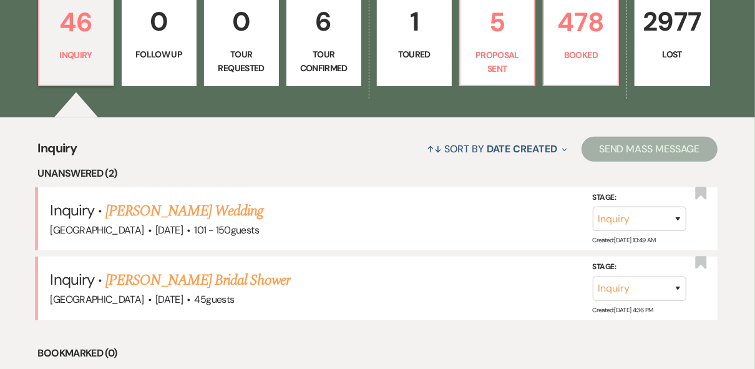
scroll to position [449, 0]
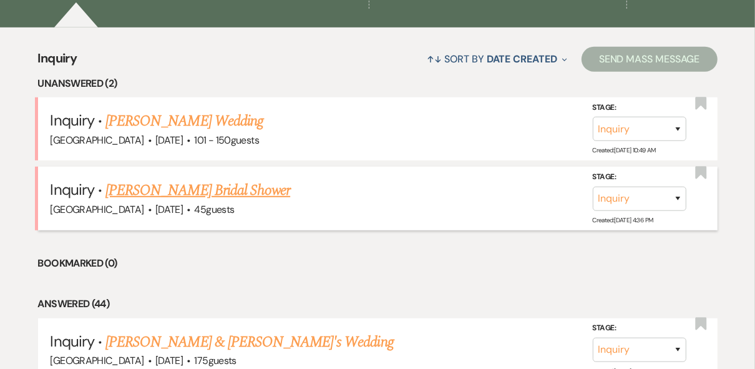
click at [205, 191] on link "[PERSON_NAME] Bridal Shower" at bounding box center [197, 190] width 185 height 22
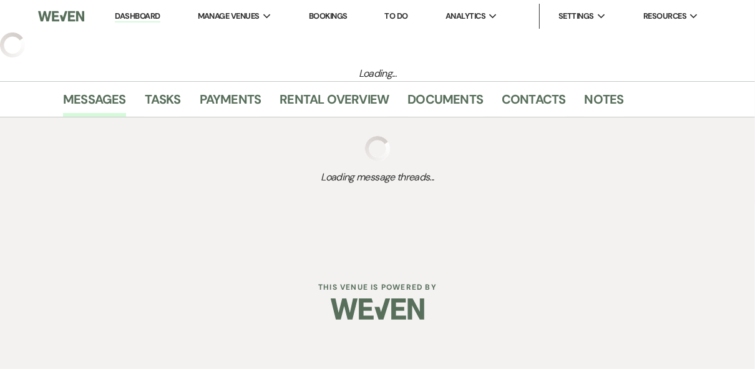
select select "5"
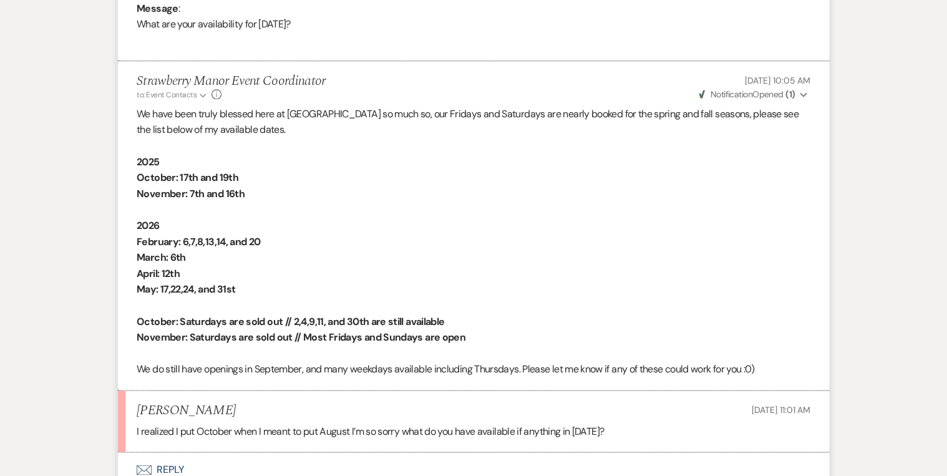
scroll to position [774, 0]
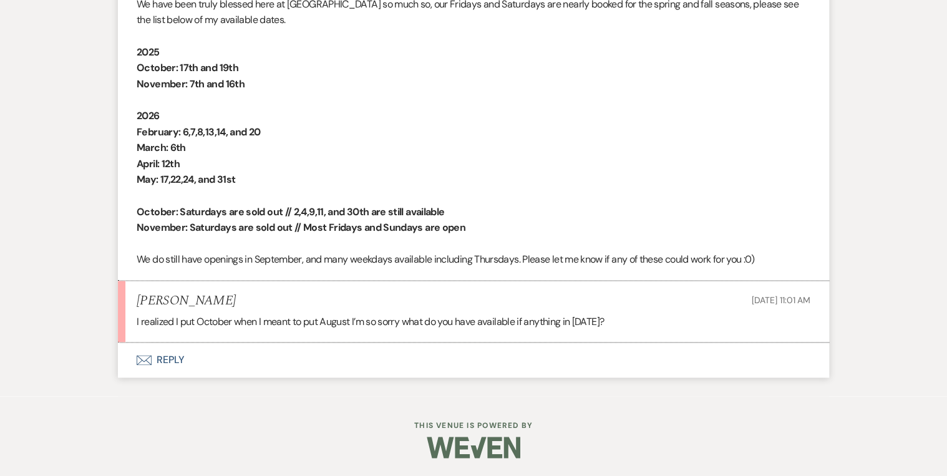
click at [166, 358] on button "Envelope Reply" at bounding box center [473, 360] width 711 height 35
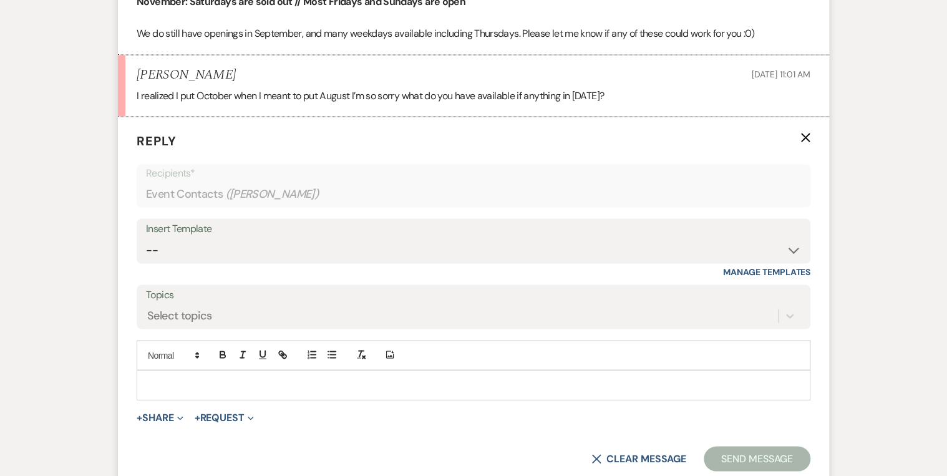
scroll to position [1006, 0]
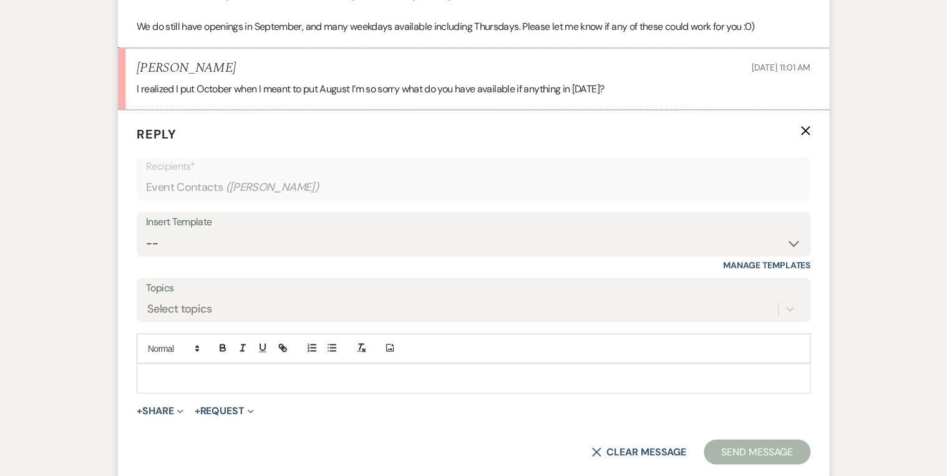
click at [178, 368] on p at bounding box center [474, 378] width 654 height 14
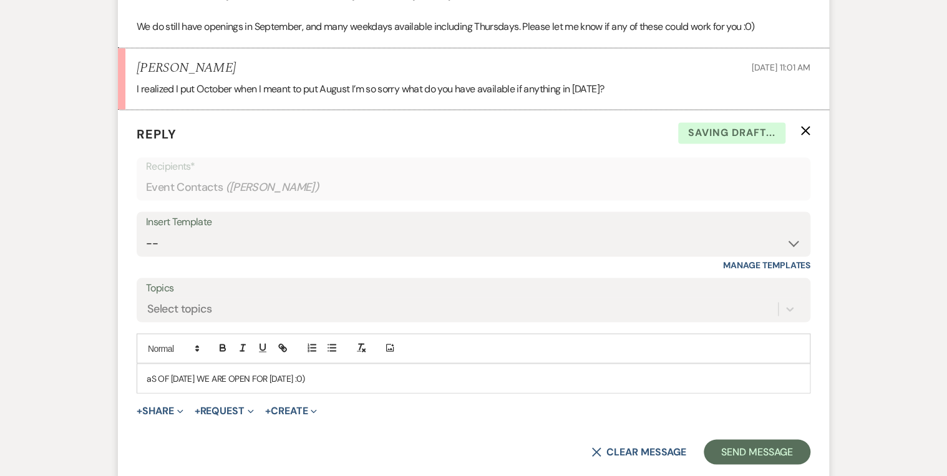
drag, startPoint x: 365, startPoint y: 374, endPoint x: 127, endPoint y: 374, distance: 237.7
click at [127, 368] on form "Reply X Saving draft... Recipients* Event Contacts ( Michelle Baye ) Insert Tem…" at bounding box center [473, 294] width 711 height 369
click at [737, 368] on button "Send Message" at bounding box center [757, 451] width 107 height 25
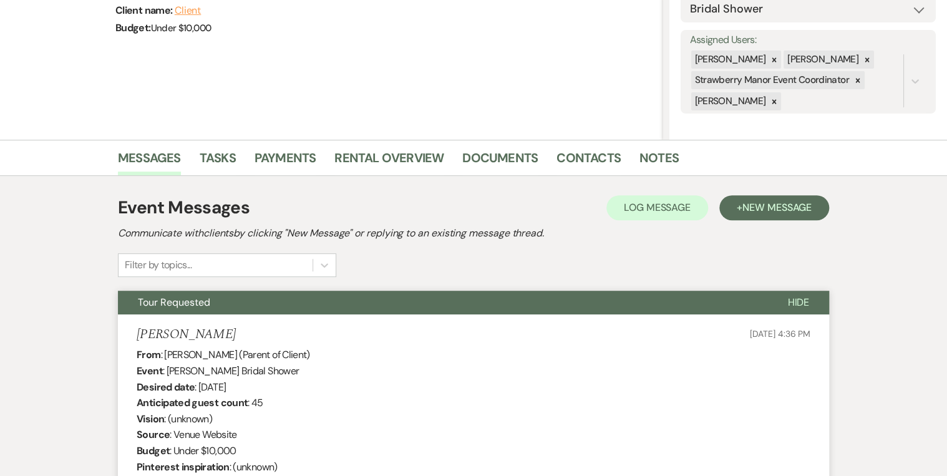
scroll to position [0, 0]
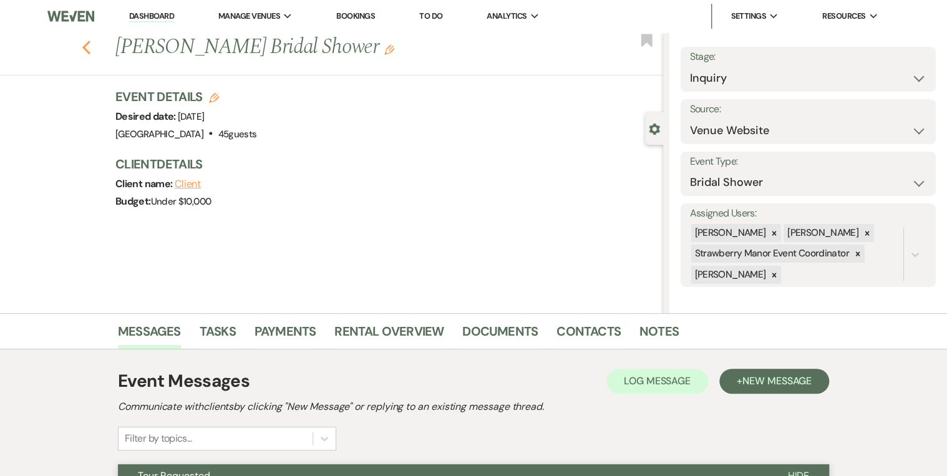
click at [89, 45] on use "button" at bounding box center [86, 48] width 8 height 14
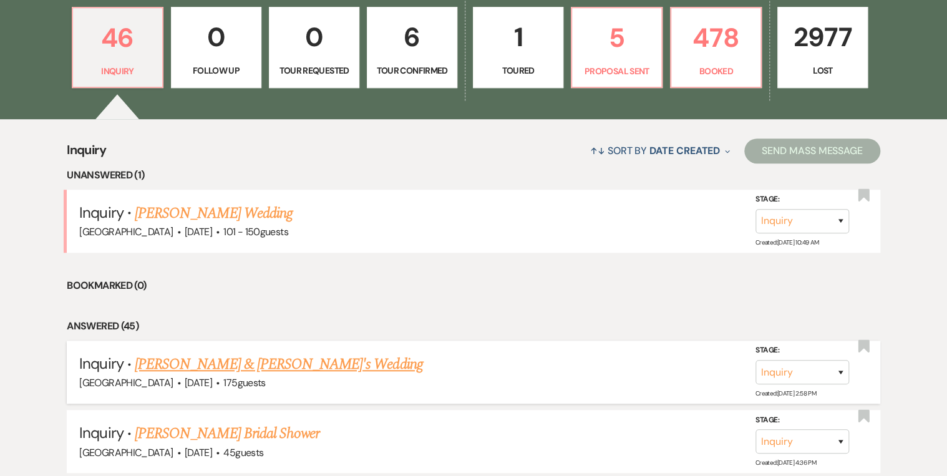
scroll to position [362, 0]
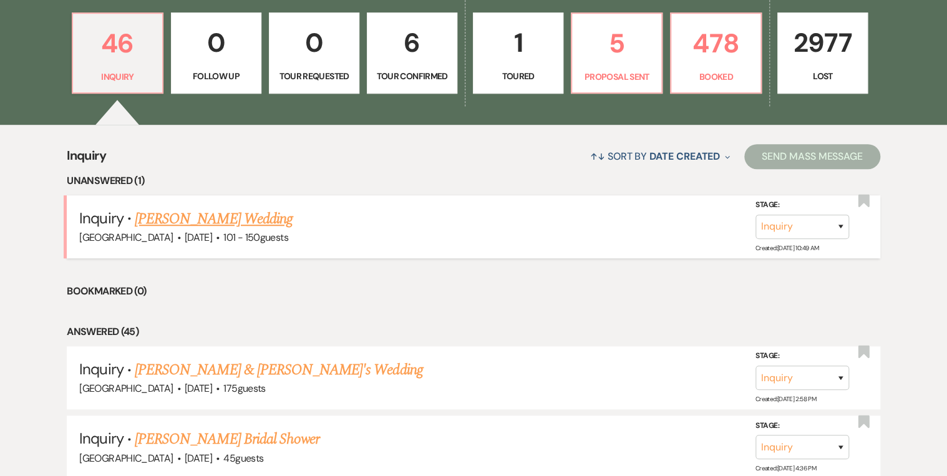
click at [221, 217] on link "[PERSON_NAME] Wedding" at bounding box center [214, 219] width 158 height 22
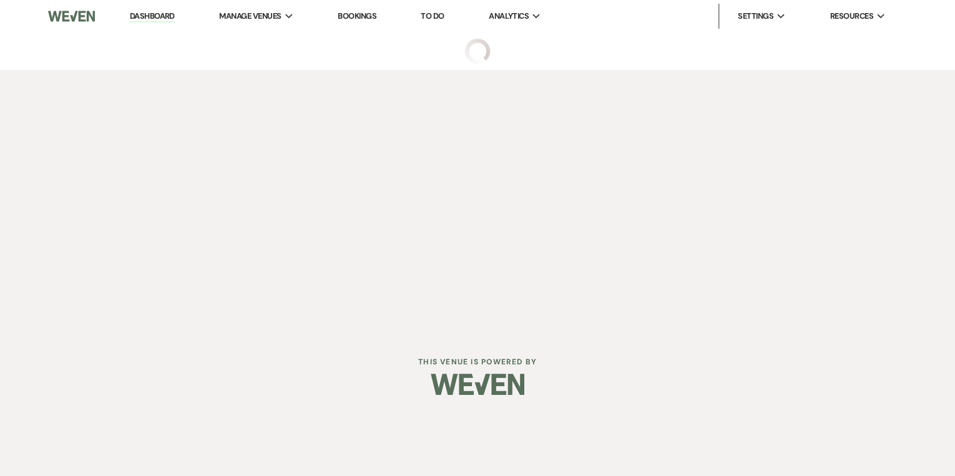
select select "2"
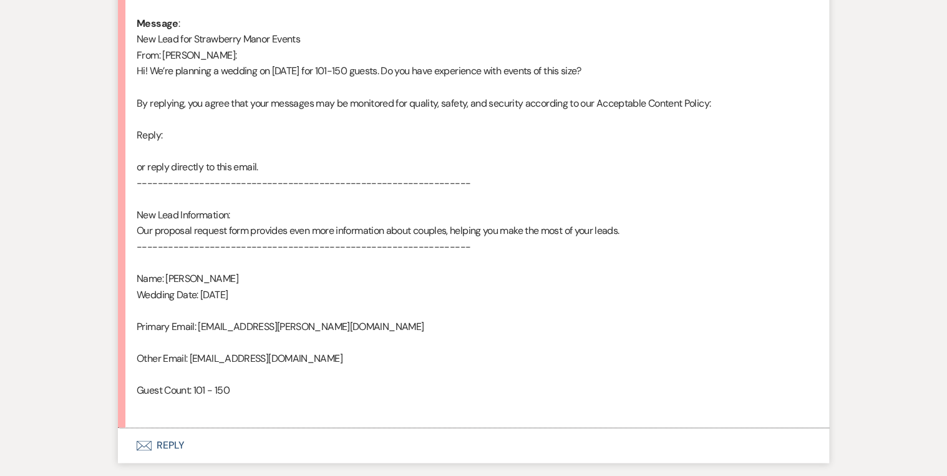
scroll to position [734, 0]
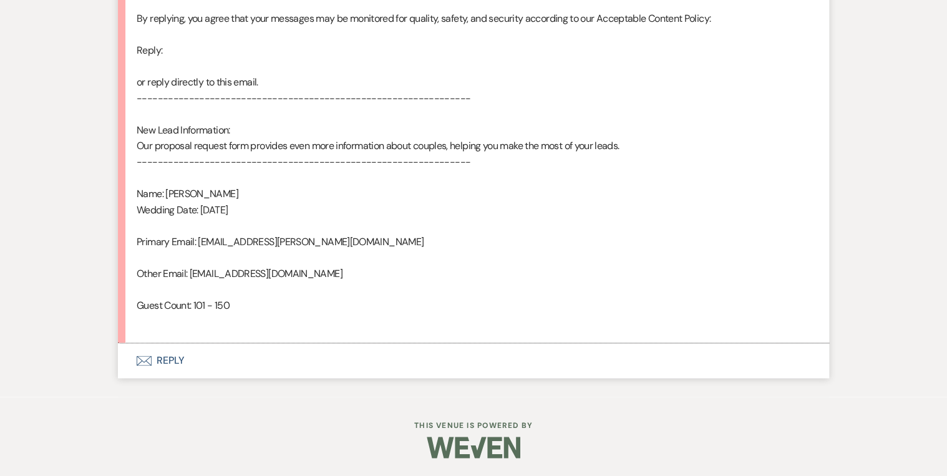
click at [163, 359] on button "Envelope Reply" at bounding box center [473, 360] width 711 height 35
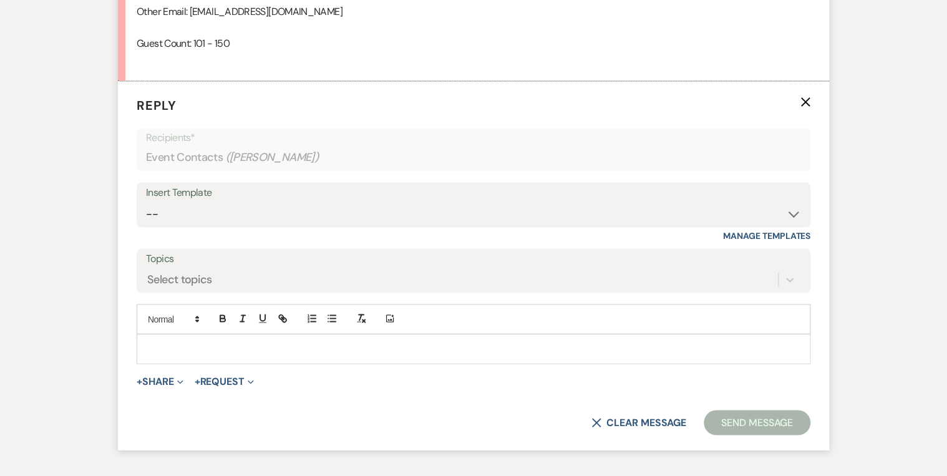
scroll to position [1022, 0]
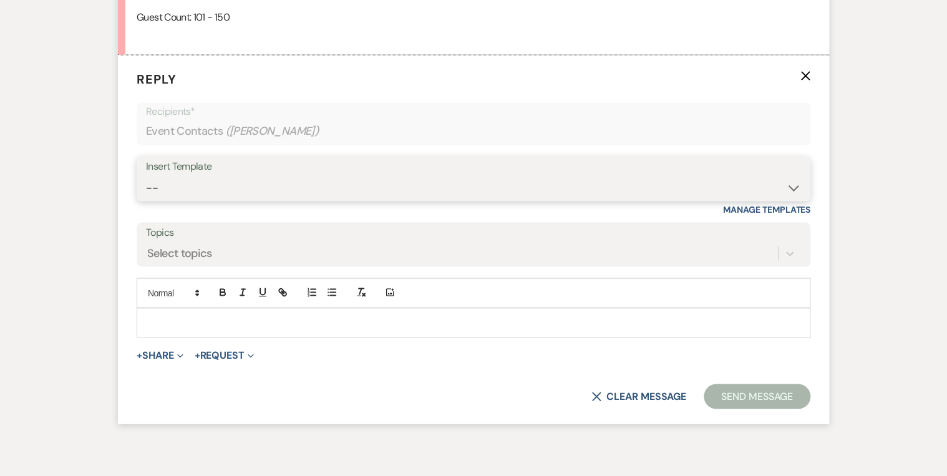
drag, startPoint x: 177, startPoint y: 182, endPoint x: 178, endPoint y: 190, distance: 7.6
click at [177, 183] on select "-- Weven Planning Portal Introduction (Booked Events) Private Party Inquiry Res…" at bounding box center [473, 187] width 655 height 24
select select "5376"
click at [146, 175] on select "-- Weven Planning Portal Introduction (Booked Events) Private Party Inquiry Res…" at bounding box center [473, 187] width 655 height 24
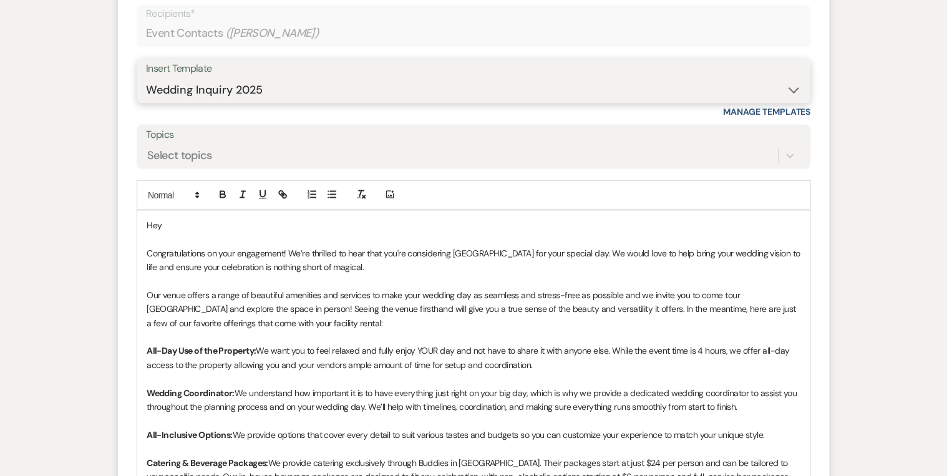
scroll to position [1122, 0]
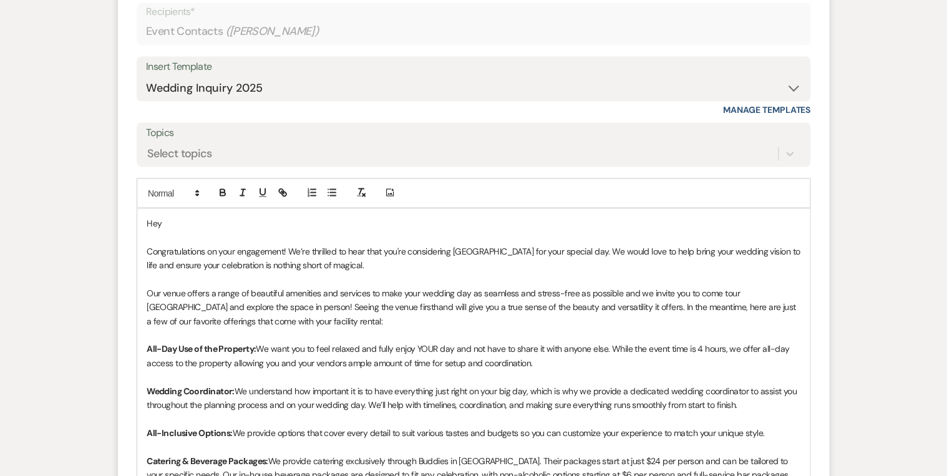
click at [177, 225] on p "Hey" at bounding box center [474, 223] width 654 height 14
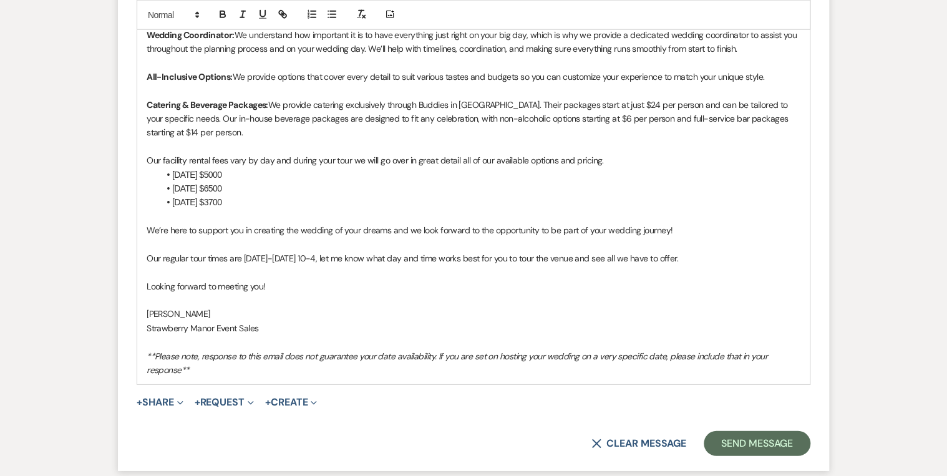
scroll to position [1585, 0]
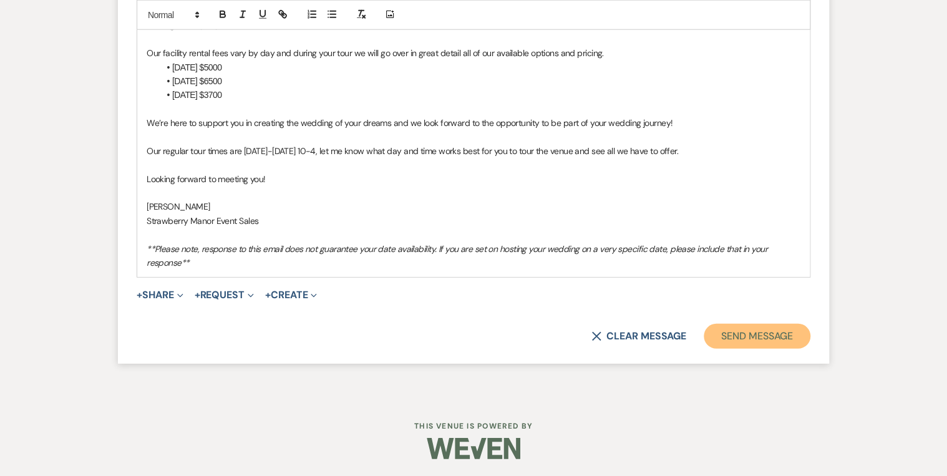
click at [751, 336] on button "Send Message" at bounding box center [757, 336] width 107 height 25
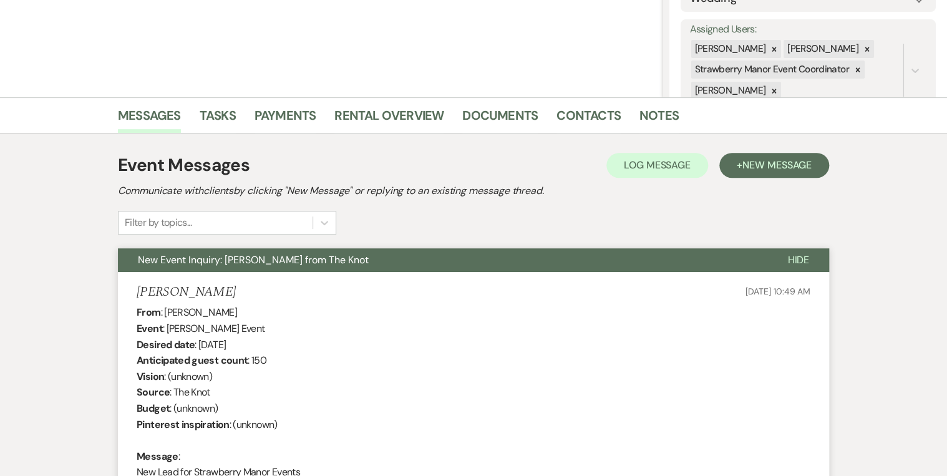
scroll to position [0, 0]
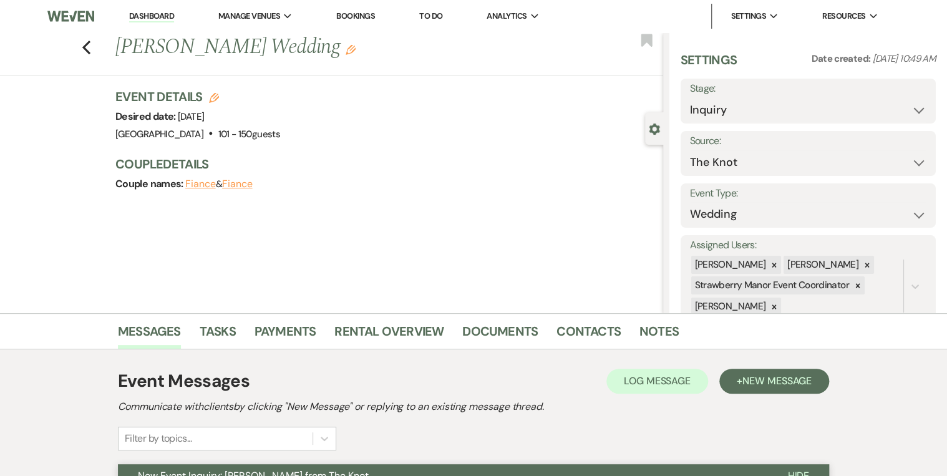
drag, startPoint x: 420, startPoint y: 180, endPoint x: 354, endPoint y: 152, distance: 71.6
click at [411, 177] on div "Couple names: Fiance & Fiance" at bounding box center [382, 183] width 535 height 17
click at [143, 13] on link "Dashboard" at bounding box center [151, 17] width 45 height 12
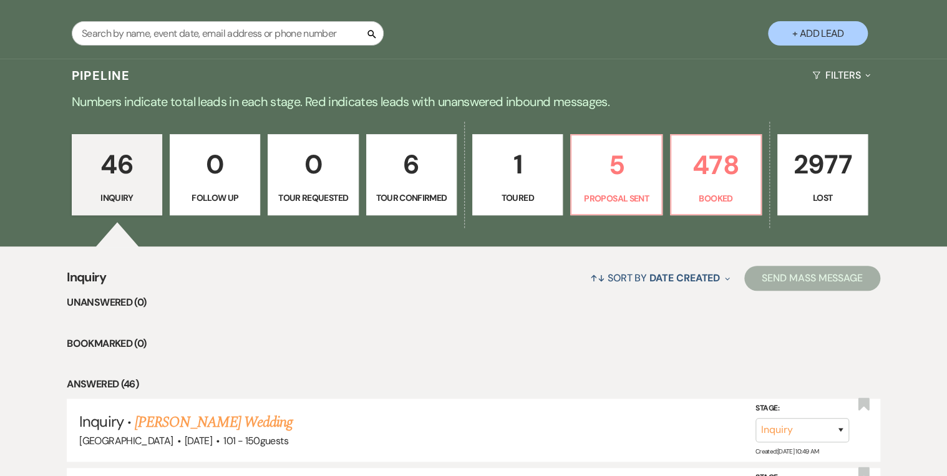
scroll to position [250, 0]
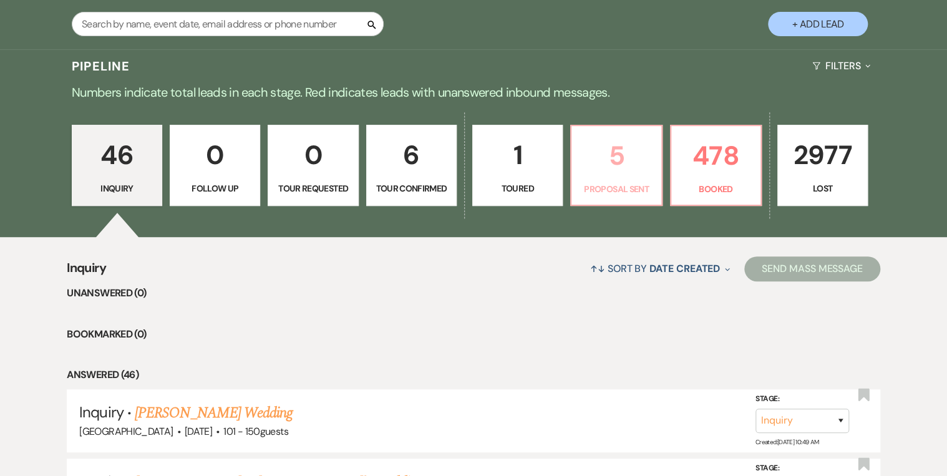
click at [607, 170] on p "5" at bounding box center [616, 156] width 74 height 42
select select "6"
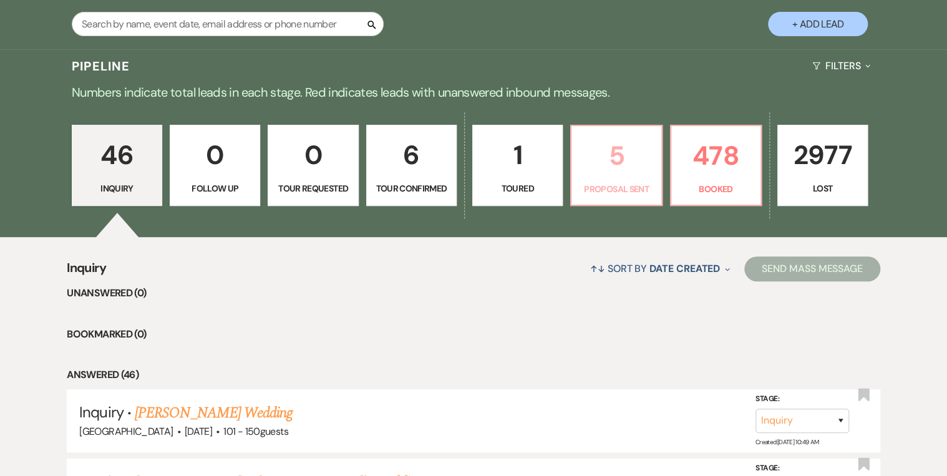
select select "6"
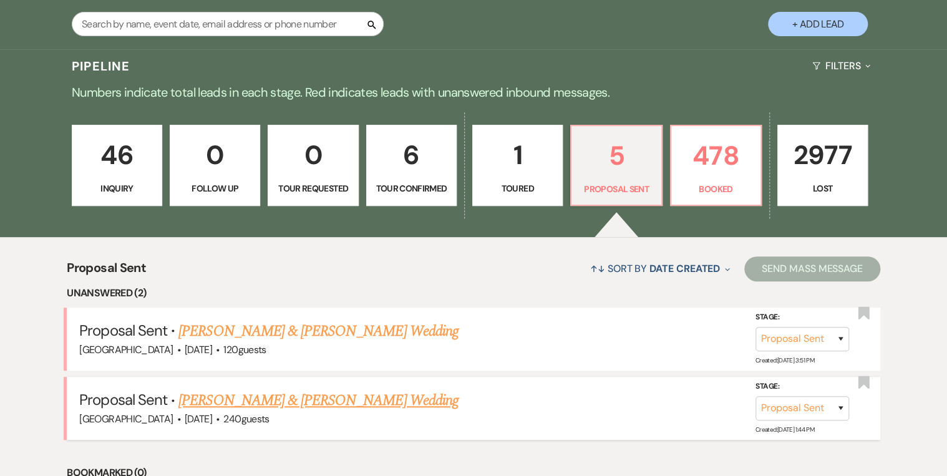
click at [282, 368] on link "[PERSON_NAME] & [PERSON_NAME] Wedding" at bounding box center [317, 400] width 279 height 22
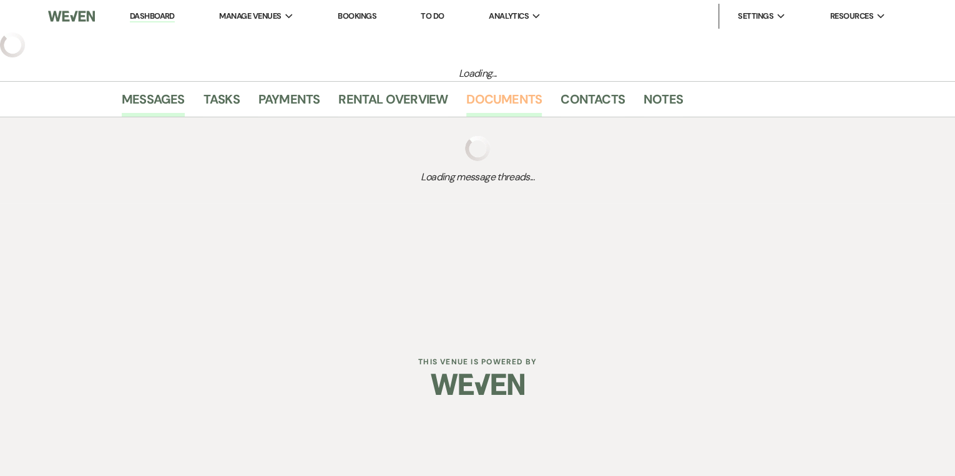
select select "6"
select select "5"
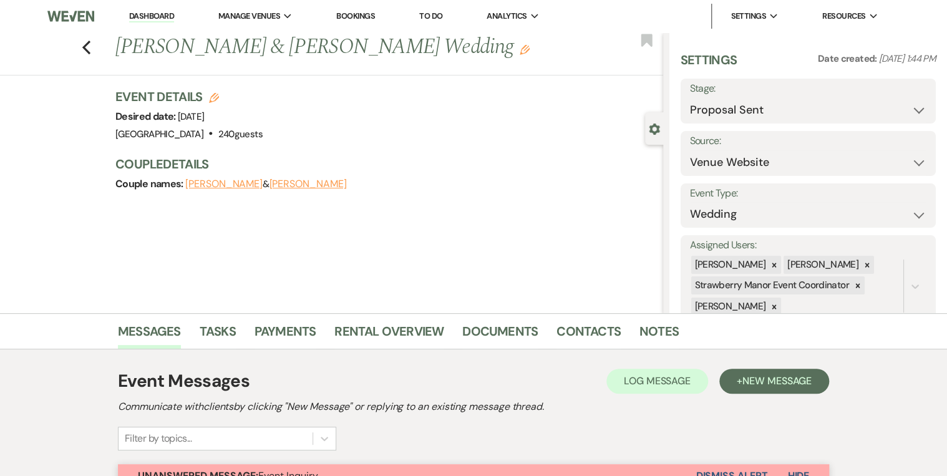
click at [147, 16] on link "Dashboard" at bounding box center [151, 17] width 45 height 12
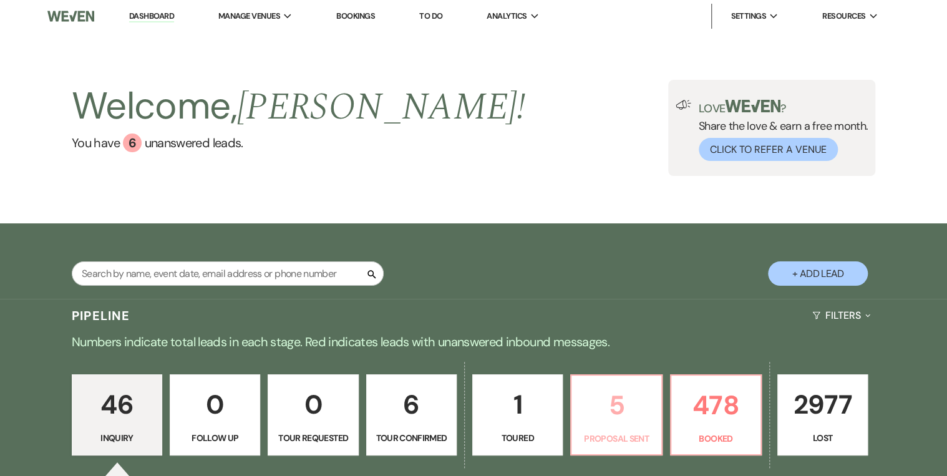
click at [631, 368] on p "5" at bounding box center [616, 405] width 74 height 42
select select "6"
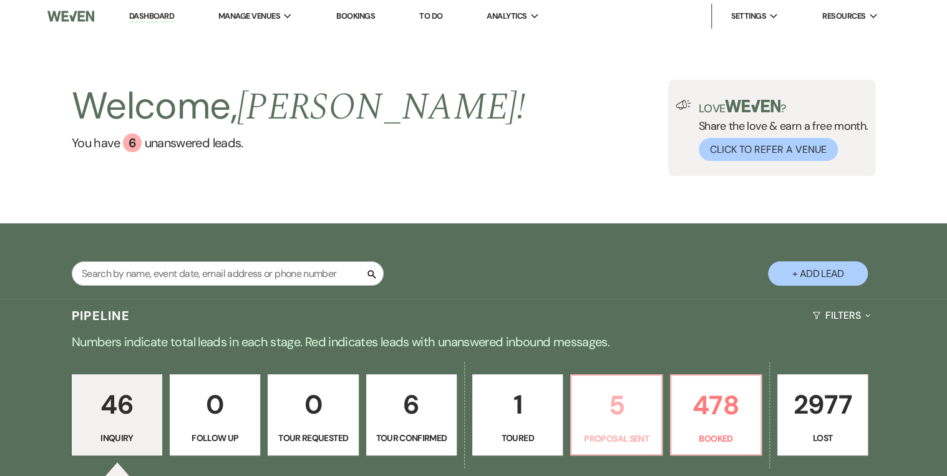
select select "6"
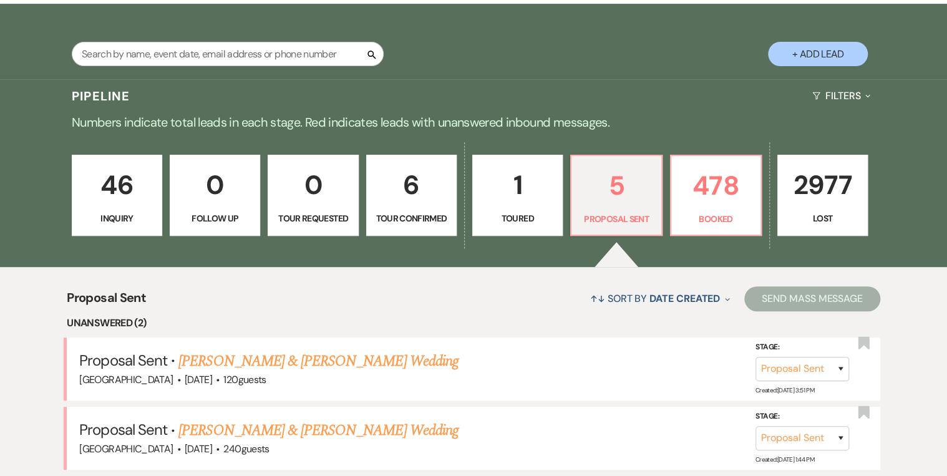
scroll to position [299, 0]
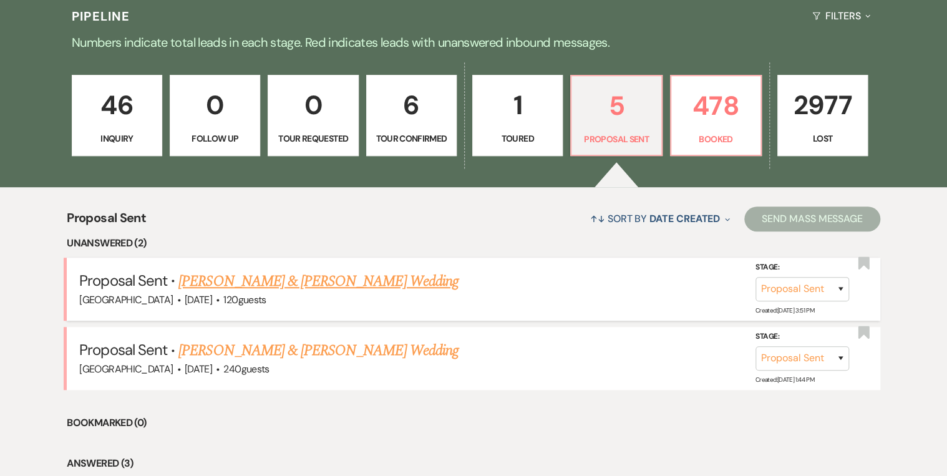
click at [337, 279] on link "[PERSON_NAME] & [PERSON_NAME] Wedding" at bounding box center [317, 281] width 279 height 22
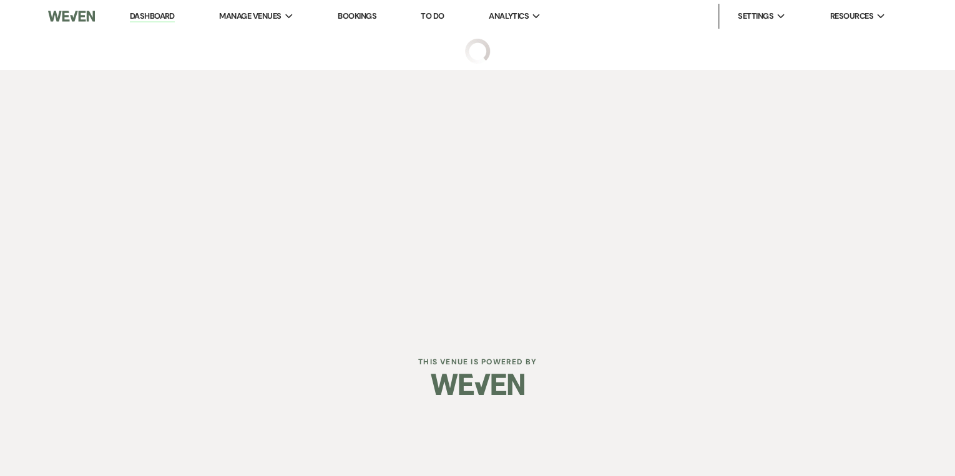
select select "6"
select select "5"
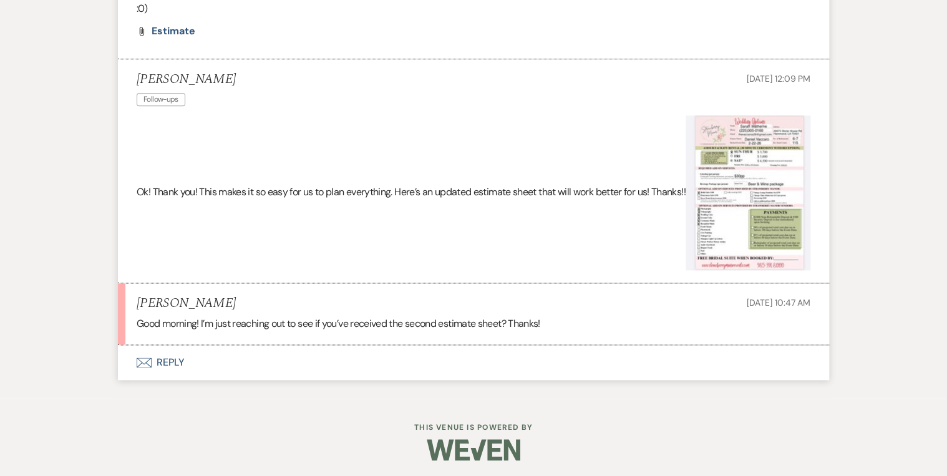
scroll to position [2970, 0]
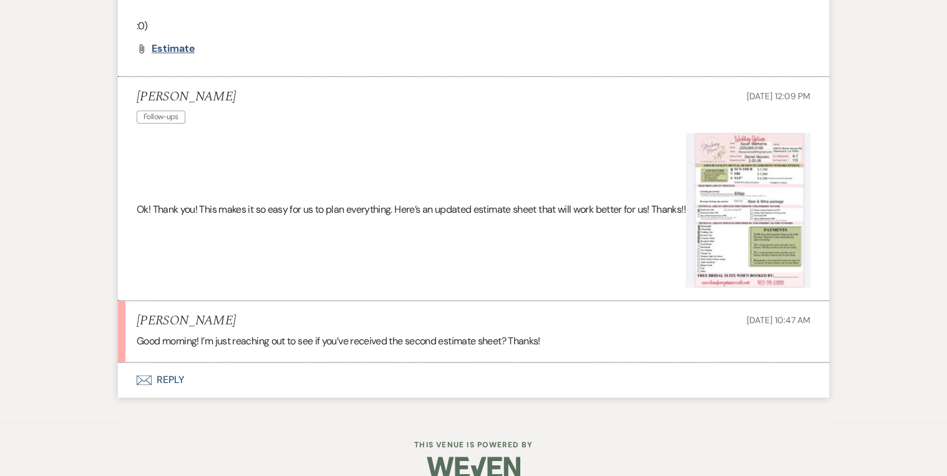
click at [172, 55] on span "Estimate" at bounding box center [173, 48] width 43 height 13
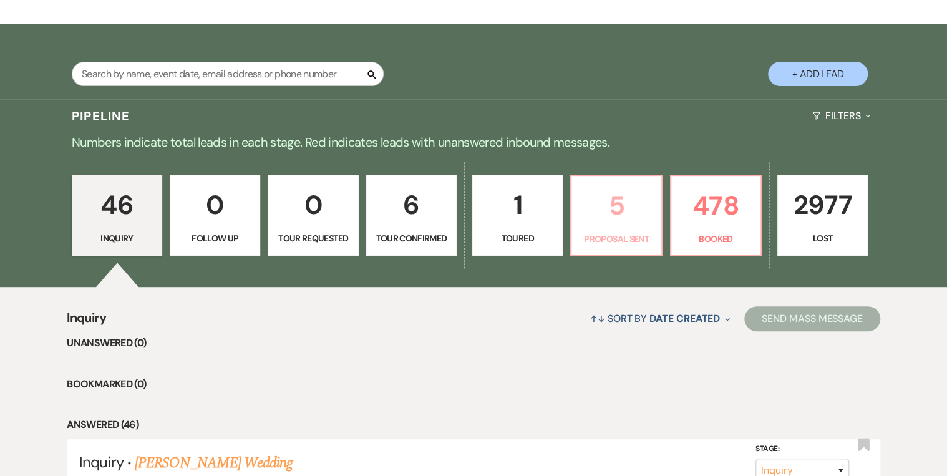
click at [640, 221] on p "5" at bounding box center [616, 206] width 74 height 42
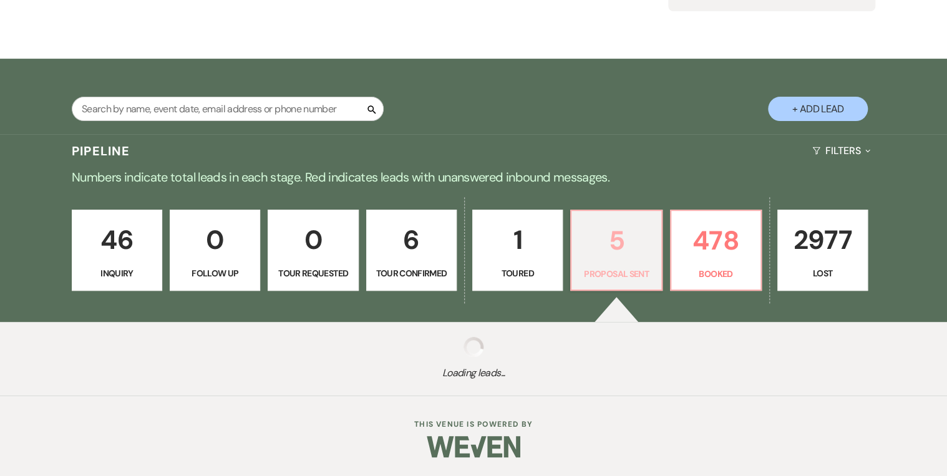
select select "6"
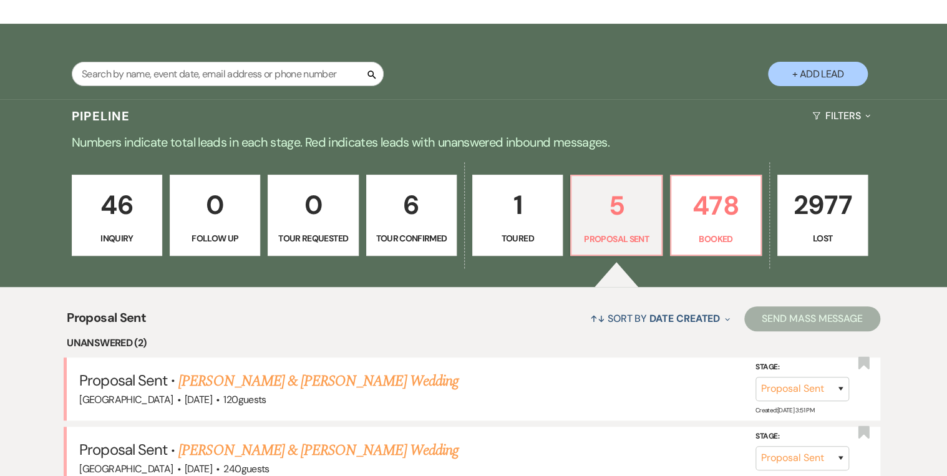
scroll to position [449, 0]
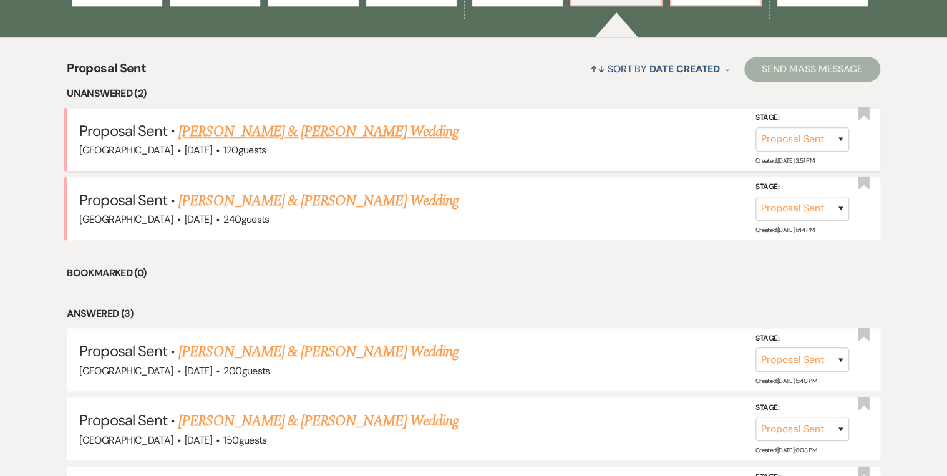
click at [301, 132] on link "[PERSON_NAME] & [PERSON_NAME] Wedding" at bounding box center [317, 131] width 279 height 22
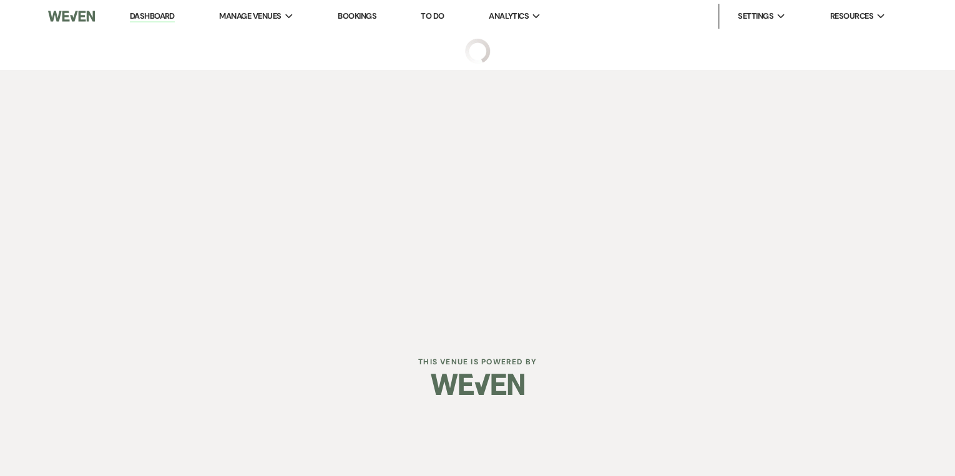
select select "6"
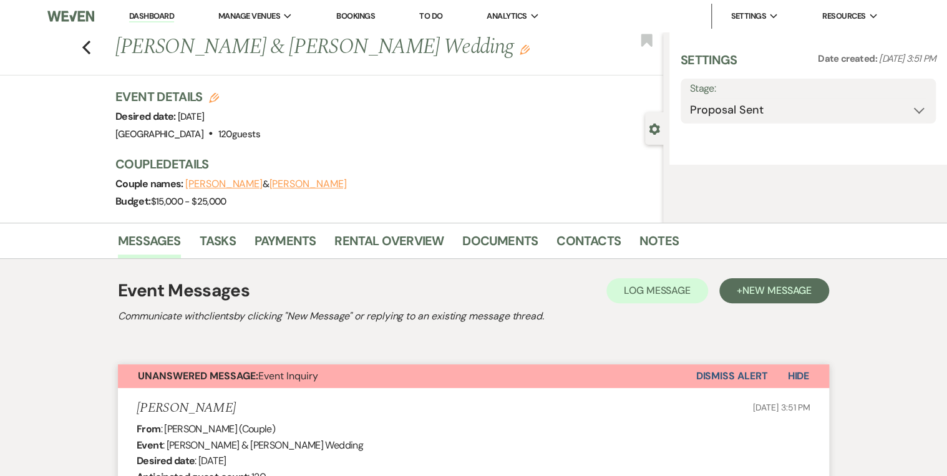
select select "5"
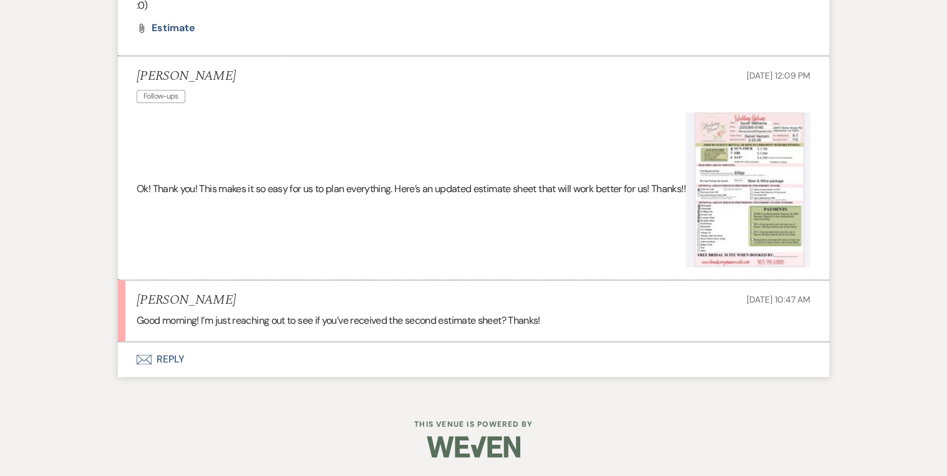
scroll to position [3020, 0]
click at [180, 351] on button "Envelope Reply" at bounding box center [473, 359] width 711 height 35
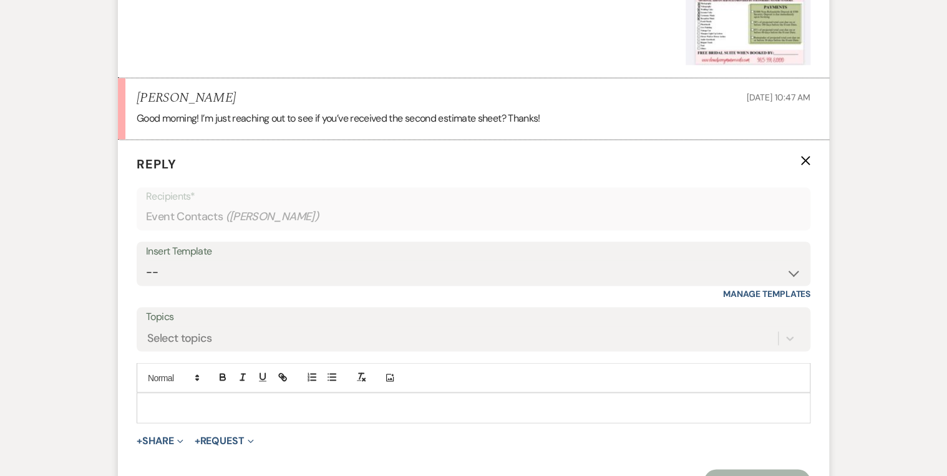
scroll to position [3253, 0]
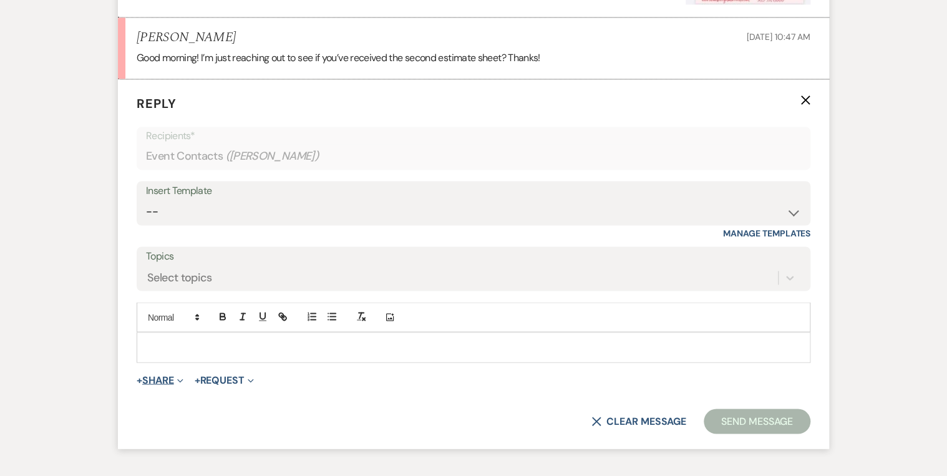
click at [168, 351] on button "+ Share Expand" at bounding box center [160, 380] width 47 height 10
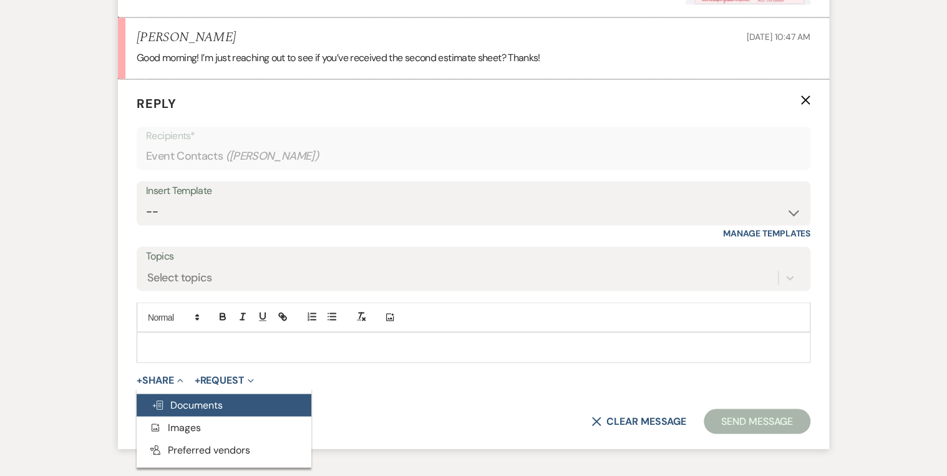
click at [174, 351] on span "Doc Upload Documents" at bounding box center [187, 404] width 71 height 13
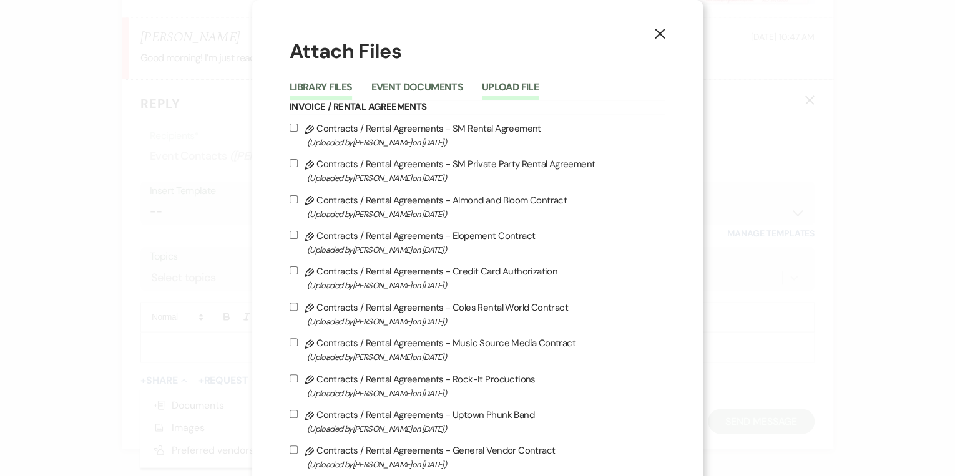
click at [502, 89] on button "Upload File" at bounding box center [510, 90] width 57 height 17
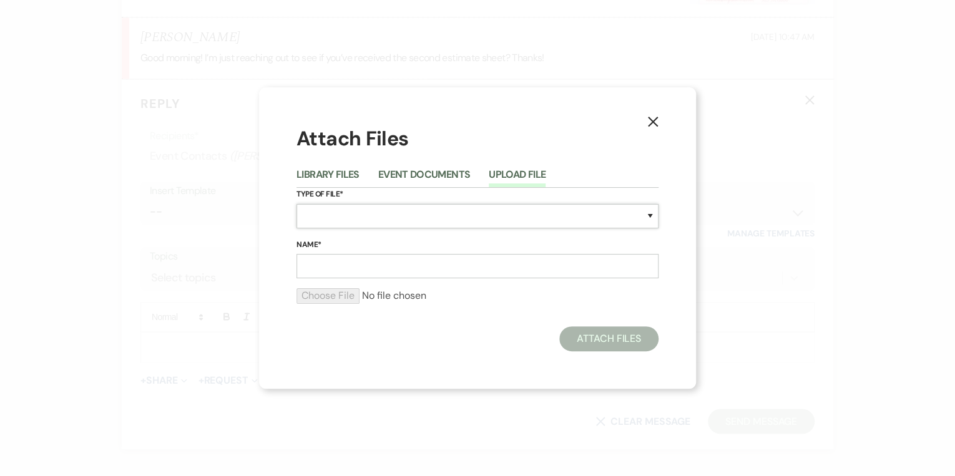
click at [381, 216] on select "Special Event Insurance Vendor Certificate of Insurance Contracts / Rental Agre…" at bounding box center [477, 216] width 362 height 24
select select "8"
click at [382, 213] on select "Special Event Insurance Vendor Certificate of Insurance Contracts / Rental Agre…" at bounding box center [477, 216] width 362 height 24
click at [321, 266] on input "Name*" at bounding box center [477, 266] width 362 height 24
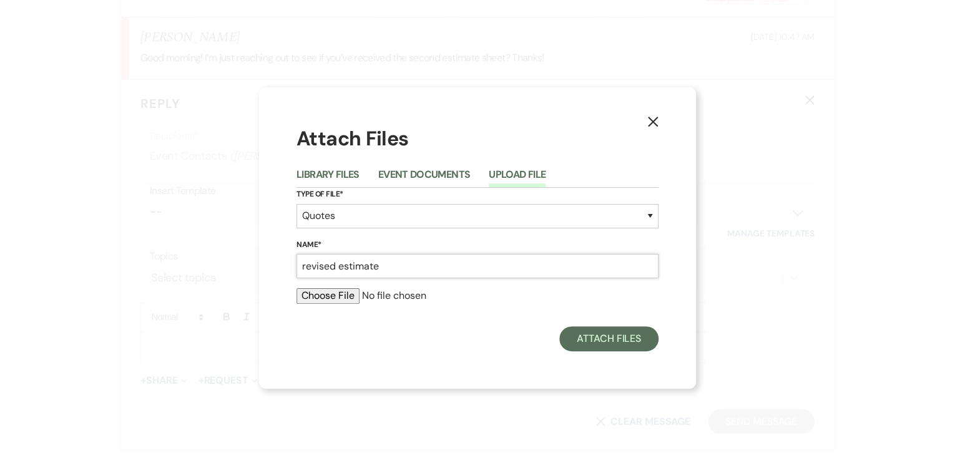
type input "Revised Estimate"
type input "C:\fakepath\Invoice 3172 (2).pdf"
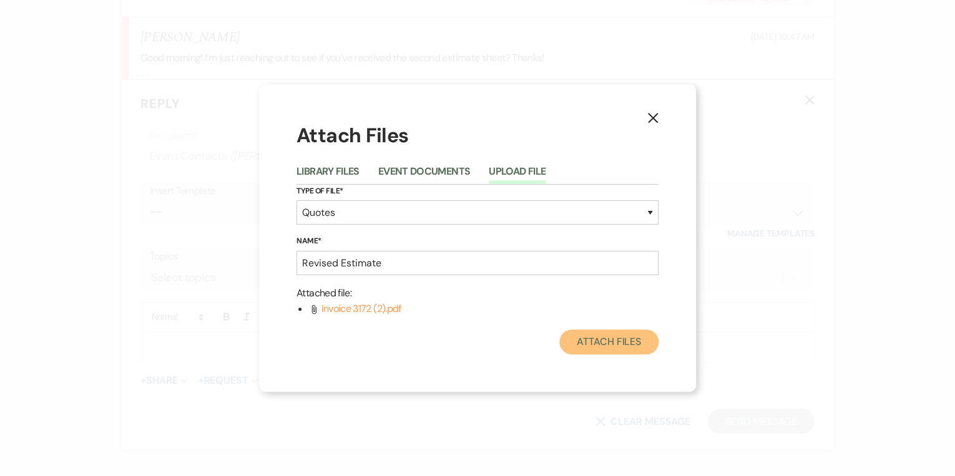
click at [572, 334] on button "Attach Files" at bounding box center [608, 341] width 99 height 25
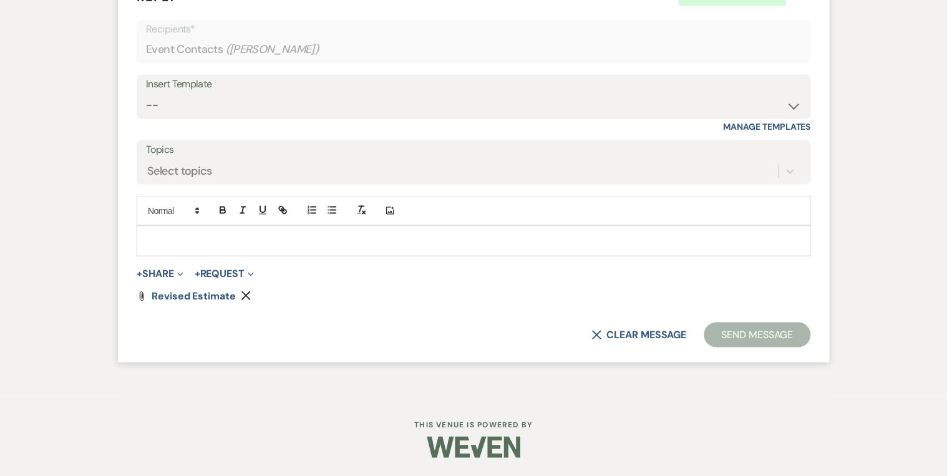
scroll to position [3388, 0]
click at [177, 241] on p at bounding box center [474, 240] width 654 height 14
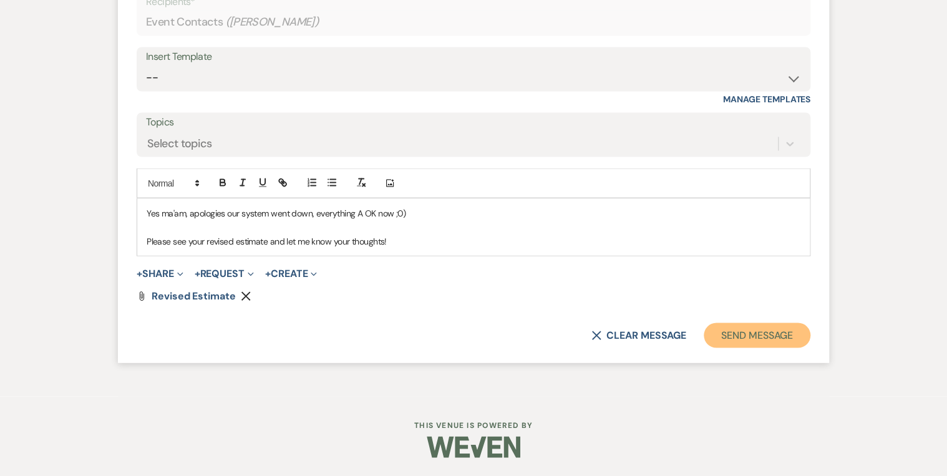
click at [721, 347] on button "Send Message" at bounding box center [757, 335] width 107 height 25
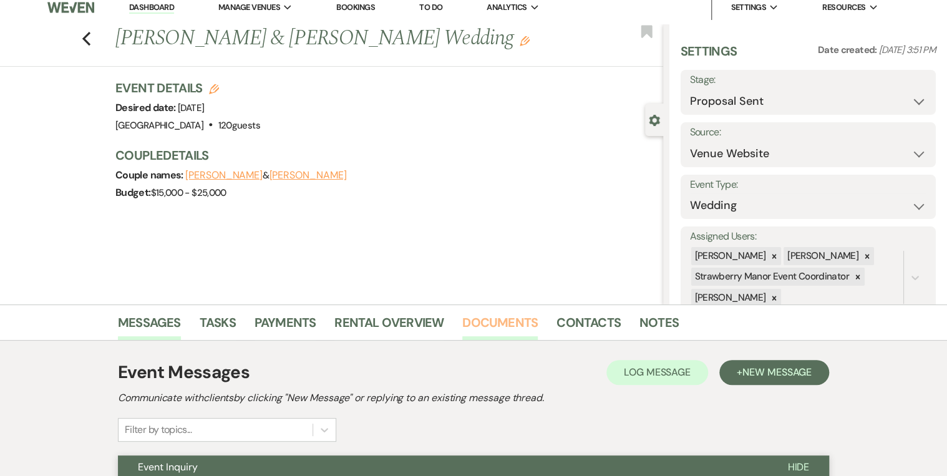
scroll to position [0, 0]
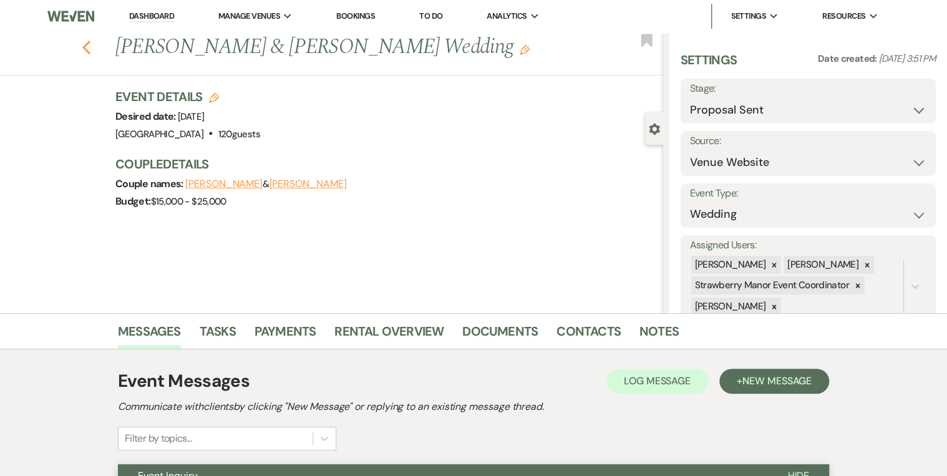
click at [90, 49] on use "button" at bounding box center [86, 48] width 8 height 14
select select "6"
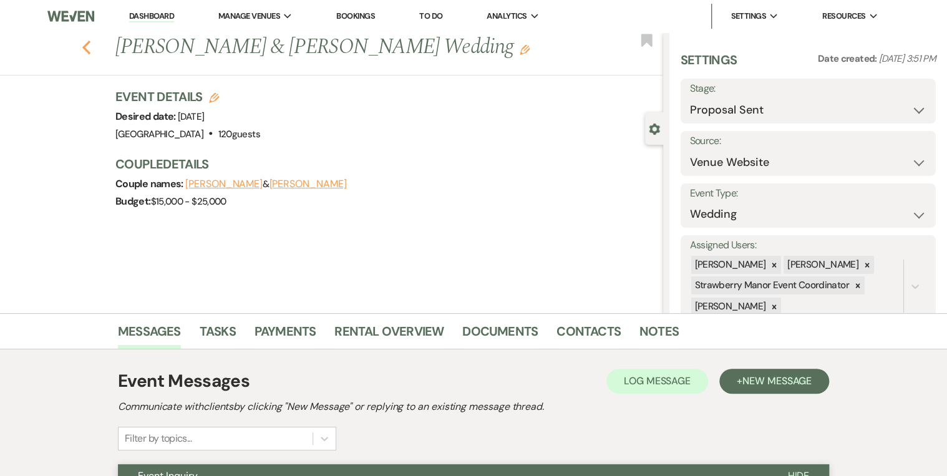
select select "6"
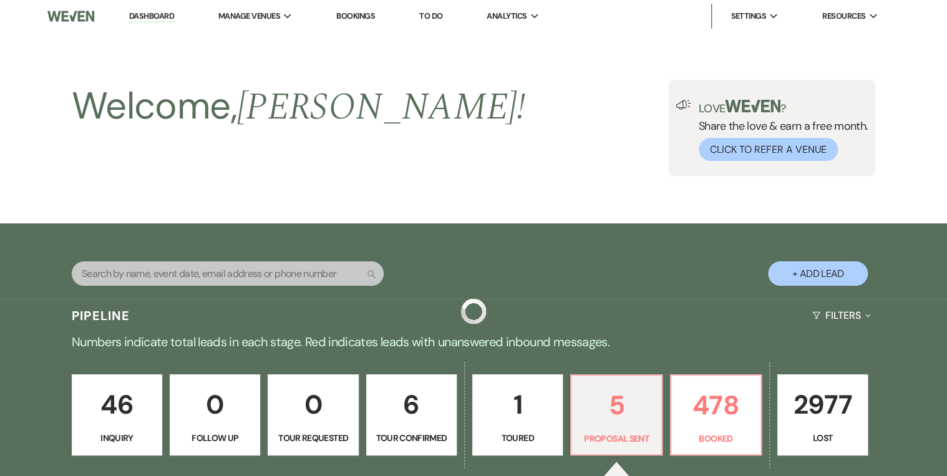
scroll to position [449, 0]
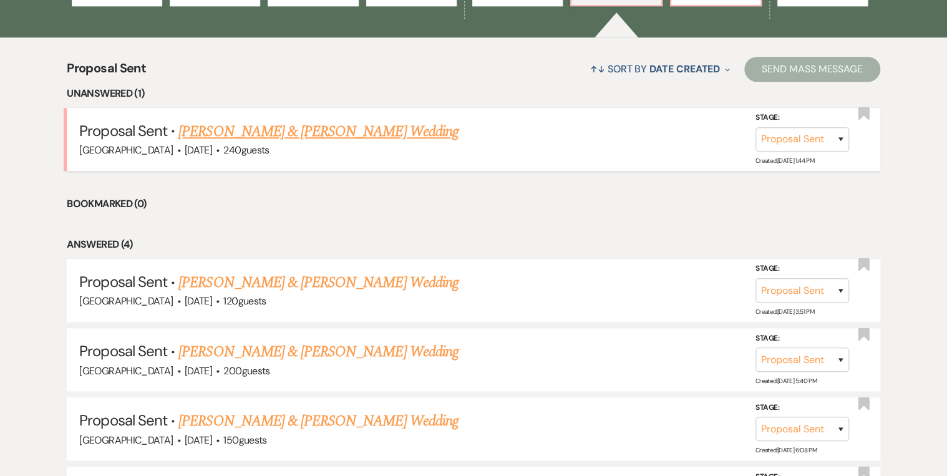
click at [369, 132] on link "Reese Brumfield & Taylor Viscardis's Wedding" at bounding box center [317, 131] width 279 height 22
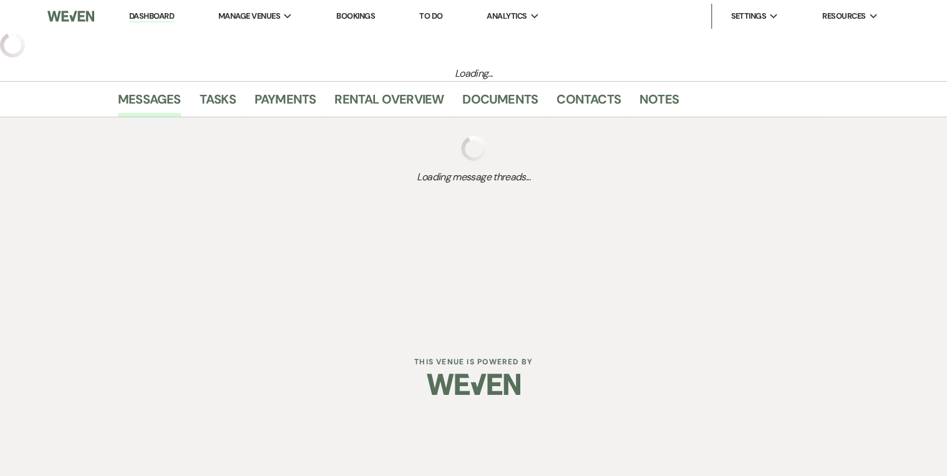
select select "6"
select select "5"
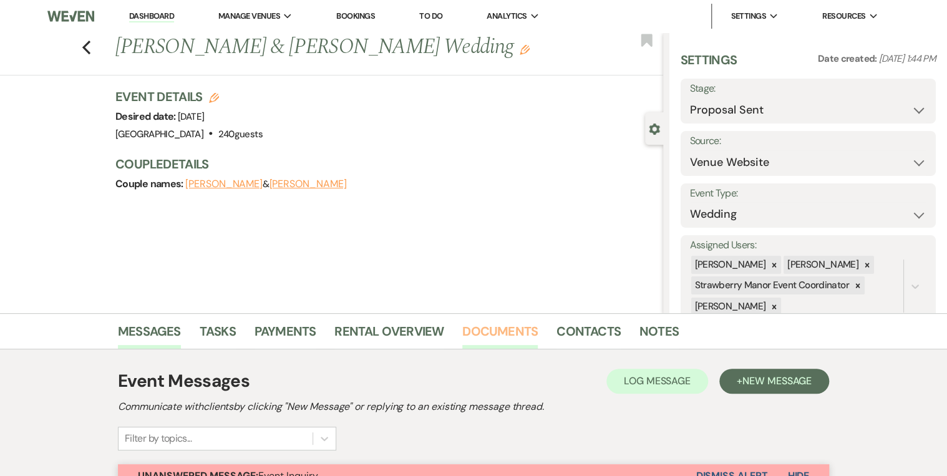
drag, startPoint x: 512, startPoint y: 333, endPoint x: 519, endPoint y: 338, distance: 8.5
click at [512, 333] on link "Documents" at bounding box center [499, 334] width 75 height 27
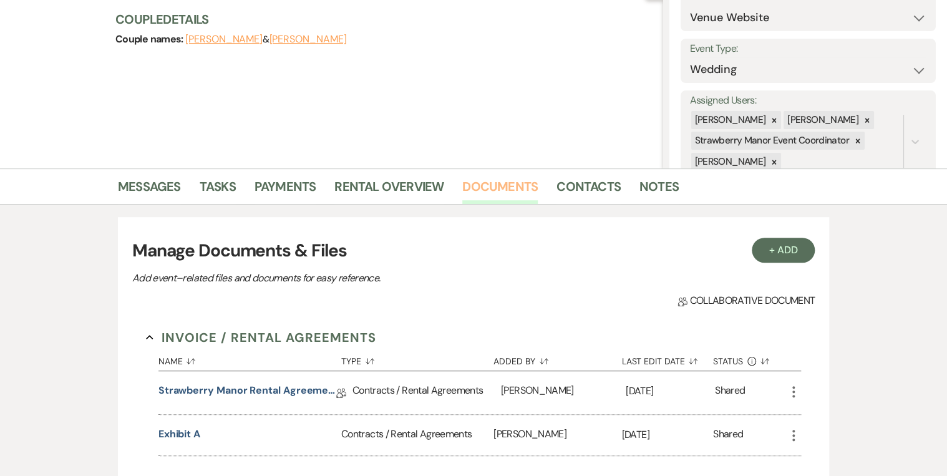
scroll to position [200, 0]
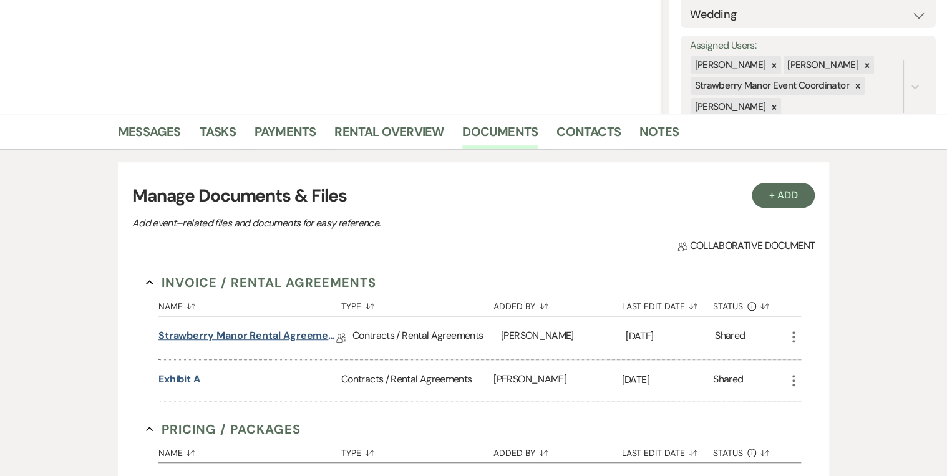
click at [223, 337] on link "Strawberry Manor Rental Agreement - Wedding" at bounding box center [247, 337] width 178 height 19
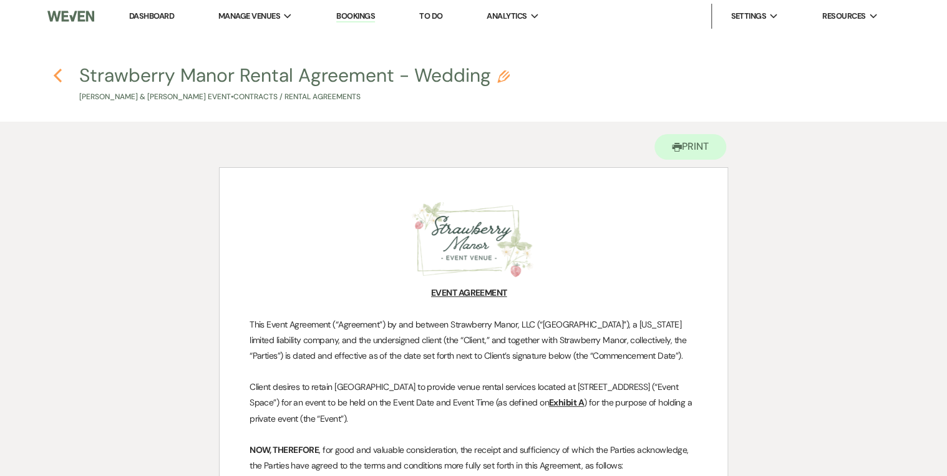
click at [57, 75] on icon "Previous" at bounding box center [57, 75] width 9 height 15
select select "6"
select select "5"
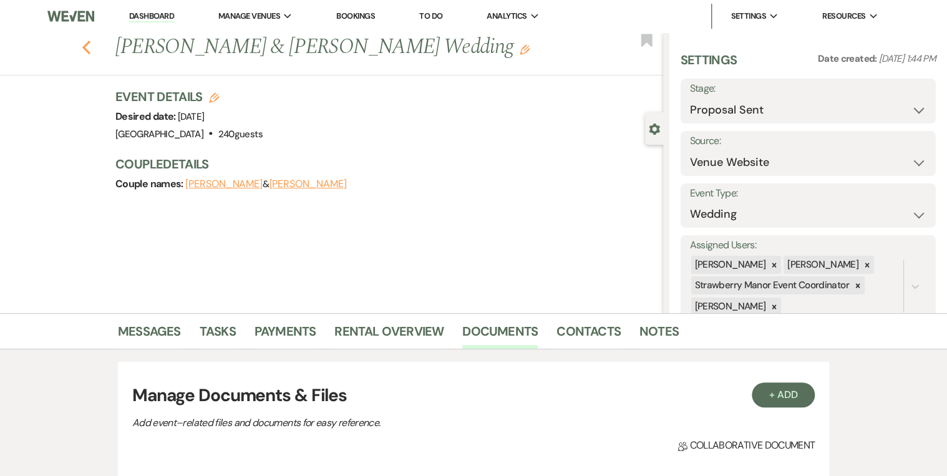
click at [88, 47] on use "button" at bounding box center [86, 48] width 8 height 14
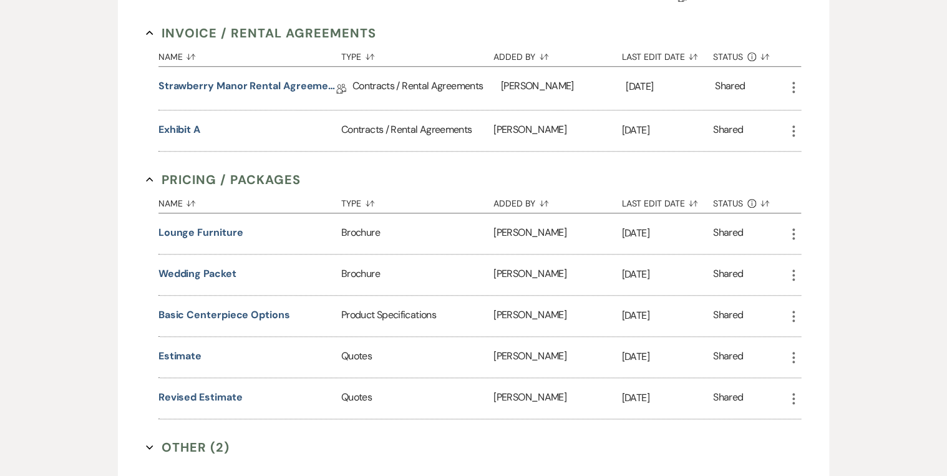
select select "6"
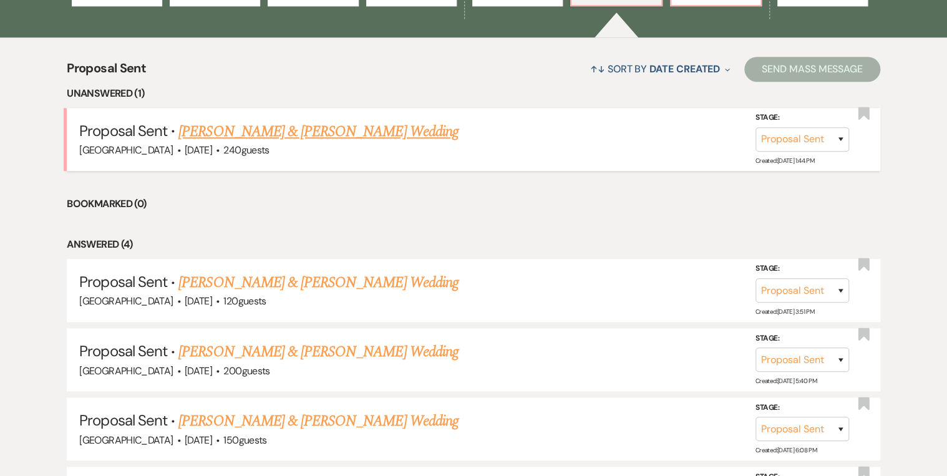
scroll to position [599, 0]
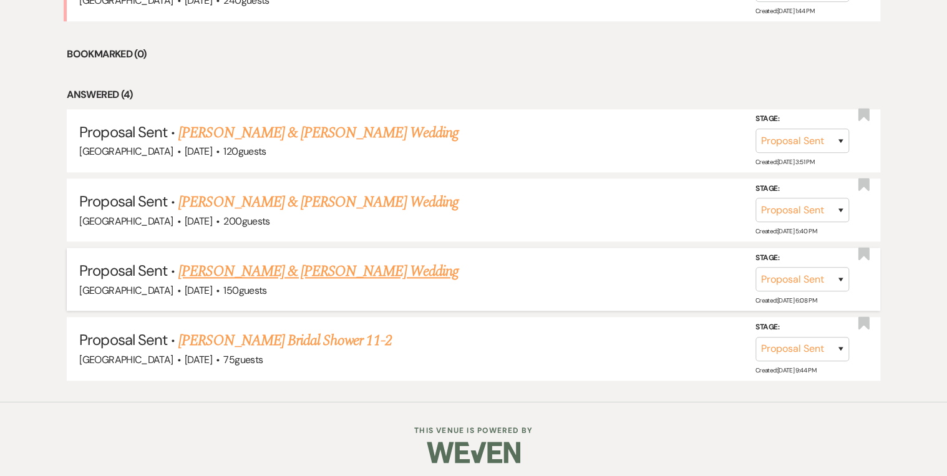
click at [272, 273] on link "Emily Green & Tyler Zeringue's Wedding" at bounding box center [317, 271] width 279 height 22
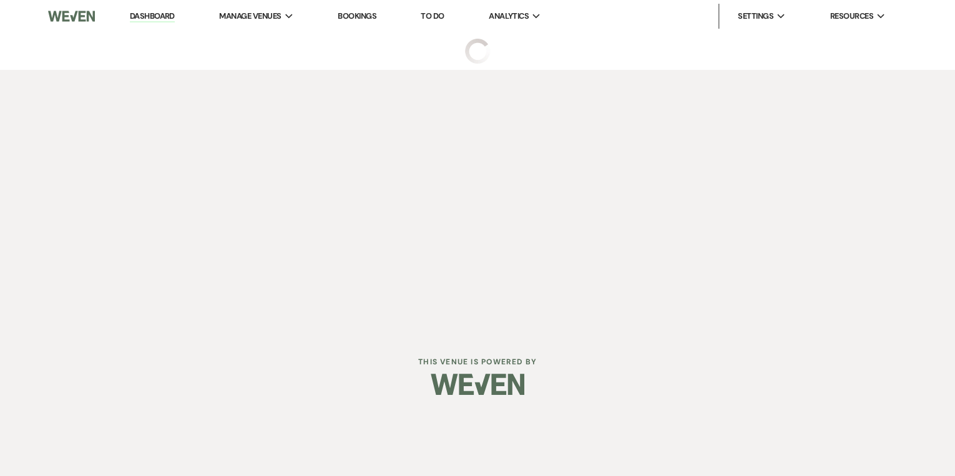
select select "6"
select select "5"
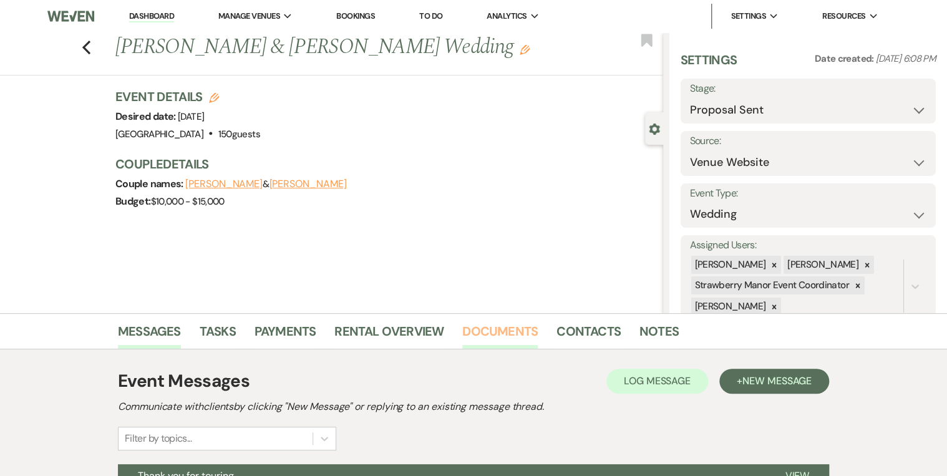
click at [485, 323] on link "Documents" at bounding box center [499, 334] width 75 height 27
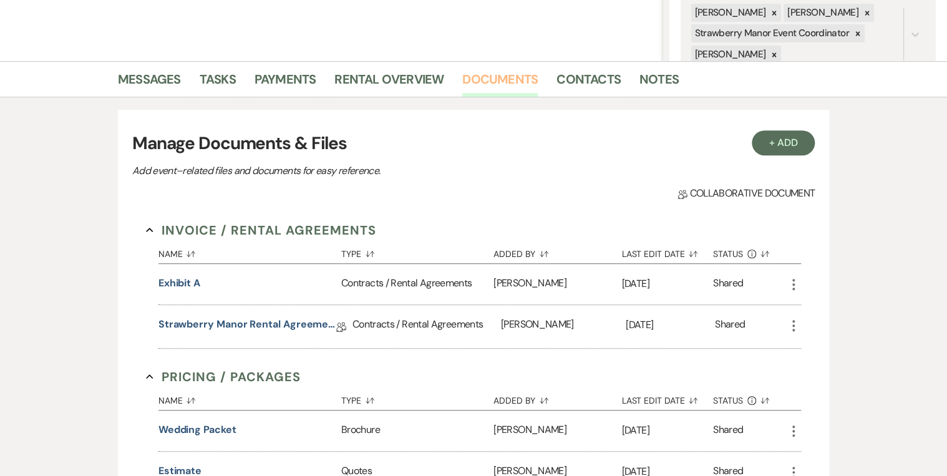
scroll to position [349, 0]
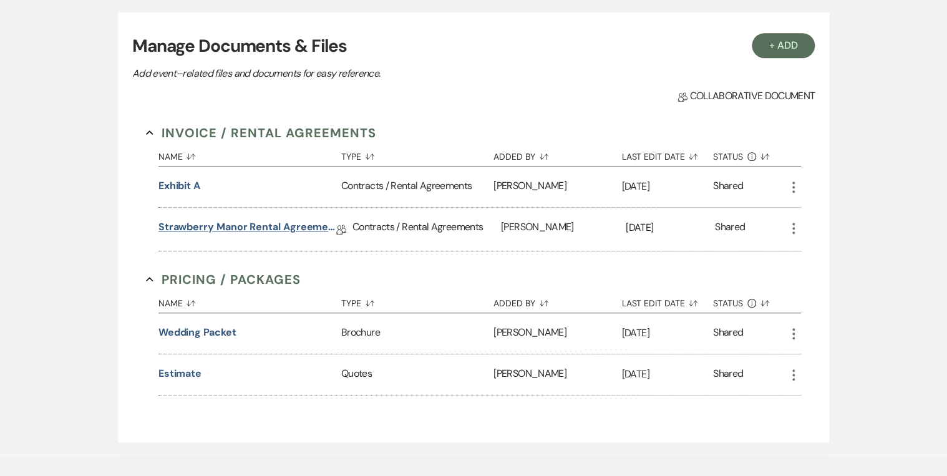
click at [262, 230] on link "Strawberry Manor Rental Agreement - Wedding" at bounding box center [247, 229] width 178 height 19
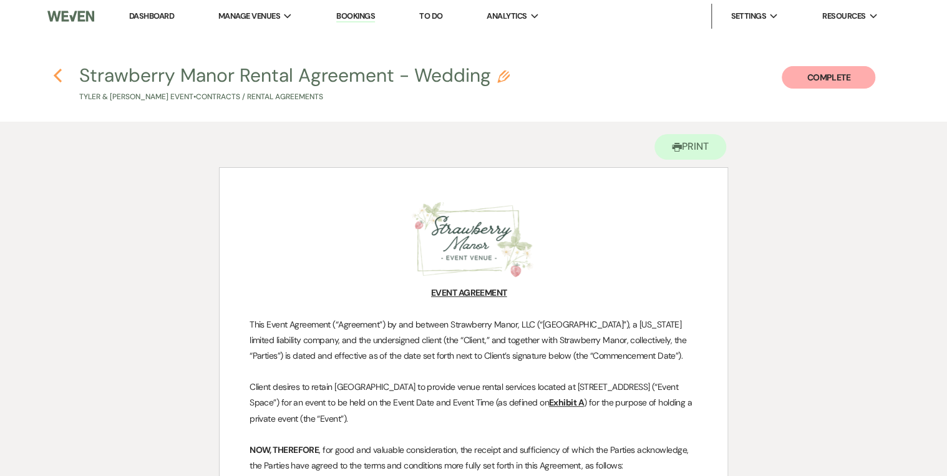
click at [53, 71] on icon "Previous" at bounding box center [57, 75] width 9 height 15
select select "6"
select select "5"
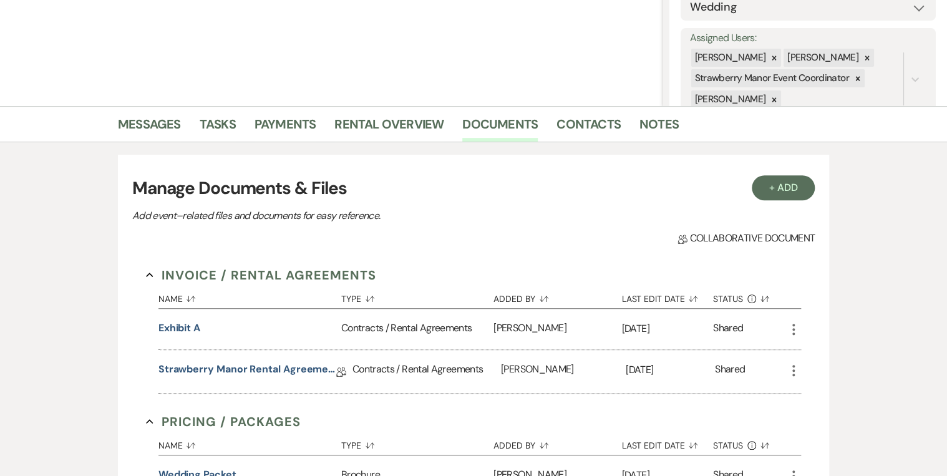
scroll to position [50, 0]
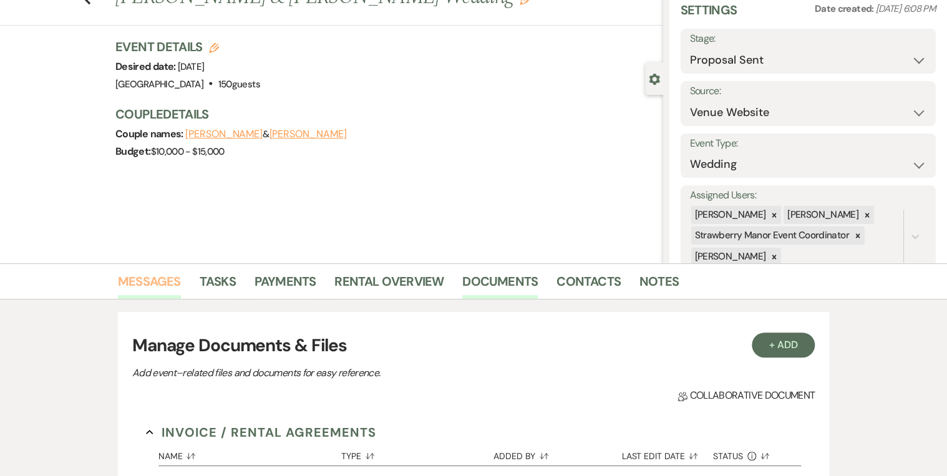
click at [167, 273] on link "Messages" at bounding box center [149, 284] width 63 height 27
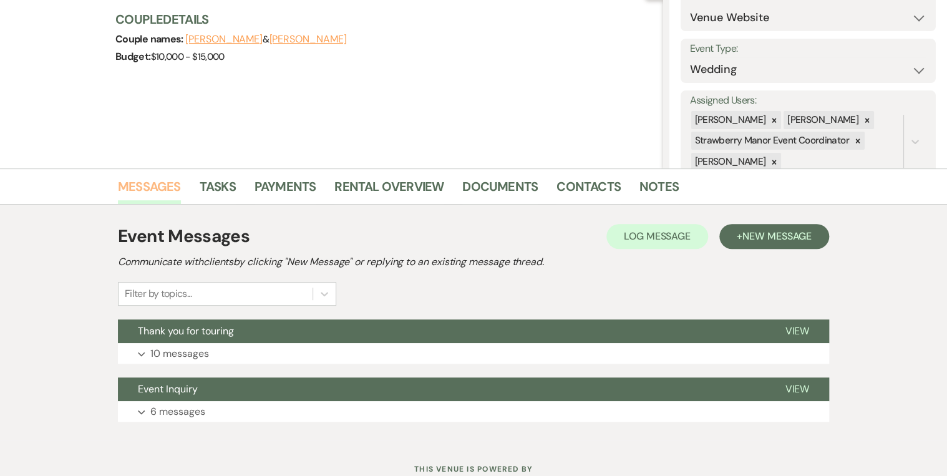
scroll to position [189, 0]
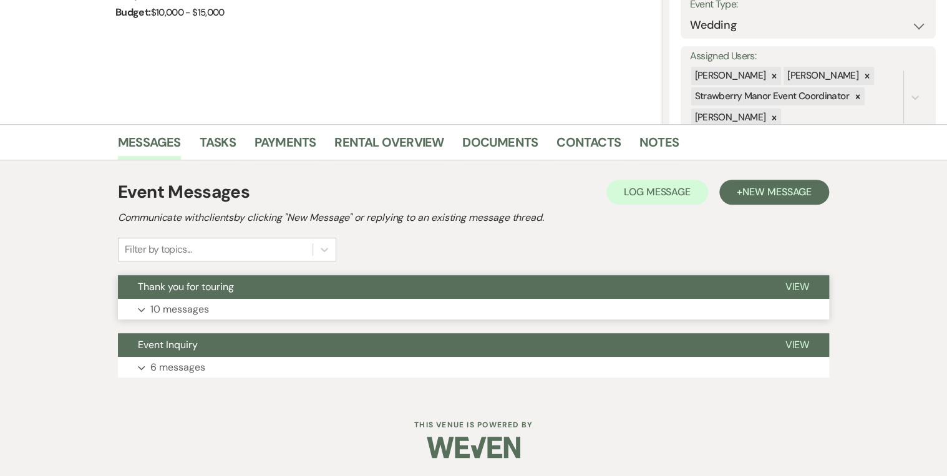
click at [737, 289] on span "View" at bounding box center [797, 286] width 24 height 13
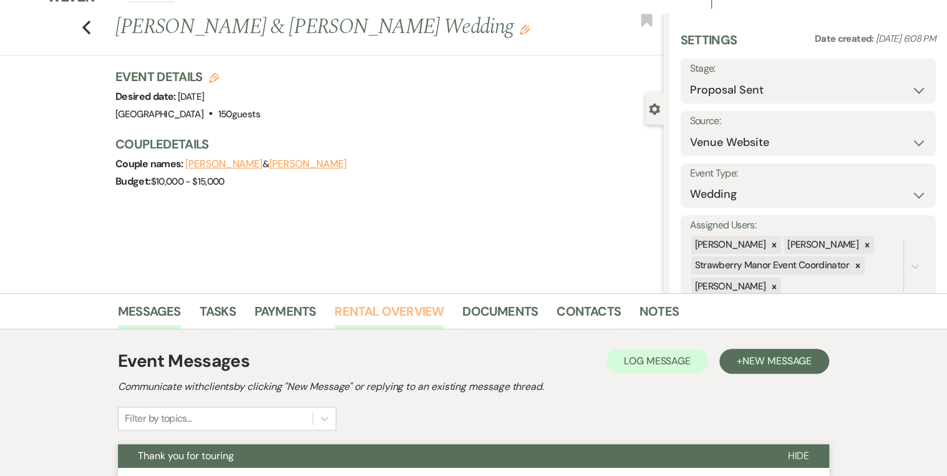
scroll to position [0, 0]
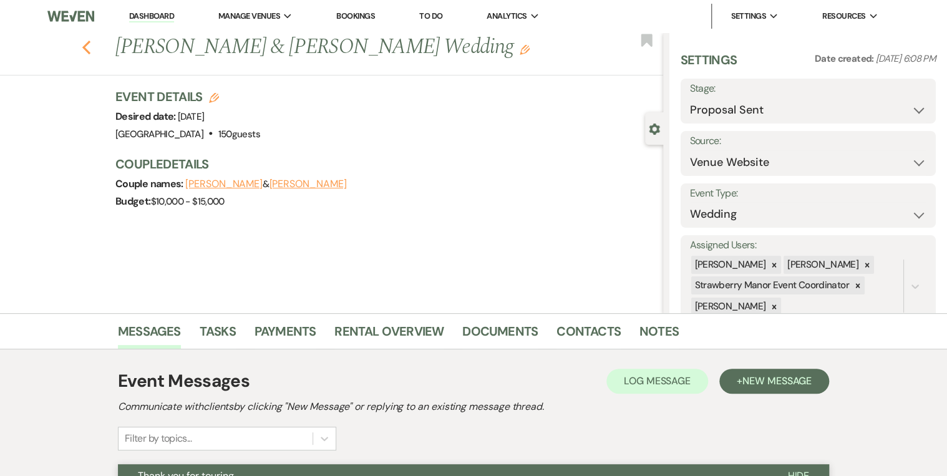
click at [90, 52] on use "button" at bounding box center [86, 48] width 8 height 14
select select "6"
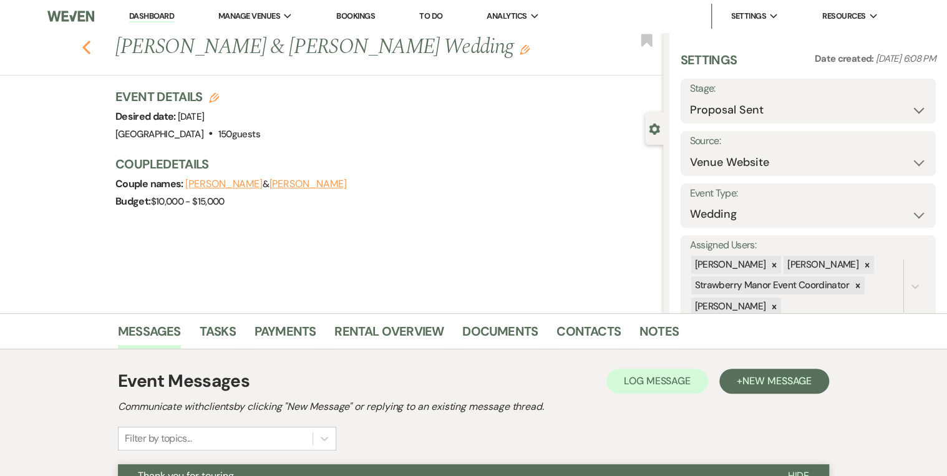
select select "6"
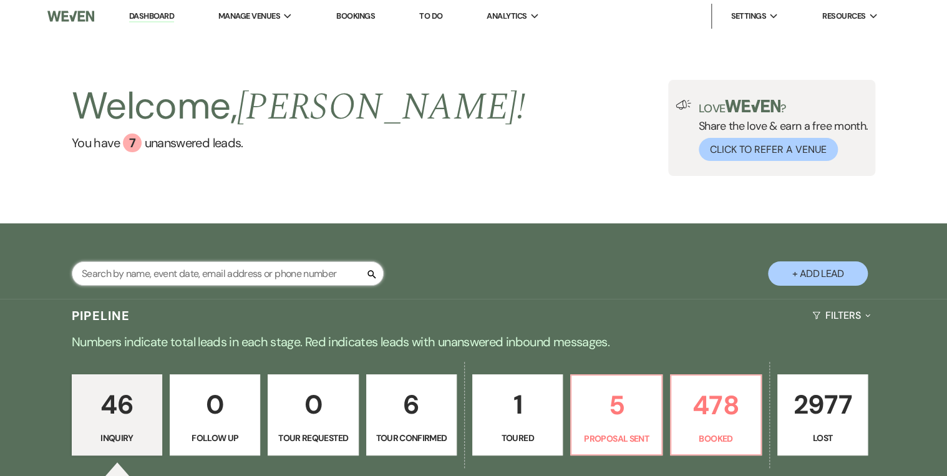
click at [131, 271] on input "text" at bounding box center [228, 273] width 312 height 24
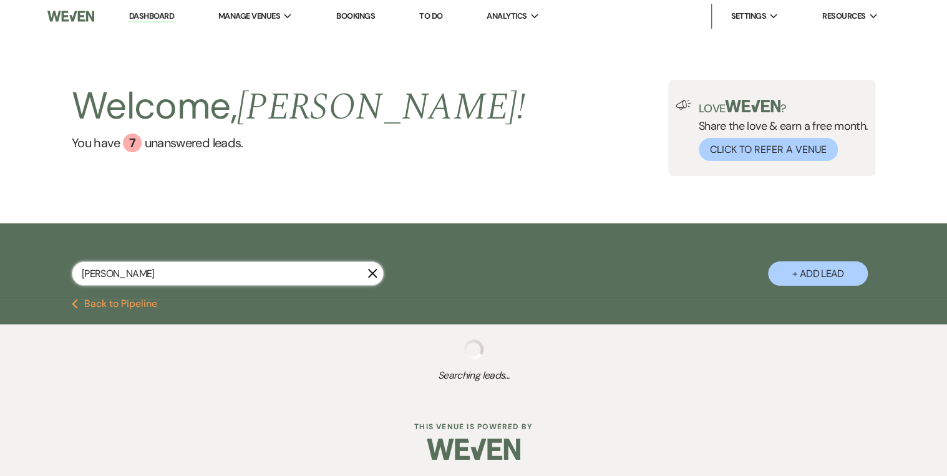
type input "lamb"
select select "8"
select select "4"
select select "8"
select select "5"
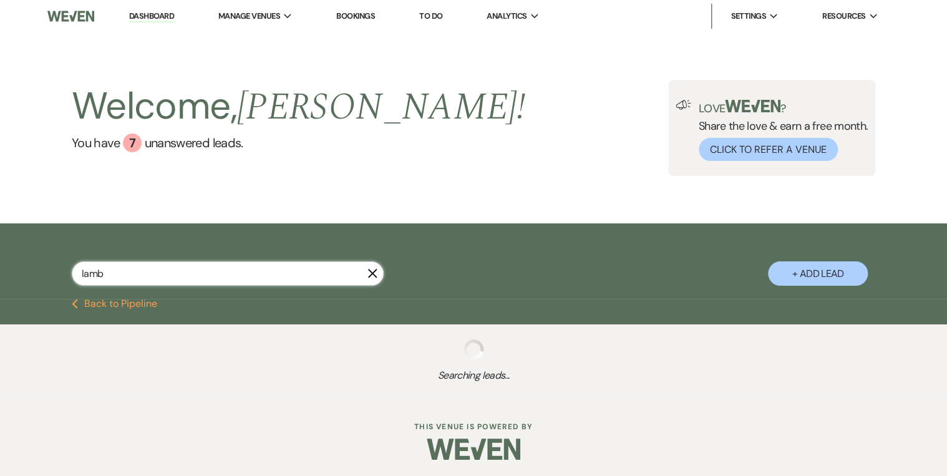
select select "8"
select select "5"
select select "8"
select select "5"
select select "8"
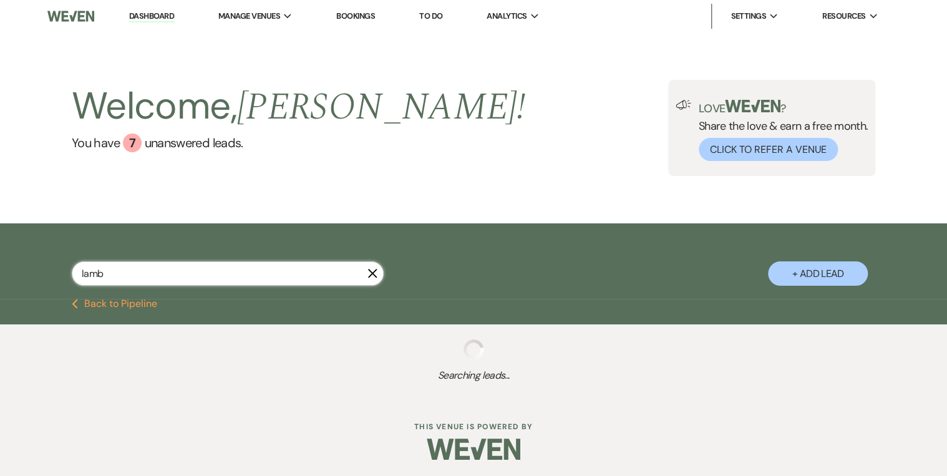
select select "5"
select select "8"
select select "5"
select select "8"
select select "5"
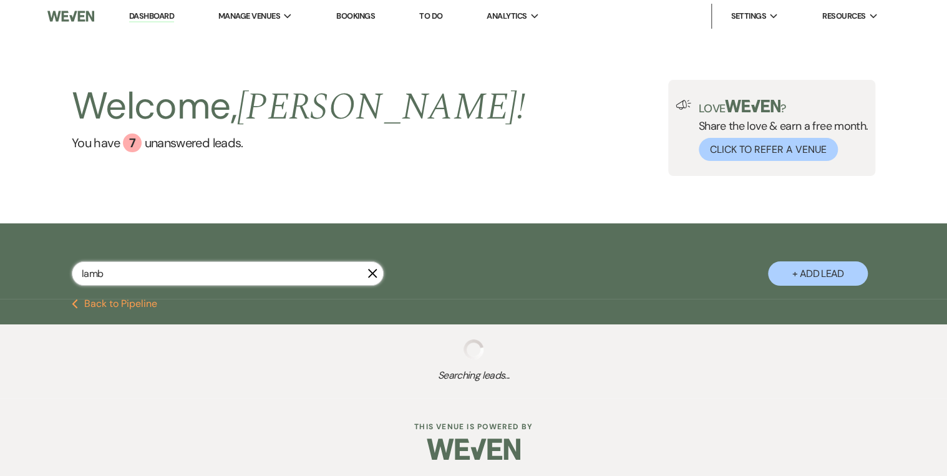
select select "8"
select select "5"
select select "8"
select select "5"
select select "8"
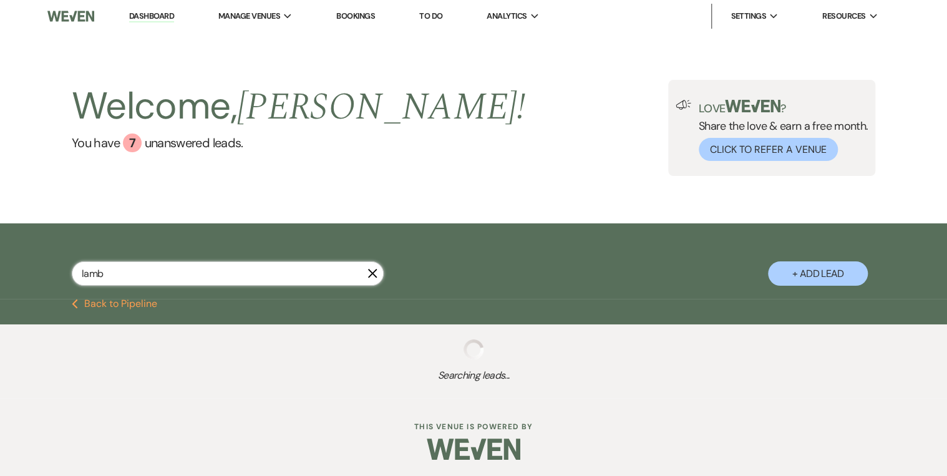
select select "8"
select select "5"
select select "8"
select select "5"
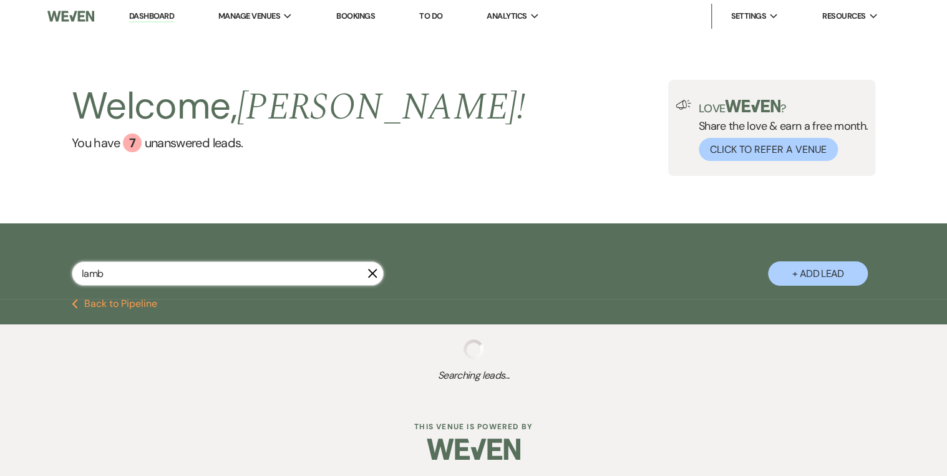
select select "8"
select select "10"
select select "8"
select select "5"
select select "8"
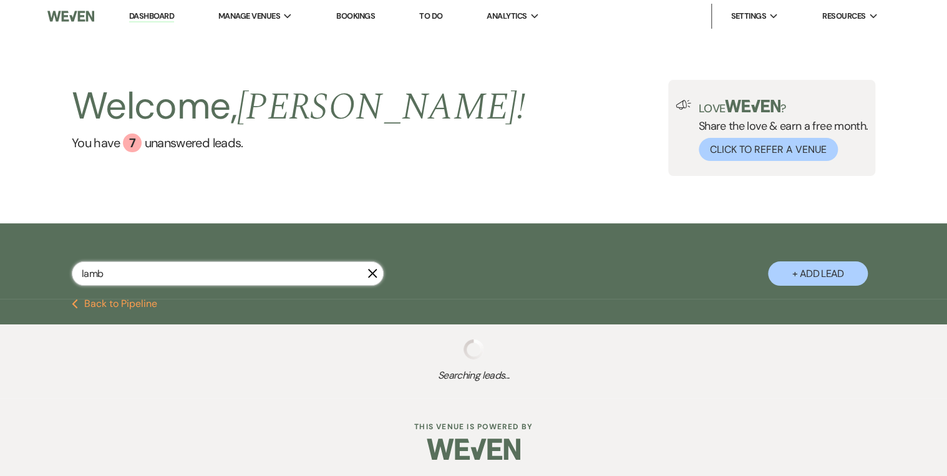
select select "5"
select select "8"
select select "5"
select select "8"
select select "4"
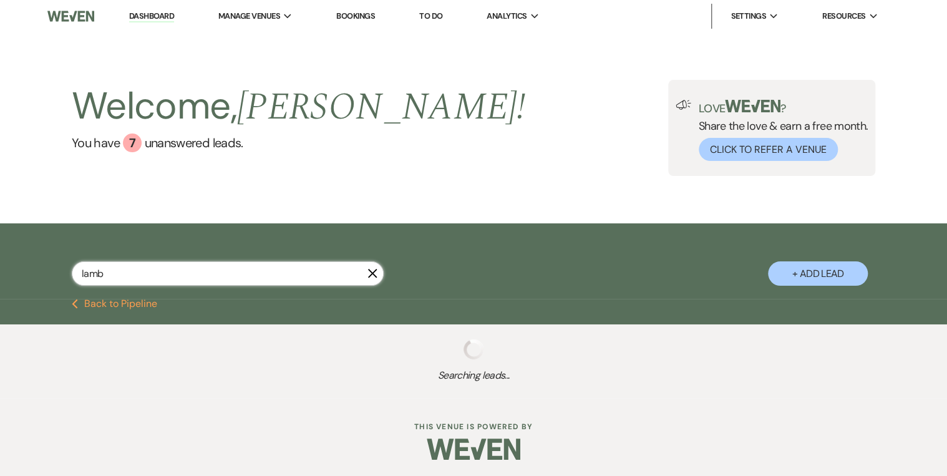
select select "8"
select select "5"
select select "8"
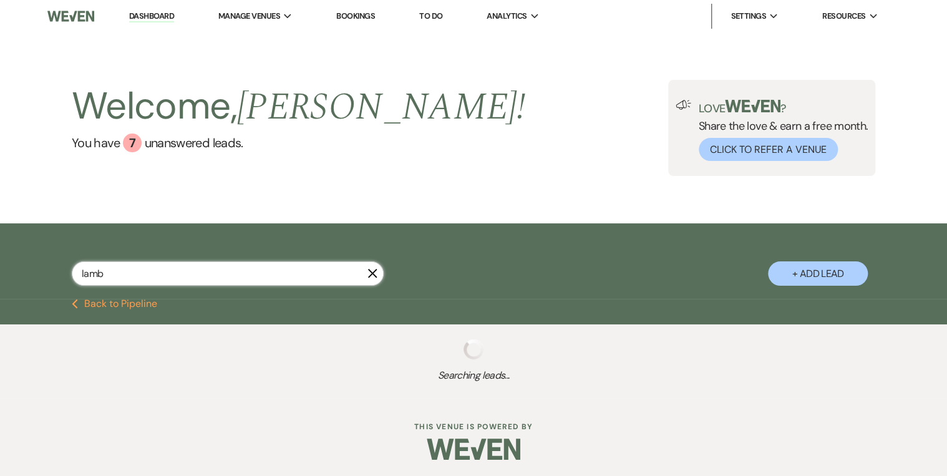
select select "5"
select select "8"
select select "4"
select select "8"
select select "5"
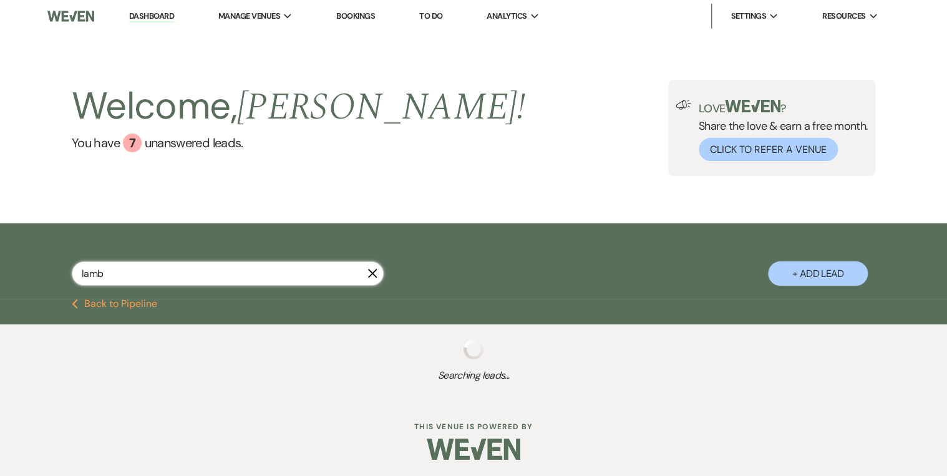
select select "8"
select select "5"
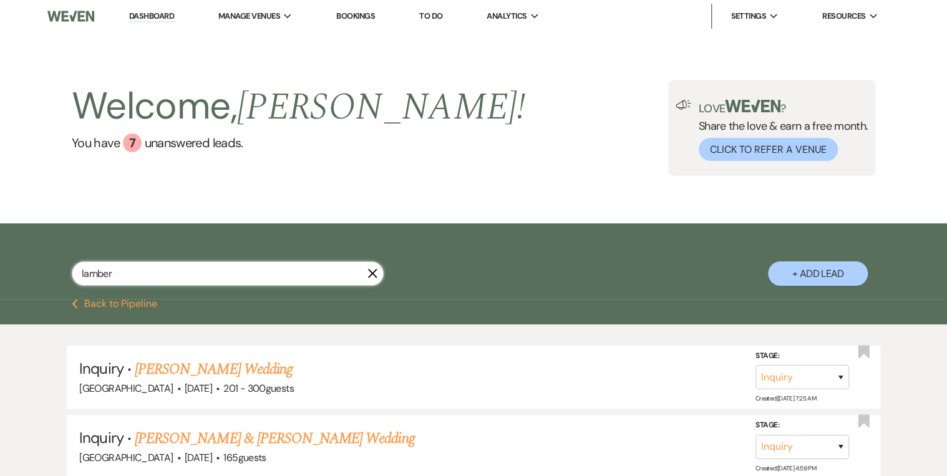
type input "lambert"
select select "8"
select select "5"
select select "8"
select select "5"
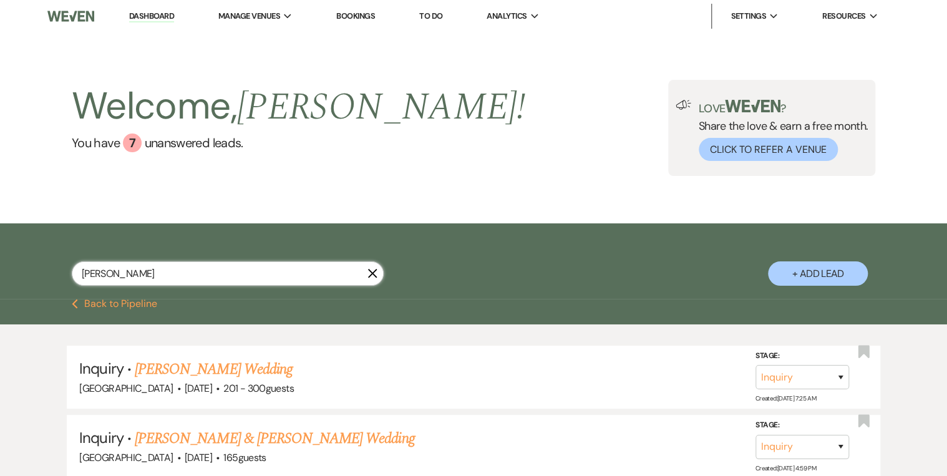
select select "8"
select select "5"
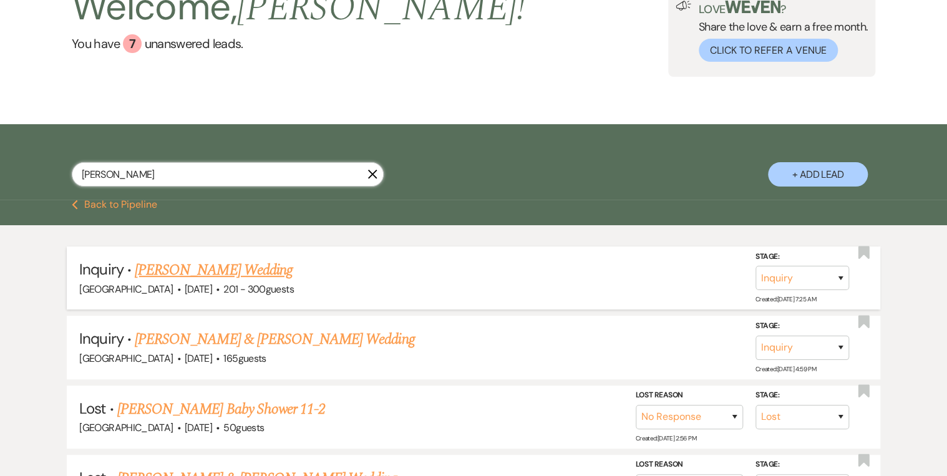
scroll to position [100, 0]
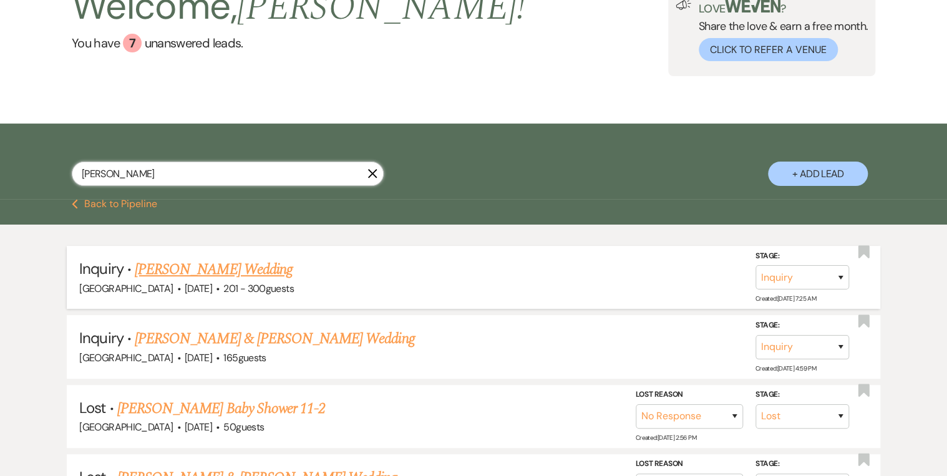
type input "lambert"
click at [221, 271] on link "[PERSON_NAME] Wedding" at bounding box center [214, 269] width 158 height 22
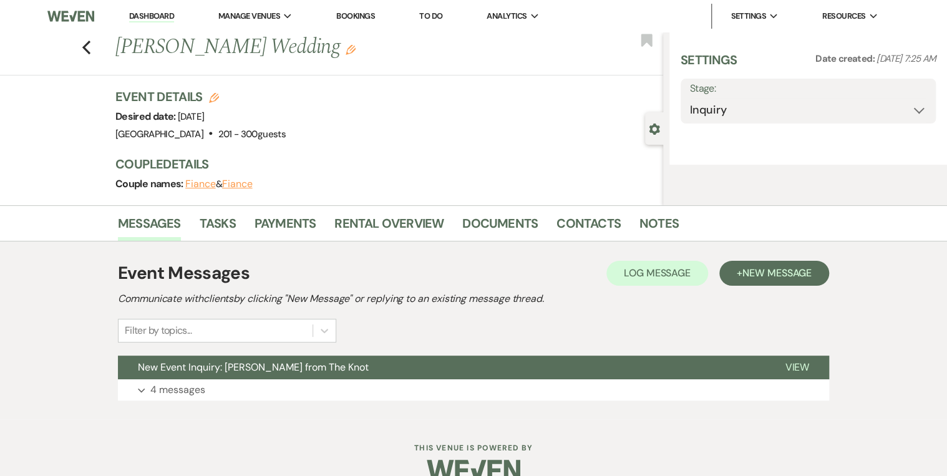
select select "2"
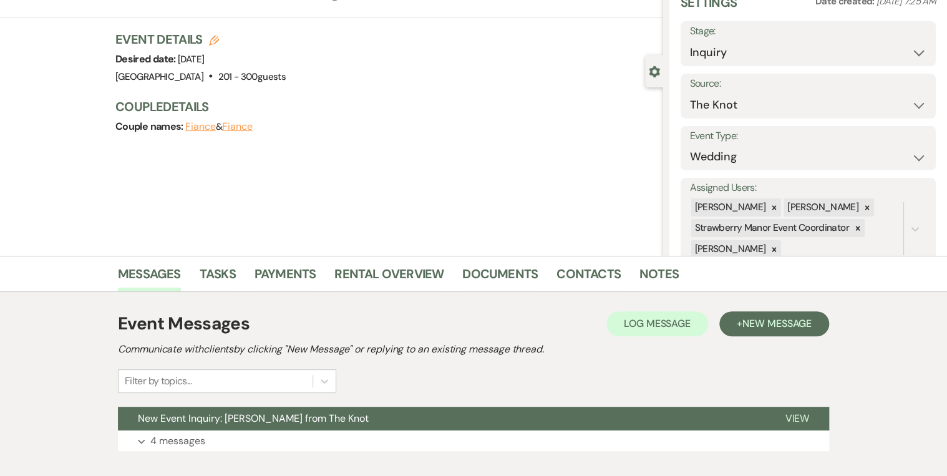
scroll to position [131, 0]
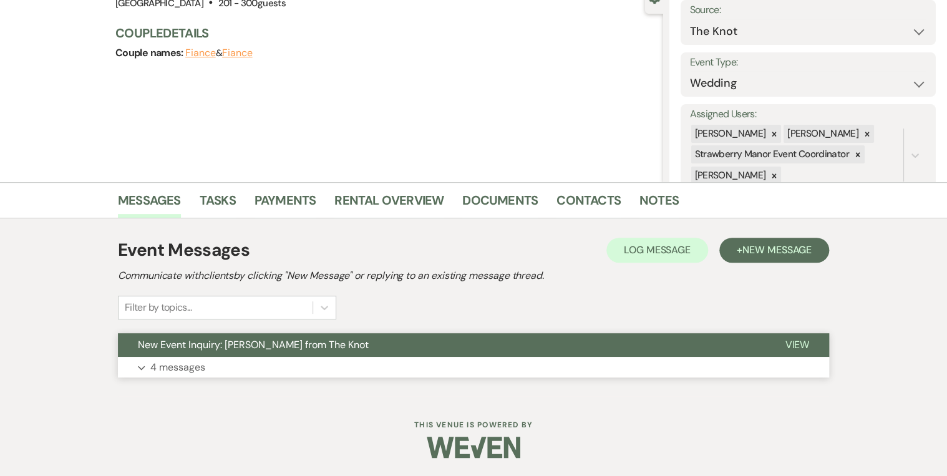
click at [754, 343] on span "View" at bounding box center [797, 344] width 24 height 13
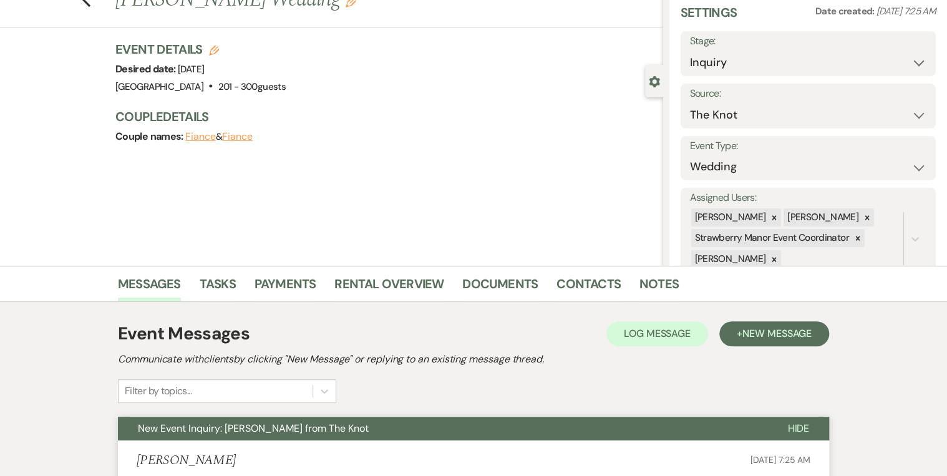
scroll to position [0, 0]
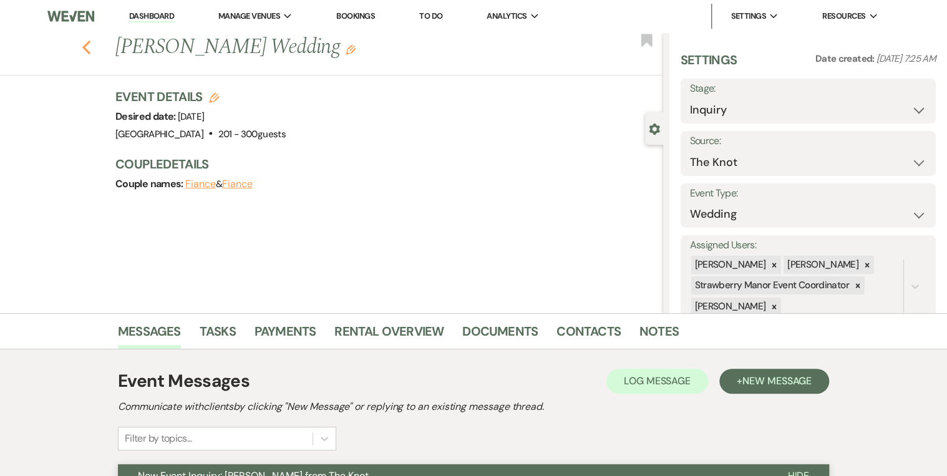
click at [89, 47] on icon "Previous" at bounding box center [86, 47] width 9 height 15
select select "8"
select select "5"
select select "8"
select select "5"
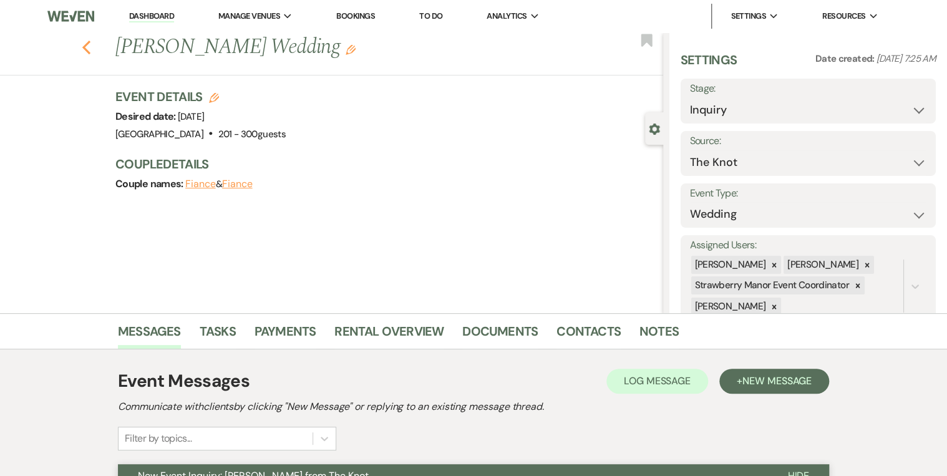
select select "8"
select select "5"
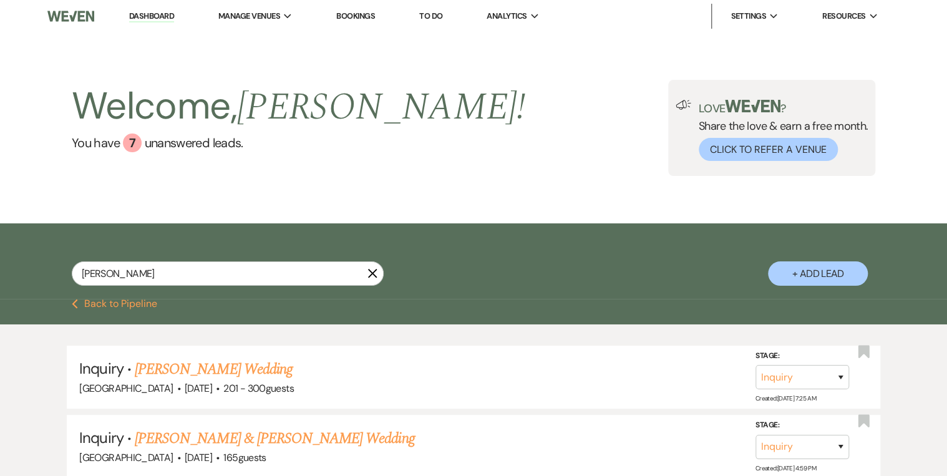
click at [133, 16] on link "Dashboard" at bounding box center [151, 17] width 45 height 12
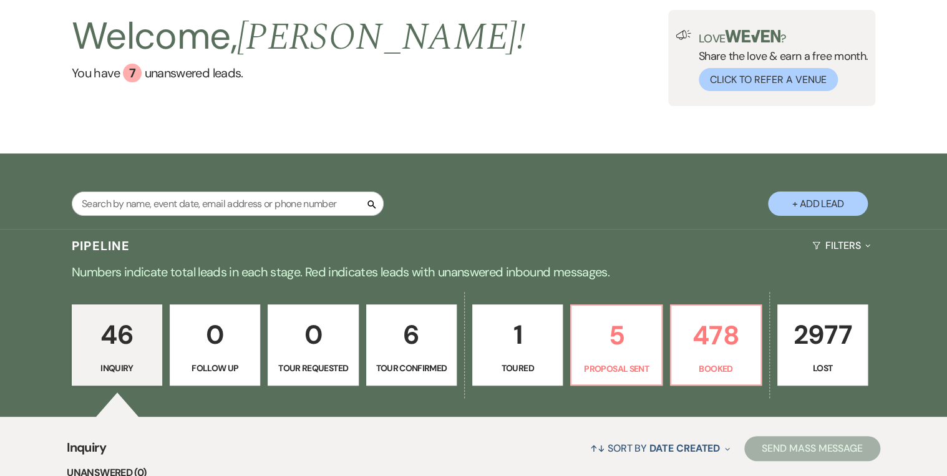
scroll to position [250, 0]
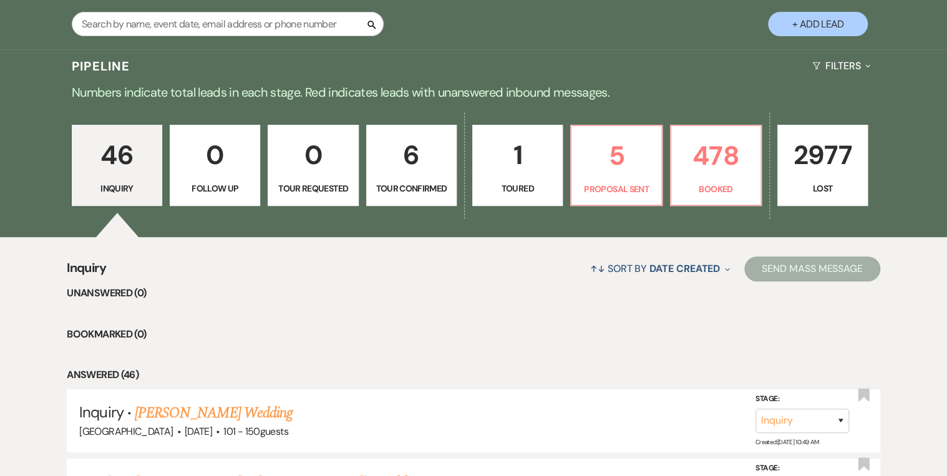
click at [619, 207] on div "46 Inquiry 0 Follow Up 0 Tour Requested 6 Tour Confirmed 1 Toured 5 Proposal Se…" at bounding box center [473, 173] width 898 height 127
click at [615, 190] on p "Proposal Sent" at bounding box center [616, 189] width 74 height 14
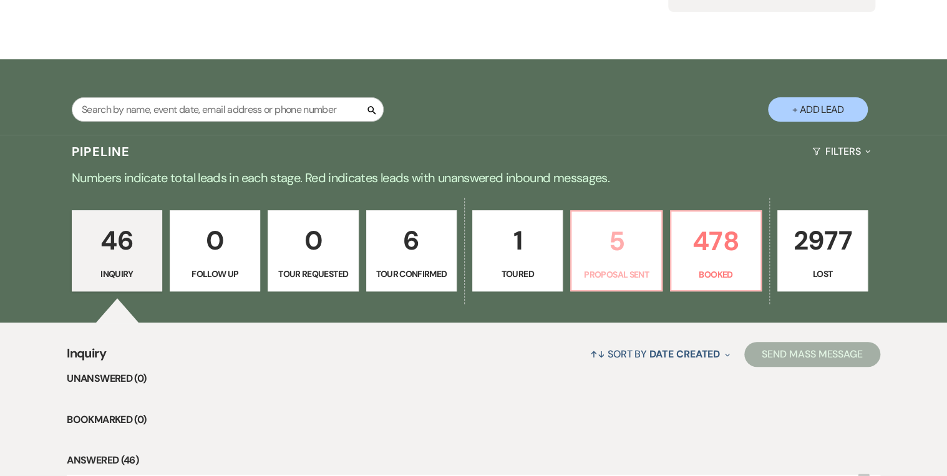
select select "6"
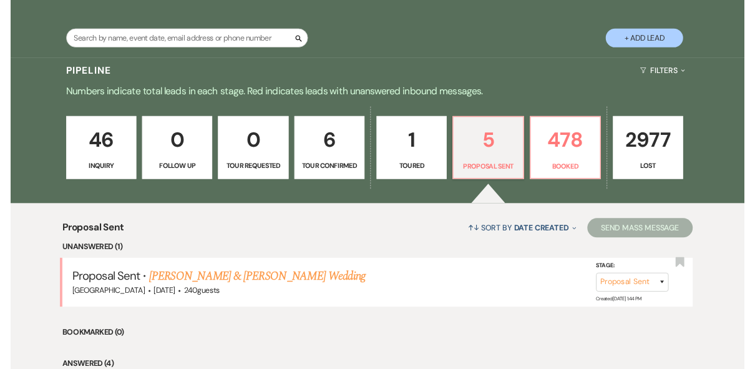
scroll to position [102, 0]
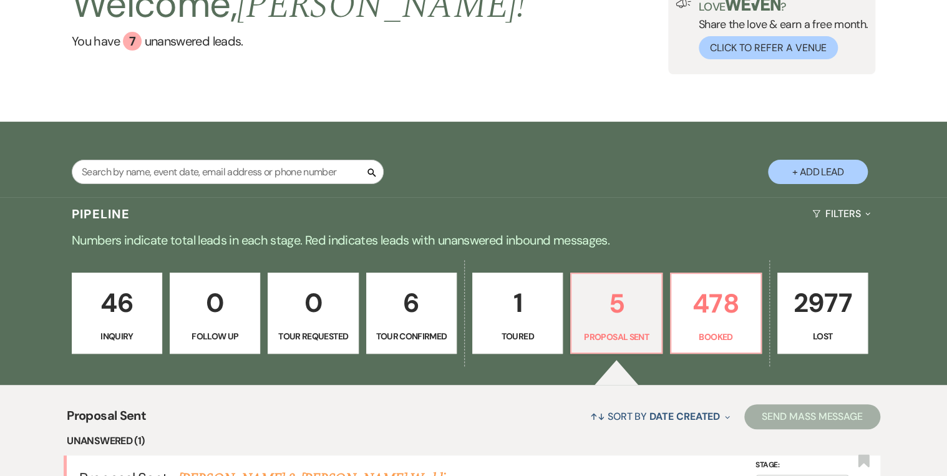
click at [110, 308] on p "46" at bounding box center [117, 303] width 74 height 42
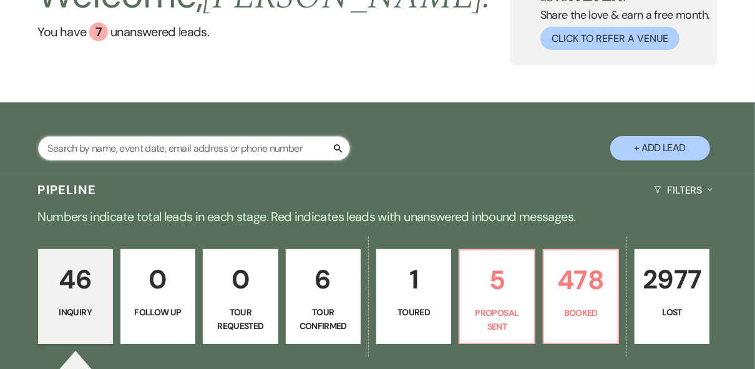
click at [135, 148] on input "text" at bounding box center [194, 148] width 312 height 24
type input "bre"
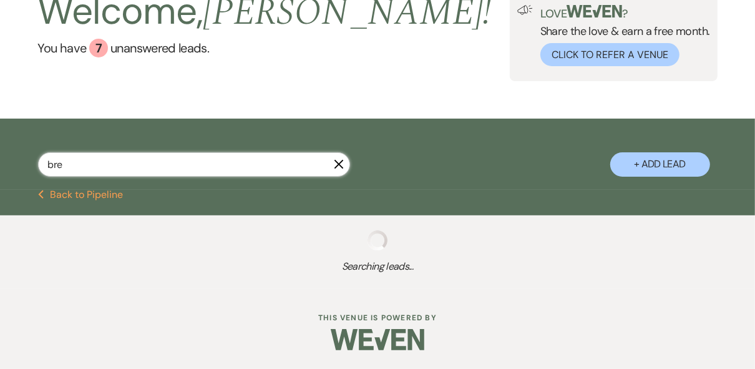
select select "4"
select select "8"
select select "5"
select select "8"
select select "5"
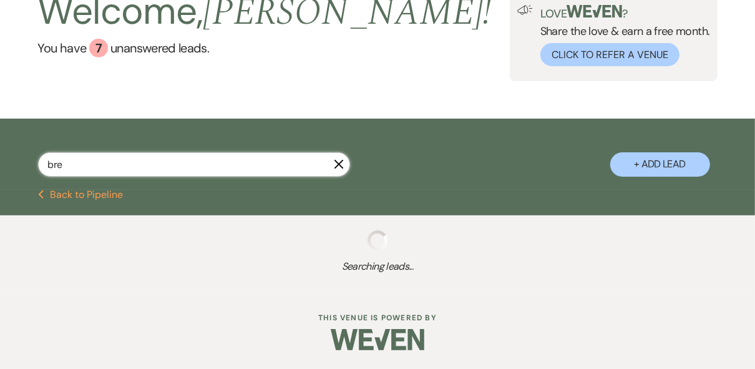
select select "8"
select select "5"
select select "8"
select select "5"
select select "8"
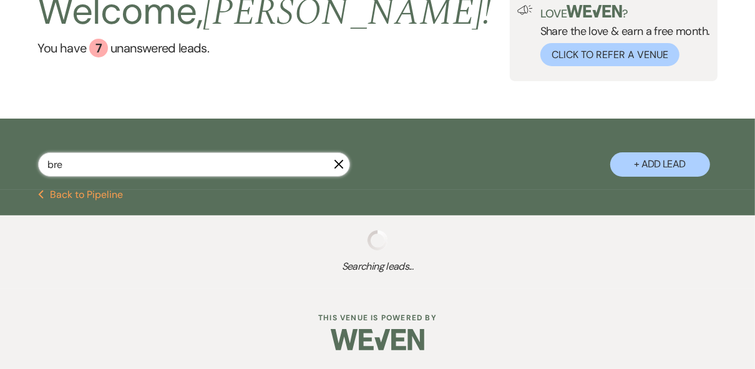
select select "5"
select select "8"
select select "5"
select select "8"
select select "5"
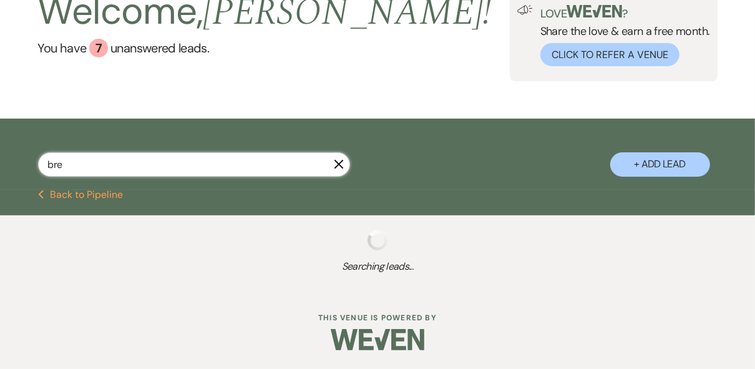
select select "8"
select select "5"
select select "8"
select select "5"
select select "8"
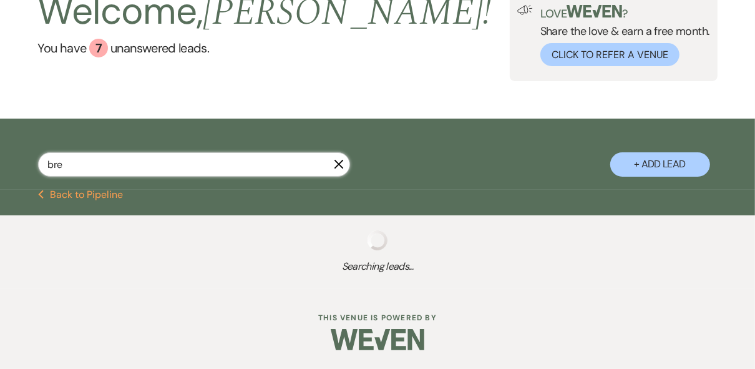
select select "5"
select select "8"
select select "5"
select select "8"
select select "5"
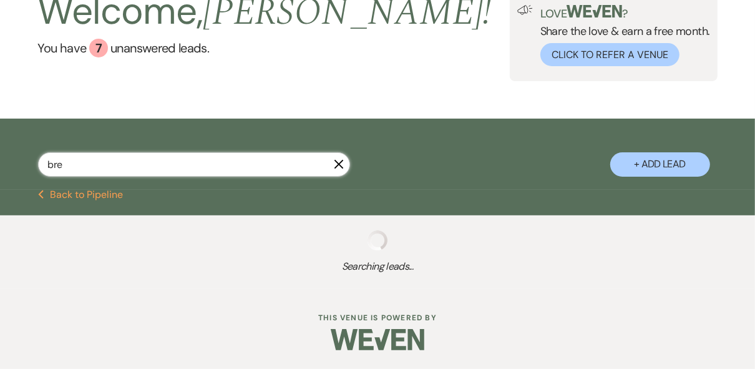
select select "8"
select select "5"
select select "8"
select select "5"
select select "8"
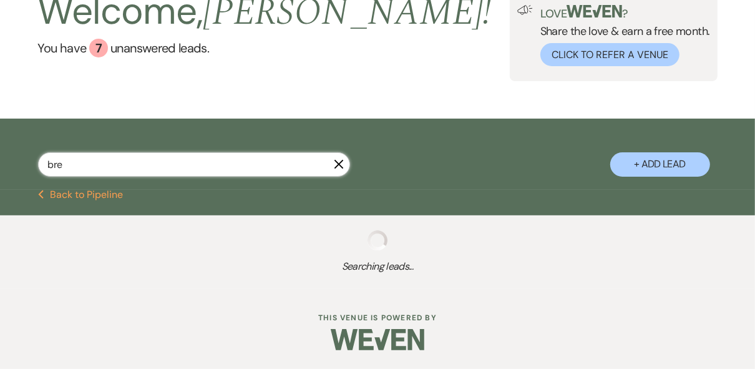
select select "5"
select select "8"
select select "5"
select select "8"
select select "5"
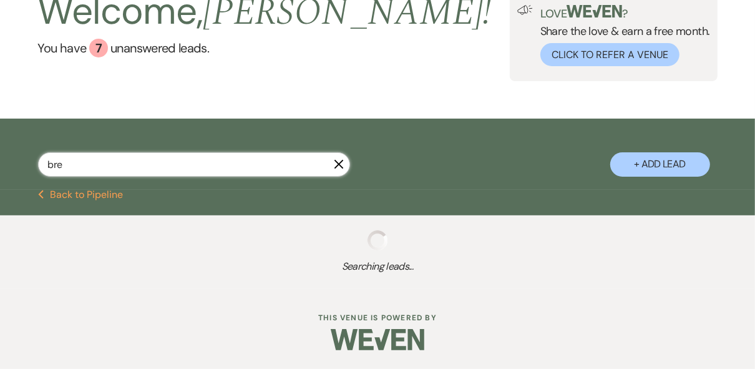
select select "8"
select select "5"
select select "8"
select select "5"
select select "8"
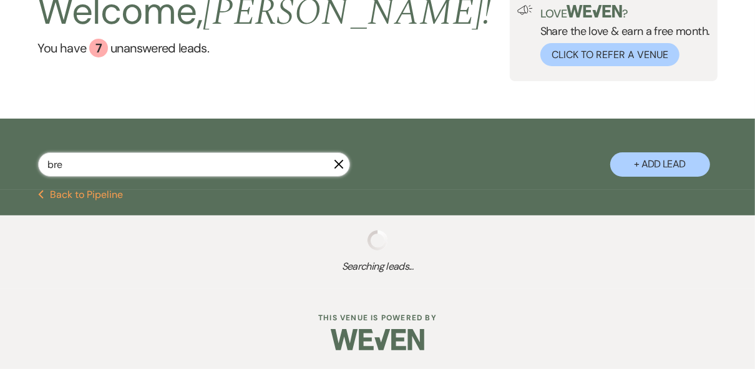
select select "5"
select select "8"
select select "5"
select select "8"
select select "5"
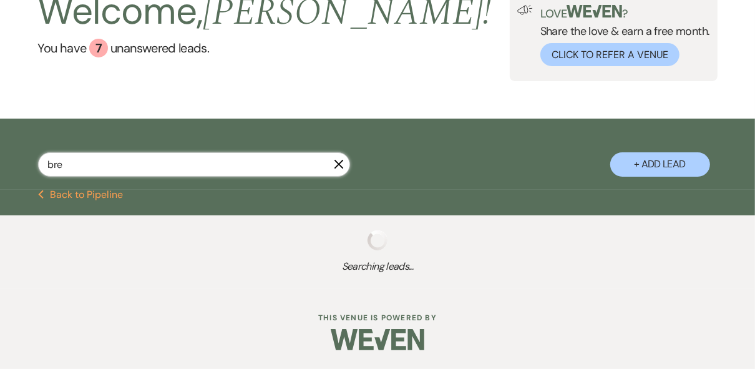
select select "8"
select select "5"
select select "8"
select select "5"
select select "8"
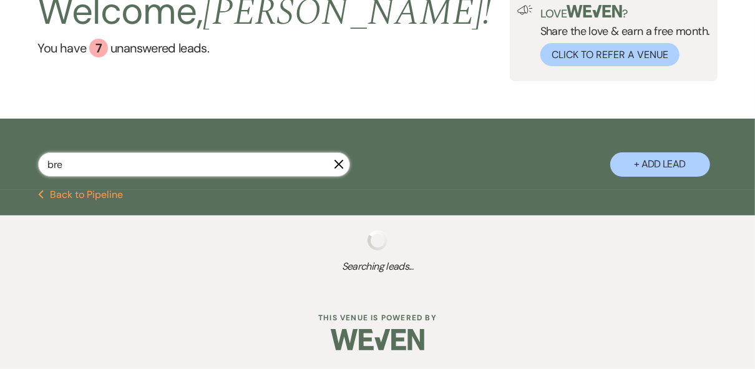
select select "5"
select select "8"
select select "5"
select select "8"
select select "5"
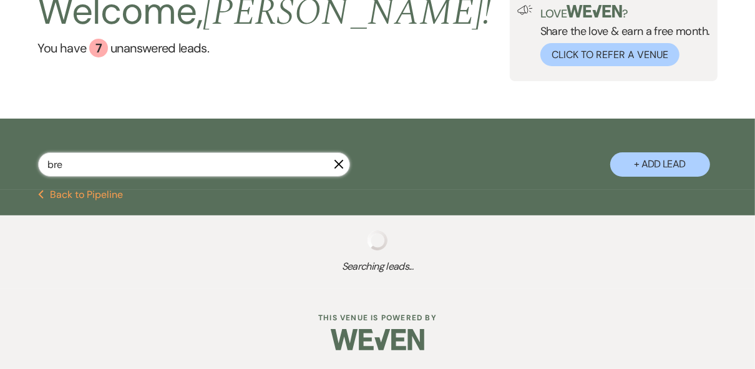
select select "8"
select select "5"
select select "8"
select select "5"
select select "8"
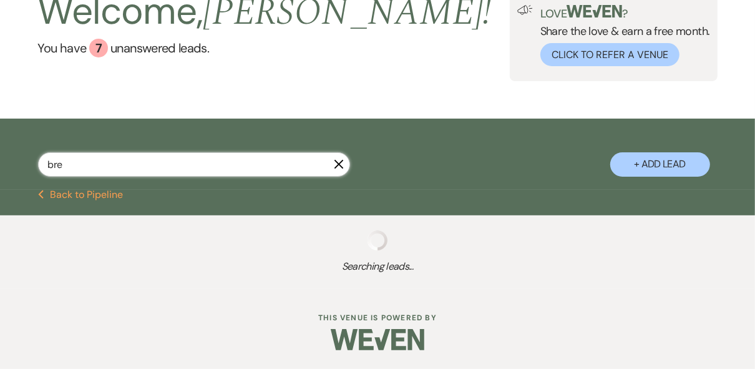
select select "5"
select select "8"
select select "5"
select select "8"
select select "5"
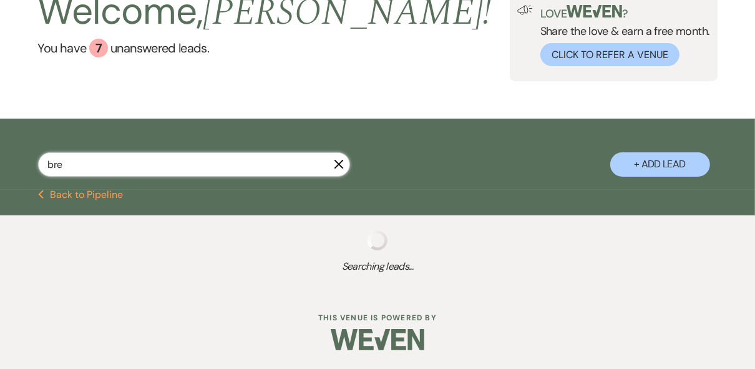
select select "8"
select select "5"
select select "8"
select select "5"
select select "8"
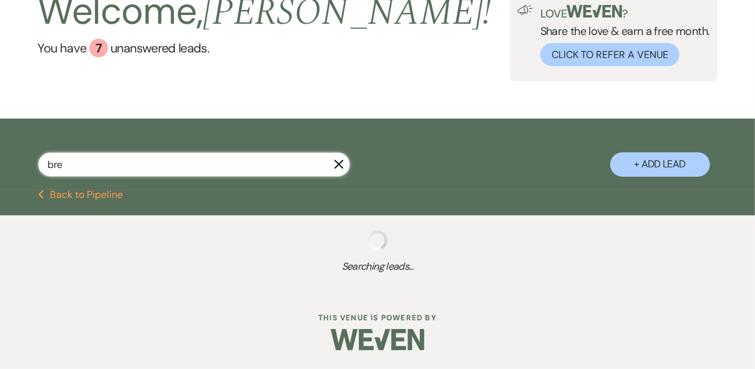
select select "5"
select select "8"
select select "5"
select select "8"
select select "7"
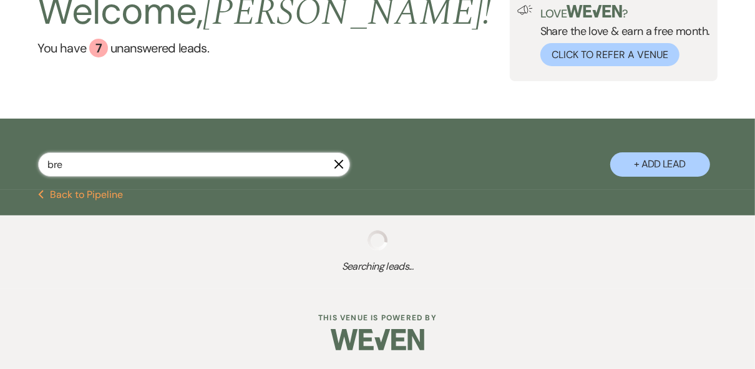
select select "8"
select select "5"
select select "8"
select select "7"
select select "8"
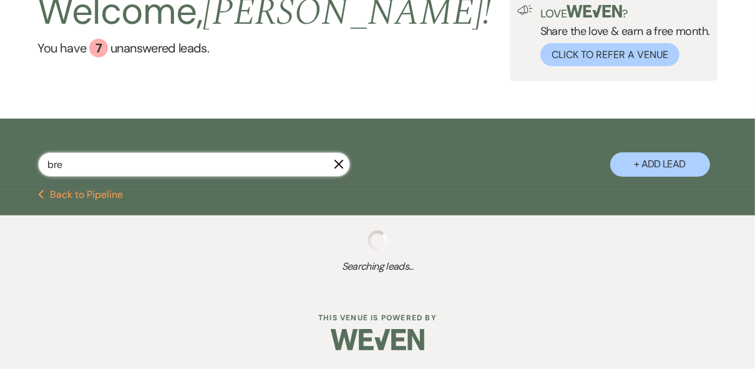
select select "5"
select select "8"
select select "5"
select select "8"
select select "5"
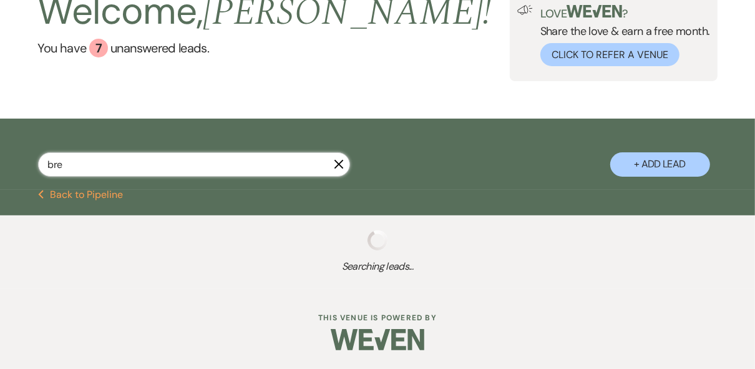
select select "8"
select select "5"
select select "8"
select select "7"
select select "8"
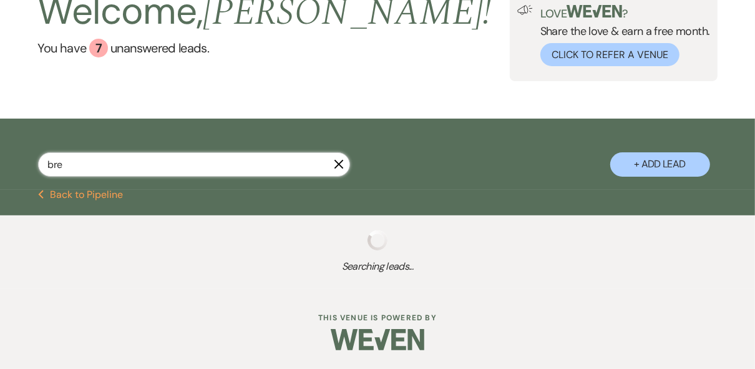
select select "5"
select select "8"
select select "5"
select select "8"
select select "5"
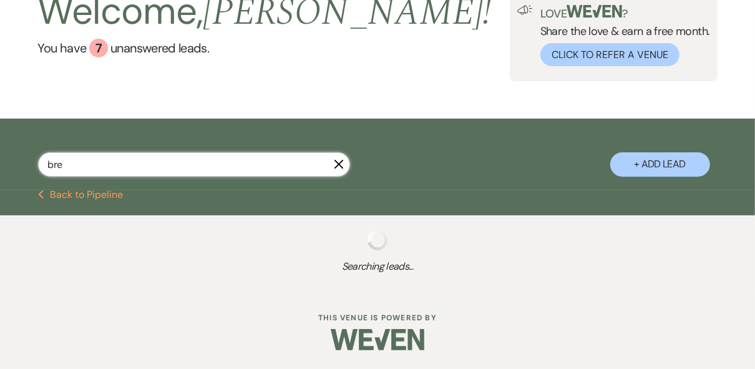
select select "8"
select select "5"
select select "8"
select select "5"
select select "8"
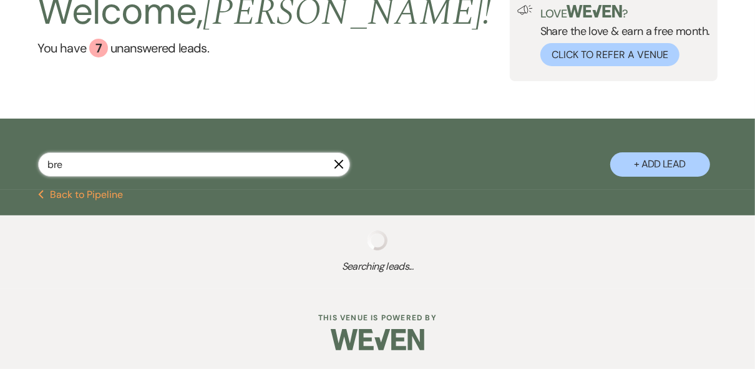
select select "5"
select select "8"
select select "5"
select select "8"
select select "5"
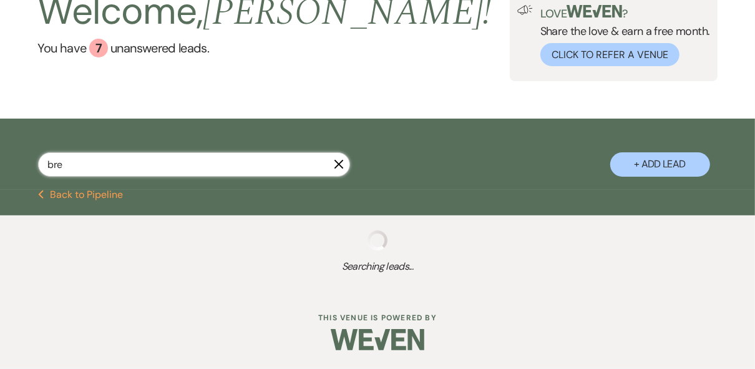
select select "8"
select select "5"
select select "8"
select select "5"
select select "8"
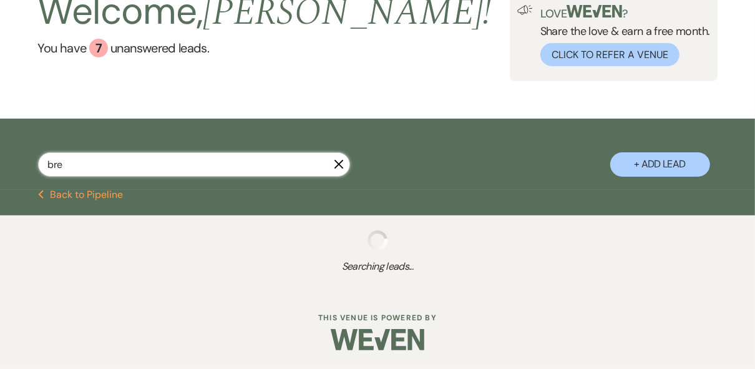
select select "5"
select select "8"
select select "5"
select select "8"
select select "5"
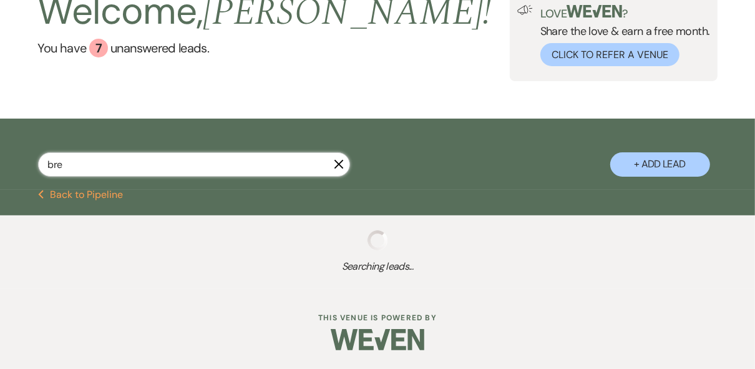
select select "8"
select select "5"
select select "8"
select select "5"
select select "8"
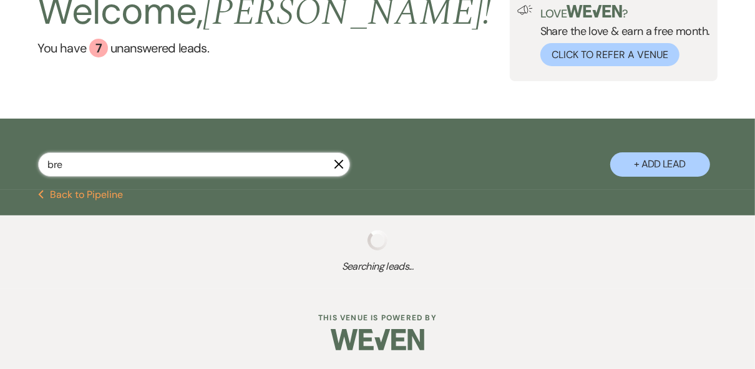
select select "5"
select select "8"
select select "10"
select select "8"
select select "5"
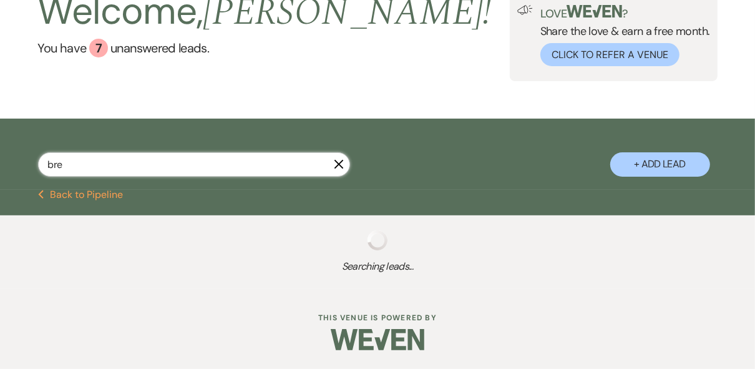
select select "8"
select select "5"
select select "8"
select select "5"
select select "8"
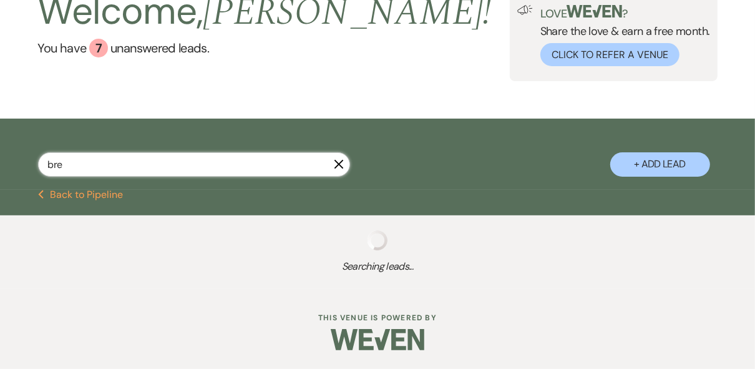
select select "5"
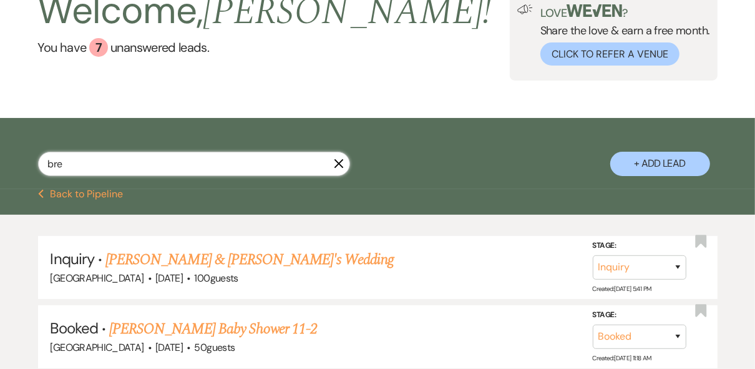
scroll to position [102, 0]
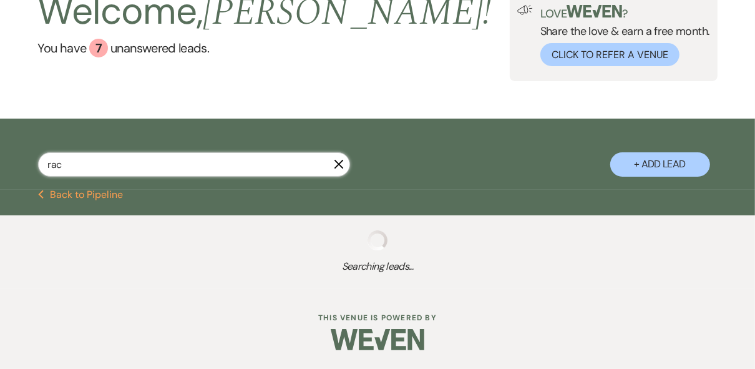
scroll to position [86, 0]
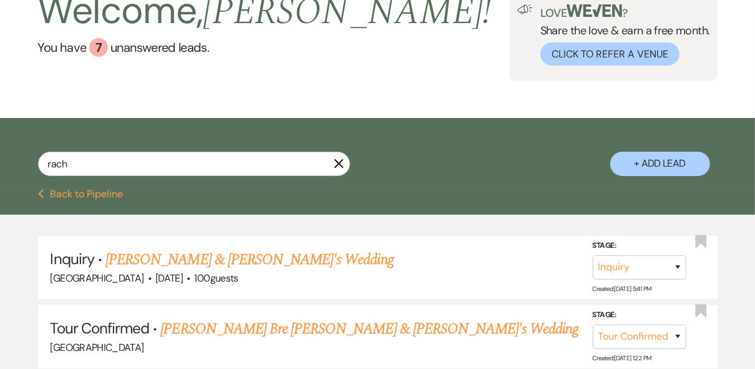
scroll to position [102, 0]
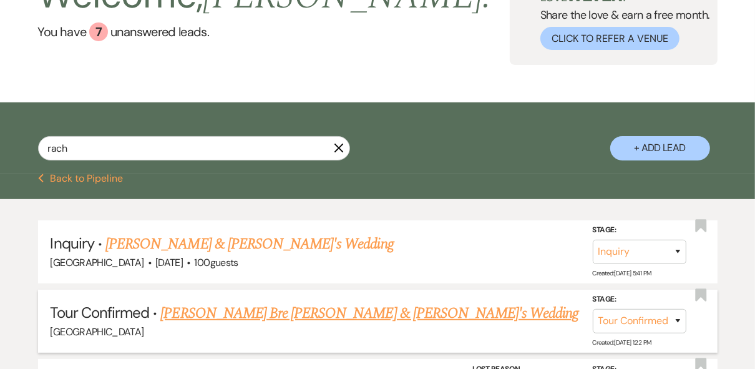
click at [291, 312] on link "Rachel Bre Ann & Fiance's Wedding" at bounding box center [369, 313] width 418 height 22
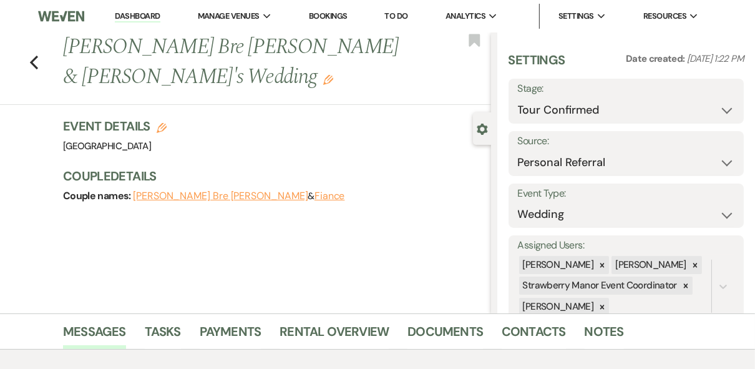
click at [136, 16] on link "Dashboard" at bounding box center [137, 17] width 45 height 12
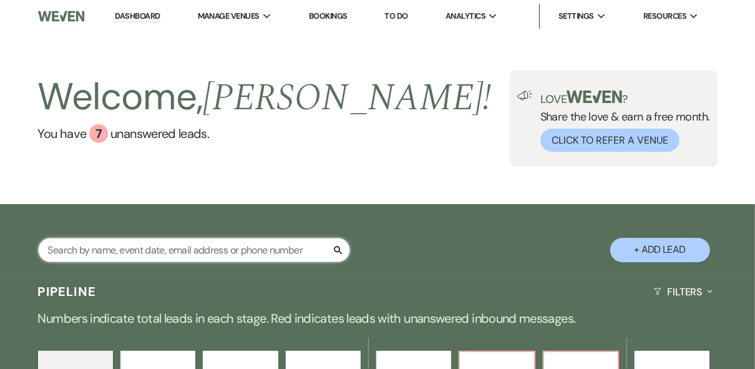
click at [110, 246] on input "text" at bounding box center [194, 250] width 312 height 24
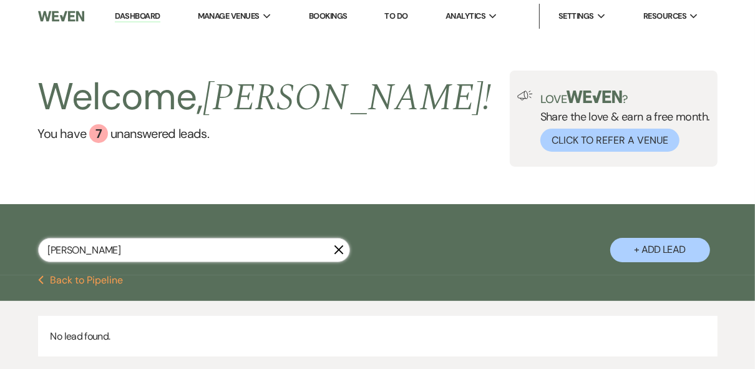
drag, startPoint x: 112, startPoint y: 251, endPoint x: 40, endPoint y: 248, distance: 71.8
click at [39, 248] on input "briscoe" at bounding box center [194, 250] width 312 height 24
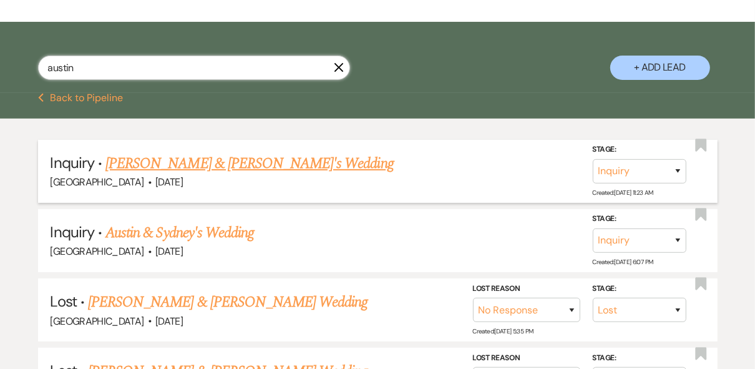
scroll to position [200, 0]
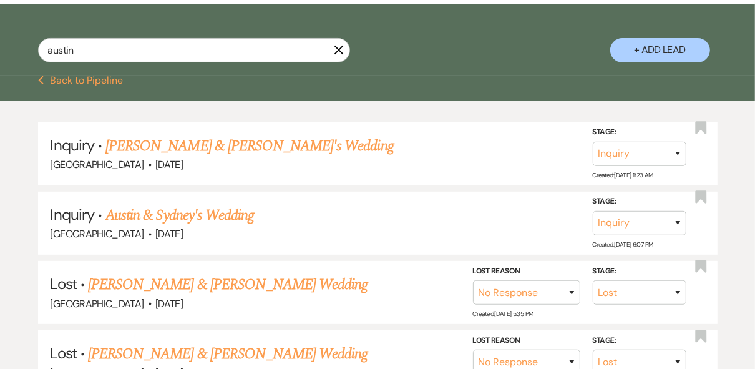
drag, startPoint x: 204, startPoint y: 216, endPoint x: 211, endPoint y: 216, distance: 6.9
click at [204, 216] on link "Austin & Sydney's Wedding" at bounding box center [179, 215] width 148 height 22
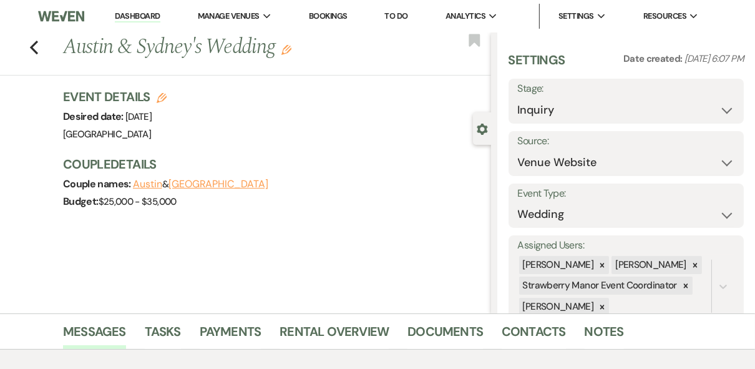
scroll to position [238, 0]
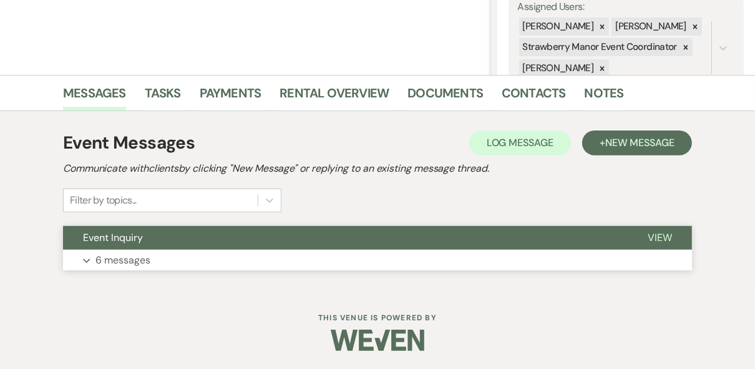
click at [659, 236] on span "View" at bounding box center [660, 237] width 24 height 13
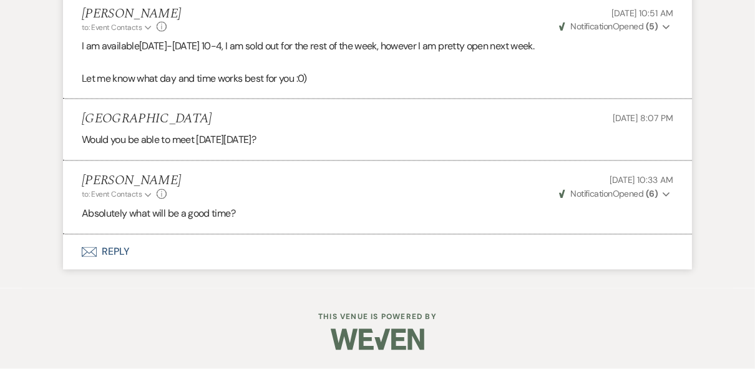
scroll to position [1519, 0]
click at [113, 251] on button "Envelope Reply" at bounding box center [377, 252] width 629 height 35
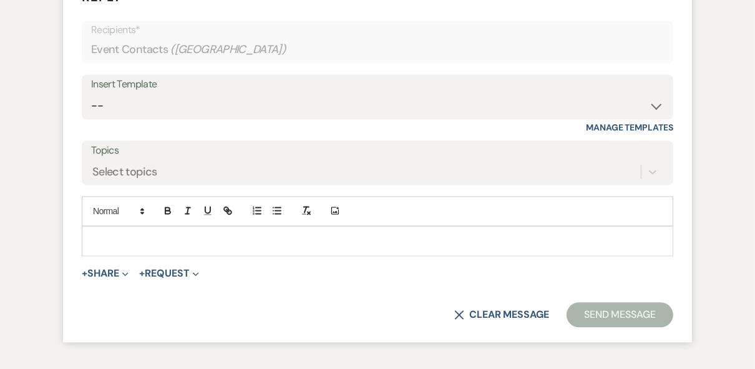
scroll to position [1799, 0]
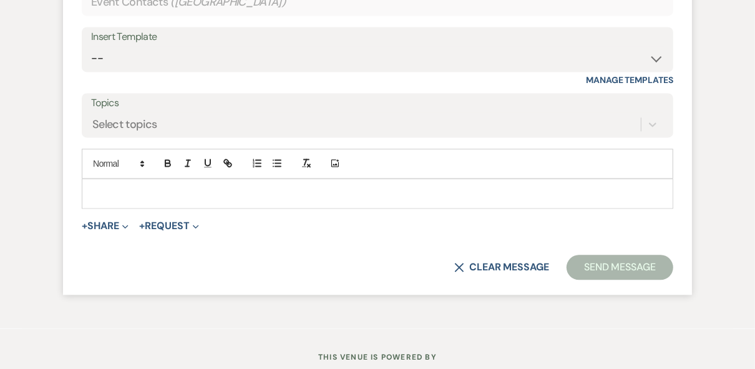
click at [152, 200] on p at bounding box center [377, 194] width 571 height 14
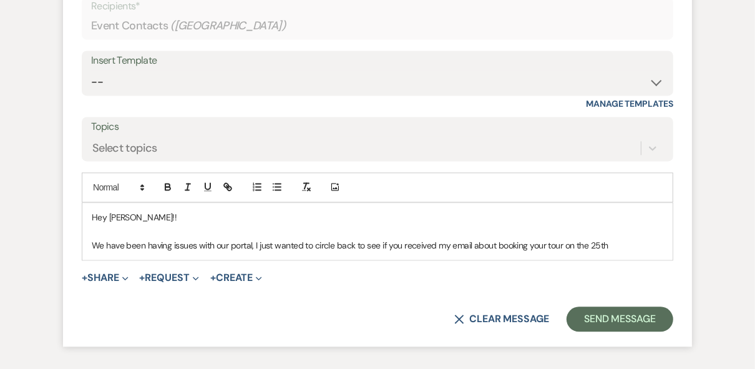
scroll to position [1849, 0]
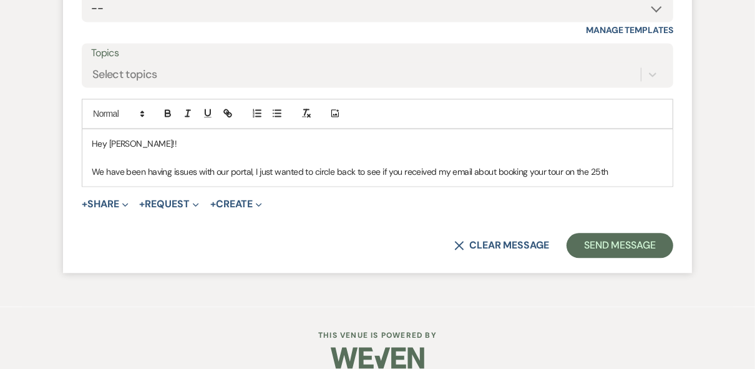
click at [617, 178] on p "We have been having issues with our portal, I just wanted to circle back to see…" at bounding box center [377, 172] width 571 height 14
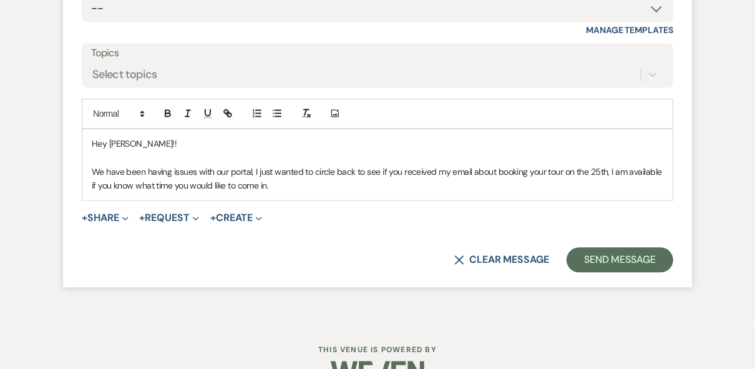
drag, startPoint x: 116, startPoint y: 218, endPoint x: 363, endPoint y: 235, distance: 247.6
click at [363, 235] on form "Reply X Draft saved! Recipients* Event Contacts ( Sydney ) Insert Template -- W…" at bounding box center [377, 80] width 629 height 411
click at [636, 272] on button "Send Message" at bounding box center [619, 259] width 107 height 25
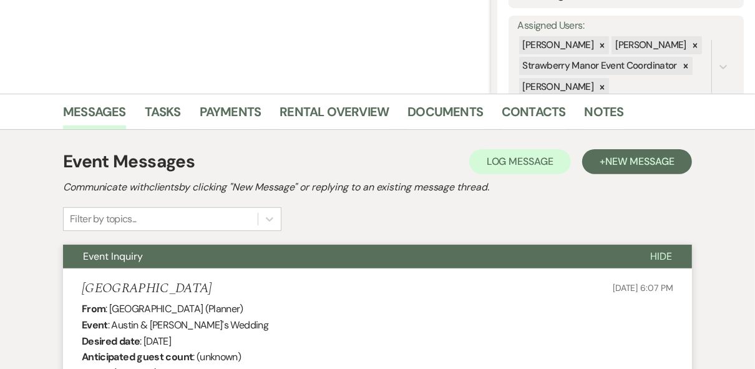
scroll to position [0, 0]
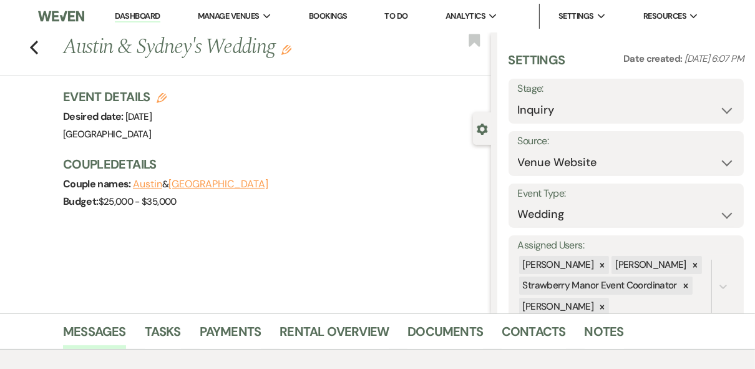
click at [136, 14] on link "Dashboard" at bounding box center [137, 17] width 45 height 12
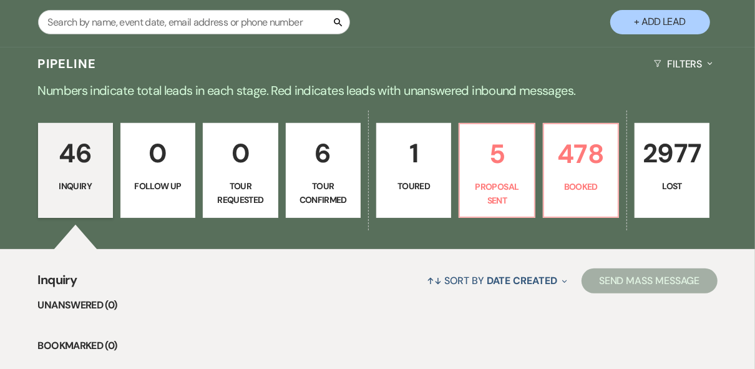
scroll to position [250, 0]
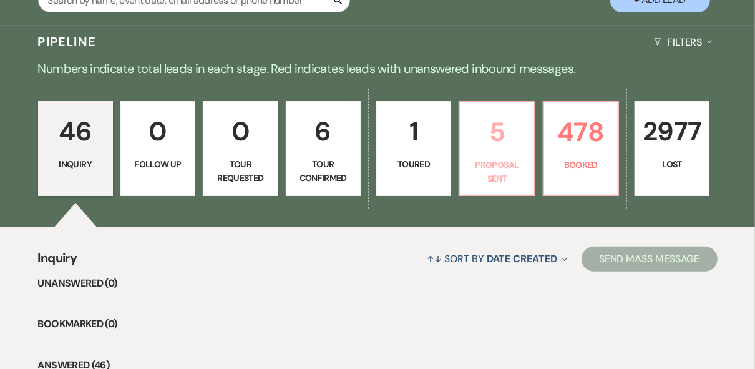
click at [490, 140] on p "5" at bounding box center [496, 132] width 59 height 42
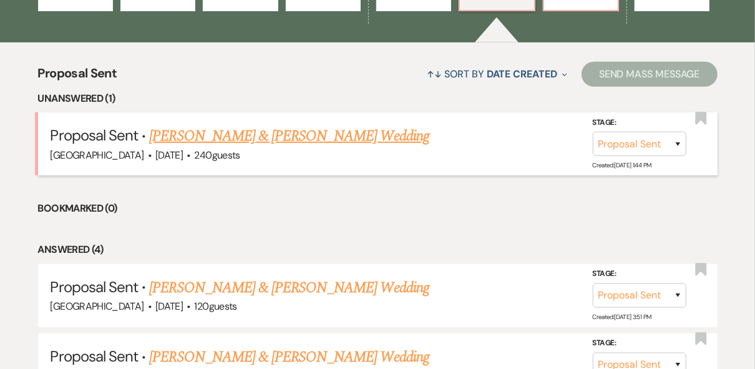
scroll to position [449, 0]
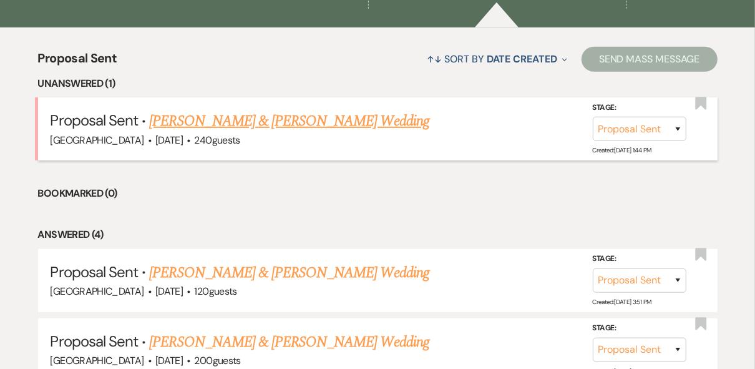
click at [332, 123] on link "Reese Brumfield & Taylor Viscardis's Wedding" at bounding box center [288, 121] width 279 height 22
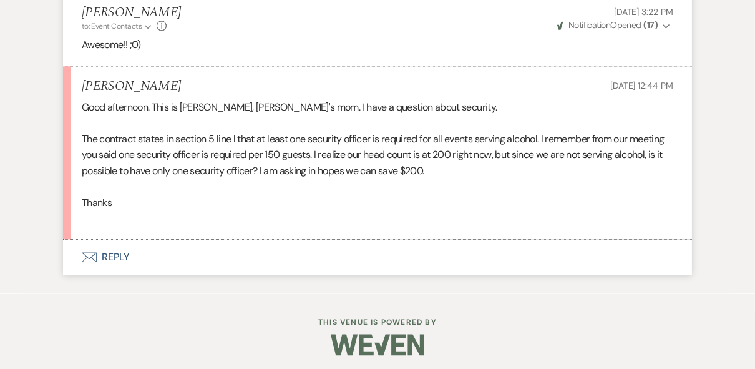
scroll to position [5109, 0]
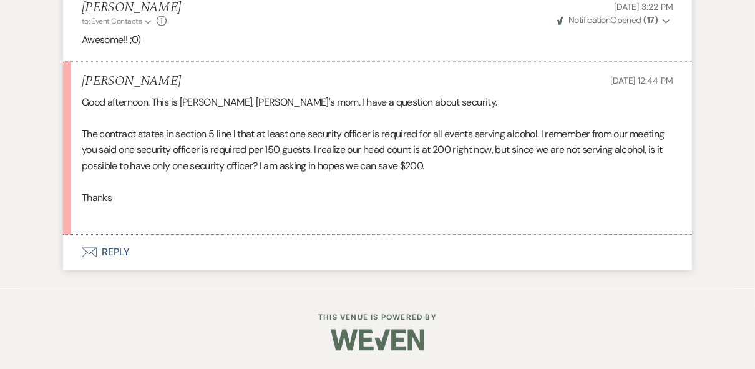
click at [120, 255] on button "Envelope Reply" at bounding box center [377, 252] width 629 height 35
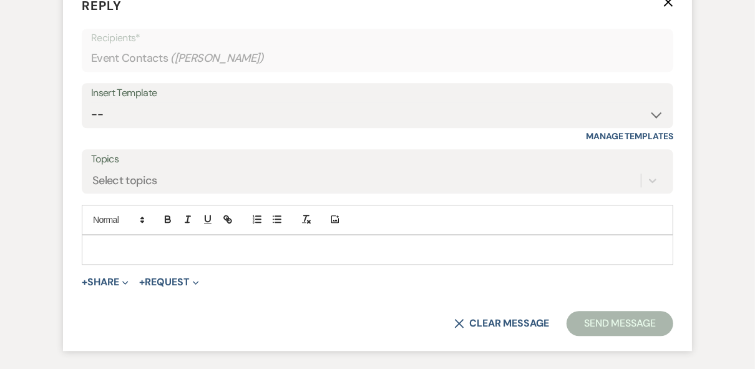
scroll to position [5343, 0]
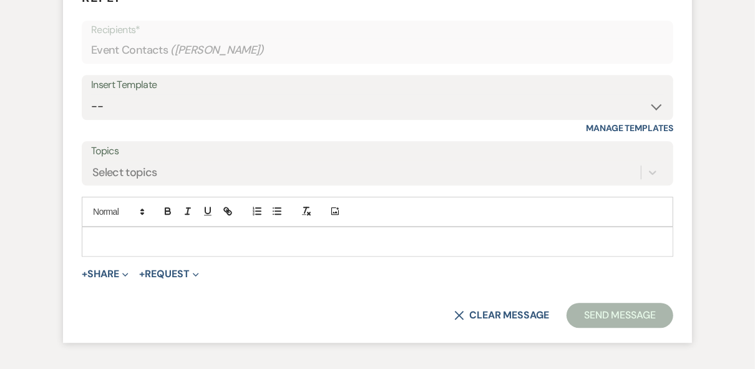
drag, startPoint x: 193, startPoint y: 270, endPoint x: 200, endPoint y: 270, distance: 7.5
click at [196, 248] on p at bounding box center [377, 242] width 571 height 14
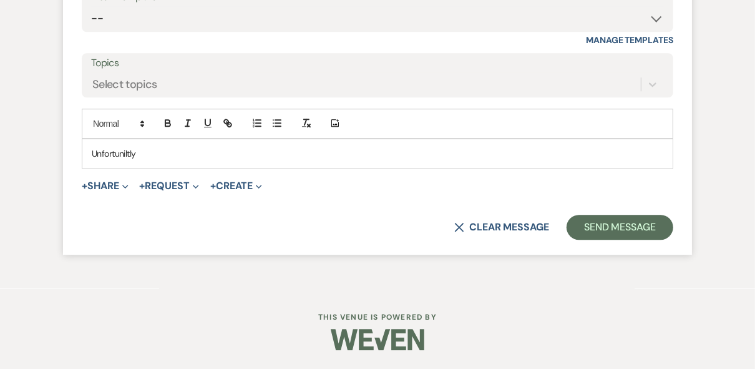
scroll to position [5458, 0]
drag, startPoint x: 150, startPoint y: 152, endPoint x: 67, endPoint y: 152, distance: 82.4
click at [67, 152] on form "Reply X Draft Recipients* Event Contacts ( Taylor Viscardis ) Insert Template -…" at bounding box center [377, 69] width 629 height 369
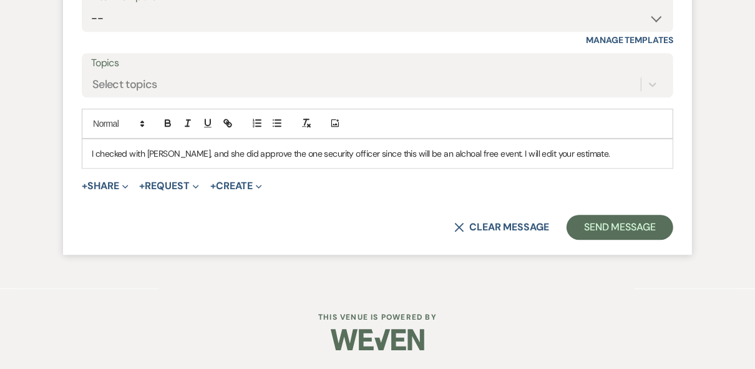
click at [583, 155] on p "I checked with Brittany, and she did approve the one security officer since thi…" at bounding box center [377, 154] width 571 height 14
click at [629, 230] on button "Send Message" at bounding box center [619, 227] width 107 height 25
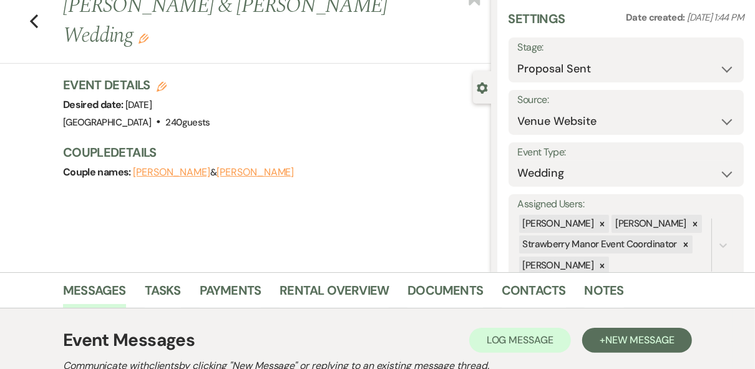
scroll to position [0, 0]
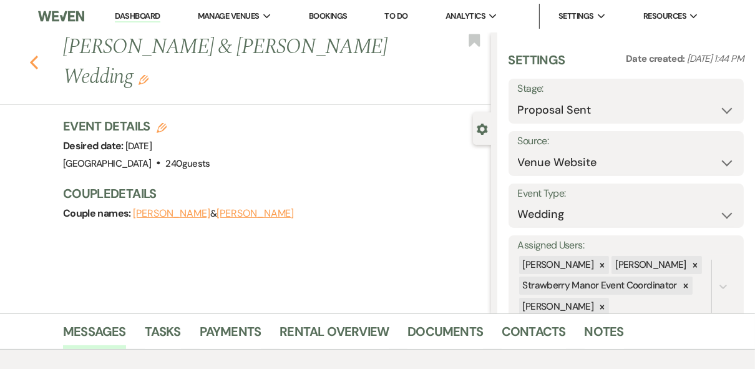
click at [39, 61] on icon "Previous" at bounding box center [33, 62] width 9 height 15
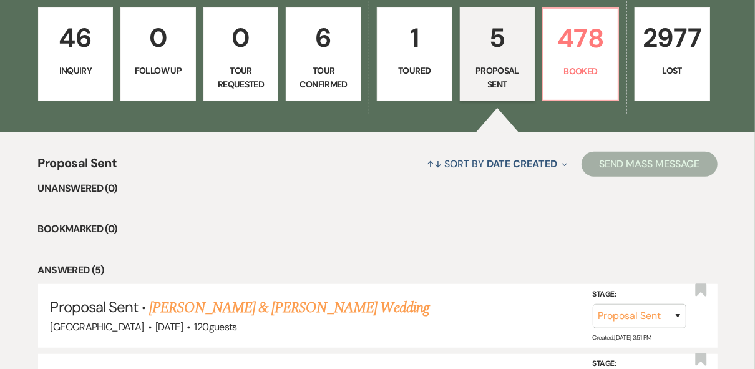
scroll to position [299, 0]
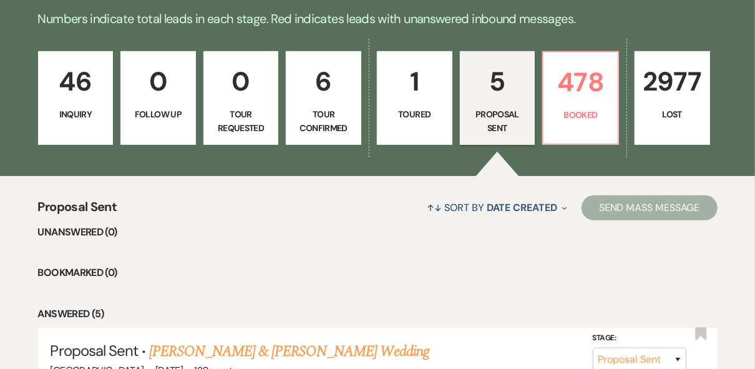
click at [429, 100] on p "1" at bounding box center [414, 82] width 59 height 42
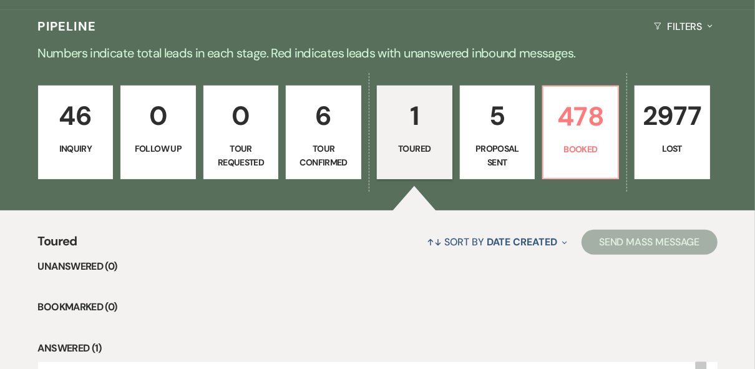
scroll to position [250, 0]
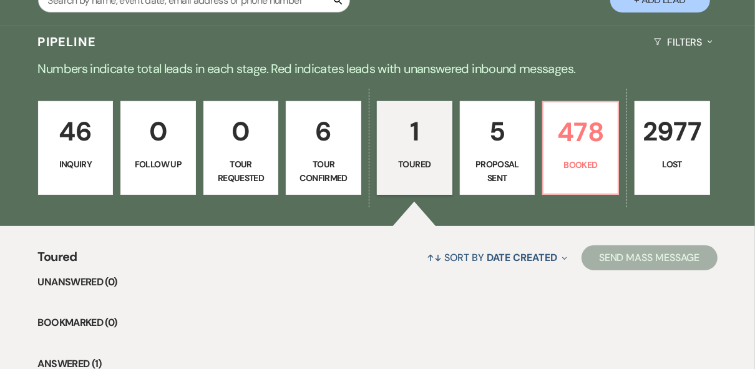
click at [420, 167] on p "Toured" at bounding box center [414, 164] width 59 height 14
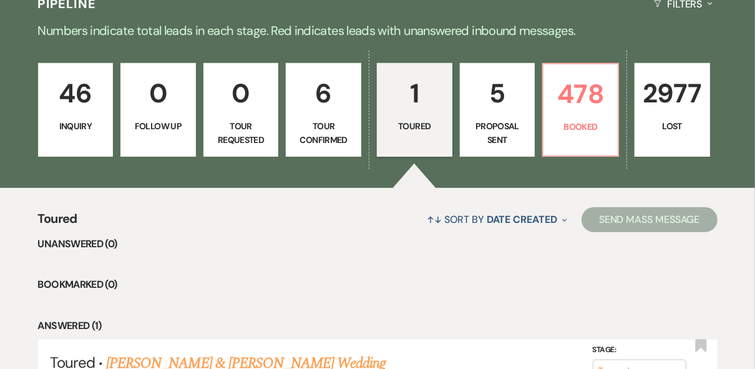
scroll to position [422, 0]
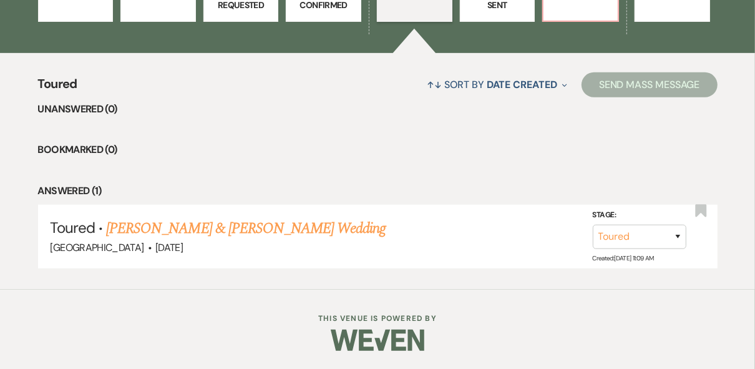
click at [238, 219] on link "Jennifer & Grayson's Wedding" at bounding box center [245, 228] width 279 height 22
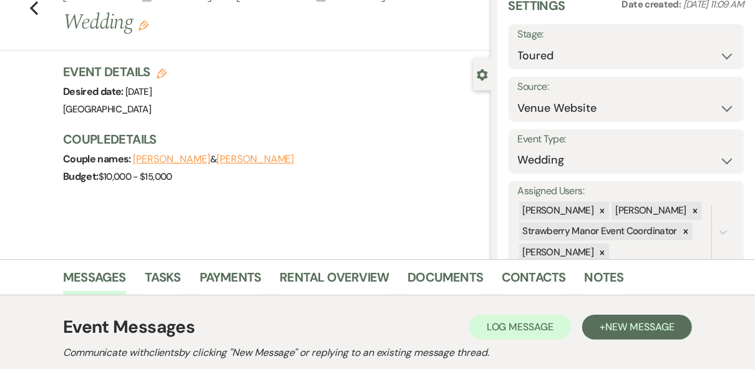
scroll to position [238, 0]
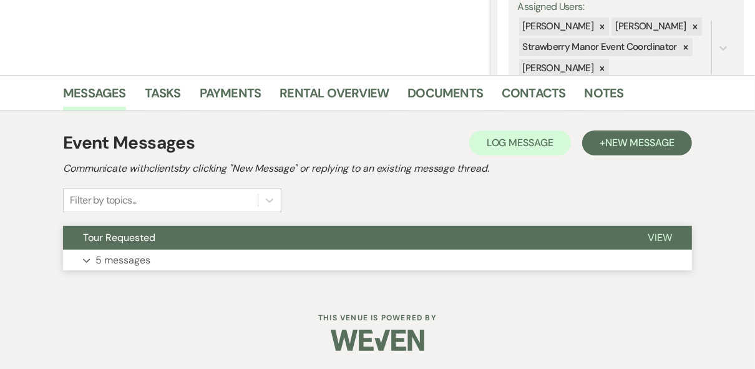
click at [668, 236] on span "View" at bounding box center [660, 237] width 24 height 13
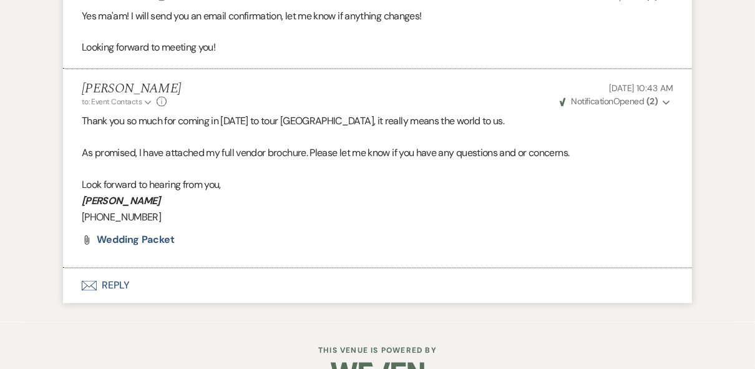
scroll to position [1600, 0]
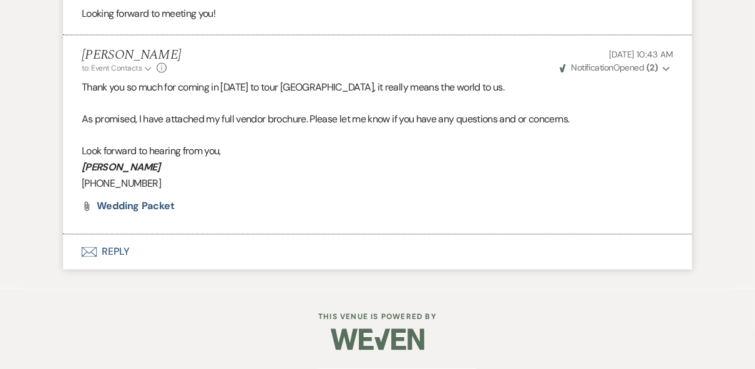
click at [113, 245] on button "Envelope Reply" at bounding box center [377, 252] width 629 height 35
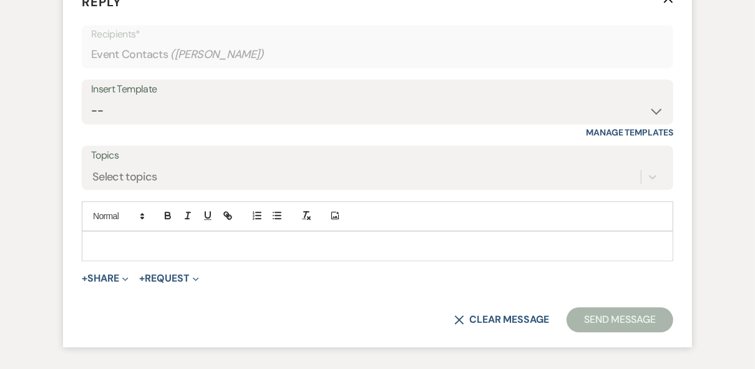
scroll to position [1835, 0]
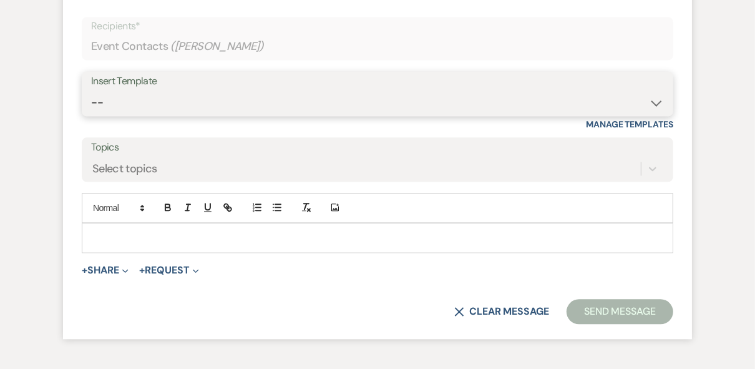
drag, startPoint x: 140, startPoint y: 132, endPoint x: 146, endPoint y: 135, distance: 6.4
click at [140, 115] on select "-- Weven Planning Portal Introduction (Booked Events) Private Party Inquiry Res…" at bounding box center [377, 102] width 573 height 24
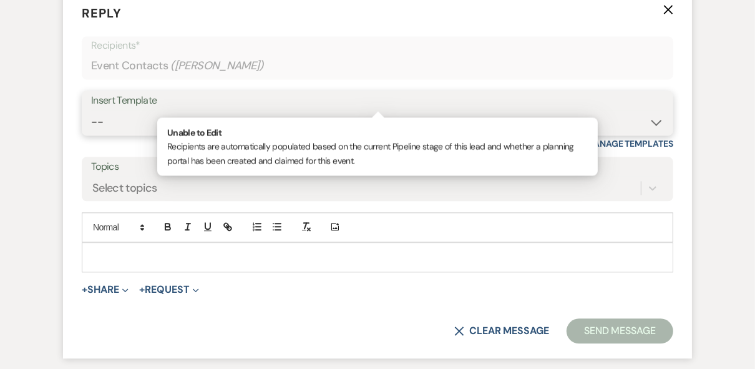
scroll to position [1749, 0]
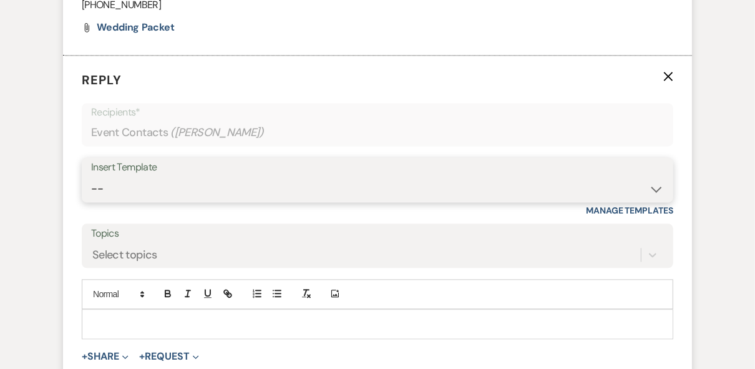
click at [154, 201] on select "-- Weven Planning Portal Introduction (Booked Events) Private Party Inquiry Res…" at bounding box center [377, 189] width 573 height 24
click at [91, 201] on select "-- Weven Planning Portal Introduction (Booked Events) Private Party Inquiry Res…" at bounding box center [377, 189] width 573 height 24
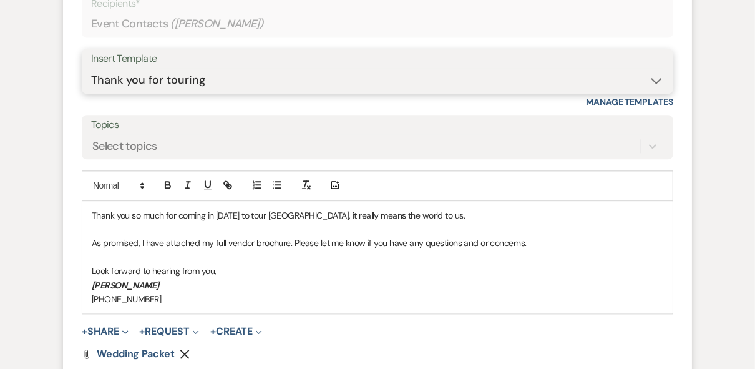
scroll to position [1799, 0]
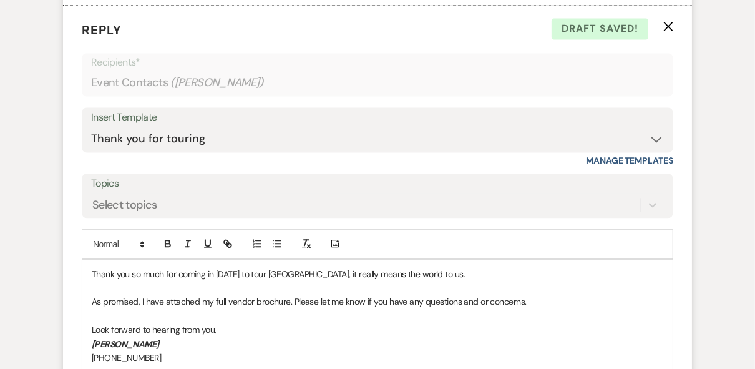
click at [666, 152] on div "Insert Template -- Weven Planning Portal Introduction (Booked Events) Private P…" at bounding box center [377, 129] width 591 height 45
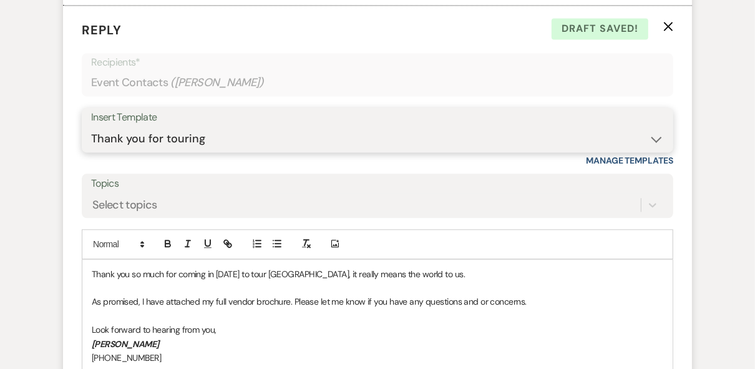
drag, startPoint x: 630, startPoint y: 167, endPoint x: 603, endPoint y: 167, distance: 26.8
click at [630, 151] on select "-- Weven Planning Portal Introduction (Booked Events) Private Party Inquiry Res…" at bounding box center [377, 139] width 573 height 24
click at [91, 151] on select "-- Weven Planning Portal Introduction (Booked Events) Private Party Inquiry Res…" at bounding box center [377, 139] width 573 height 24
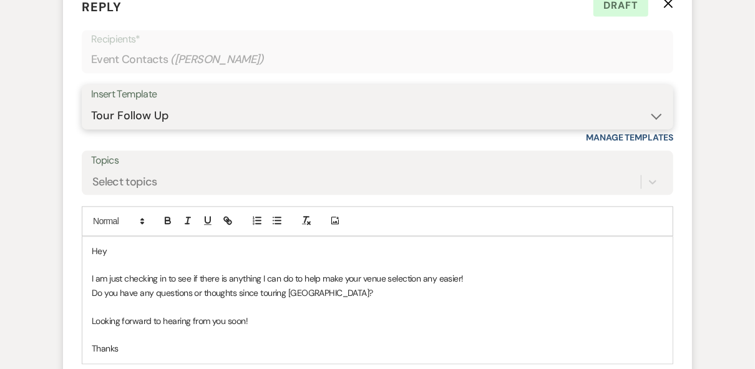
scroll to position [1849, 0]
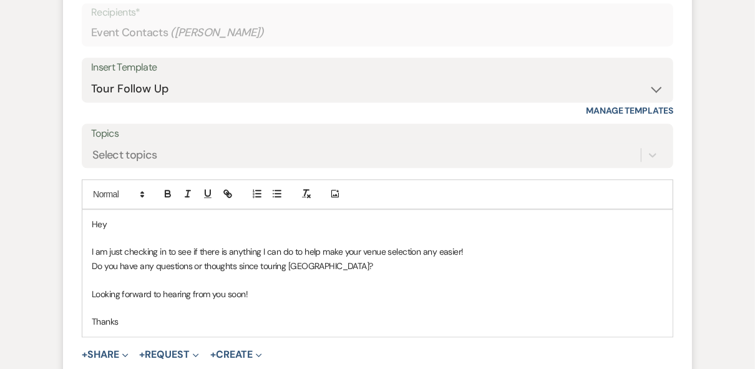
click at [130, 231] on p "Hey" at bounding box center [377, 224] width 571 height 14
click at [125, 328] on p "Thanks" at bounding box center [377, 321] width 571 height 14
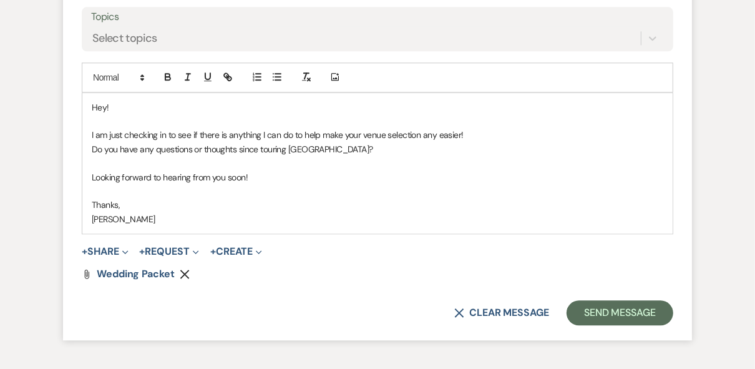
scroll to position [2001, 0]
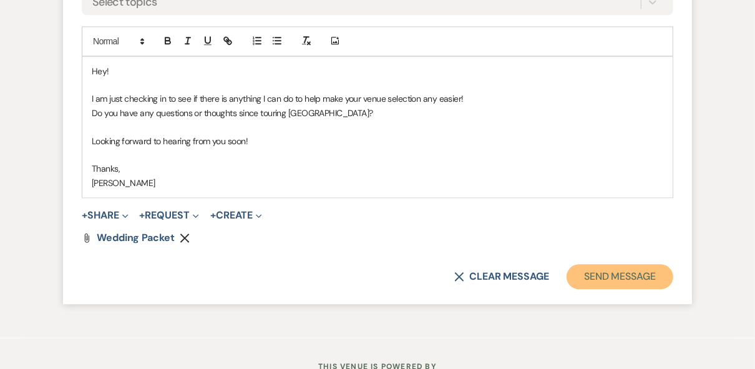
click at [635, 289] on button "Send Message" at bounding box center [619, 276] width 107 height 25
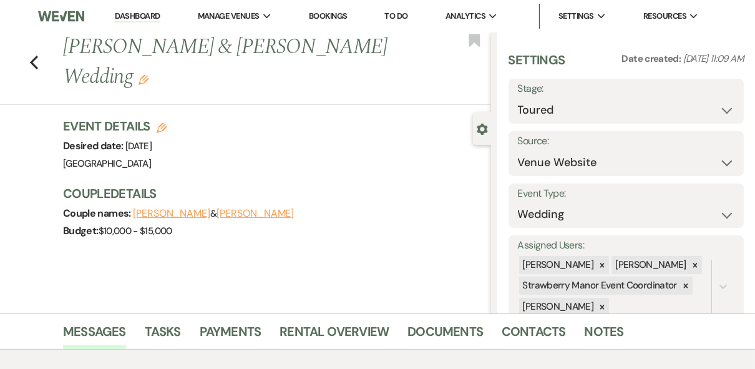
scroll to position [0, 0]
click at [721, 102] on select "Inquiry Follow Up Tour Requested Tour Confirmed Toured Proposal Sent Booked Lost" at bounding box center [626, 110] width 217 height 24
click at [518, 98] on select "Inquiry Follow Up Tour Requested Tour Confirmed Toured Proposal Sent Booked Lost" at bounding box center [626, 110] width 217 height 24
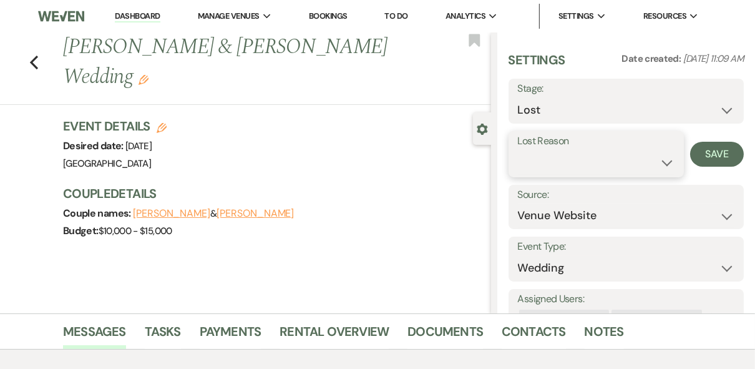
click at [639, 159] on select "Booked Elsewhere Budget Date Unavailable No Response Not a Good Match Capacity …" at bounding box center [596, 162] width 157 height 24
click at [518, 150] on select "Booked Elsewhere Budget Date Unavailable No Response Not a Good Match Capacity …" at bounding box center [596, 162] width 157 height 24
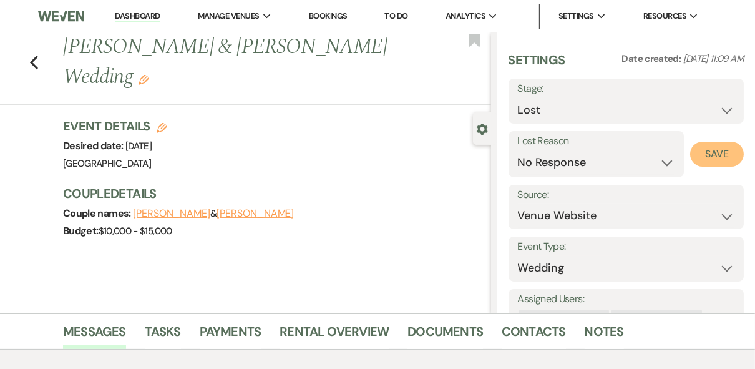
click at [713, 160] on button "Save" at bounding box center [717, 154] width 54 height 25
click at [32, 46] on div "Previous Jennifer & Grayson's Wedding Edit Bookmark" at bounding box center [242, 68] width 497 height 72
click at [39, 55] on icon "Previous" at bounding box center [33, 62] width 9 height 15
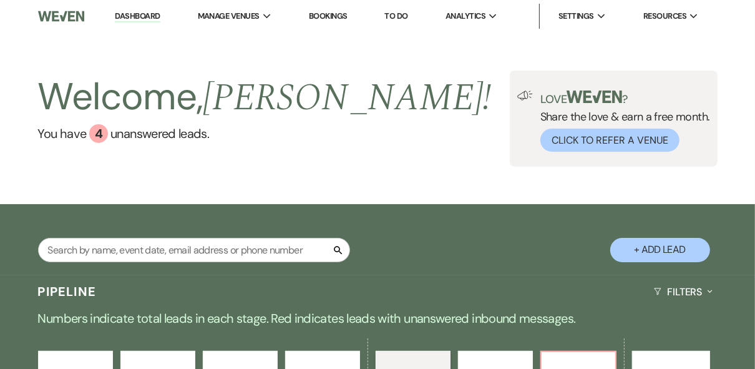
scroll to position [50, 0]
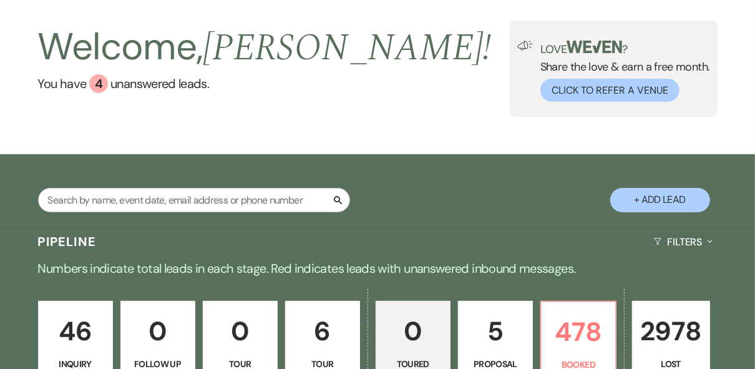
click at [635, 202] on button "+ Add Lead" at bounding box center [660, 200] width 100 height 24
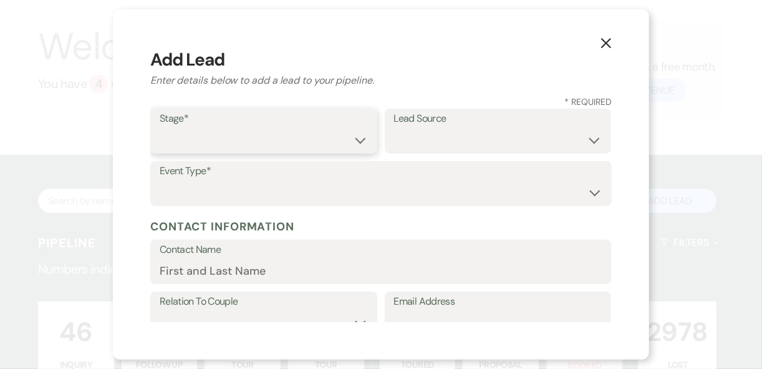
click at [357, 138] on select "Inquiry Follow Up Tour Requested Tour Confirmed Toured Proposal Sent Booked Lost" at bounding box center [264, 140] width 208 height 24
click at [160, 128] on select "Inquiry Follow Up Tour Requested Tour Confirmed Toured Proposal Sent Booked Lost" at bounding box center [264, 140] width 208 height 24
click at [460, 134] on select "Weven Venue Website Instagram Facebook Pinterest Google The Knot Wedding Wire H…" at bounding box center [498, 140] width 208 height 24
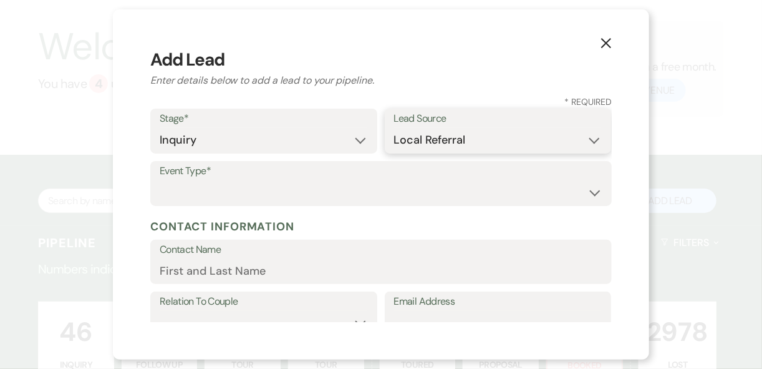
click at [394, 128] on select "Weven Venue Website Instagram Facebook Pinterest Google The Knot Wedding Wire H…" at bounding box center [498, 140] width 208 height 24
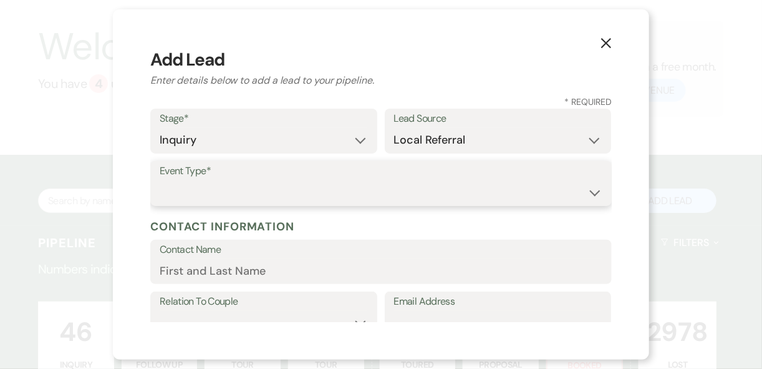
click at [325, 195] on select "Wedding Anniversary Party Baby Shower Bachelorette / Bachelor Party Birthday Pa…" at bounding box center [381, 192] width 443 height 24
click at [160, 180] on select "Wedding Anniversary Party Baby Shower Bachelorette / Bachelor Party Birthday Pa…" at bounding box center [381, 192] width 443 height 24
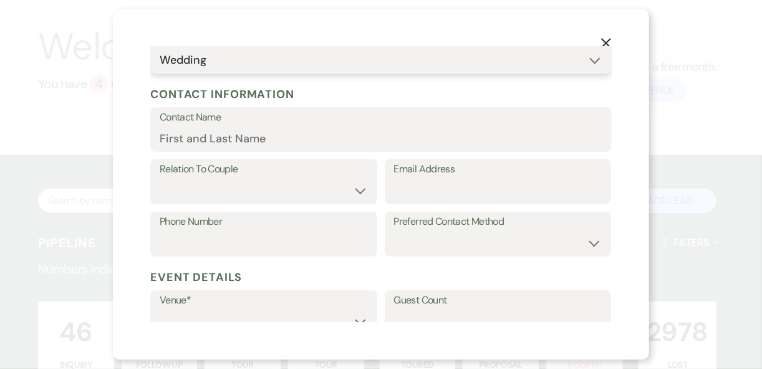
scroll to position [150, 0]
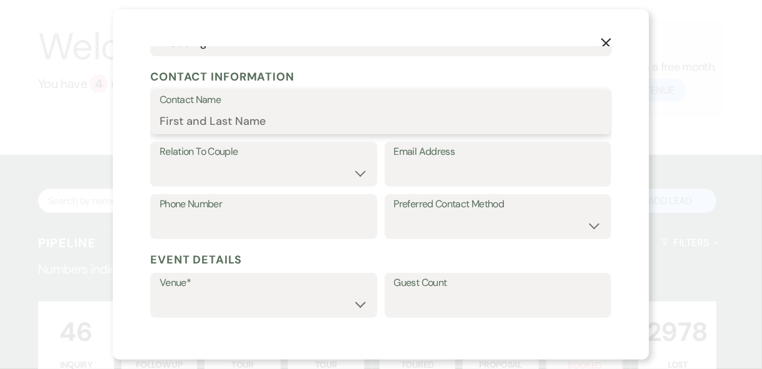
click at [216, 115] on input "Contact Name" at bounding box center [381, 121] width 443 height 24
click at [261, 172] on select "Couple Planner Parent of Couple Family Member Friend Other" at bounding box center [264, 173] width 208 height 24
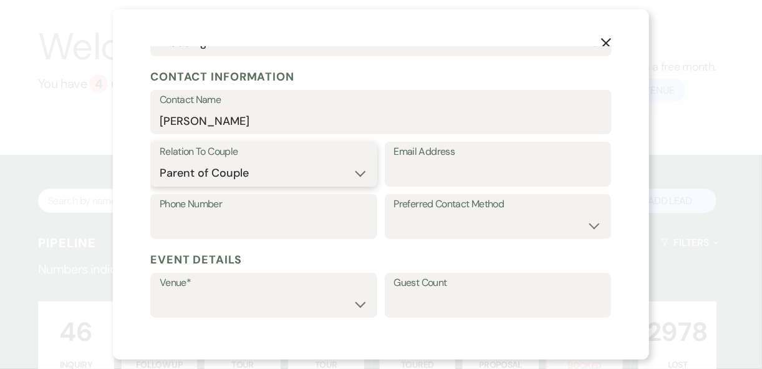
click at [160, 161] on select "Couple Planner Parent of Couple Family Member Friend Other" at bounding box center [264, 173] width 208 height 24
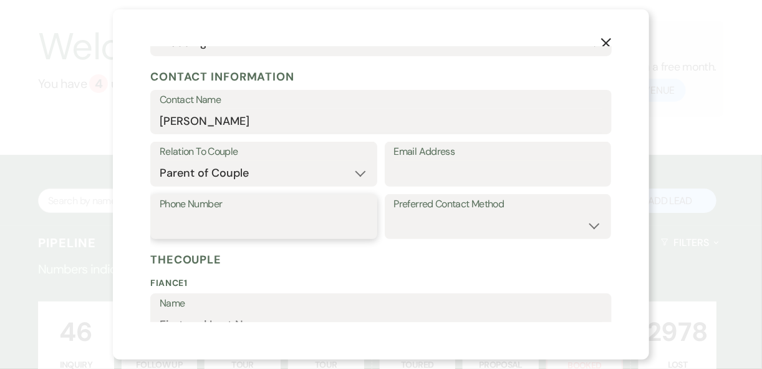
click at [308, 220] on input "Phone Number" at bounding box center [264, 225] width 208 height 24
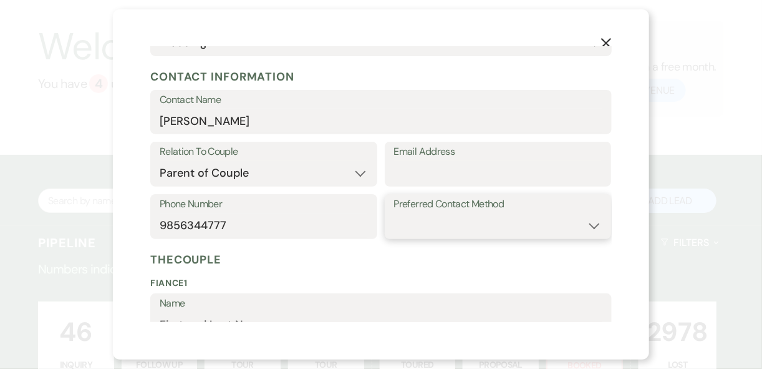
click at [493, 222] on select "Email Phone Text" at bounding box center [498, 225] width 208 height 24
click at [394, 213] on select "Email Phone Text" at bounding box center [498, 225] width 208 height 24
click at [415, 167] on input "Email Address" at bounding box center [498, 173] width 208 height 24
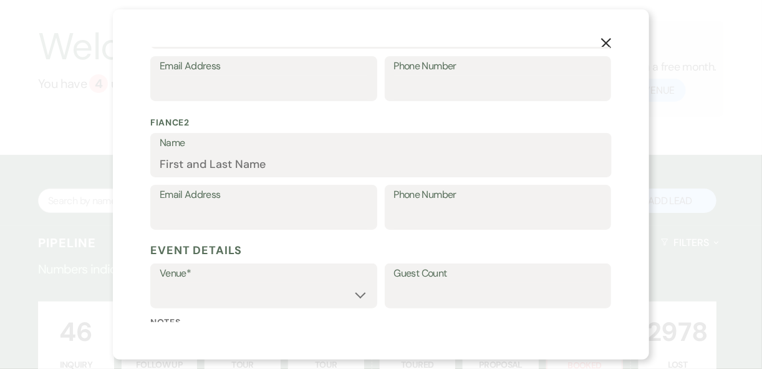
scroll to position [499, 0]
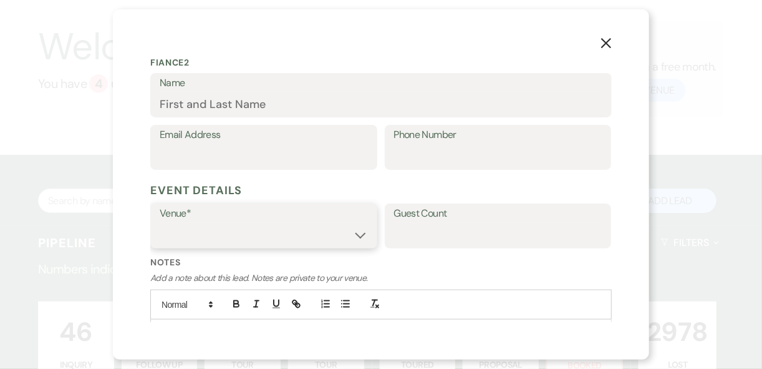
click at [344, 230] on select "Strawberry Manor Strawberry Manor Events" at bounding box center [264, 235] width 208 height 24
click at [160, 223] on select "Strawberry Manor Strawberry Manor Events" at bounding box center [264, 235] width 208 height 24
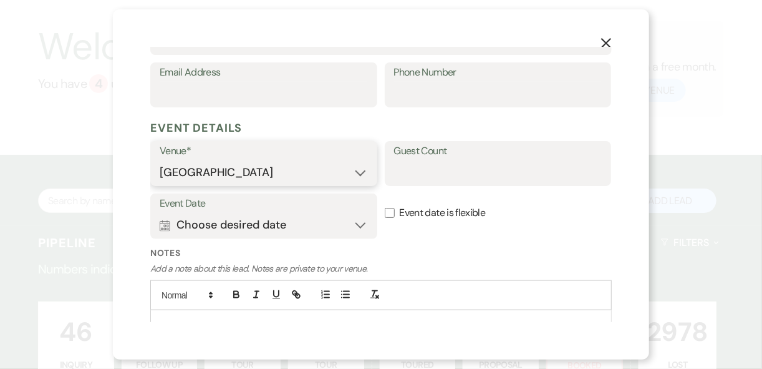
scroll to position [616, 0]
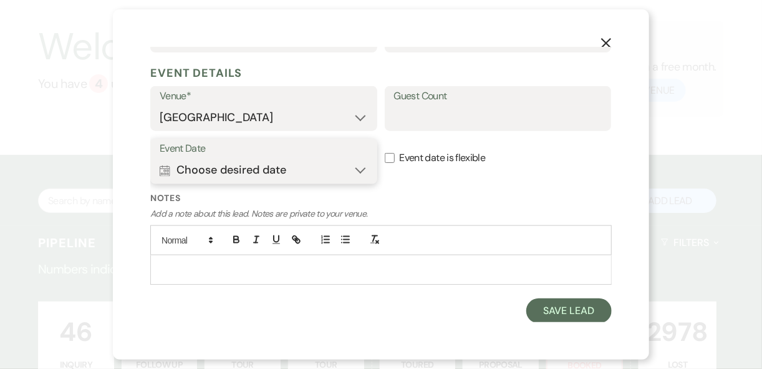
click at [350, 170] on button "Calendar Choose desired date Expand" at bounding box center [264, 170] width 208 height 25
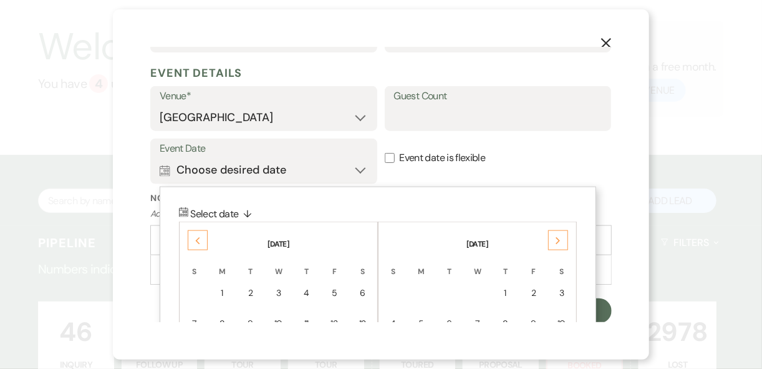
click at [559, 243] on div "Next" at bounding box center [558, 240] width 20 height 20
click at [559, 242] on icon "Next" at bounding box center [558, 240] width 6 height 7
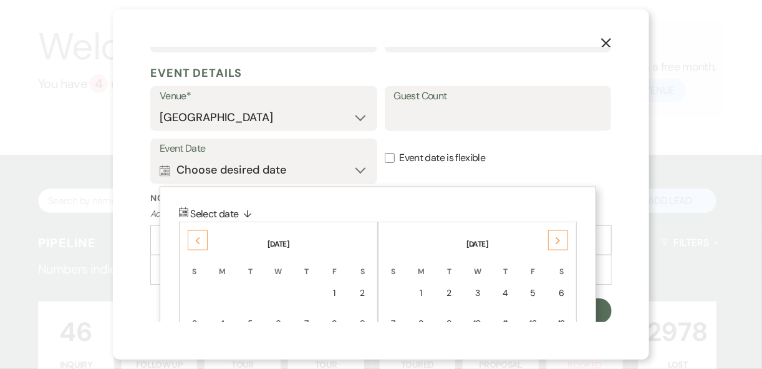
click at [559, 242] on icon "Next" at bounding box center [558, 240] width 6 height 7
click at [558, 241] on icon "Next" at bounding box center [558, 240] width 6 height 7
click at [557, 239] on icon "Next" at bounding box center [558, 240] width 6 height 7
click at [556, 239] on icon "Next" at bounding box center [558, 240] width 6 height 7
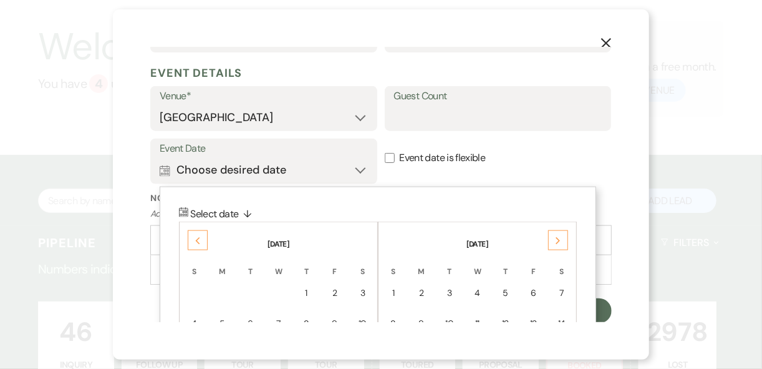
click at [556, 238] on icon "Next" at bounding box center [558, 240] width 6 height 7
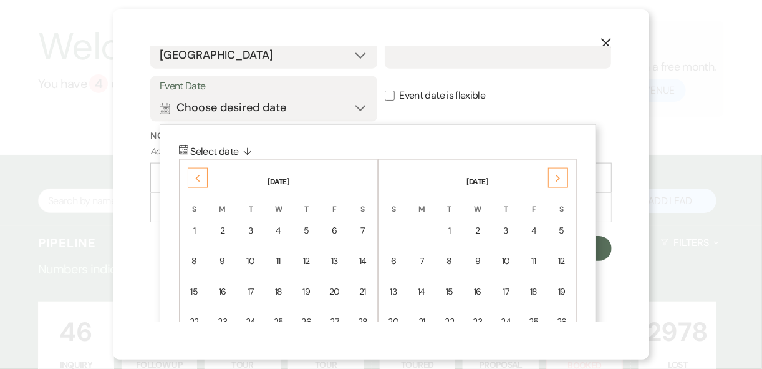
scroll to position [766, 0]
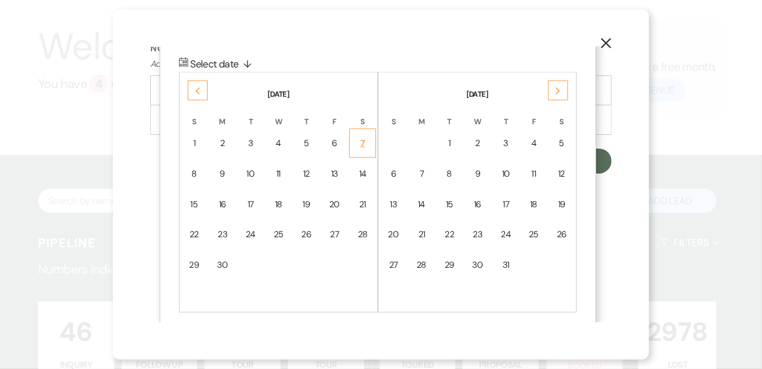
click at [359, 146] on div "7" at bounding box center [362, 143] width 11 height 13
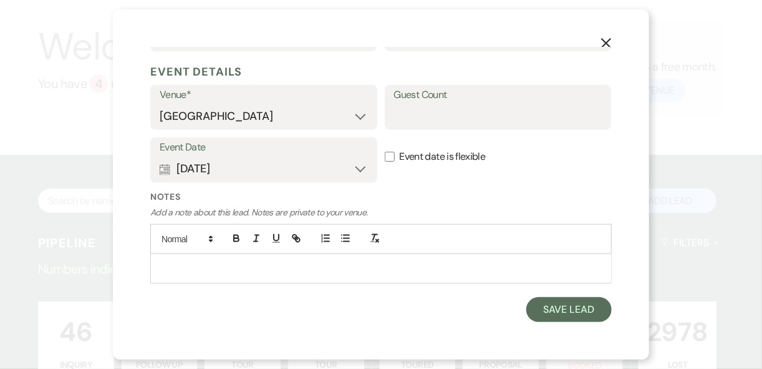
scroll to position [616, 0]
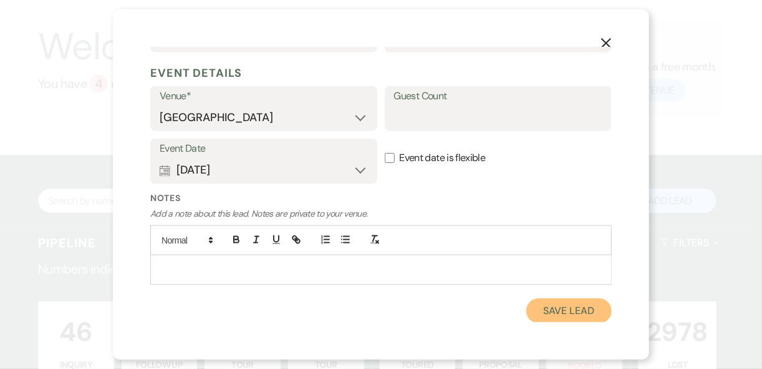
click at [529, 313] on button "Save Lead" at bounding box center [569, 310] width 85 height 25
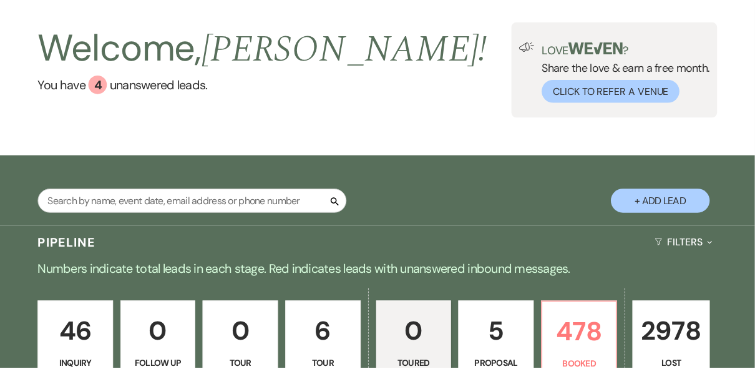
scroll to position [50, 0]
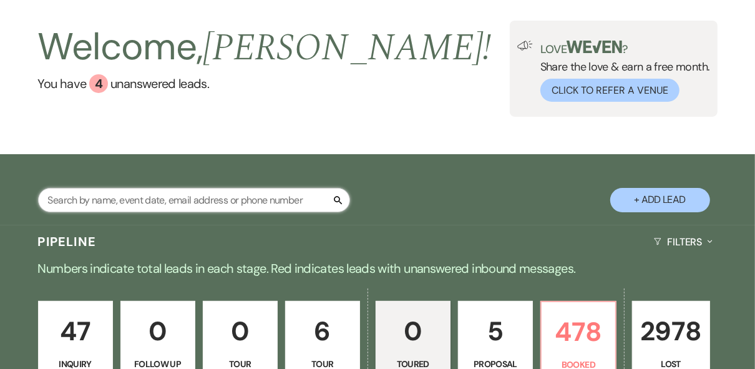
click at [119, 195] on input "text" at bounding box center [194, 200] width 312 height 24
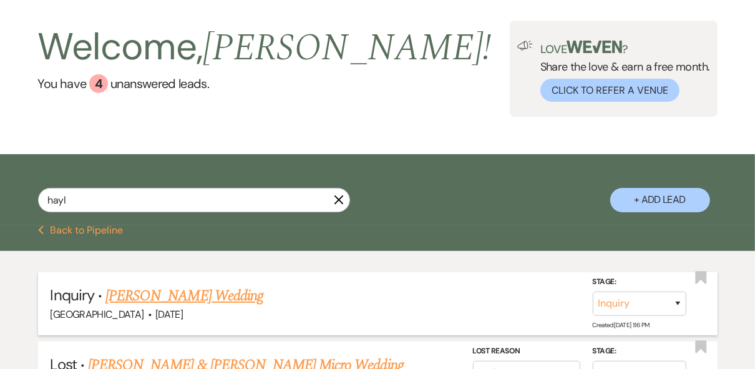
click at [143, 293] on link "Hayley Varisco's Wedding" at bounding box center [184, 295] width 158 height 22
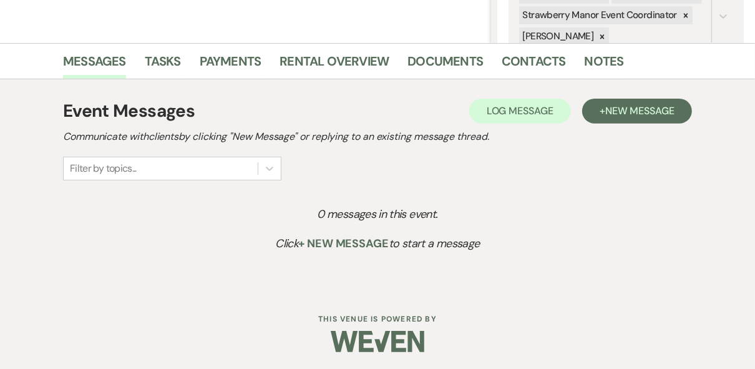
scroll to position [271, 0]
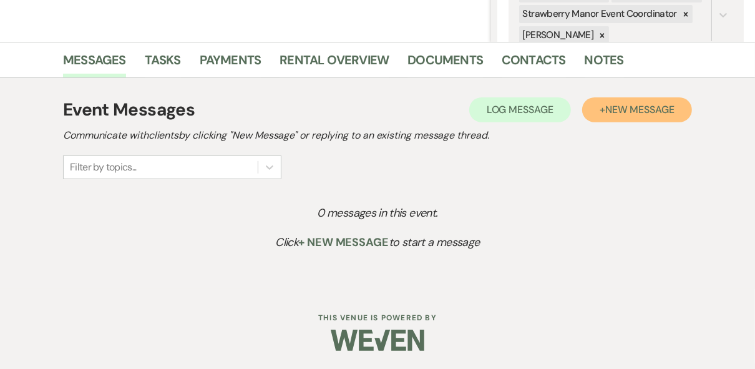
click at [614, 112] on span "New Message" at bounding box center [639, 109] width 69 height 13
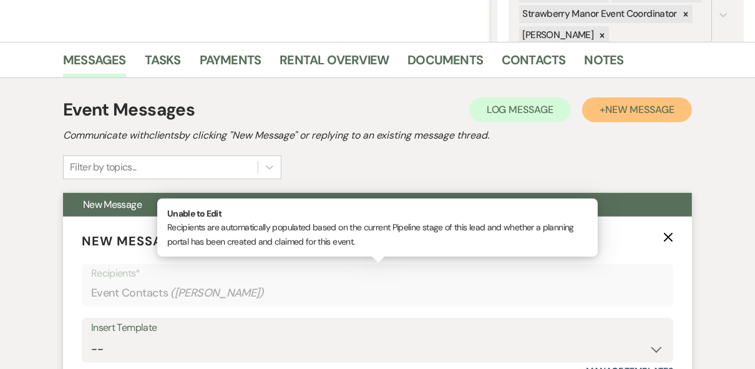
scroll to position [471, 0]
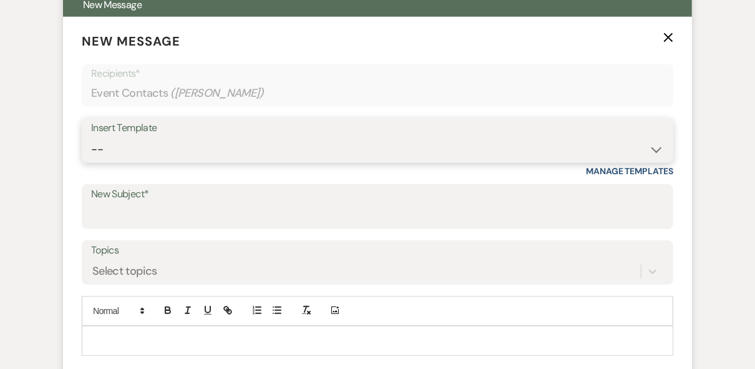
click at [140, 141] on select "-- Weven Planning Portal Introduction (Booked Events) Private Party Inquiry Res…" at bounding box center [377, 149] width 573 height 24
click at [91, 137] on select "-- Weven Planning Portal Introduction (Booked Events) Private Party Inquiry Res…" at bounding box center [377, 149] width 573 height 24
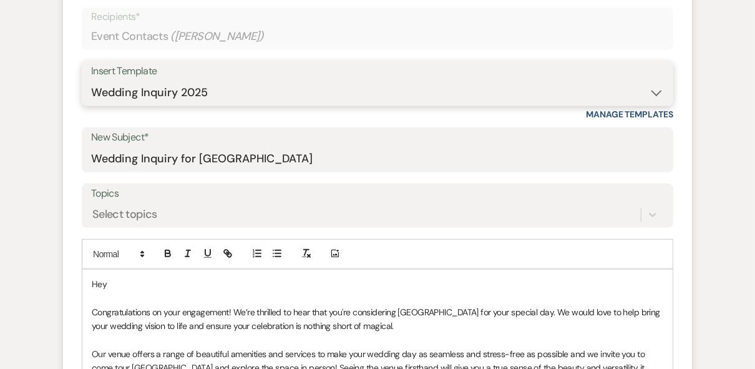
scroll to position [571, 0]
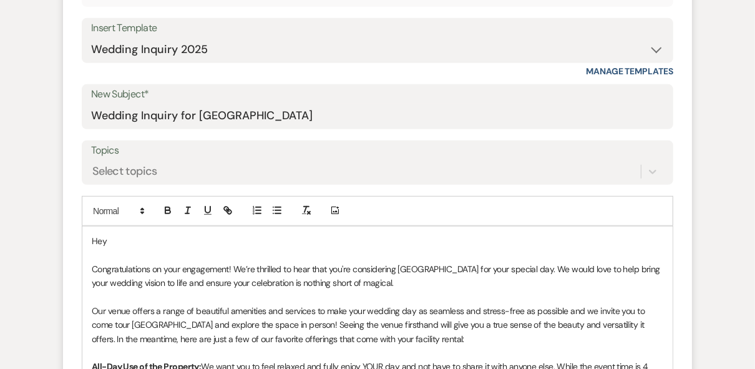
click at [130, 243] on p "Hey" at bounding box center [377, 241] width 571 height 14
click at [183, 266] on p "Congratulations on your engagement! We’re thrilled to hear that you're consider…" at bounding box center [377, 276] width 571 height 28
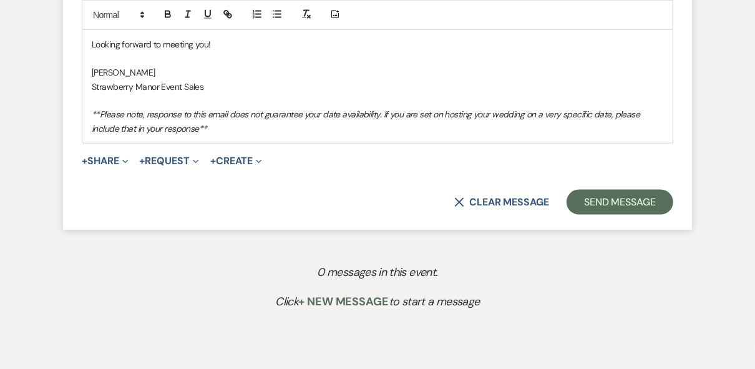
scroll to position [1220, 0]
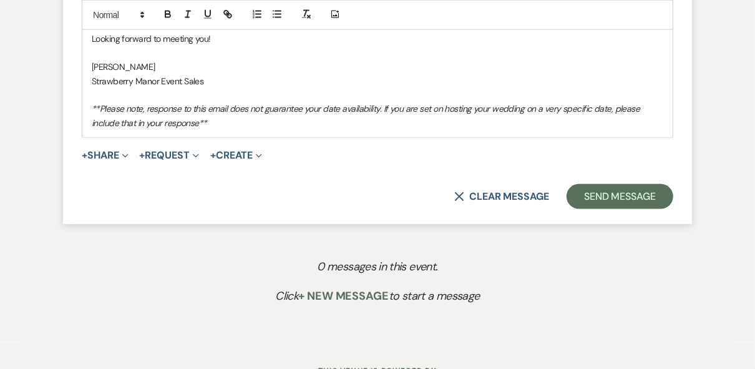
click at [245, 122] on p "**Please note, response to this email does not guarantee your date availability…" at bounding box center [377, 116] width 571 height 28
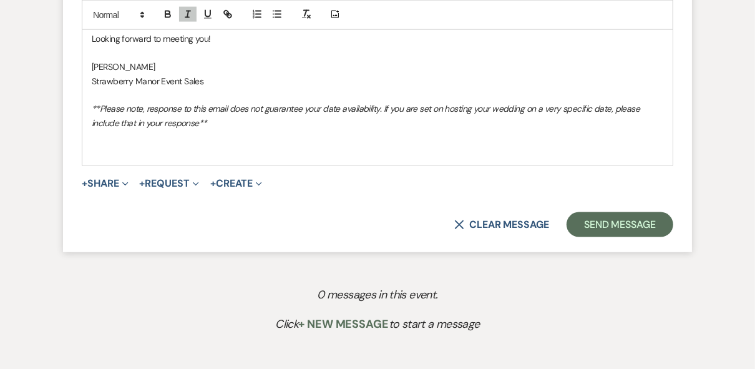
click at [100, 147] on p "﻿" at bounding box center [377, 151] width 571 height 14
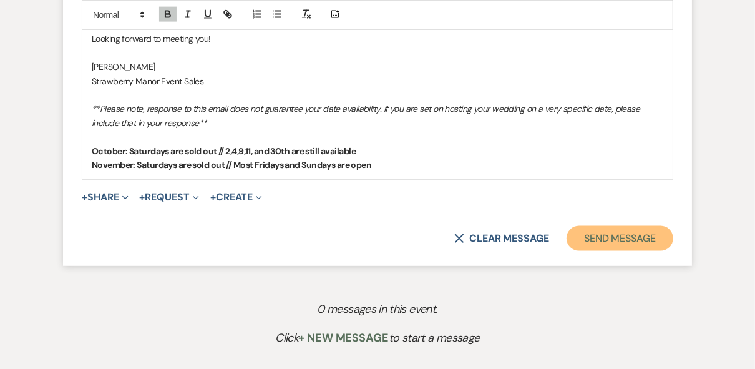
click at [588, 241] on button "Send Message" at bounding box center [619, 238] width 107 height 25
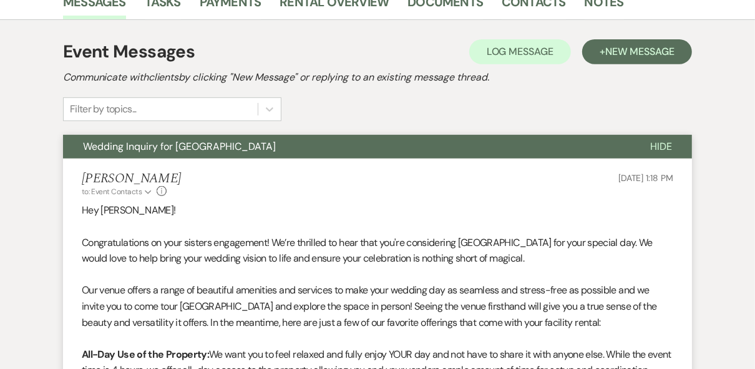
scroll to position [0, 0]
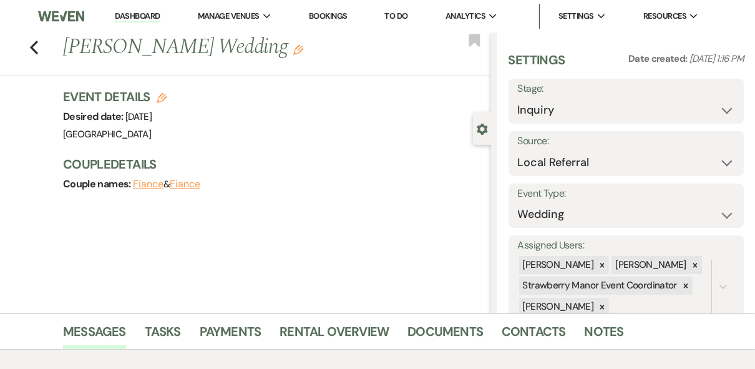
drag, startPoint x: 263, startPoint y: 44, endPoint x: 67, endPoint y: 44, distance: 195.3
click at [67, 44] on h1 "Hayley Varisco's Wedding Edit" at bounding box center [231, 47] width 337 height 30
copy h1 "Hayley Varisco's Wedding"
click at [270, 143] on div "Event Details Edit Desired date: Saturday, November 7th, 2026 Venue: Strawberry…" at bounding box center [277, 146] width 428 height 117
drag, startPoint x: 184, startPoint y: 47, endPoint x: 127, endPoint y: 42, distance: 56.9
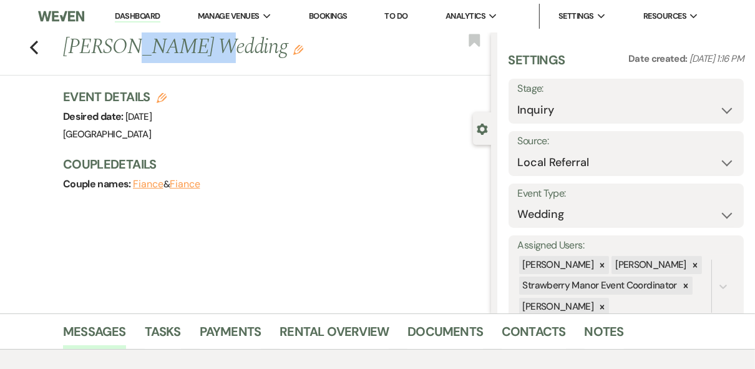
click at [127, 42] on h1 "Hayley Varisco's Wedding Edit" at bounding box center [231, 47] width 337 height 30
copy h1 "Varisco'"
click at [36, 49] on use "button" at bounding box center [34, 48] width 8 height 14
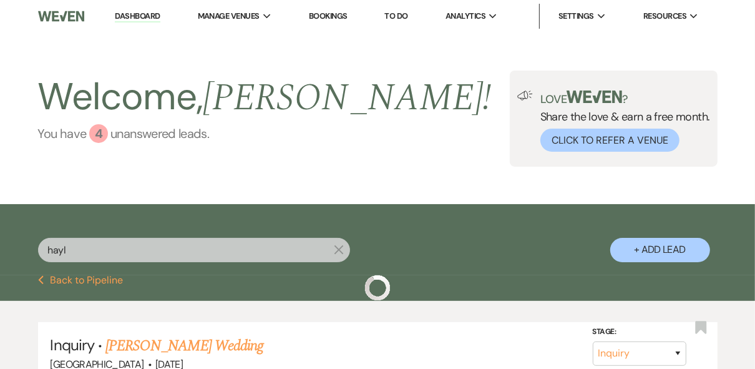
scroll to position [50, 0]
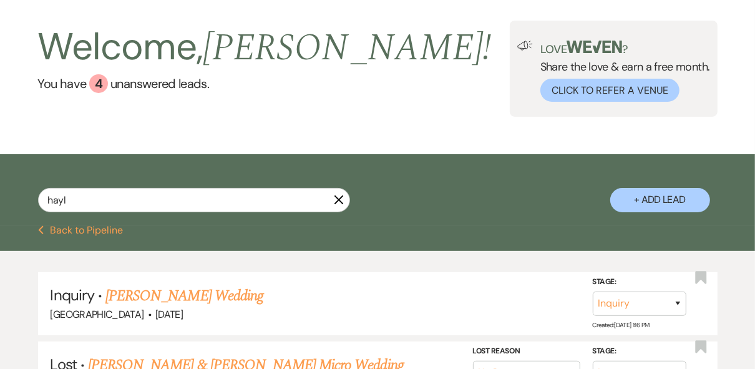
click at [60, 198] on input "hayl" at bounding box center [194, 200] width 312 height 24
drag, startPoint x: 87, startPoint y: 200, endPoint x: 43, endPoint y: 201, distance: 44.3
click at [43, 201] on input "hayl" at bounding box center [194, 200] width 312 height 24
paste input "Varisco'"
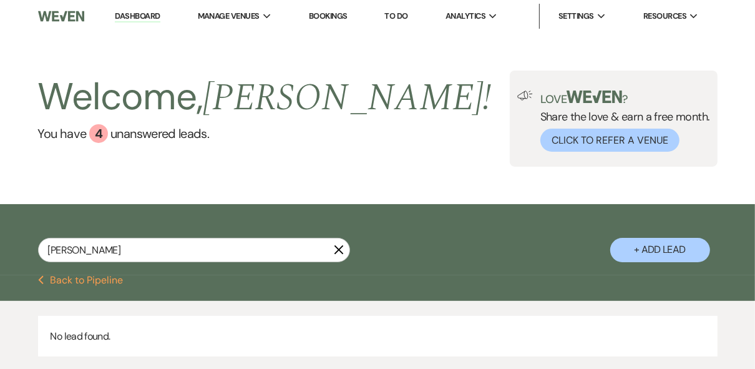
click at [120, 18] on link "Dashboard" at bounding box center [137, 17] width 45 height 12
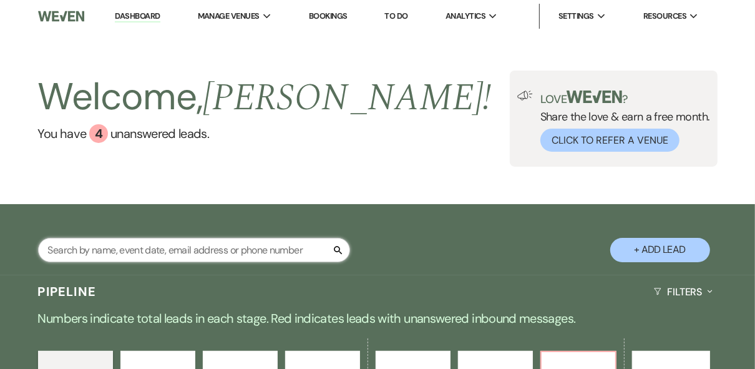
click at [158, 250] on input "text" at bounding box center [194, 250] width 312 height 24
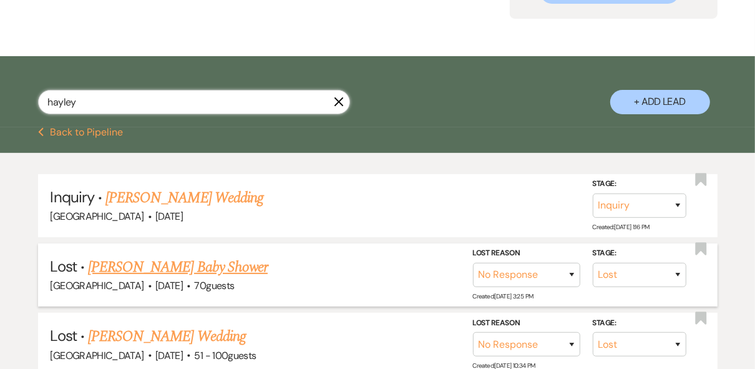
scroll to position [150, 0]
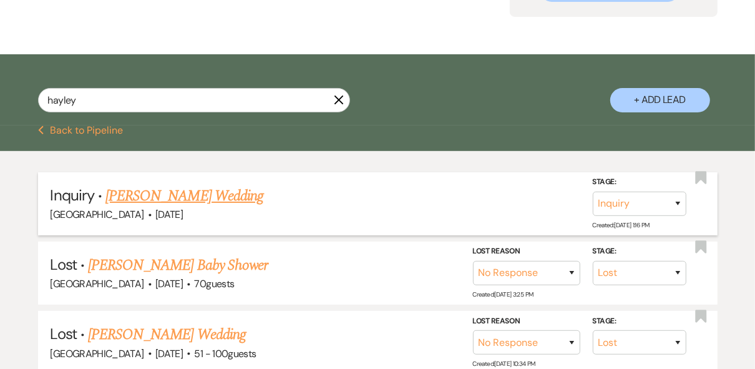
click at [142, 197] on link "Hayley Varisco's Wedding" at bounding box center [184, 196] width 158 height 22
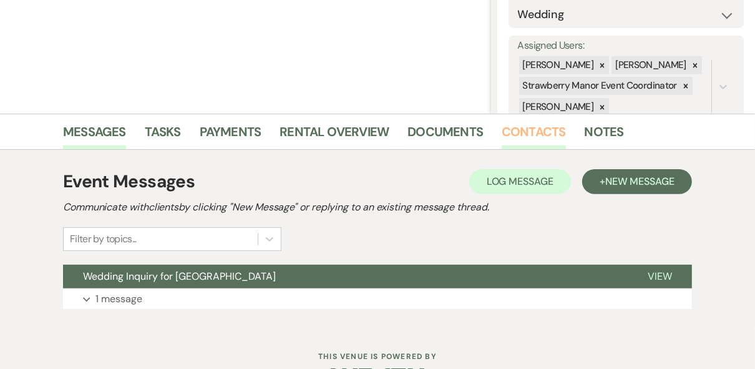
click at [523, 136] on link "Contacts" at bounding box center [534, 135] width 64 height 27
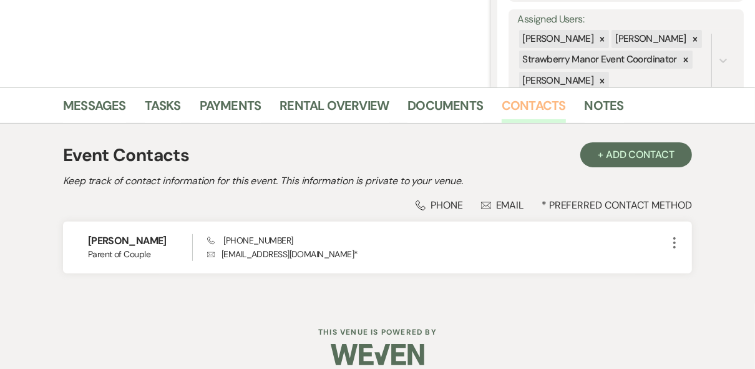
scroll to position [240, 0]
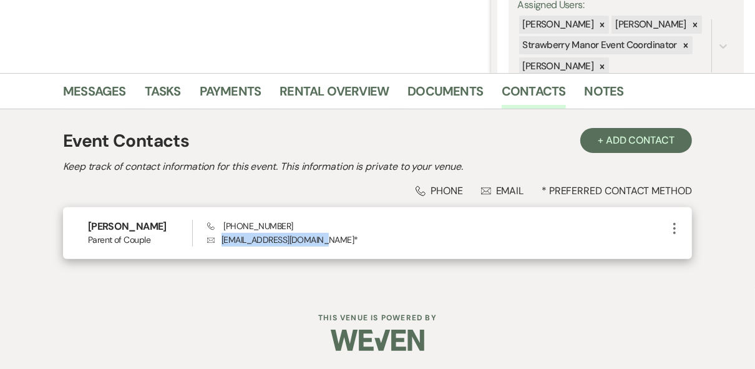
drag, startPoint x: 314, startPoint y: 242, endPoint x: 220, endPoint y: 242, distance: 93.6
click at [220, 242] on p "Envelope hayleyvarisco@yahoo.com *" at bounding box center [437, 240] width 460 height 14
drag, startPoint x: 220, startPoint y: 242, endPoint x: 231, endPoint y: 242, distance: 11.2
copy p "hayleyvarisco@yahoo.com"
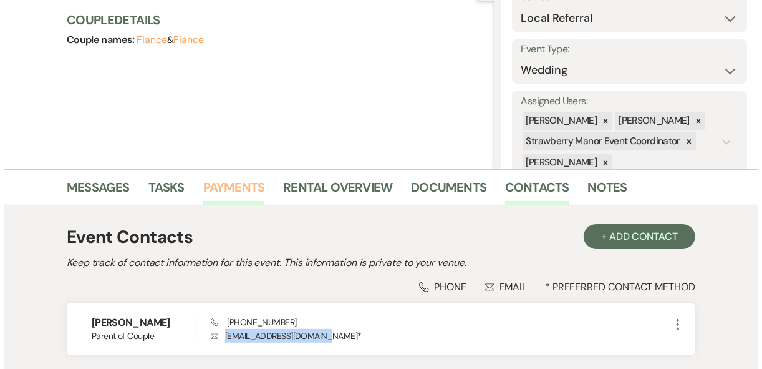
scroll to position [0, 0]
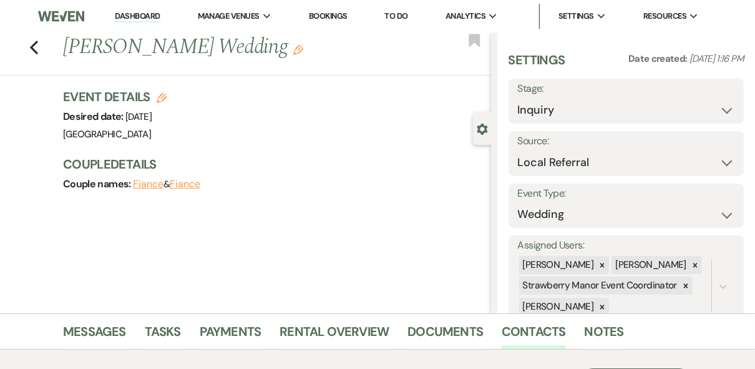
click at [293, 53] on use "button" at bounding box center [298, 50] width 10 height 10
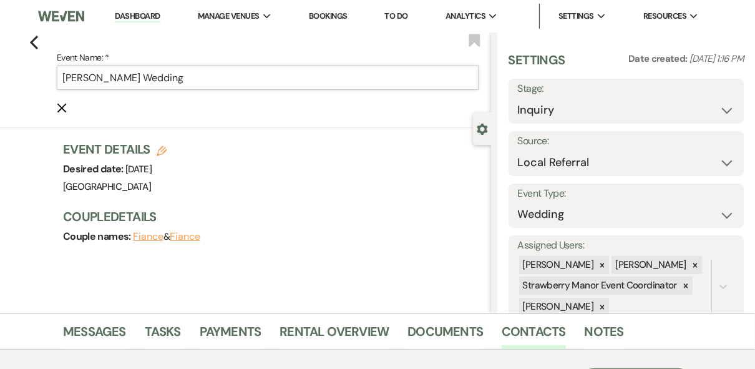
drag, startPoint x: 134, startPoint y: 77, endPoint x: 55, endPoint y: 71, distance: 79.4
click at [55, 71] on div "Previous Event Name: * Hayley Varisco's Wedding Cancel Edit Bookmark" at bounding box center [242, 79] width 497 height 95
click at [351, 241] on div "Couple names: Fiance & Fiance" at bounding box center [270, 236] width 415 height 17
click at [158, 148] on h3 "Event Details Edit" at bounding box center [115, 148] width 104 height 17
click at [163, 150] on icon "Edit" at bounding box center [162, 151] width 10 height 10
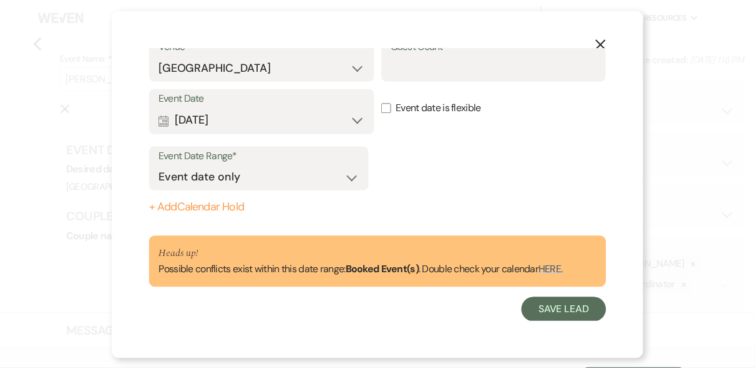
scroll to position [51, 0]
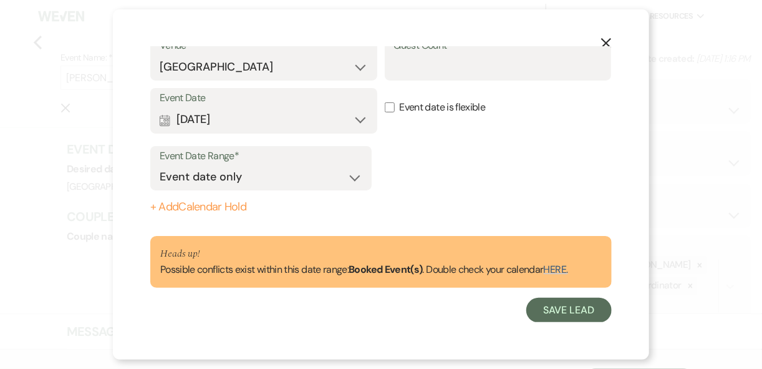
click at [604, 46] on use "button" at bounding box center [606, 43] width 10 height 10
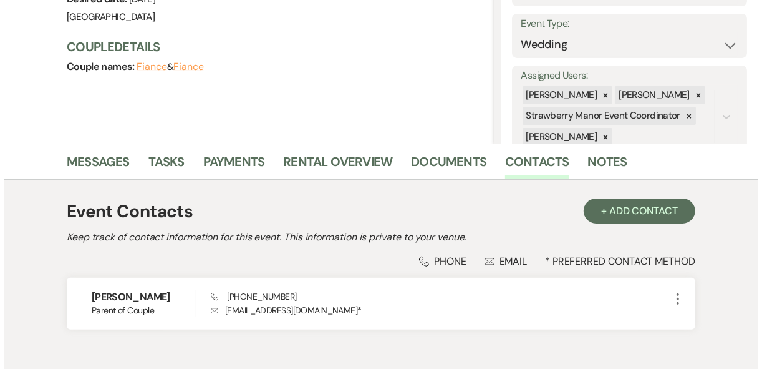
scroll to position [200, 0]
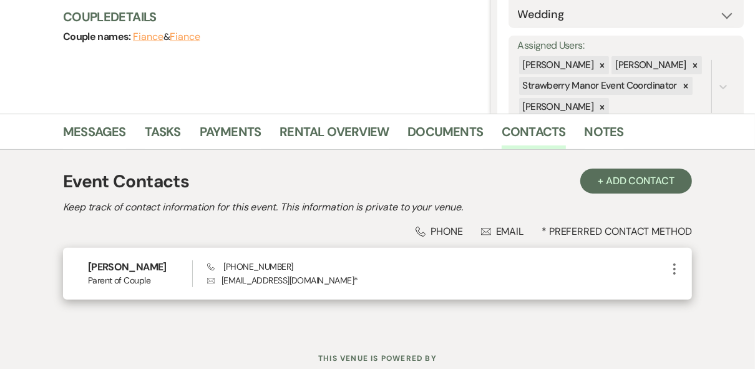
click at [674, 270] on icon "More" at bounding box center [674, 268] width 15 height 15
click at [711, 289] on button "Pencil Edit" at bounding box center [704, 293] width 74 height 21
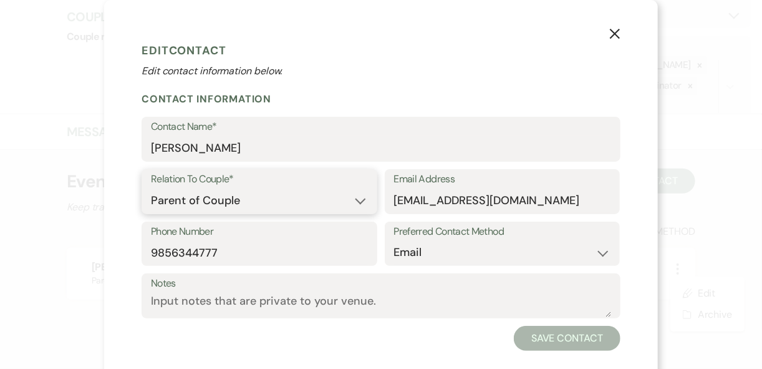
click at [346, 200] on select "Couple Planner Parent of Couple Family Member Friend Other" at bounding box center [259, 200] width 217 height 24
click at [151, 188] on select "Couple Planner Parent of Couple Family Member Friend Other" at bounding box center [259, 200] width 217 height 24
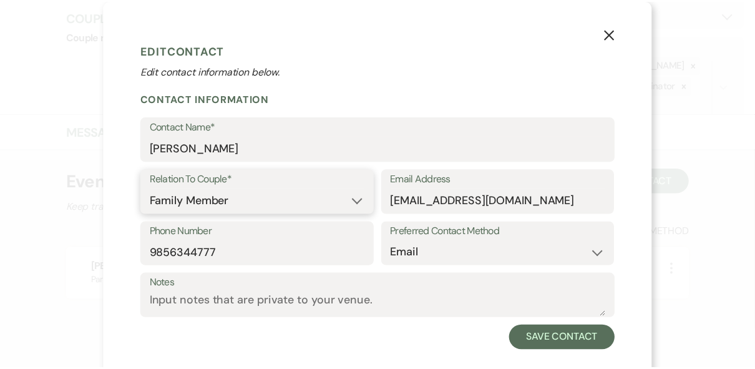
scroll to position [19, 0]
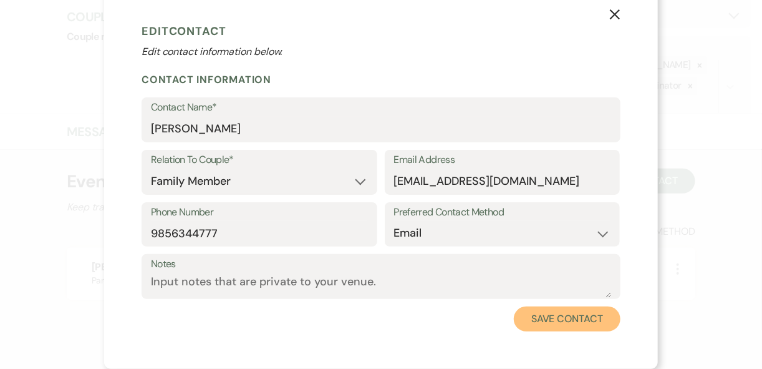
click at [560, 320] on button "Save Contact" at bounding box center [567, 318] width 107 height 25
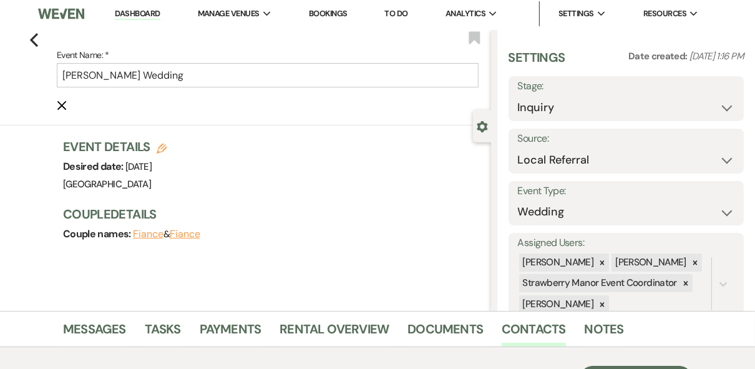
scroll to position [0, 0]
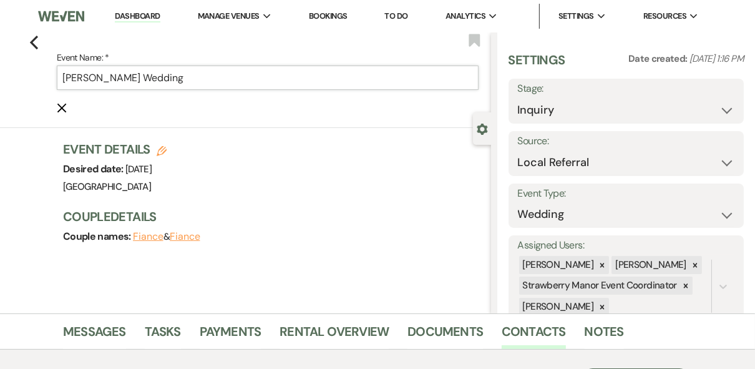
drag, startPoint x: 134, startPoint y: 74, endPoint x: 60, endPoint y: 74, distance: 74.2
click at [61, 74] on input "Hayley Varisco's Wedding" at bounding box center [268, 78] width 422 height 24
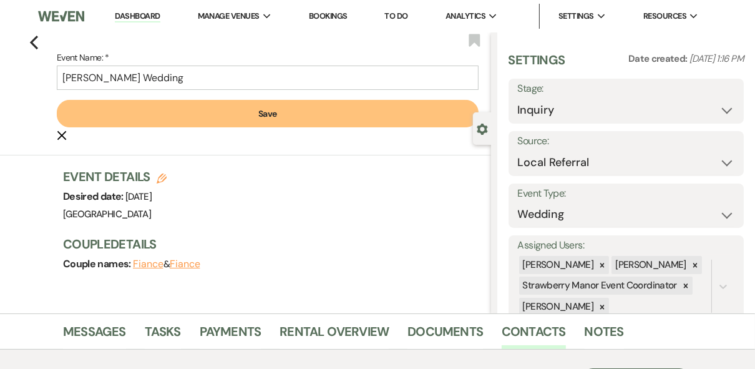
click at [173, 112] on button "Save" at bounding box center [268, 113] width 422 height 27
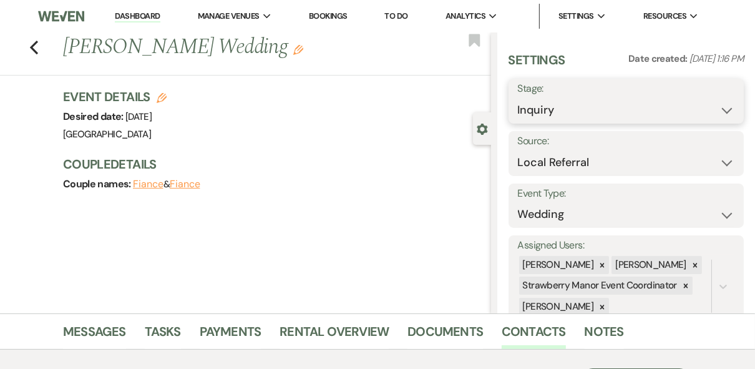
click at [679, 107] on select "Inquiry Follow Up Tour Requested Tour Confirmed Toured Proposal Sent Booked Lost" at bounding box center [626, 110] width 217 height 24
click at [518, 98] on select "Inquiry Follow Up Tour Requested Tour Confirmed Toured Proposal Sent Booked Lost" at bounding box center [626, 110] width 217 height 24
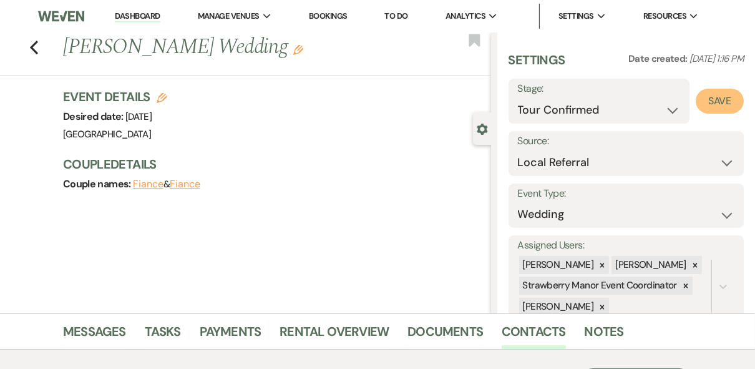
click at [699, 105] on button "Save" at bounding box center [720, 101] width 48 height 25
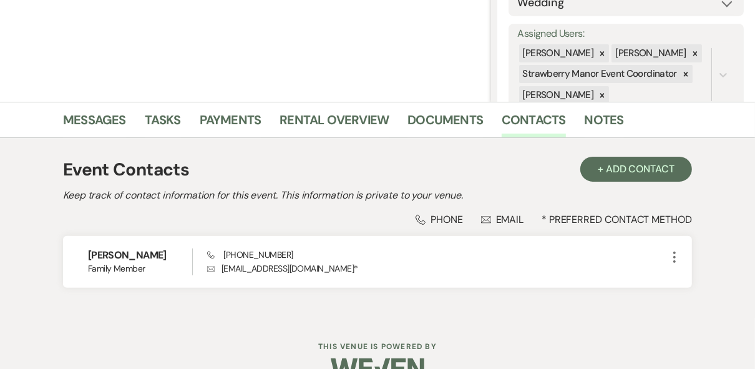
scroll to position [240, 0]
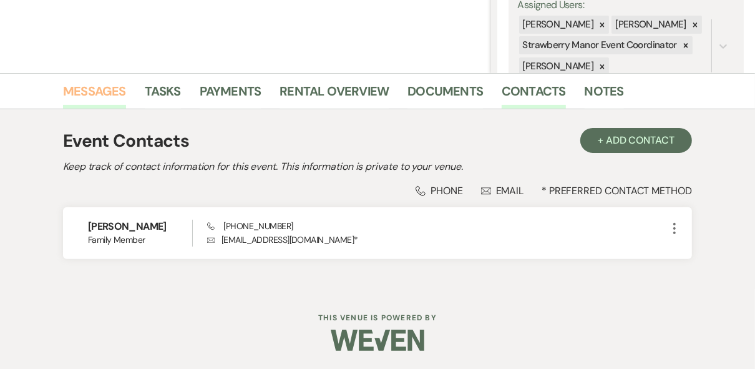
drag, startPoint x: 76, startPoint y: 92, endPoint x: 87, endPoint y: 98, distance: 12.8
click at [76, 92] on link "Messages" at bounding box center [94, 94] width 63 height 27
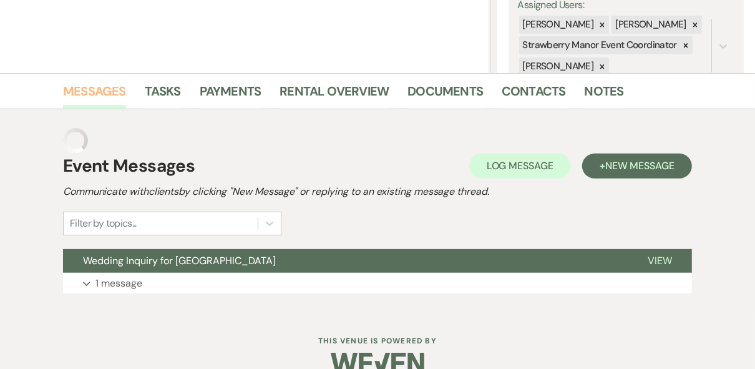
scroll to position [238, 0]
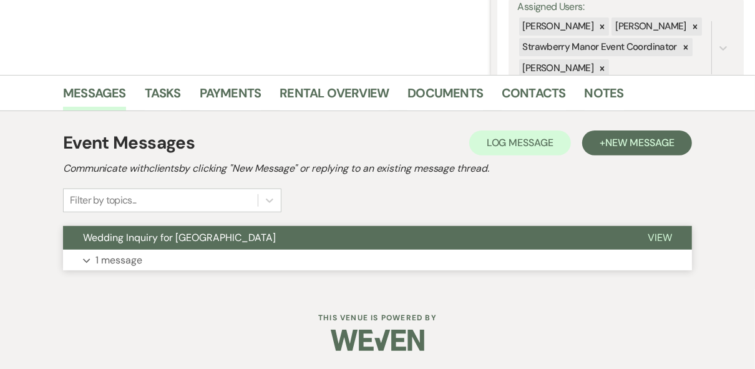
click at [666, 238] on span "View" at bounding box center [660, 237] width 24 height 13
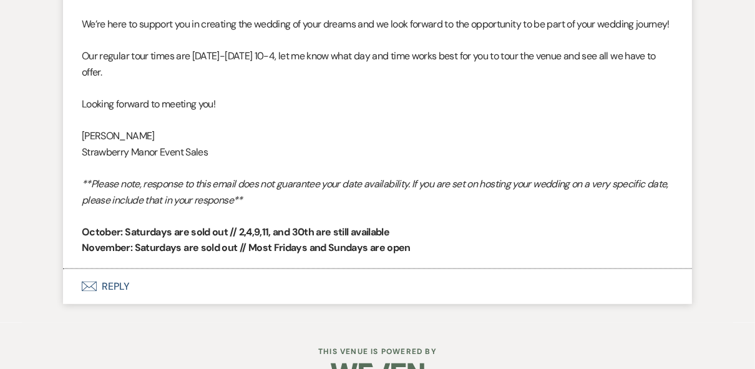
scroll to position [1028, 0]
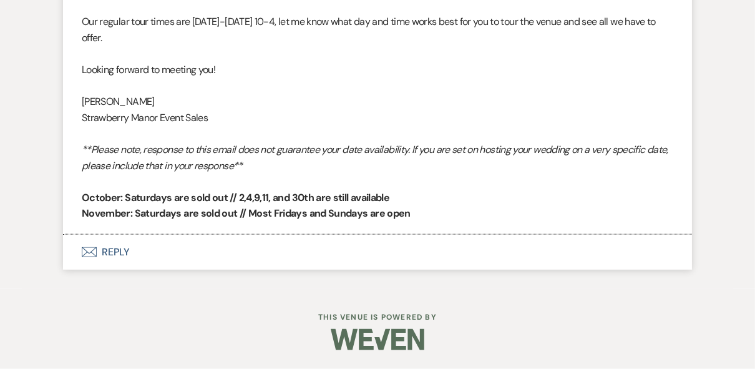
click at [112, 253] on button "Envelope Reply" at bounding box center [377, 252] width 629 height 35
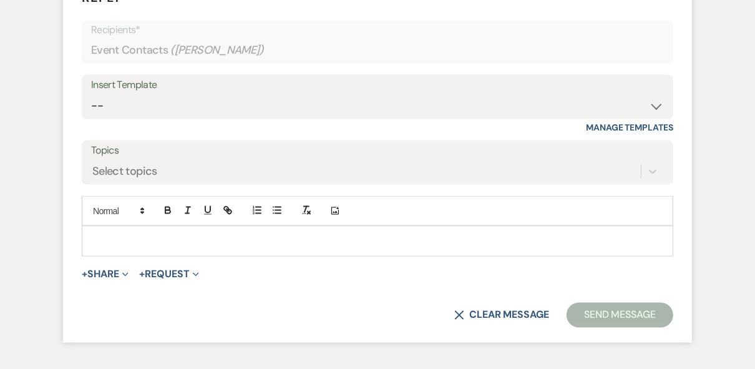
scroll to position [1263, 0]
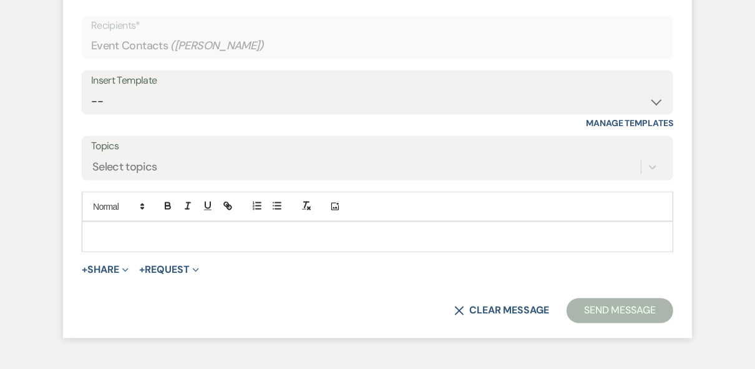
click at [136, 243] on p at bounding box center [377, 237] width 571 height 14
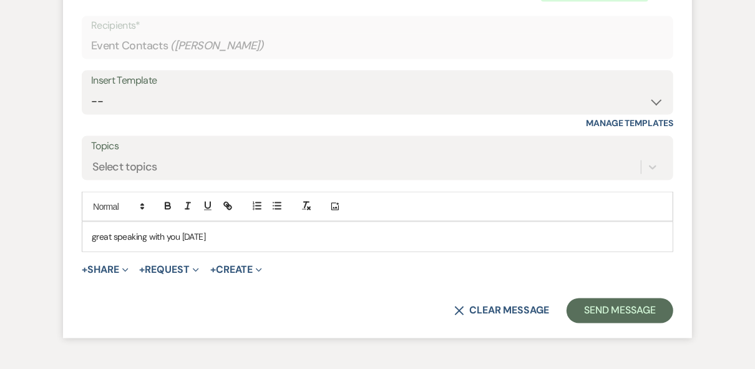
click at [96, 243] on p "great speaking with you today" at bounding box center [377, 237] width 571 height 14
click at [213, 243] on p "Great speaking with you today" at bounding box center [377, 237] width 571 height 14
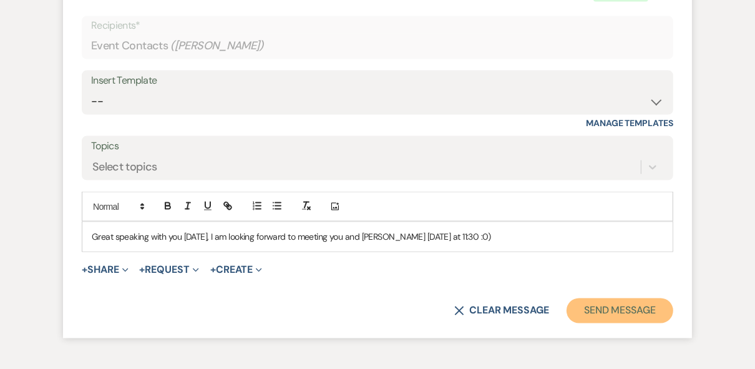
click at [600, 323] on button "Send Message" at bounding box center [619, 310] width 107 height 25
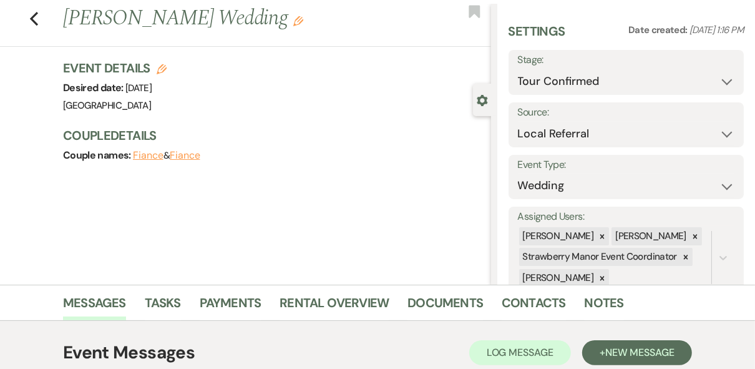
scroll to position [0, 0]
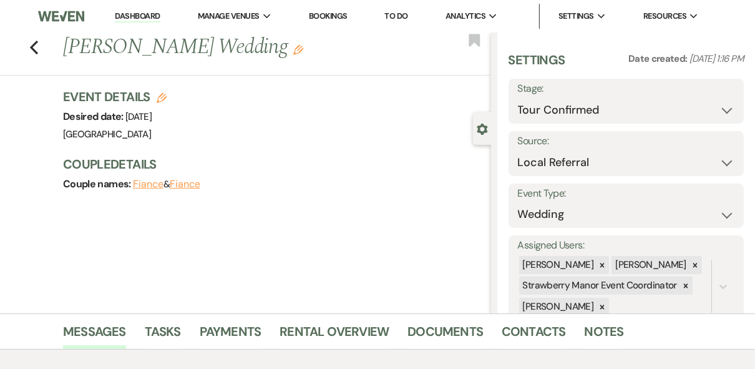
click at [122, 12] on link "Dashboard" at bounding box center [137, 17] width 45 height 12
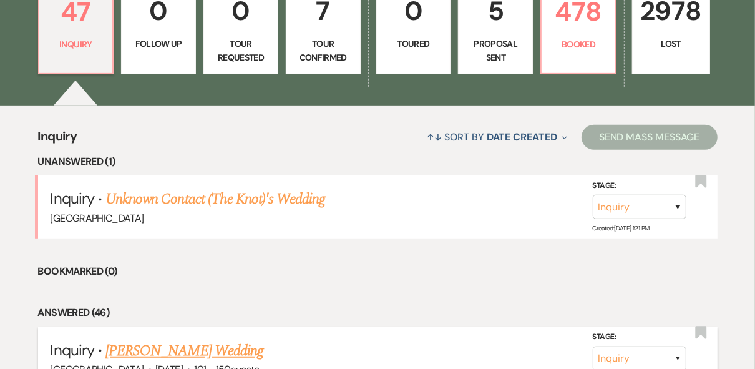
scroll to position [449, 0]
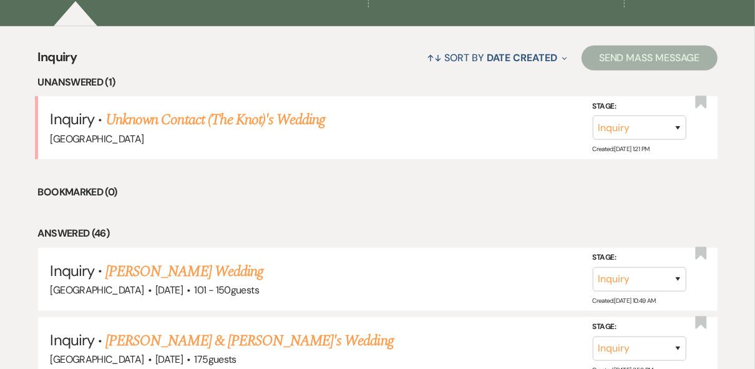
click at [260, 118] on link "Unknown Contact (The Knot)'s Wedding" at bounding box center [215, 120] width 220 height 22
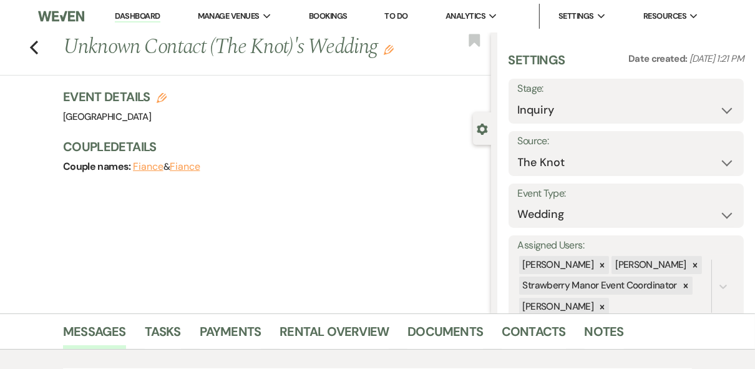
click at [135, 14] on link "Dashboard" at bounding box center [137, 17] width 45 height 12
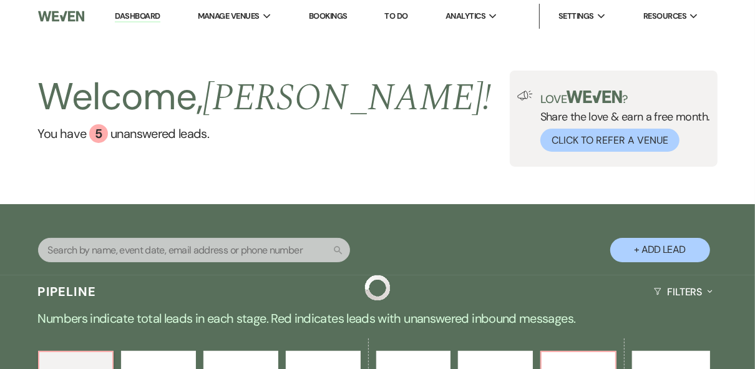
scroll to position [200, 0]
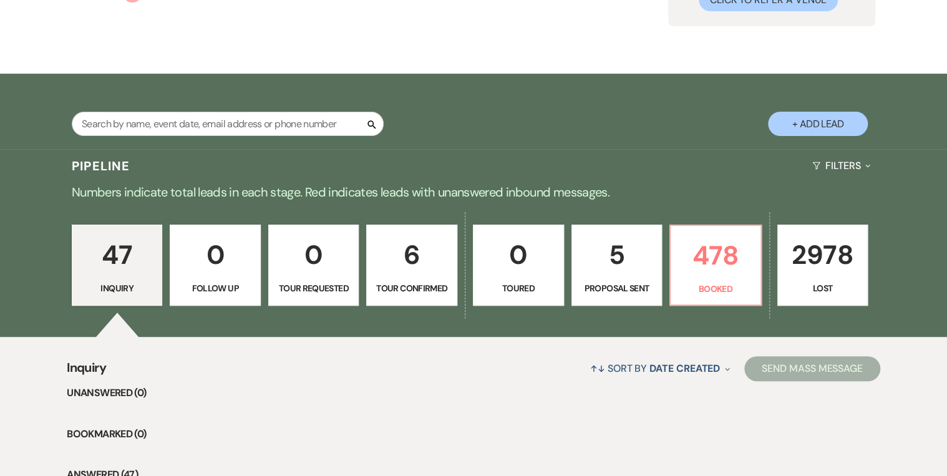
click at [786, 260] on p "2978" at bounding box center [822, 255] width 75 height 42
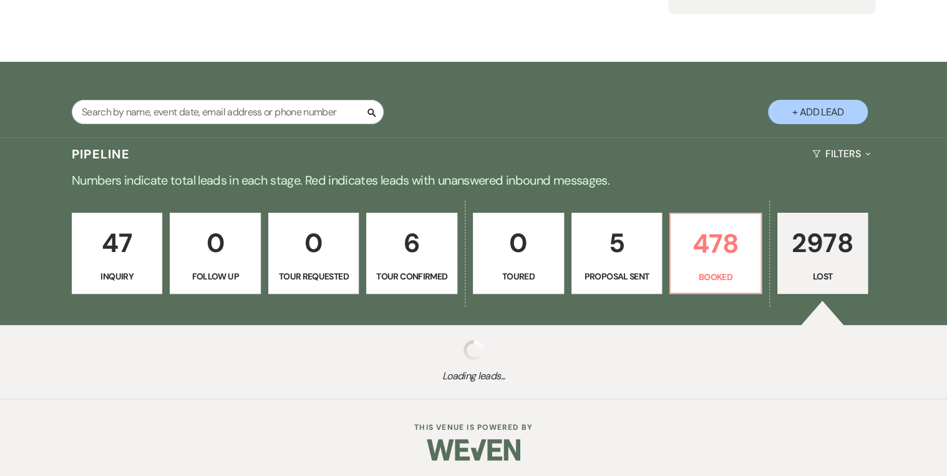
scroll to position [164, 0]
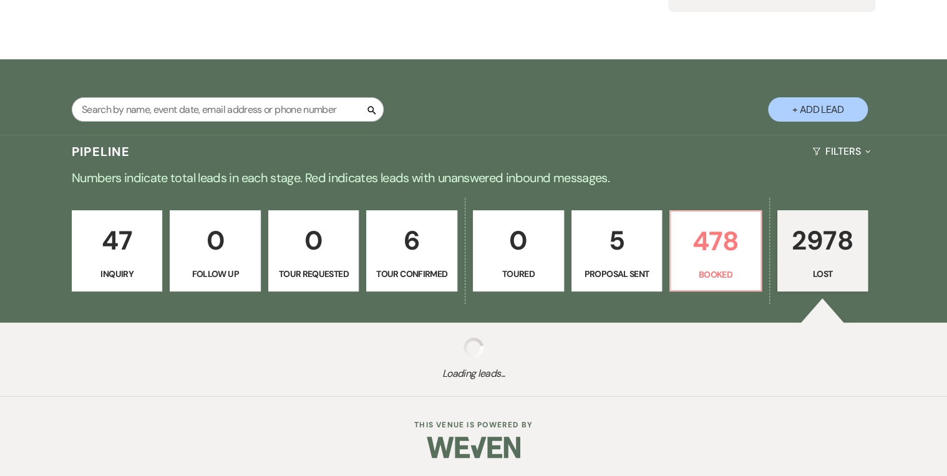
select select "8"
select select "5"
select select "8"
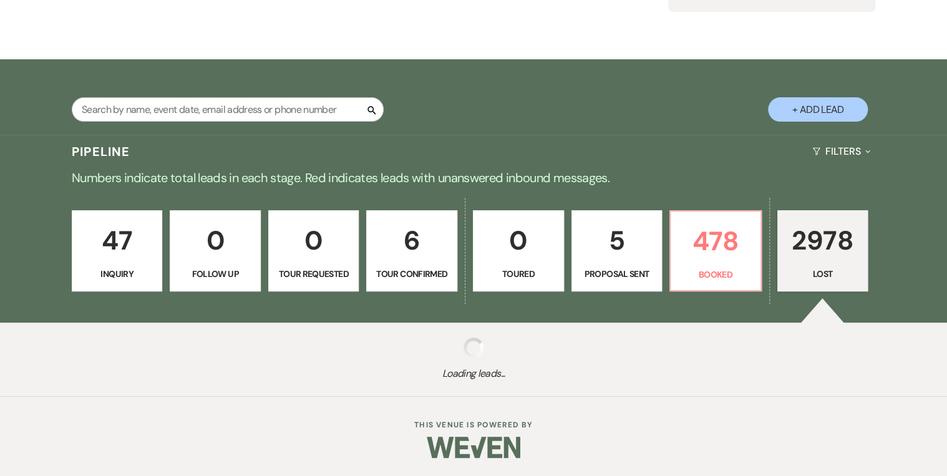
select select "5"
select select "8"
select select "5"
select select "8"
select select "5"
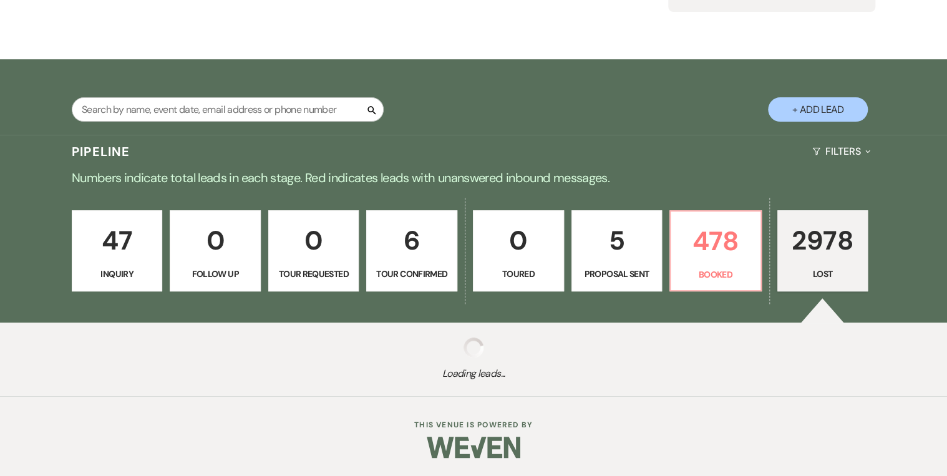
select select "8"
select select "5"
select select "8"
select select "5"
select select "8"
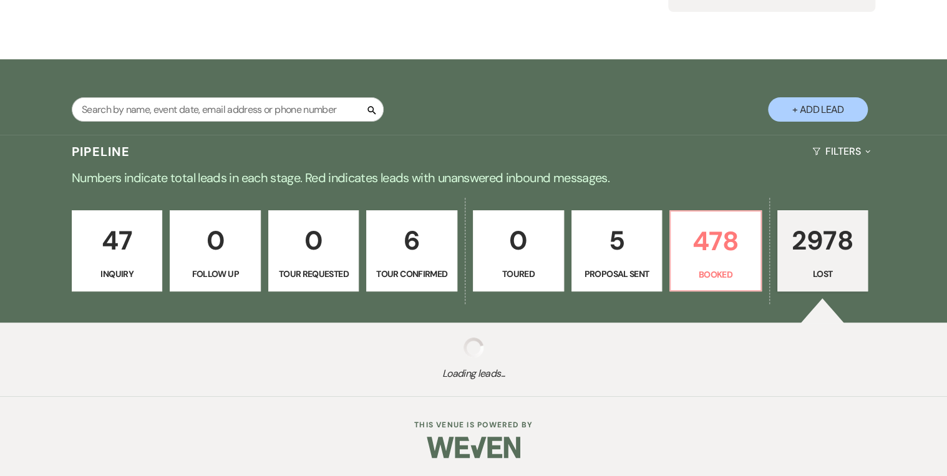
select select "5"
select select "8"
select select "5"
select select "8"
select select "5"
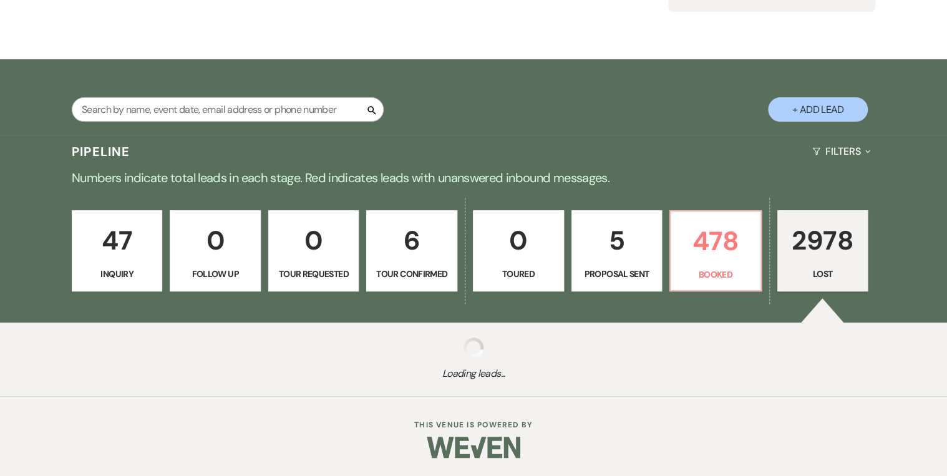
select select "8"
select select "5"
select select "8"
select select "5"
select select "8"
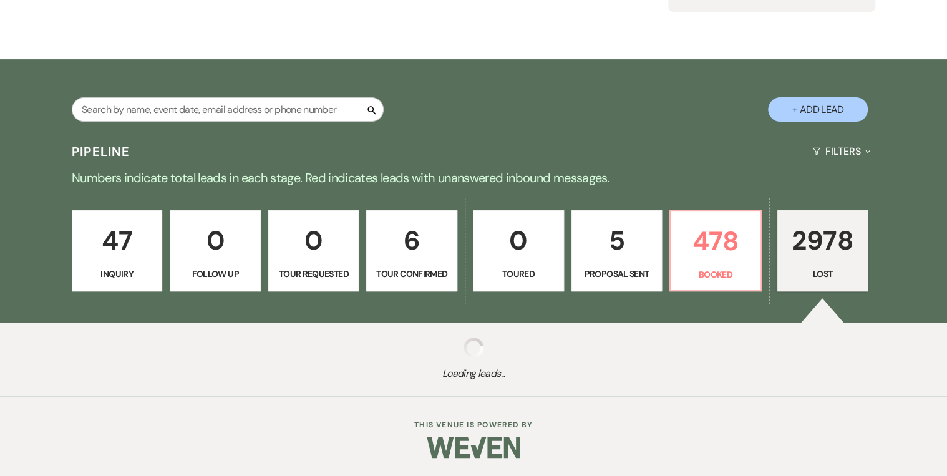
select select "5"
select select "8"
select select "5"
select select "8"
select select "5"
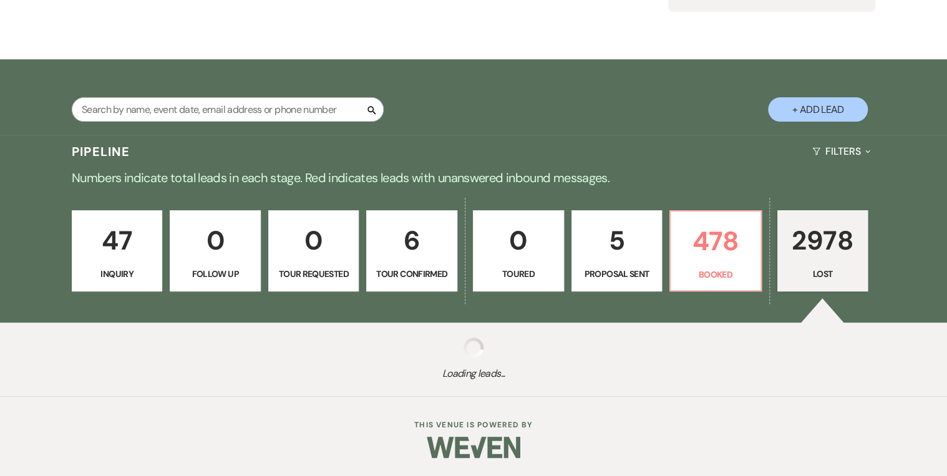
select select "8"
select select "5"
select select "8"
select select "5"
select select "8"
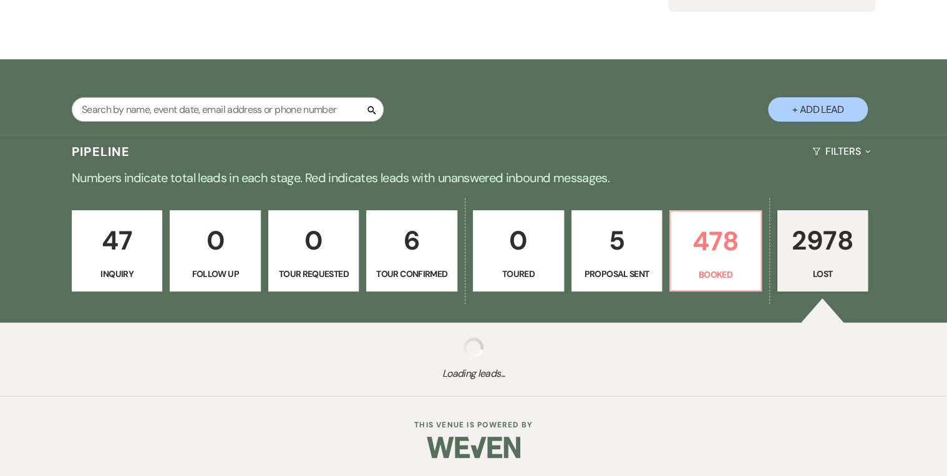
select select "5"
select select "8"
select select "5"
select select "8"
select select "5"
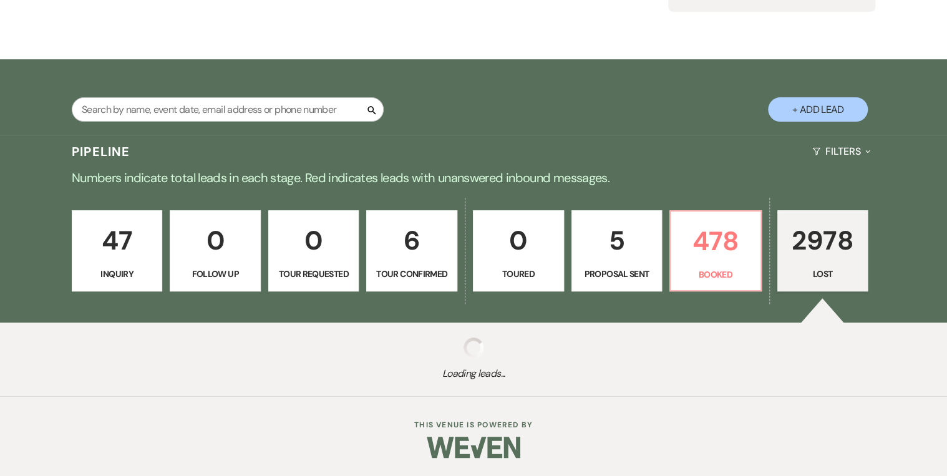
select select "8"
select select "5"
select select "8"
select select "1"
select select "8"
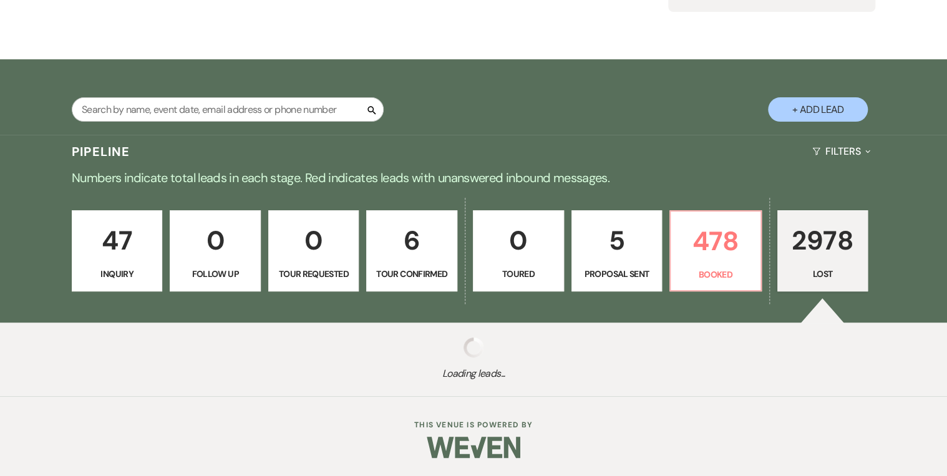
select select "5"
select select "8"
select select "5"
select select "8"
select select "5"
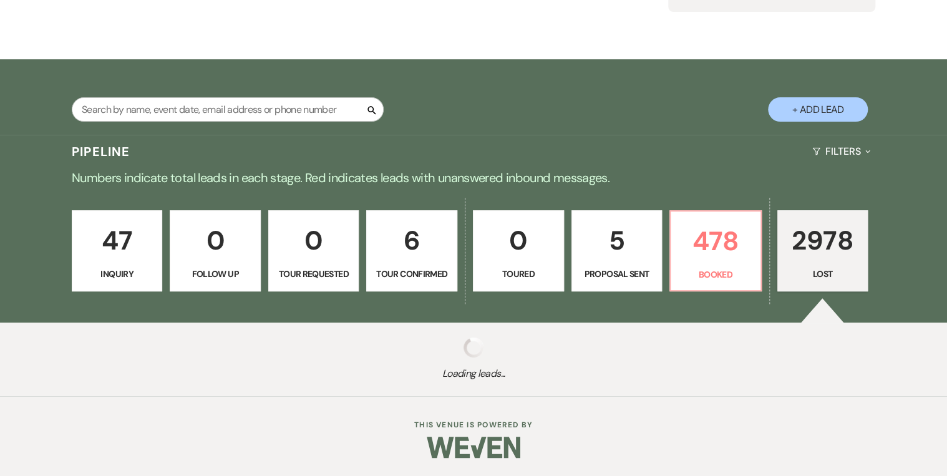
select select "8"
select select "5"
select select "8"
select select "5"
select select "8"
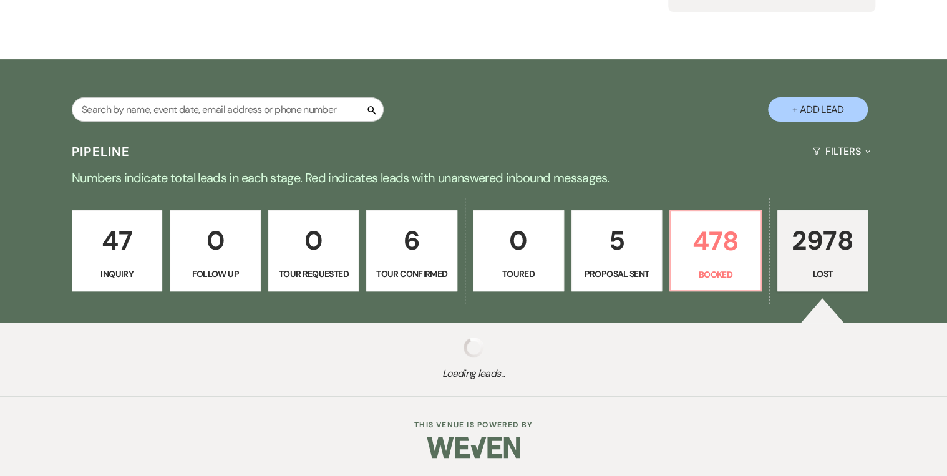
select select "5"
select select "8"
select select "5"
select select "8"
select select "5"
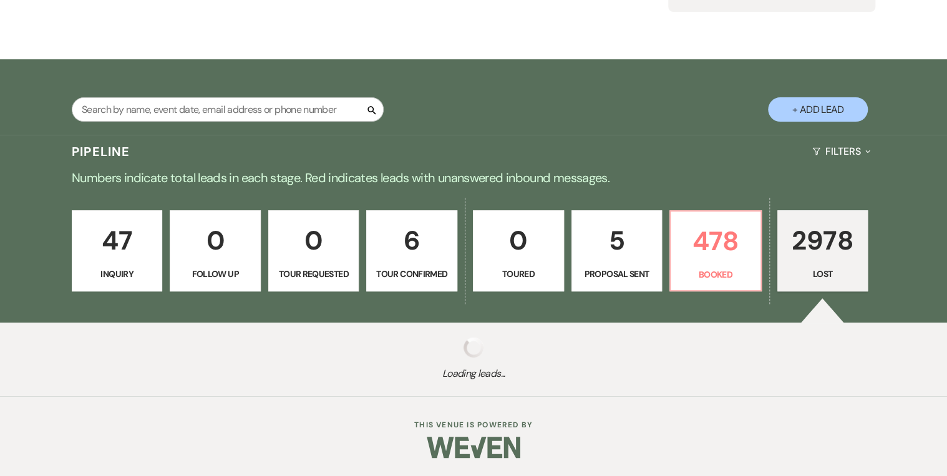
select select "8"
select select "5"
select select "8"
select select "5"
select select "8"
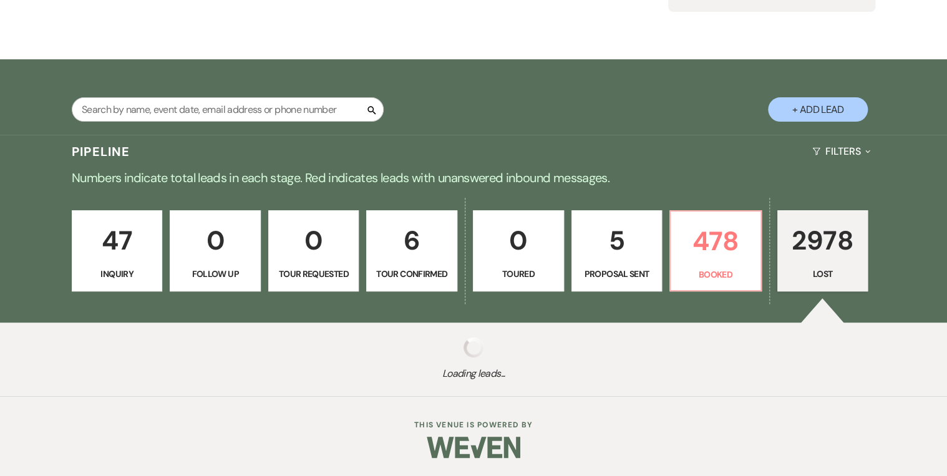
select select "8"
select select "5"
select select "8"
select select "5"
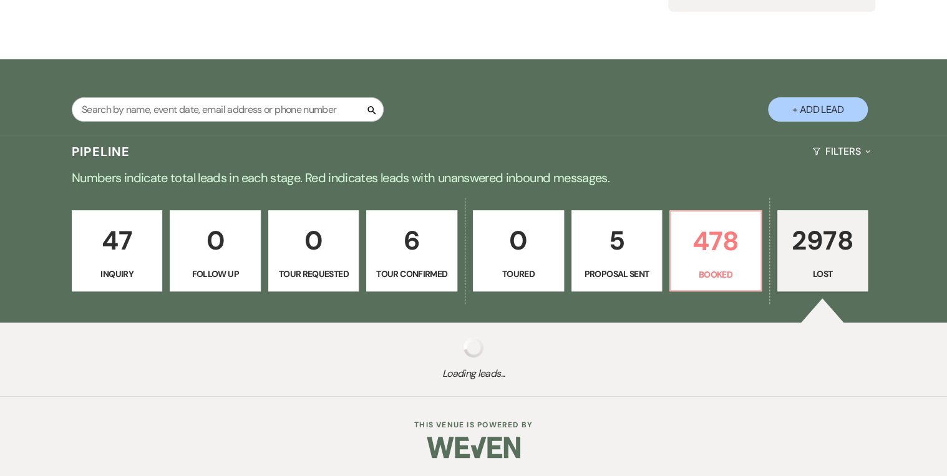
select select "8"
select select "5"
select select "8"
select select "5"
select select "8"
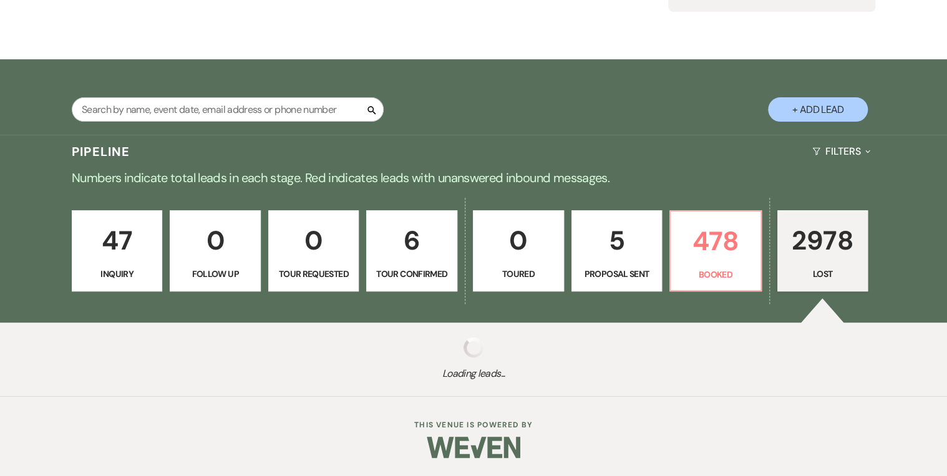
select select "5"
select select "8"
select select "5"
select select "8"
select select "5"
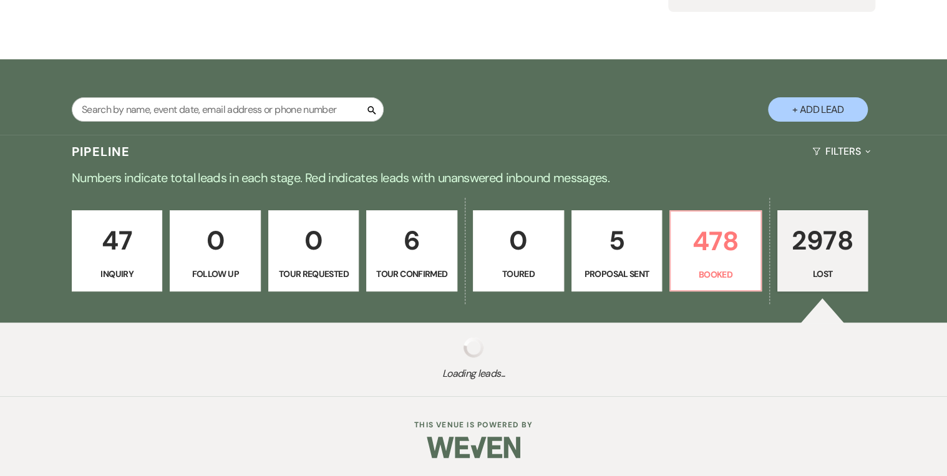
select select "8"
select select "5"
select select "8"
select select "5"
select select "8"
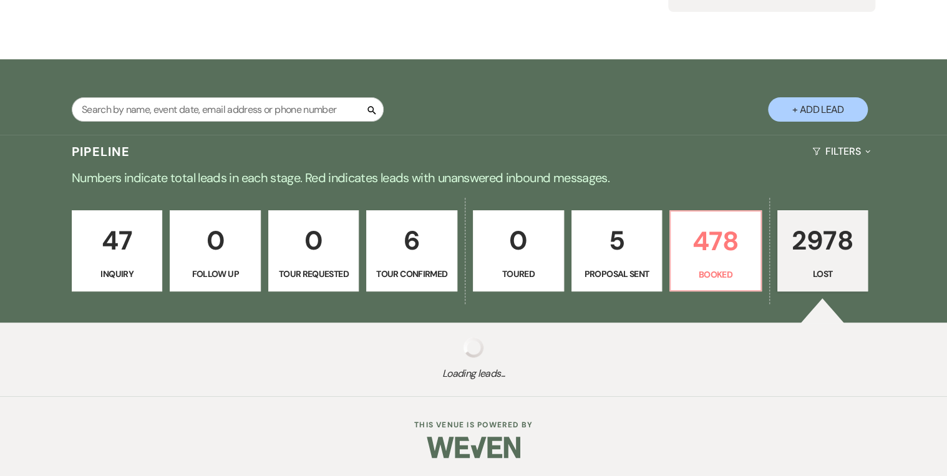
select select "5"
select select "8"
select select "5"
select select "8"
select select "5"
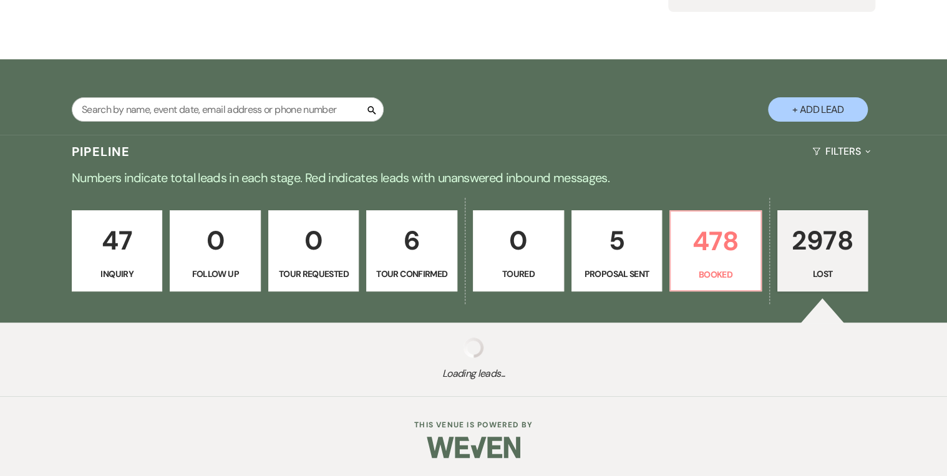
select select "8"
select select "5"
select select "8"
select select "5"
select select "8"
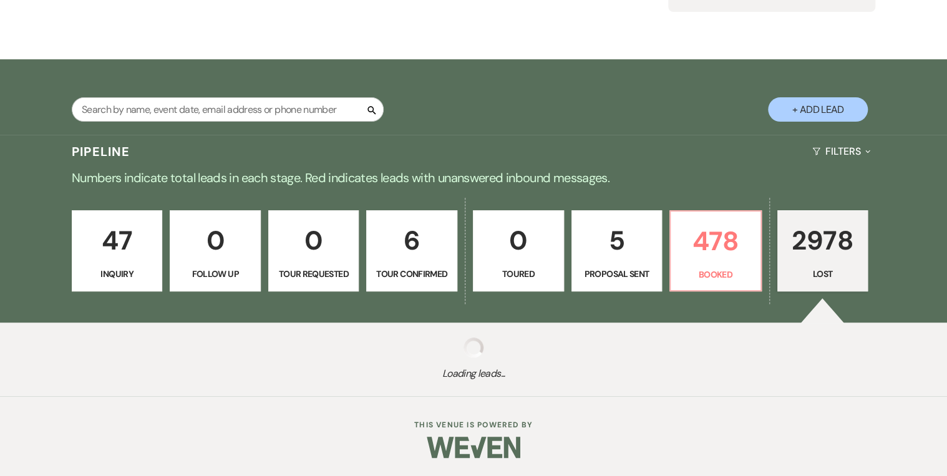
select select "5"
select select "8"
select select "5"
select select "8"
select select "5"
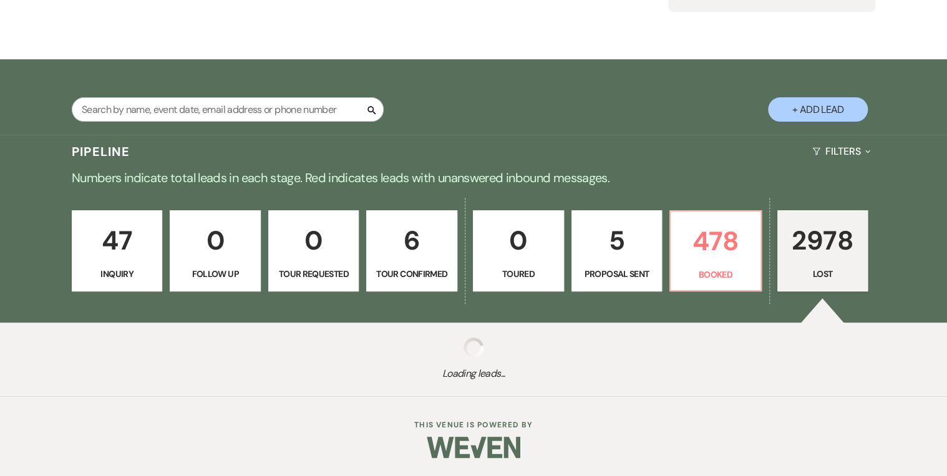
select select "8"
select select "5"
select select "8"
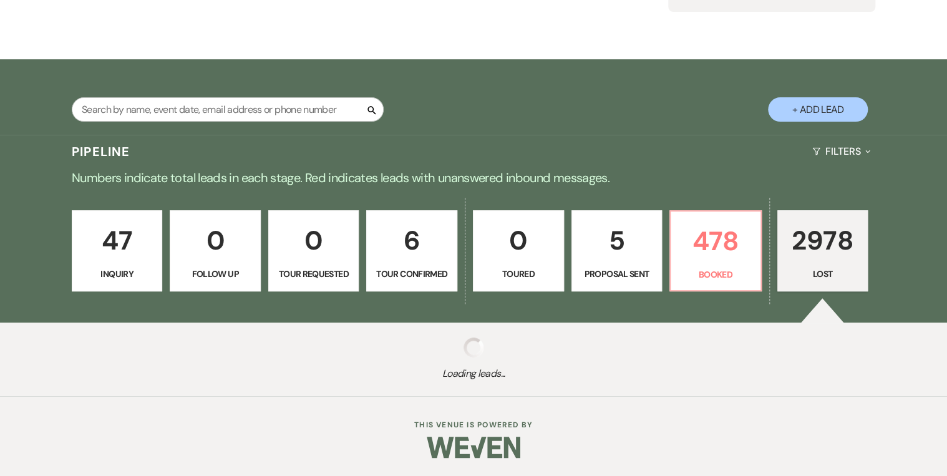
select select "5"
select select "8"
select select "5"
select select "8"
select select "5"
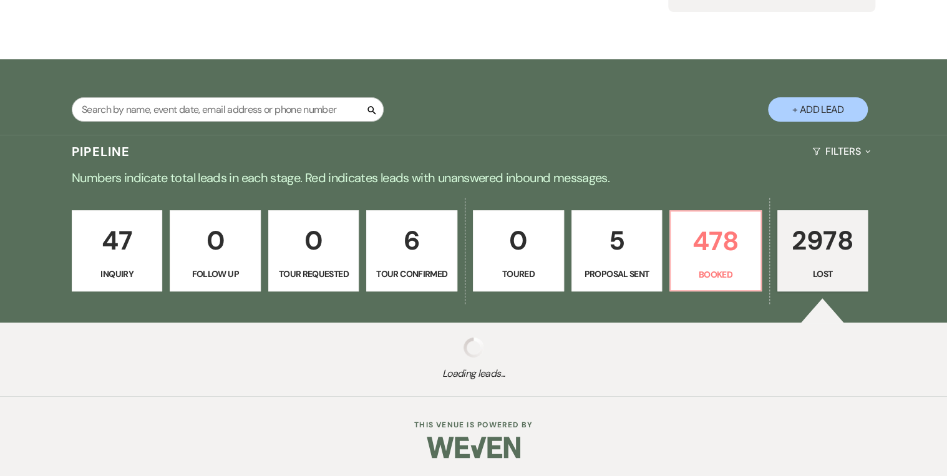
select select "8"
select select "5"
select select "8"
select select "5"
select select "8"
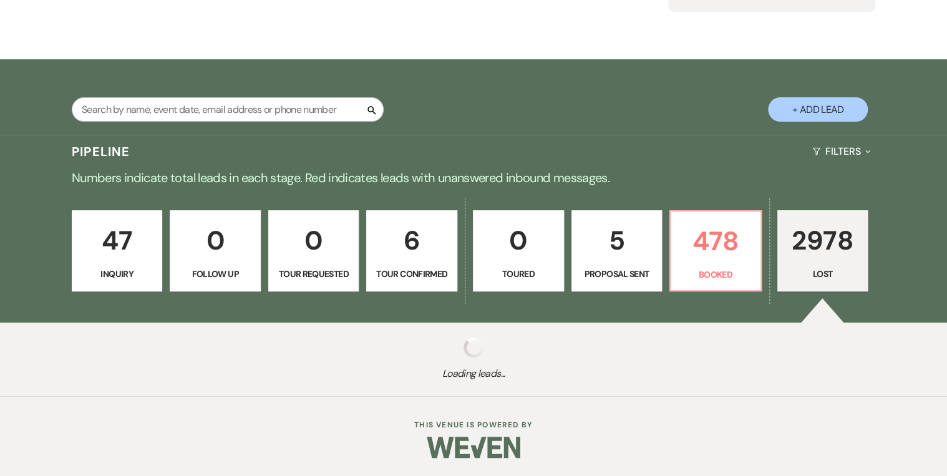
select select "5"
select select "8"
select select "5"
select select "8"
select select "5"
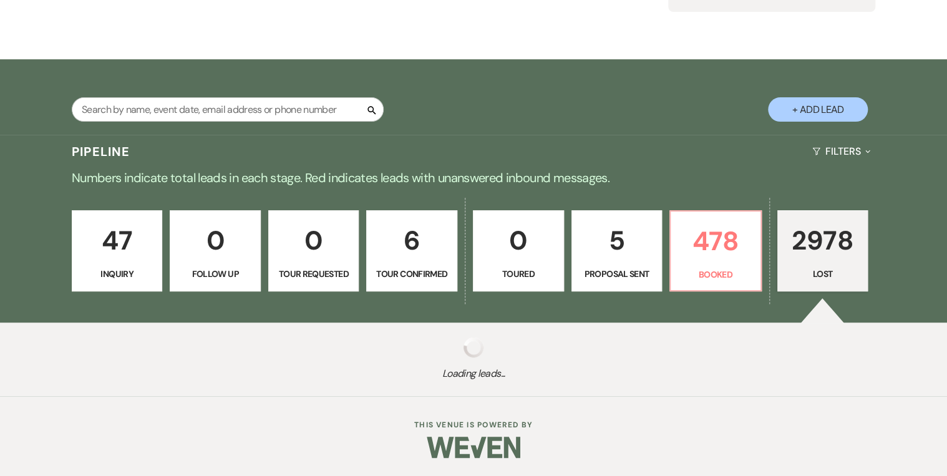
select select "8"
select select "5"
select select "8"
select select "5"
select select "8"
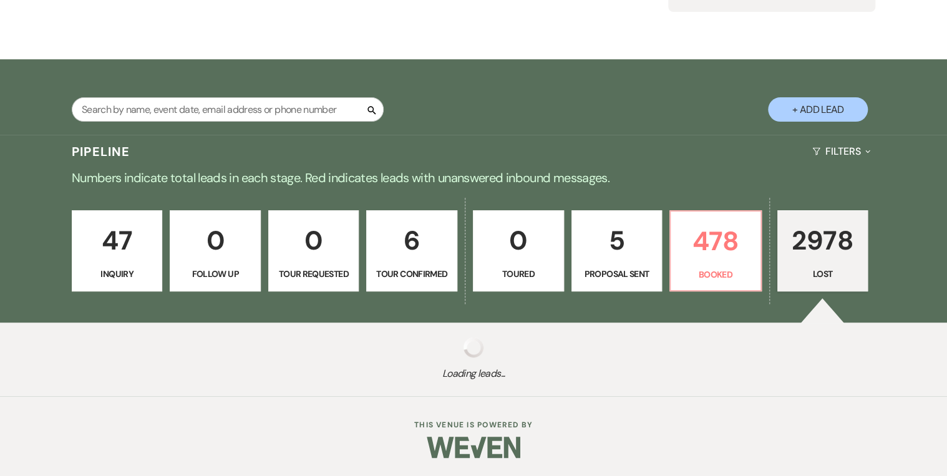
select select "5"
select select "8"
select select "5"
select select "8"
select select "5"
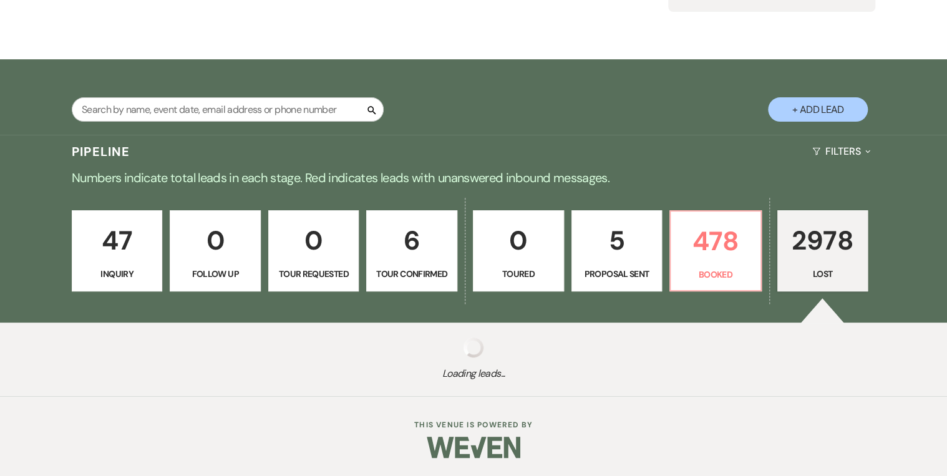
select select "8"
select select "5"
select select "8"
select select "5"
select select "8"
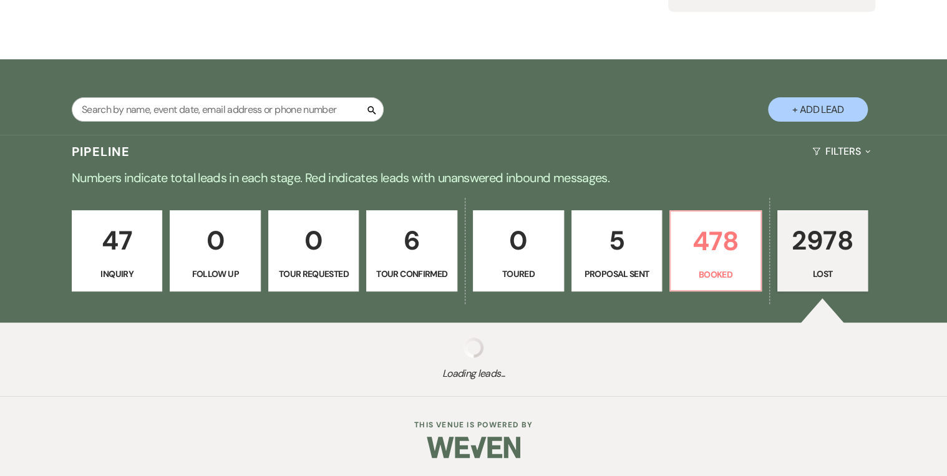
select select "5"
select select "8"
select select "5"
select select "8"
select select "5"
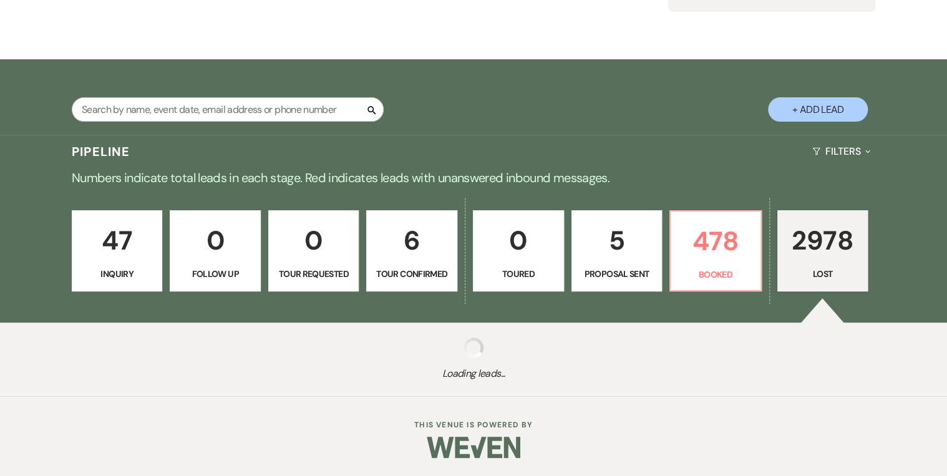
select select "8"
select select "5"
select select "8"
select select "5"
select select "8"
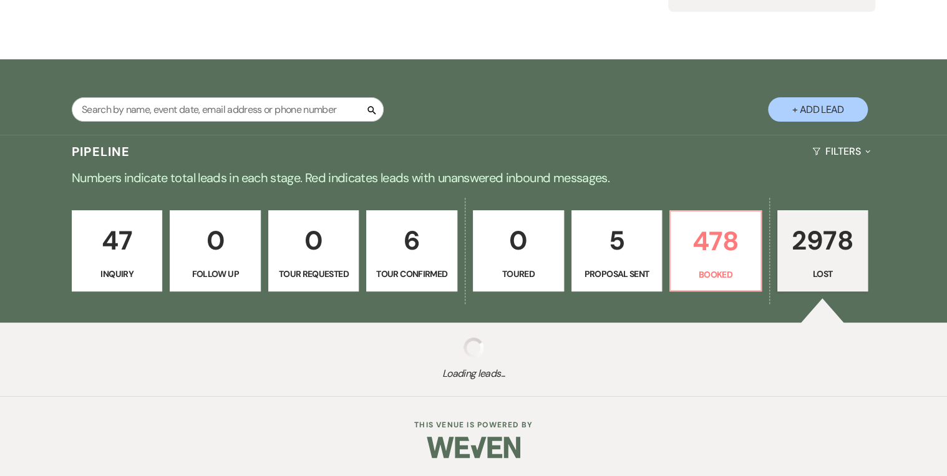
select select "5"
select select "8"
select select "5"
select select "8"
select select "5"
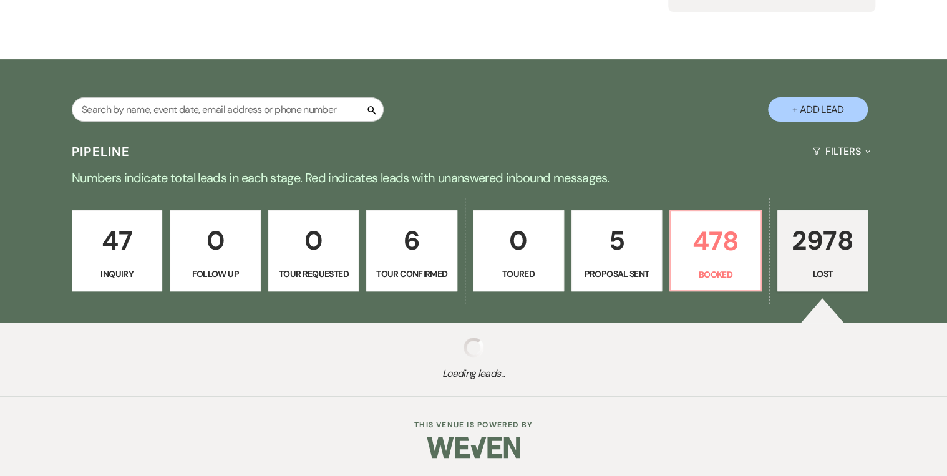
select select "8"
select select "5"
select select "8"
select select "5"
select select "8"
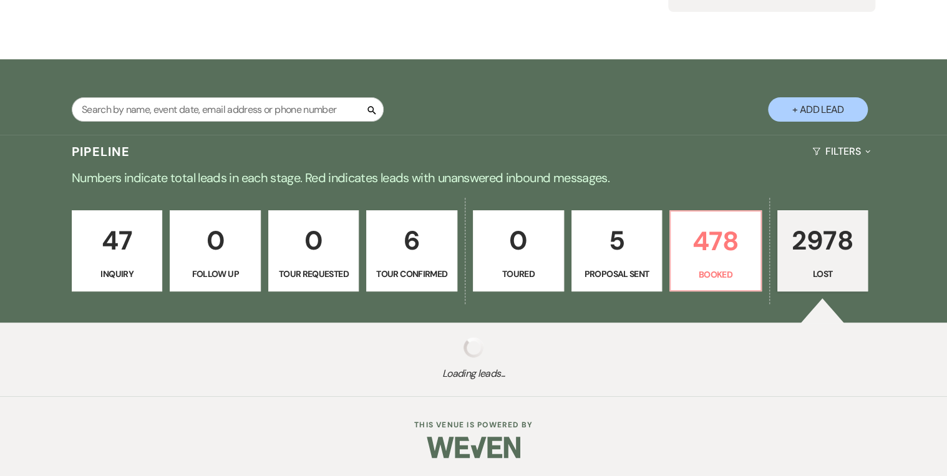
select select "5"
select select "8"
select select "5"
select select "8"
select select "5"
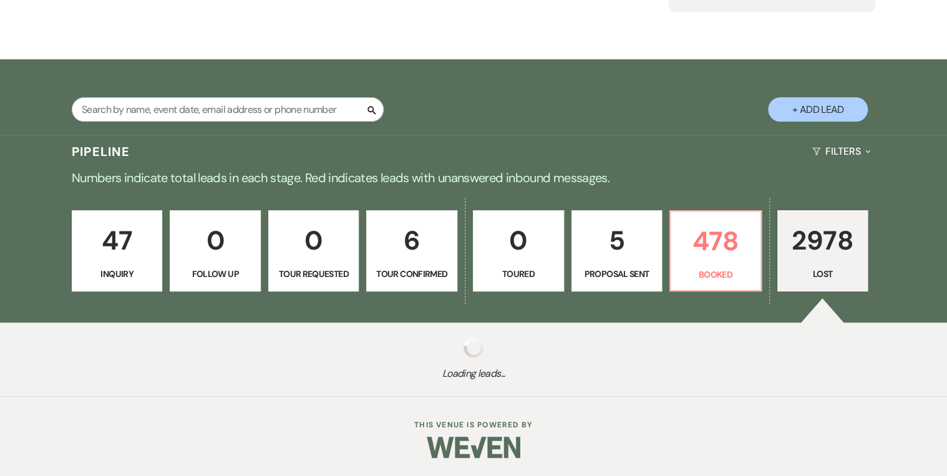
select select "8"
select select "5"
select select "8"
select select "5"
select select "8"
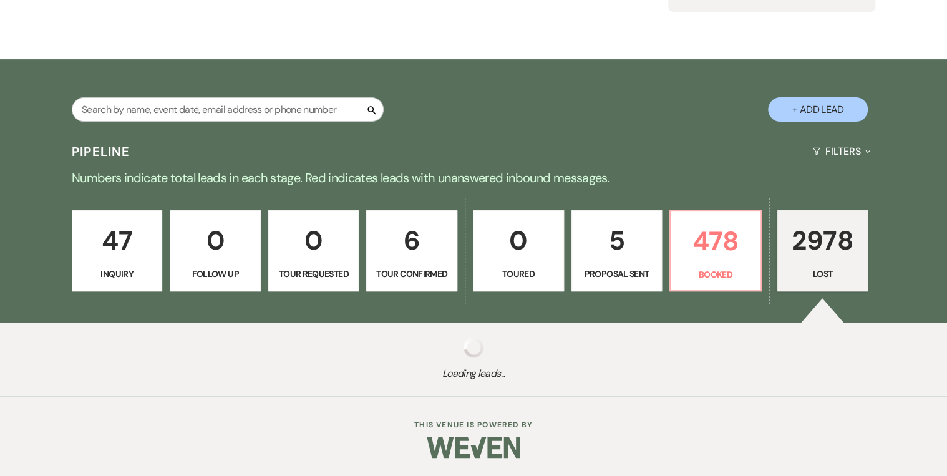
select select "5"
select select "8"
select select "5"
select select "8"
select select "5"
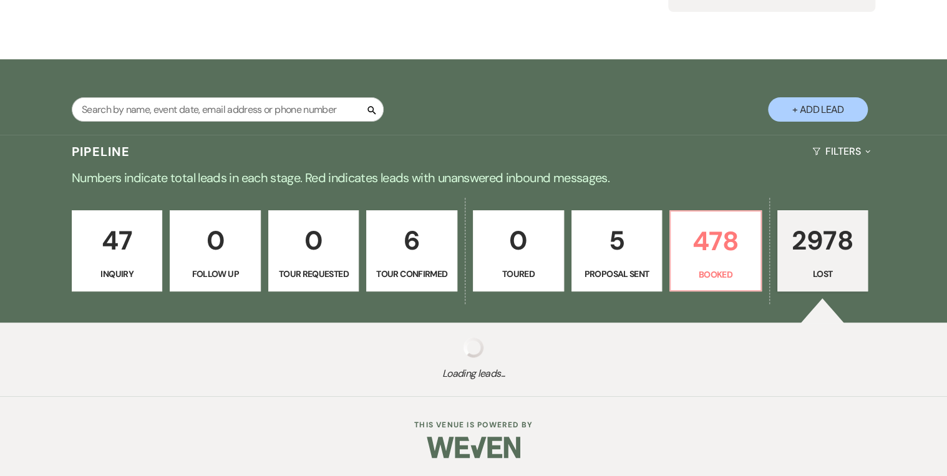
select select "8"
select select "5"
select select "8"
select select "5"
select select "8"
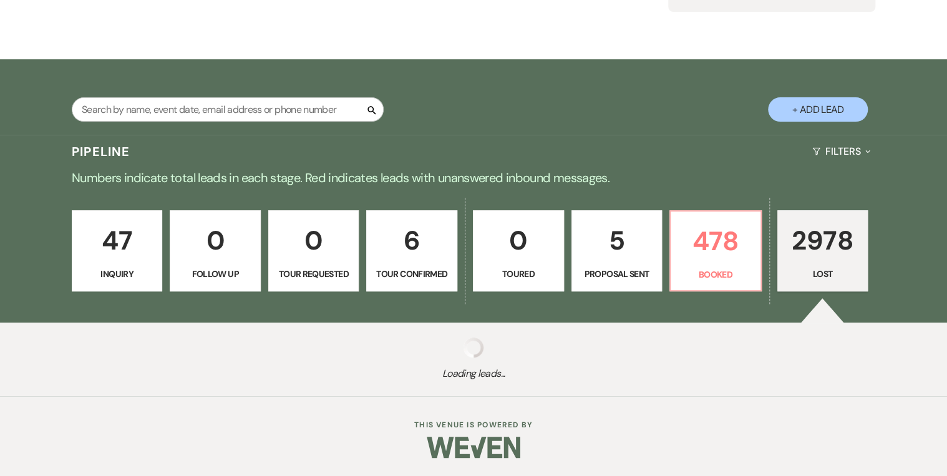
select select "5"
select select "8"
select select "5"
select select "8"
select select "5"
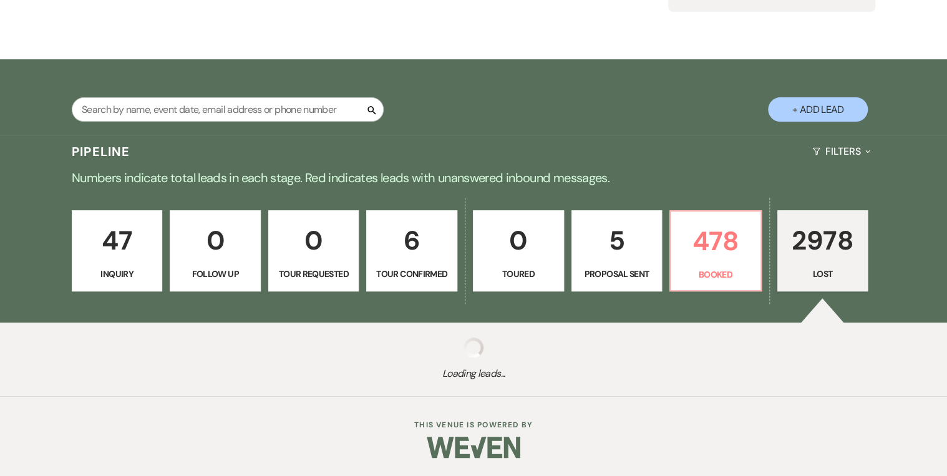
select select "8"
select select "5"
select select "8"
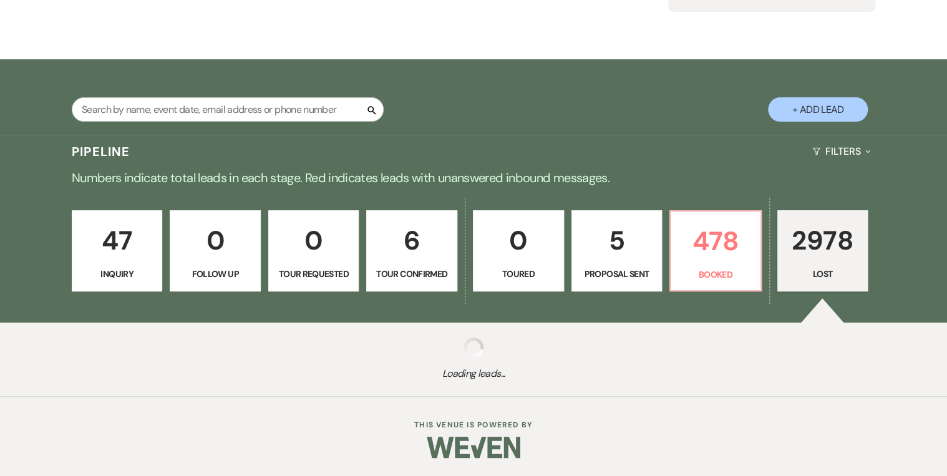
select select "5"
select select "8"
select select "5"
select select "8"
select select "5"
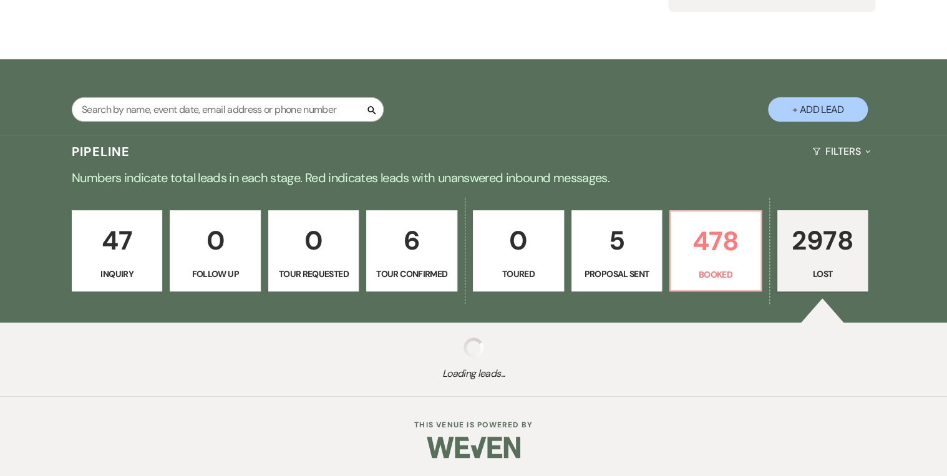
select select "8"
select select "5"
select select "8"
select select "5"
select select "8"
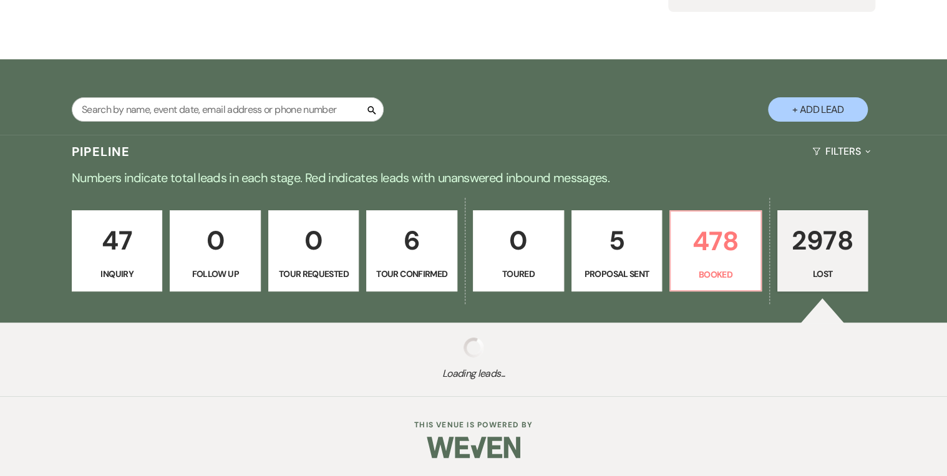
select select "5"
select select "8"
select select "5"
select select "8"
select select "5"
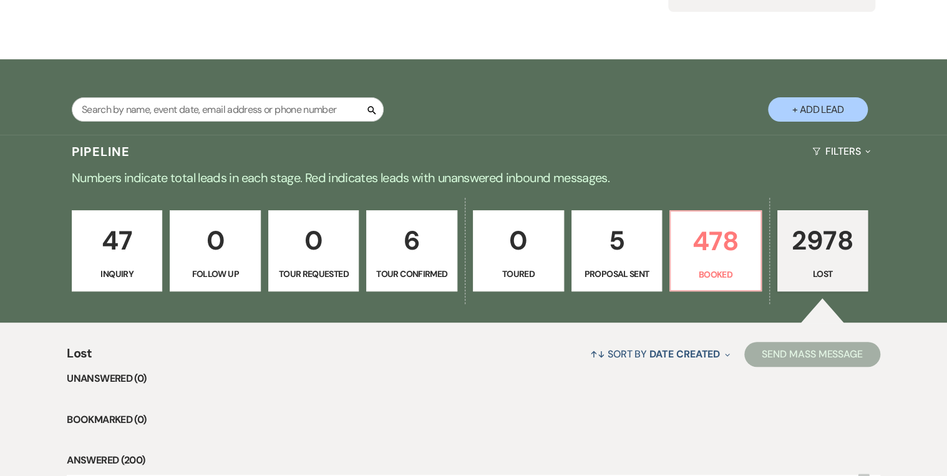
scroll to position [414, 0]
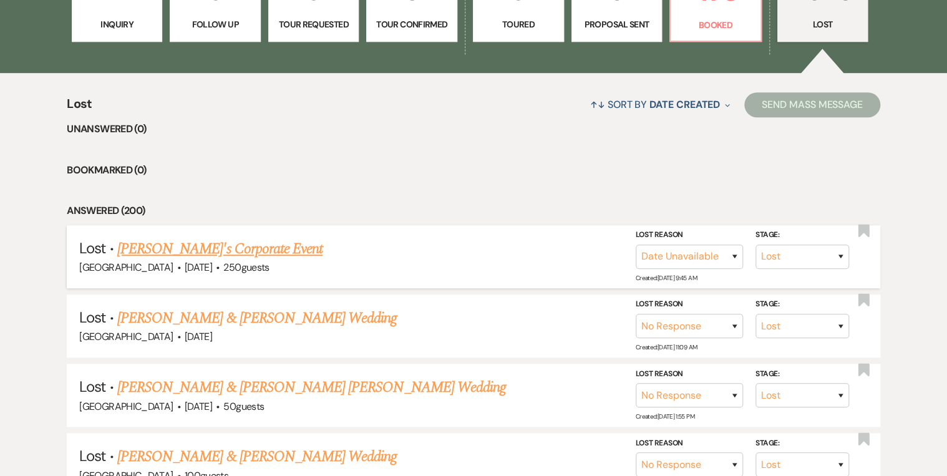
click at [192, 257] on link "Ryann's Corporate Event" at bounding box center [219, 249] width 205 height 22
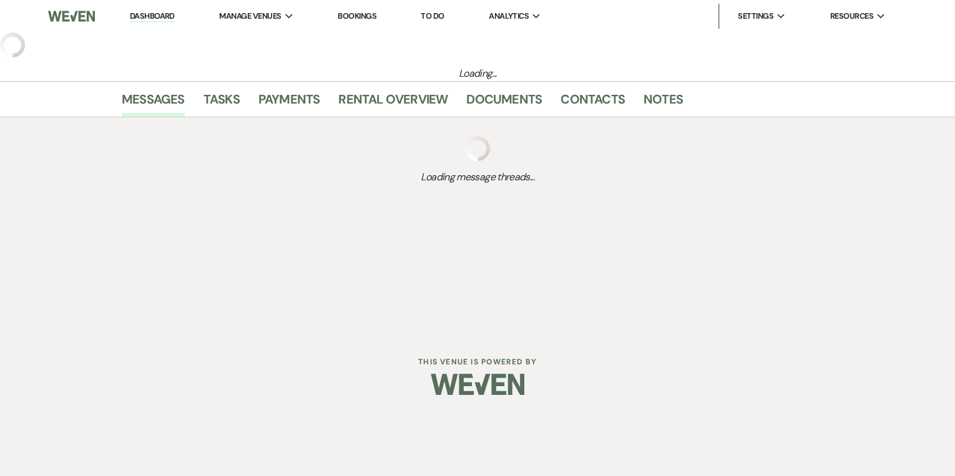
click at [190, 253] on div "Dashboard Manage Venues Expand Strawberry Manor Strawberry Manor Events Booking…" at bounding box center [477, 166] width 955 height 333
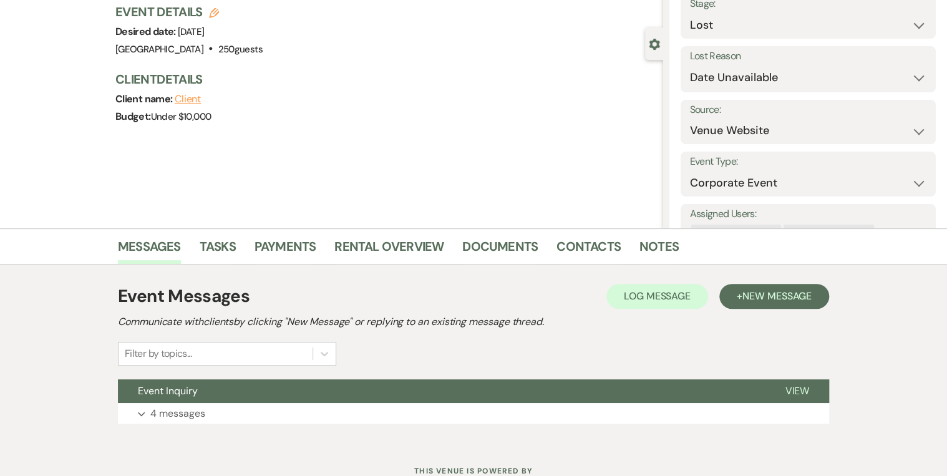
scroll to position [131, 0]
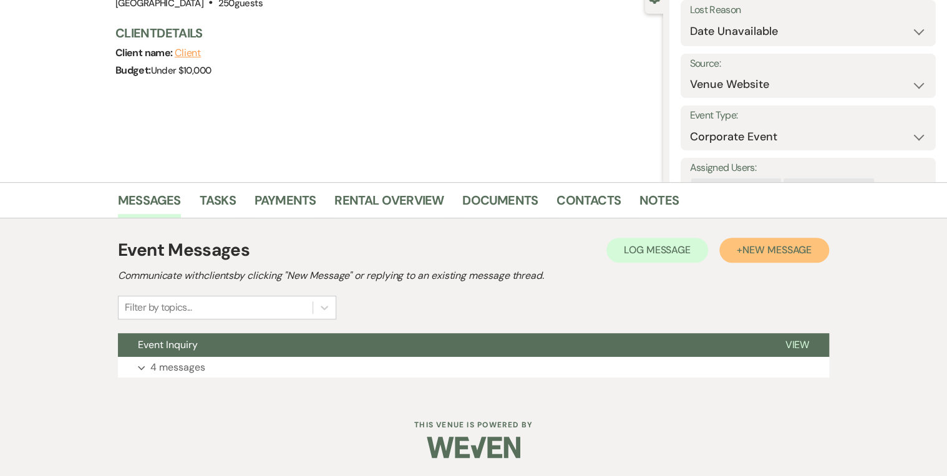
click at [769, 252] on span "New Message" at bounding box center [776, 249] width 69 height 13
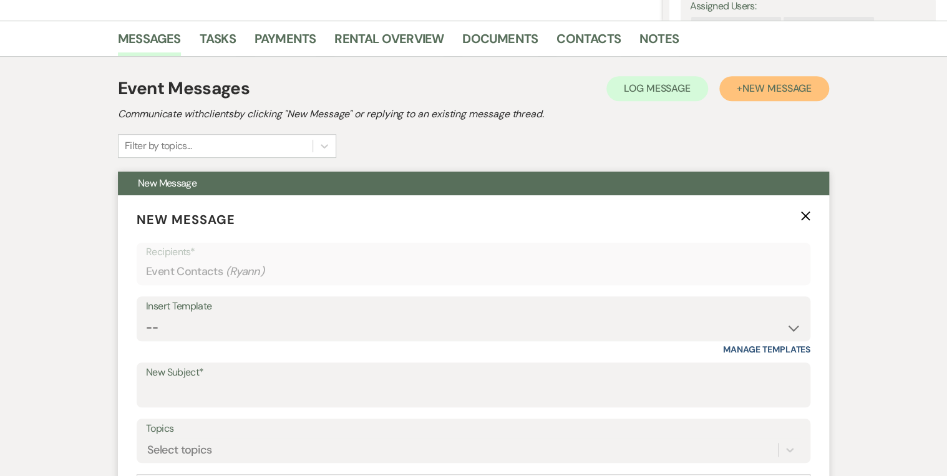
scroll to position [331, 0]
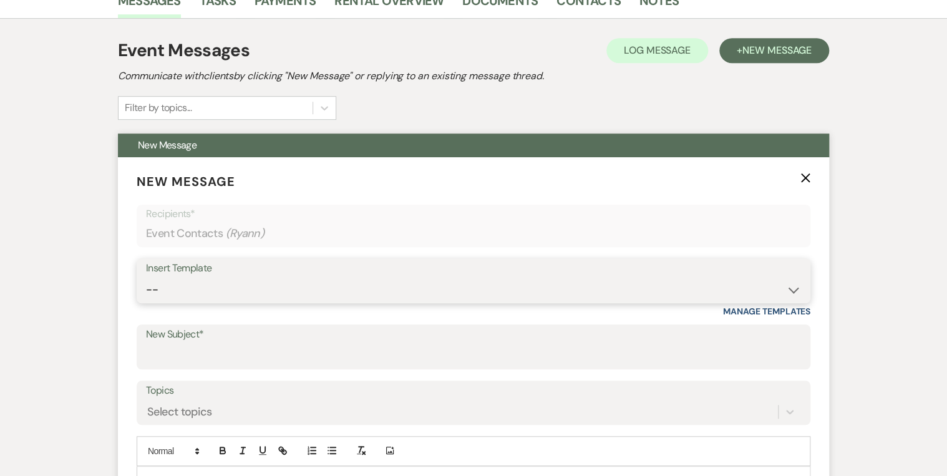
click at [230, 291] on select "-- Weven Planning Portal Introduction (Booked Events) Private Party Inquiry Res…" at bounding box center [473, 290] width 655 height 24
click at [146, 278] on select "-- Weven Planning Portal Introduction (Booked Events) Private Party Inquiry Res…" at bounding box center [473, 290] width 655 height 24
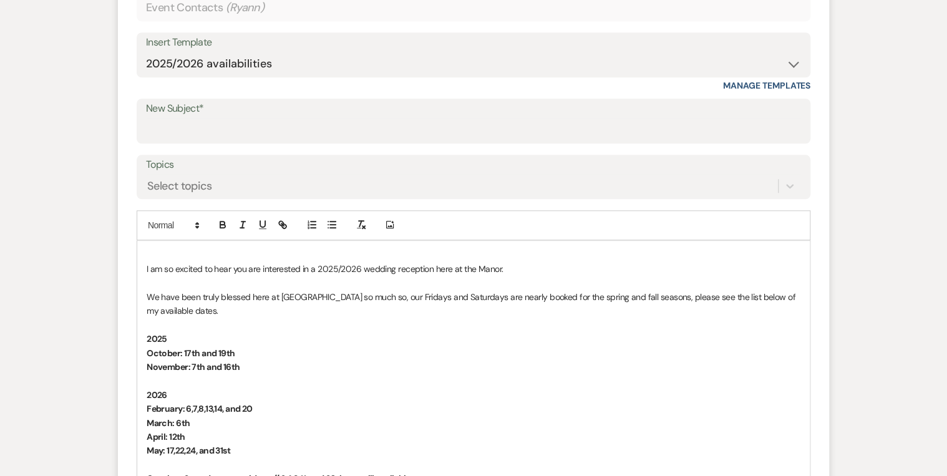
scroll to position [680, 0]
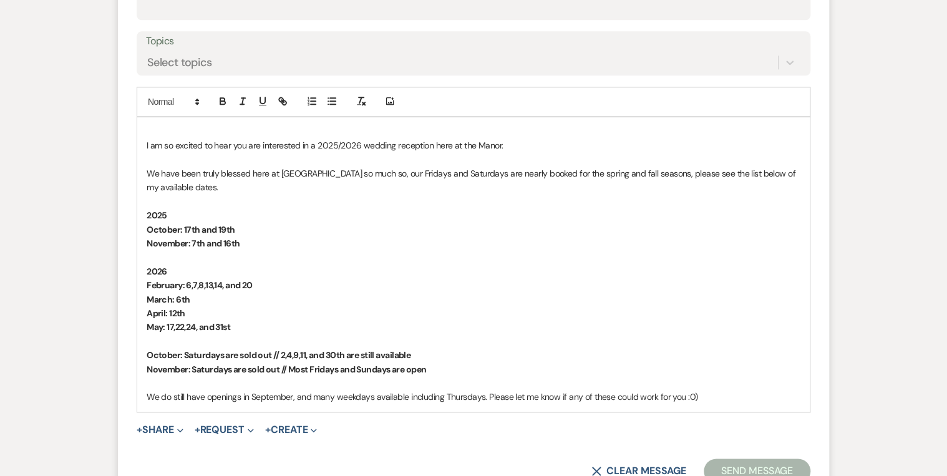
drag, startPoint x: 432, startPoint y: 366, endPoint x: 134, endPoint y: 359, distance: 297.6
click at [134, 359] on form "New Message X Draft Recipients* Event Contacts ( Ryann ) Insert Template -- Wev…" at bounding box center [473, 153] width 711 height 691
copy div "October: Saturdays are sold out // 2,4,9,11, and 30th are still available Novem…"
drag, startPoint x: 473, startPoint y: 75, endPoint x: 513, endPoint y: 87, distance: 42.4
click at [474, 74] on form "New Message X Draft Recipients* Event Contacts ( Ryann ) Insert Template -- Wev…" at bounding box center [473, 153] width 711 height 691
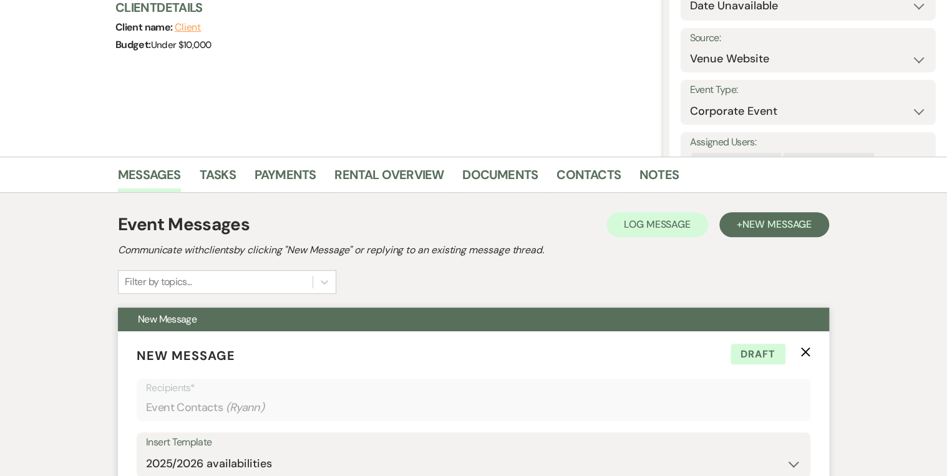
scroll to position [299, 0]
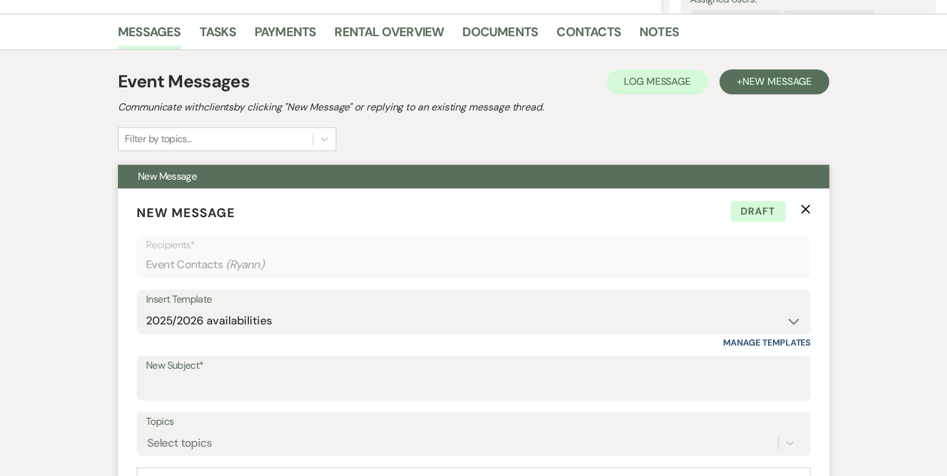
click at [809, 206] on icon "X" at bounding box center [805, 209] width 10 height 10
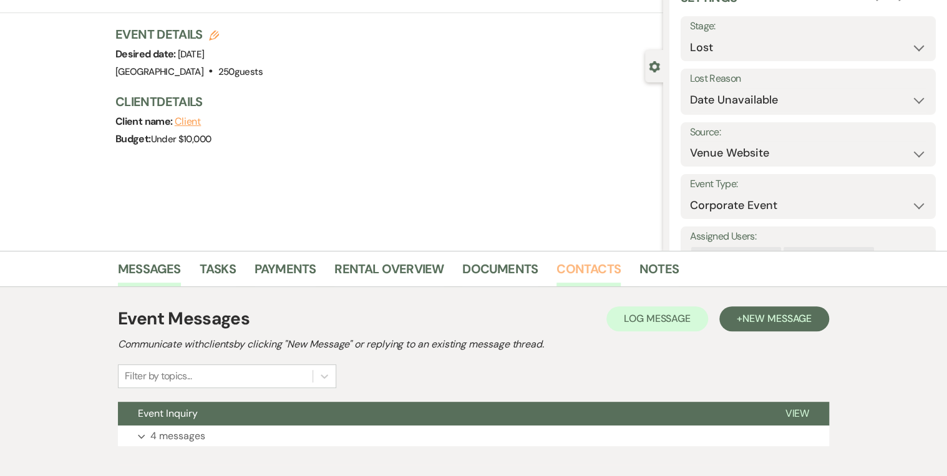
scroll to position [0, 0]
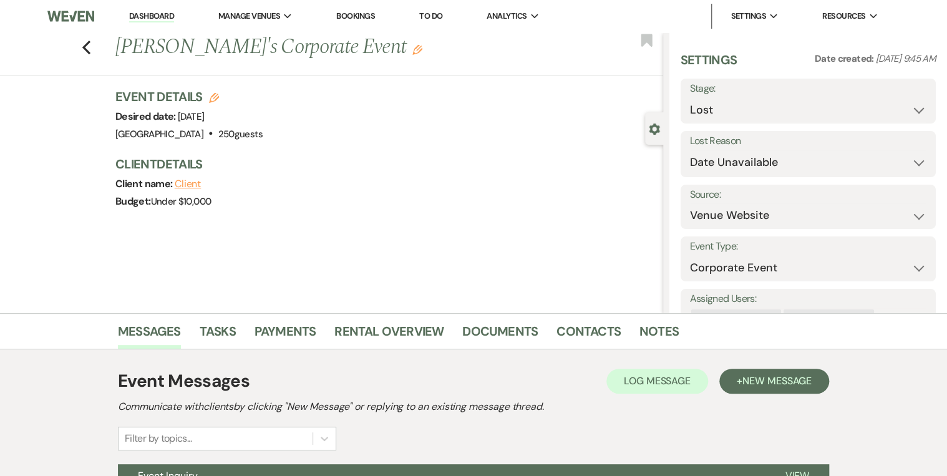
click at [154, 18] on link "Dashboard" at bounding box center [151, 17] width 45 height 12
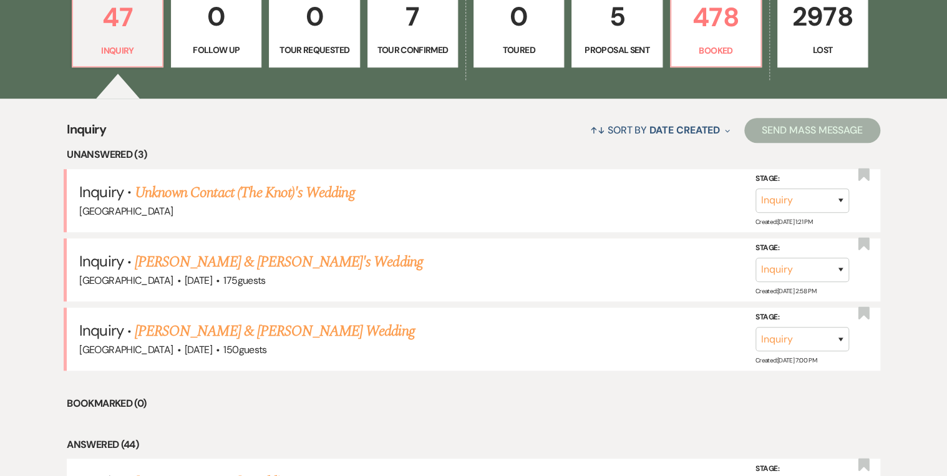
scroll to position [499, 0]
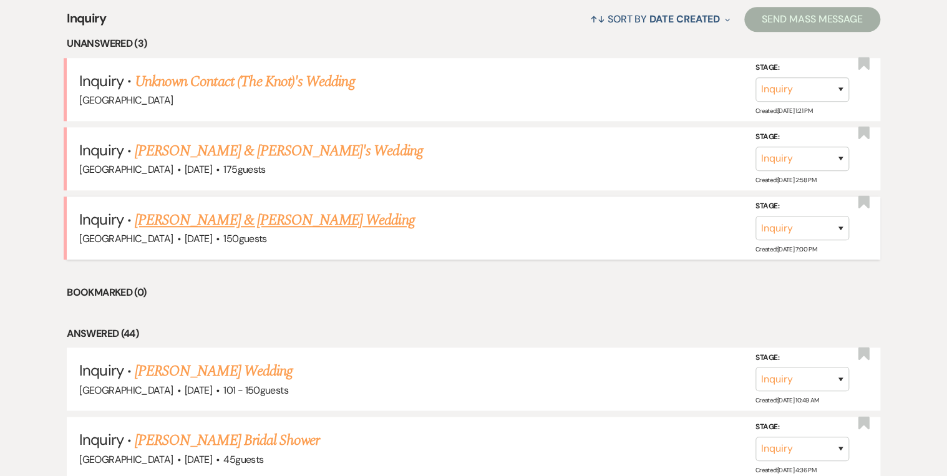
click at [255, 218] on link "Connor Ruffin & Erica Leonard's Wedding" at bounding box center [274, 220] width 279 height 22
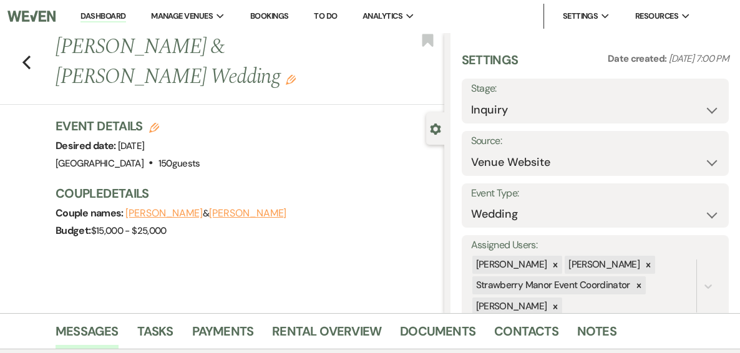
drag, startPoint x: 130, startPoint y: 75, endPoint x: 63, endPoint y: 51, distance: 71.4
click at [63, 51] on h1 "Connor Ruffin & Erica Leonard's Wedding Edit" at bounding box center [209, 61] width 306 height 59
click at [347, 185] on h3 "Couple Details" at bounding box center [244, 193] width 376 height 17
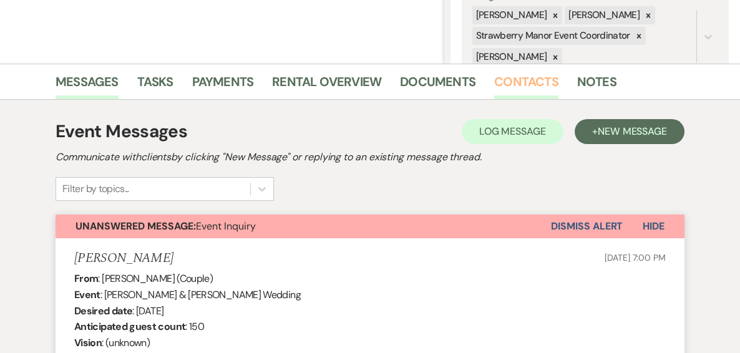
click at [524, 82] on link "Contacts" at bounding box center [526, 85] width 64 height 27
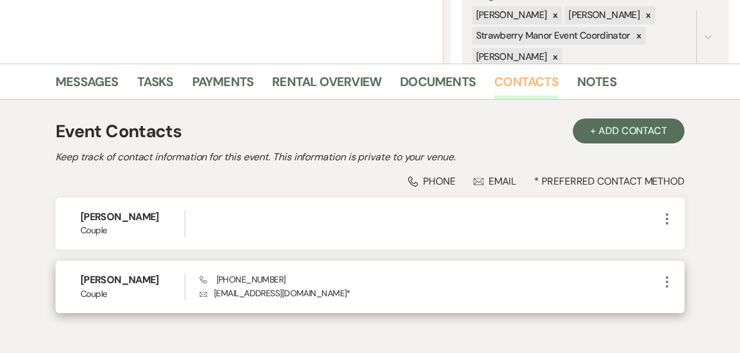
scroll to position [299, 0]
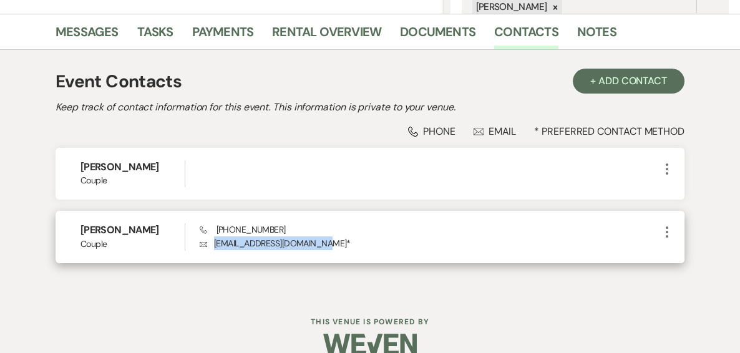
drag, startPoint x: 317, startPoint y: 242, endPoint x: 215, endPoint y: 245, distance: 101.7
click at [215, 245] on p "Envelope ericalleonard@outlook.com *" at bounding box center [430, 243] width 460 height 14
copy p "ericalleonard@outlook.com"
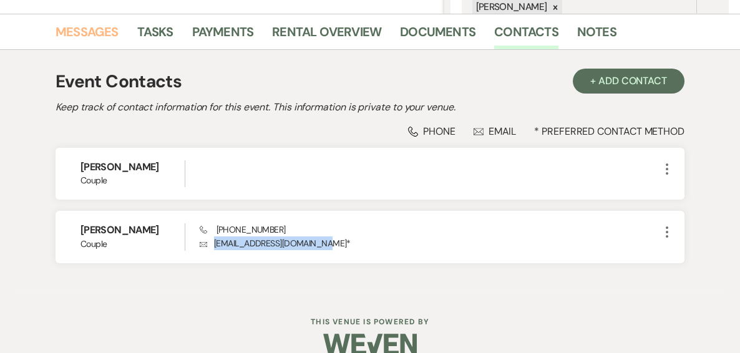
drag, startPoint x: 99, startPoint y: 34, endPoint x: 135, endPoint y: 46, distance: 37.5
click at [99, 34] on link "Messages" at bounding box center [87, 35] width 63 height 27
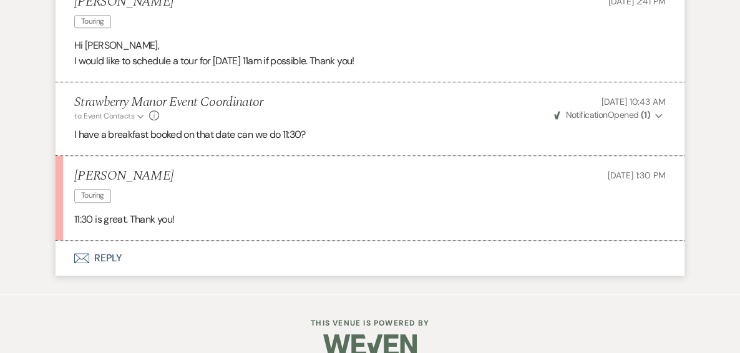
scroll to position [1492, 0]
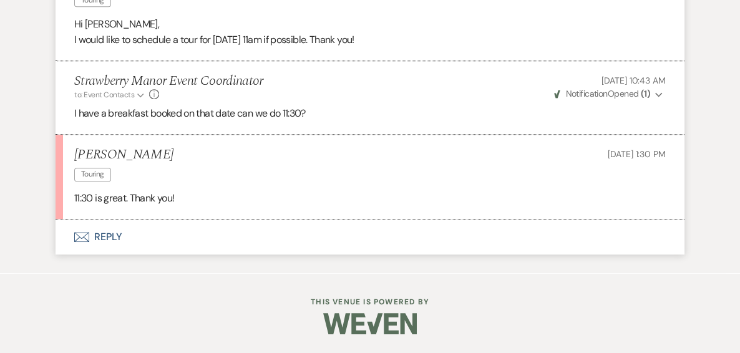
click at [99, 236] on button "Envelope Reply" at bounding box center [370, 237] width 629 height 35
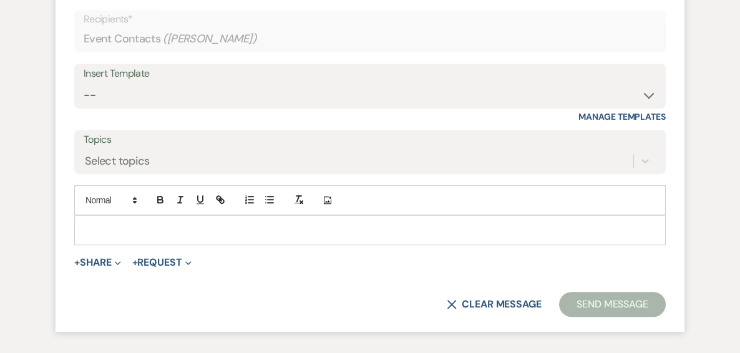
scroll to position [1719, 0]
click at [119, 236] on p at bounding box center [369, 230] width 571 height 14
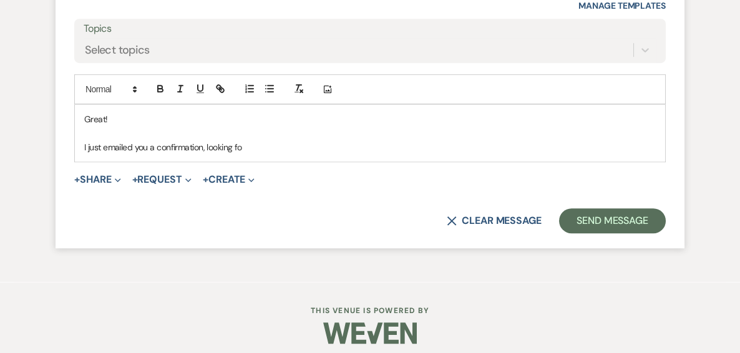
scroll to position [1868, 0]
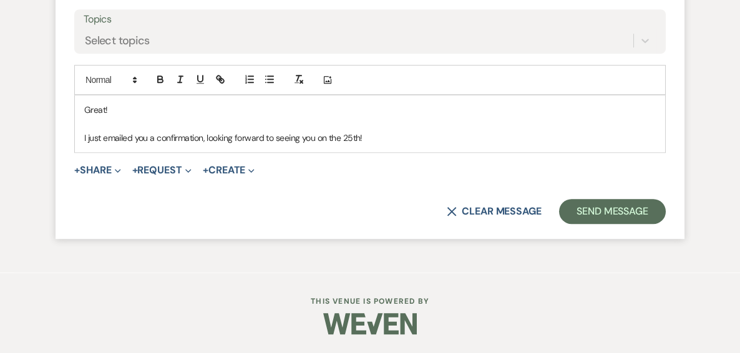
drag, startPoint x: 243, startPoint y: 132, endPoint x: 357, endPoint y: 214, distance: 140.3
click at [361, 215] on div "X Clear message Send Message" at bounding box center [369, 211] width 591 height 25
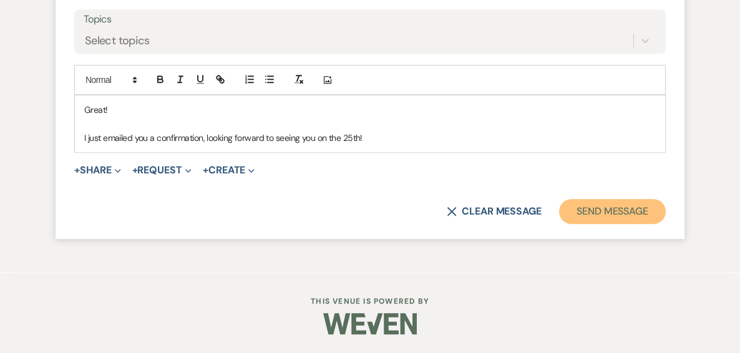
click at [605, 212] on button "Send Message" at bounding box center [612, 211] width 107 height 25
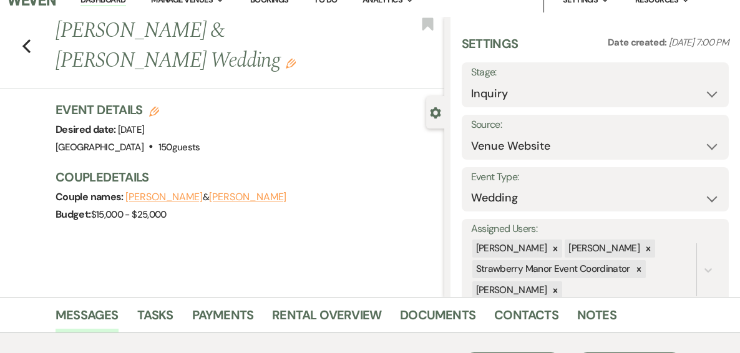
scroll to position [0, 0]
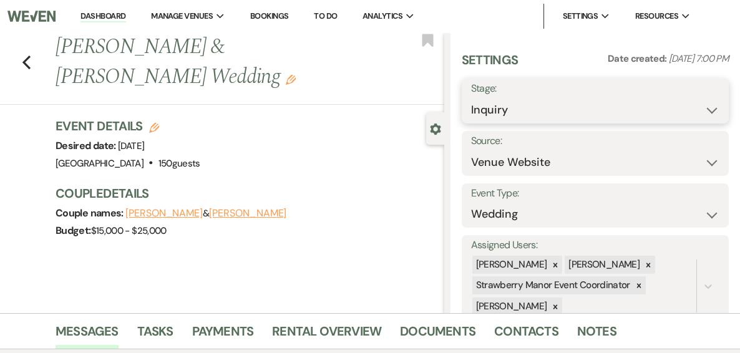
click at [702, 105] on select "Inquiry Follow Up Tour Requested Tour Confirmed Toured Proposal Sent Booked Lost" at bounding box center [595, 110] width 248 height 24
click at [471, 98] on select "Inquiry Follow Up Tour Requested Tour Confirmed Toured Proposal Sent Booked Lost" at bounding box center [595, 110] width 248 height 24
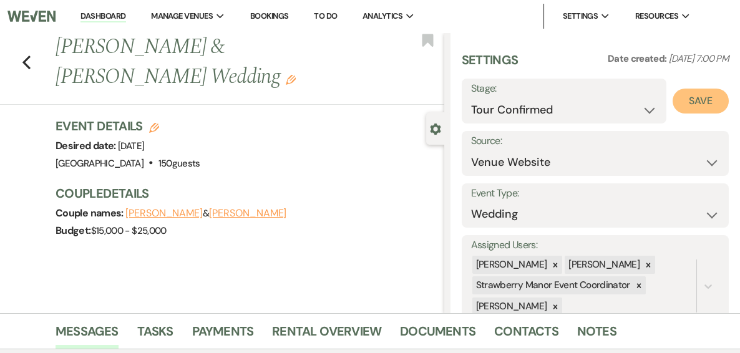
drag, startPoint x: 689, startPoint y: 102, endPoint x: 669, endPoint y: 122, distance: 27.8
click at [689, 102] on button "Save" at bounding box center [701, 101] width 56 height 25
click at [30, 59] on use "button" at bounding box center [26, 63] width 8 height 14
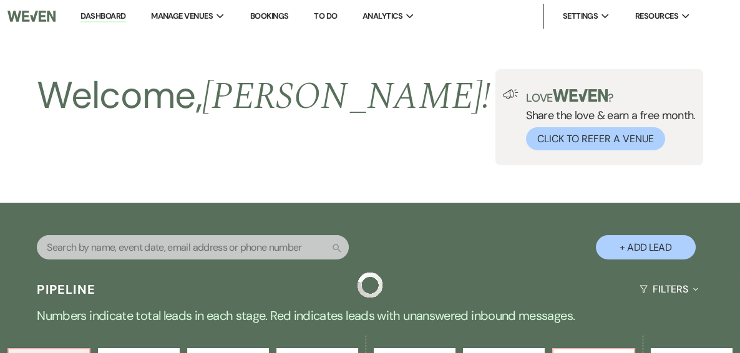
scroll to position [399, 0]
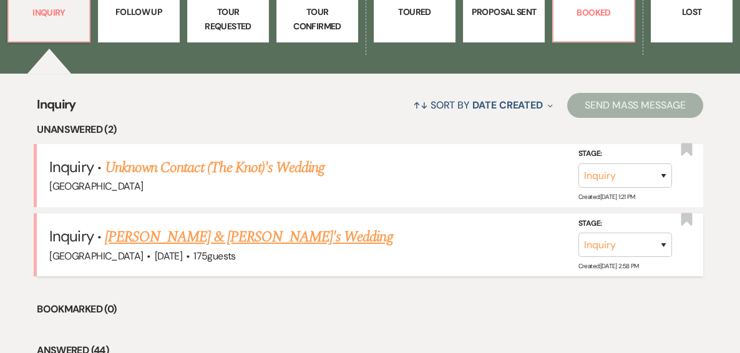
click at [251, 236] on link "Gabryel Duncan & Fiance's Wedding" at bounding box center [249, 237] width 288 height 22
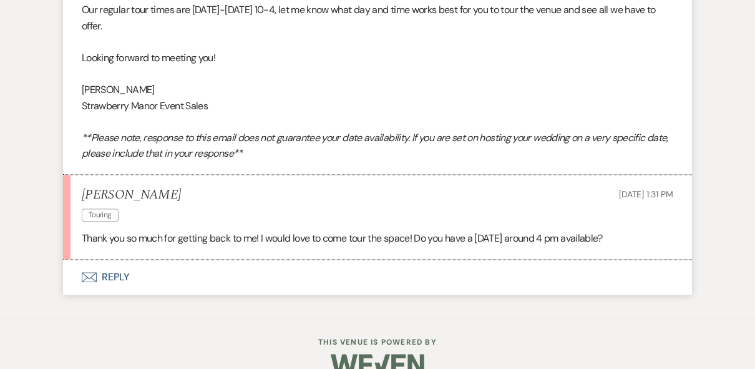
scroll to position [1797, 0]
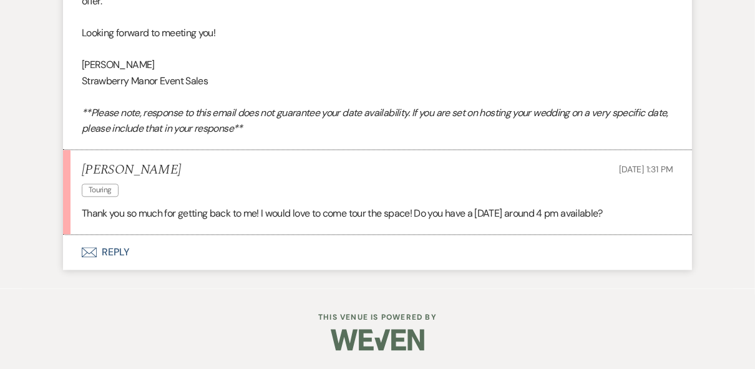
click at [115, 251] on button "Envelope Reply" at bounding box center [377, 252] width 629 height 35
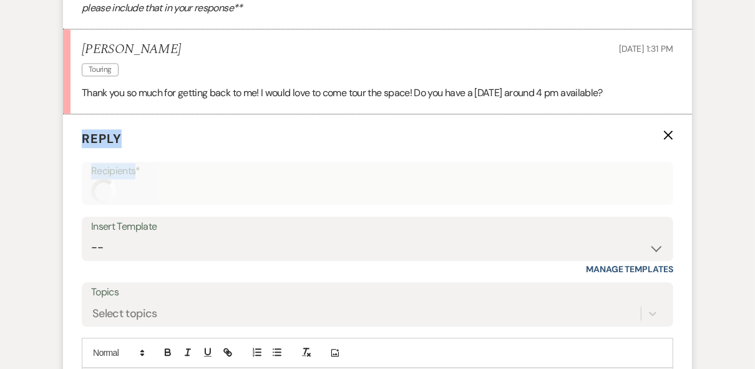
click at [115, 252] on form "Reply X Recipients* Insert Template -- Weven Planning Portal Introduction (Book…" at bounding box center [377, 299] width 629 height 370
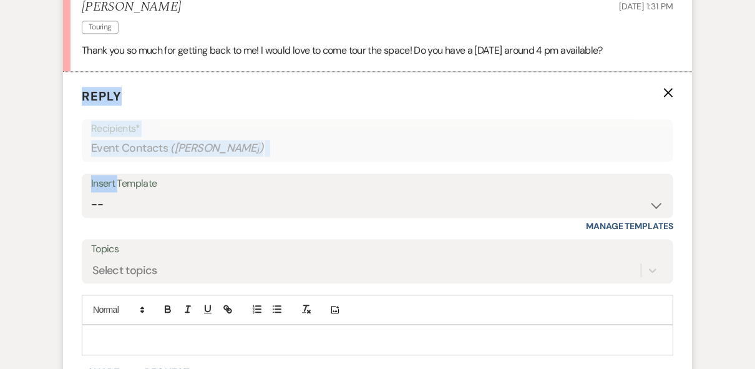
scroll to position [2033, 0]
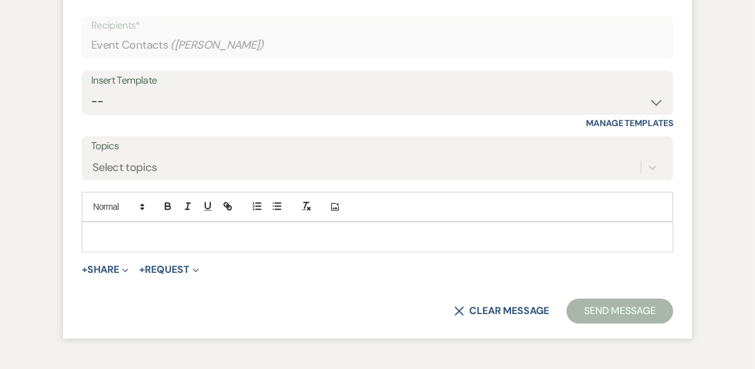
drag, startPoint x: 115, startPoint y: 252, endPoint x: 214, endPoint y: 273, distance: 101.3
click at [214, 243] on p at bounding box center [377, 237] width 571 height 14
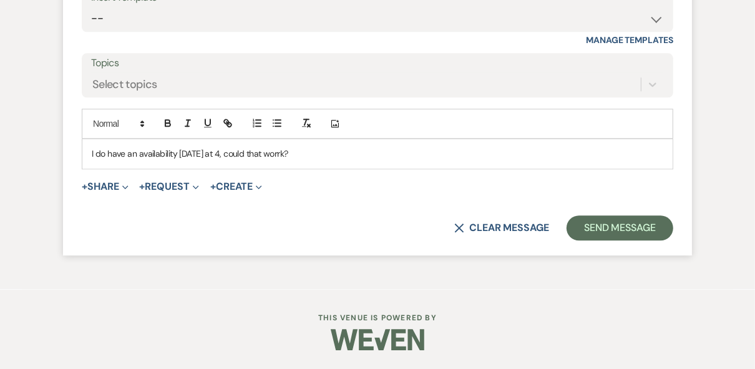
scroll to position [2146, 0]
click at [591, 223] on button "Send Message" at bounding box center [619, 227] width 107 height 25
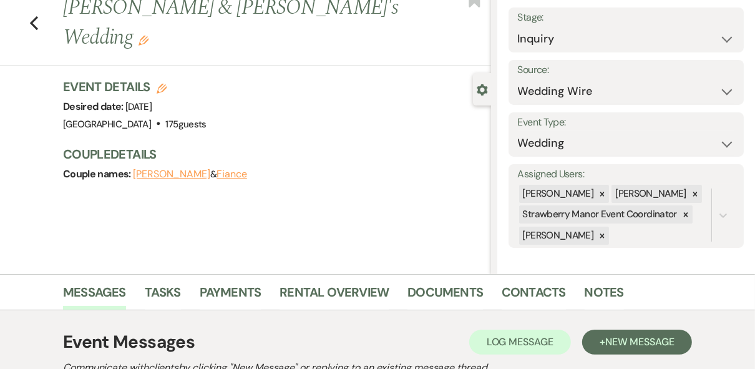
scroll to position [0, 0]
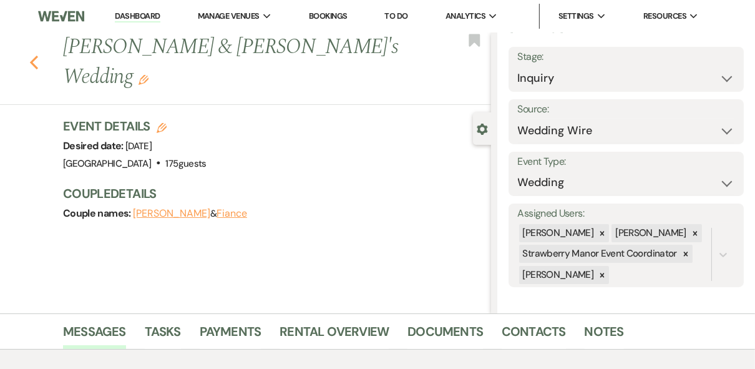
click at [36, 56] on use "button" at bounding box center [34, 63] width 8 height 14
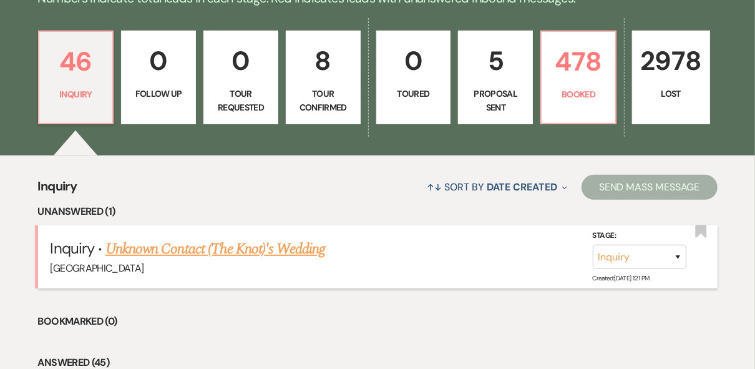
scroll to position [200, 0]
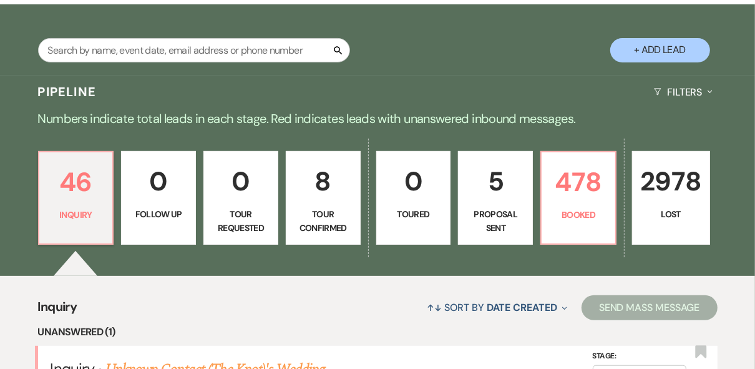
click at [344, 207] on p "Tour Confirmed" at bounding box center [323, 221] width 59 height 28
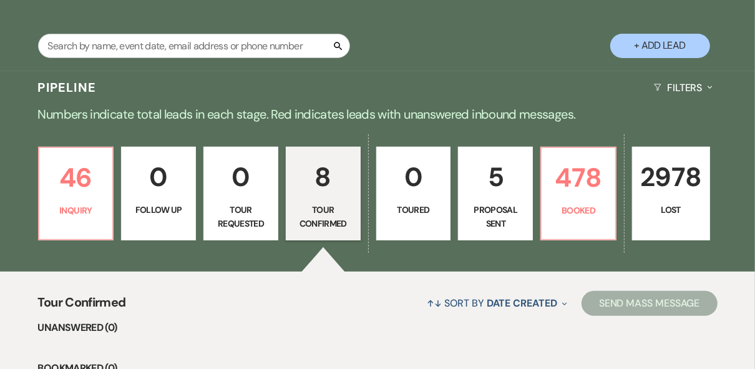
scroll to position [253, 0]
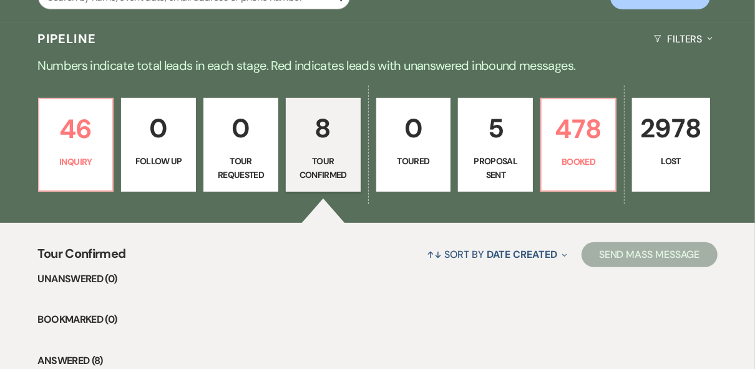
click at [481, 154] on p "Proposal Sent" at bounding box center [495, 168] width 59 height 28
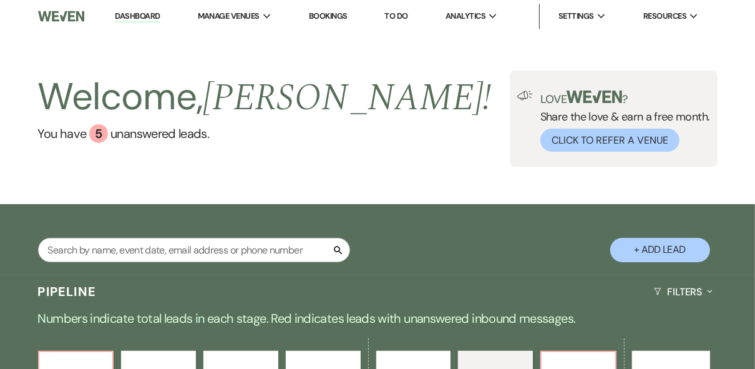
click at [439, 172] on div "Welcome, Robin ! You have 5 unanswered lead s . Love ? Share the love & earn a …" at bounding box center [377, 118] width 755 height 172
drag, startPoint x: 588, startPoint y: 107, endPoint x: 563, endPoint y: 108, distance: 24.3
click at [563, 108] on div "Love ? Share the love & earn a free month. Click to Refer a Venue" at bounding box center [621, 120] width 177 height 61
drag, startPoint x: 563, startPoint y: 108, endPoint x: 432, endPoint y: 129, distance: 132.7
click at [420, 130] on div "Welcome, Robin ! You have 5 unanswered lead s . Love ? Share the love & earn a …" at bounding box center [377, 118] width 755 height 96
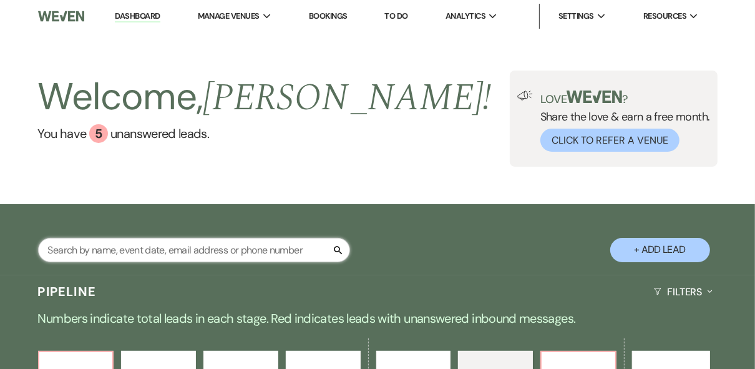
click at [168, 248] on input "text" at bounding box center [194, 250] width 312 height 24
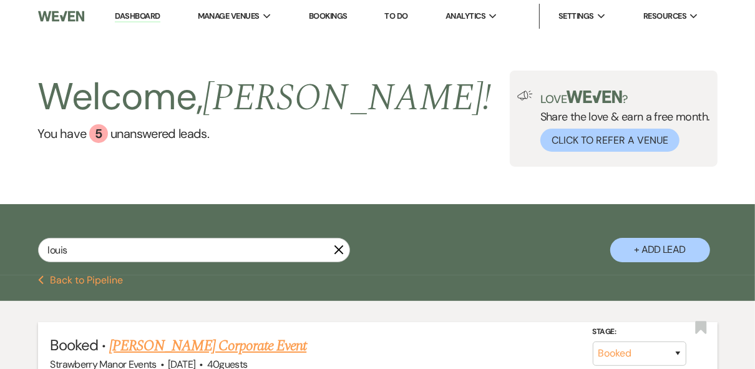
click at [232, 350] on link "Tonya Aiken's Corporate Event" at bounding box center [207, 345] width 197 height 22
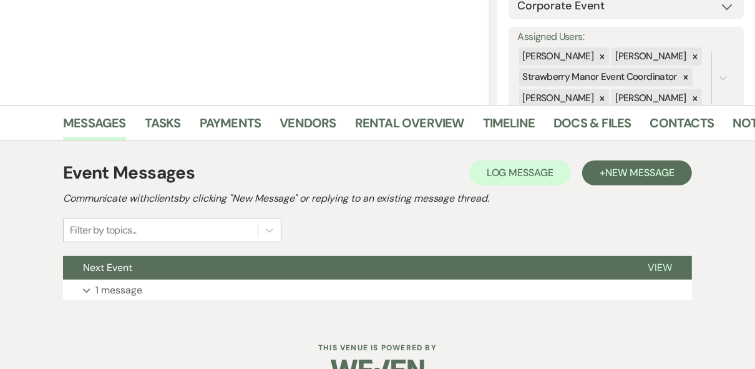
scroll to position [238, 0]
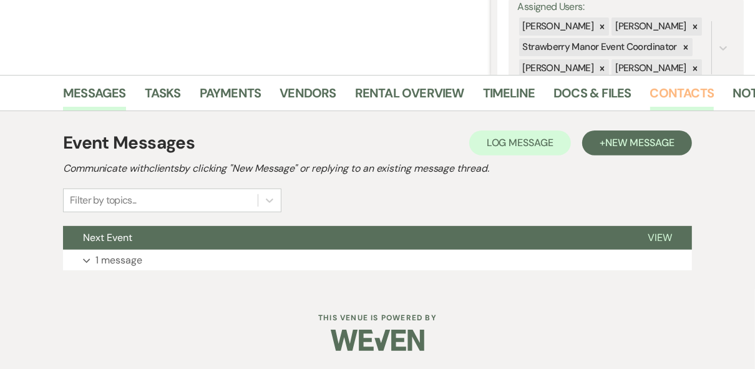
drag, startPoint x: 671, startPoint y: 93, endPoint x: 675, endPoint y: 99, distance: 7.6
click at [671, 94] on link "Contacts" at bounding box center [682, 96] width 64 height 27
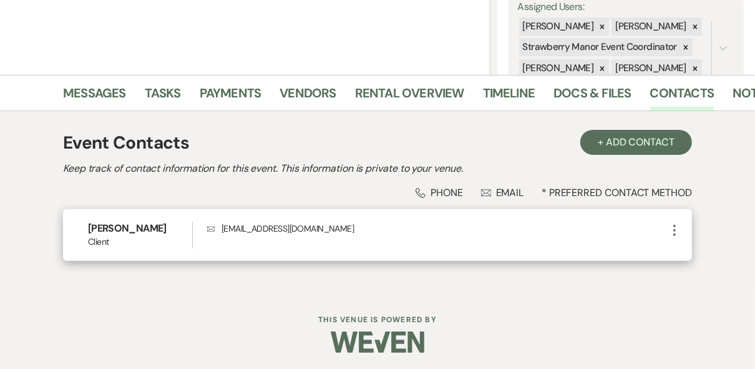
drag, startPoint x: 317, startPoint y: 230, endPoint x: 221, endPoint y: 232, distance: 95.5
click at [221, 232] on p "Envelope office@louisianasenioradvisors.com" at bounding box center [437, 228] width 460 height 14
drag, startPoint x: 221, startPoint y: 232, endPoint x: 231, endPoint y: 230, distance: 9.5
copy p "office@louisianasenioradvisors.com"
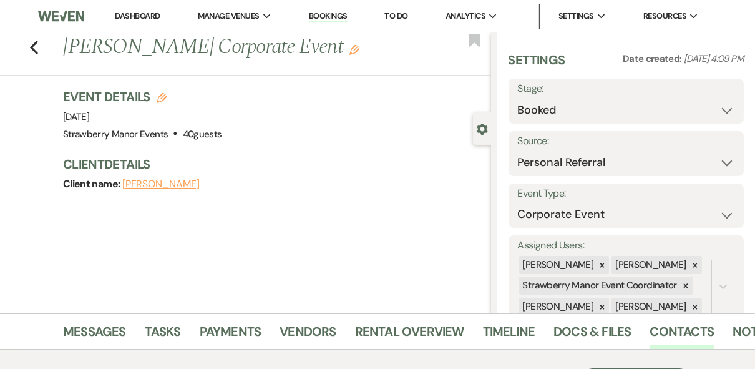
click at [134, 16] on link "Dashboard" at bounding box center [137, 16] width 45 height 11
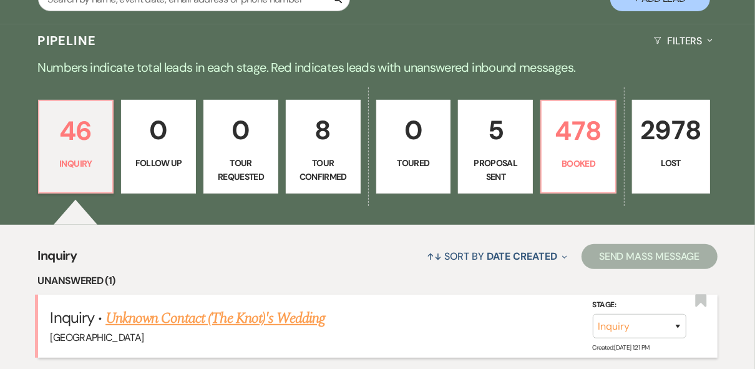
scroll to position [250, 0]
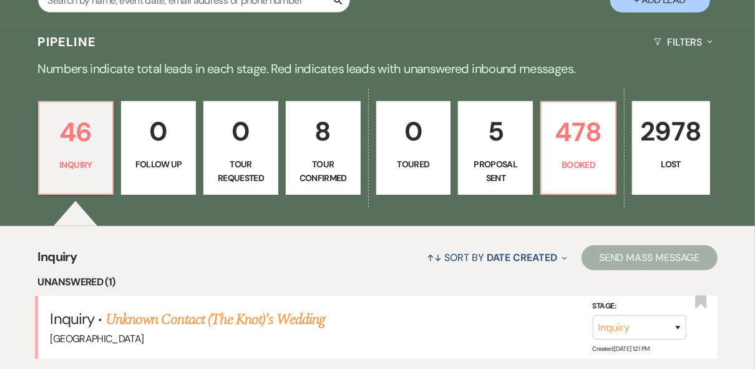
click at [502, 59] on p "Numbers indicate total leads in each stage. Red indicates leads with unanswered…" at bounding box center [377, 69] width 755 height 20
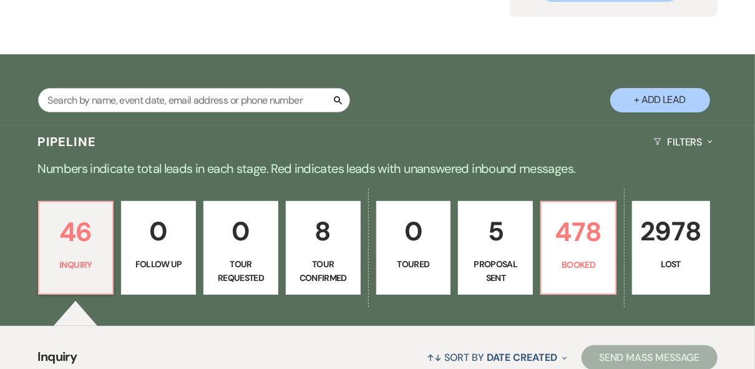
scroll to position [0, 0]
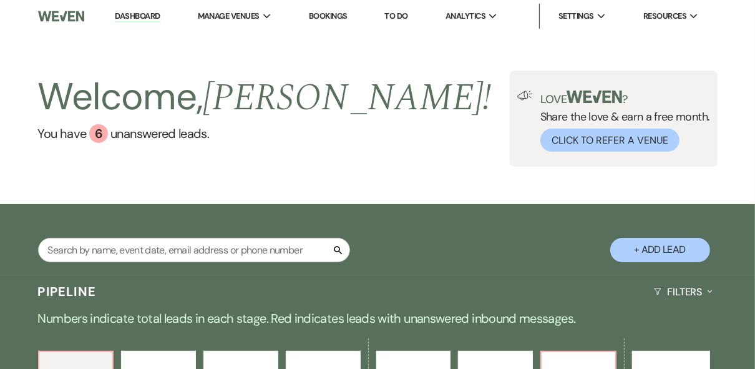
click at [479, 102] on div "Welcome, [PERSON_NAME] ! You have 6 unanswered lead s . Love ? Share the love &…" at bounding box center [377, 118] width 755 height 96
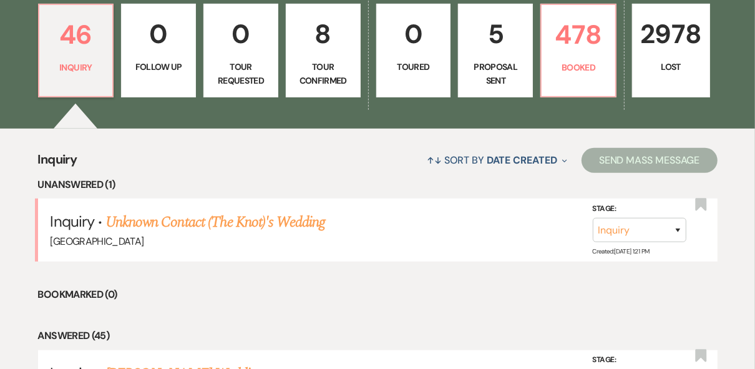
scroll to position [349, 0]
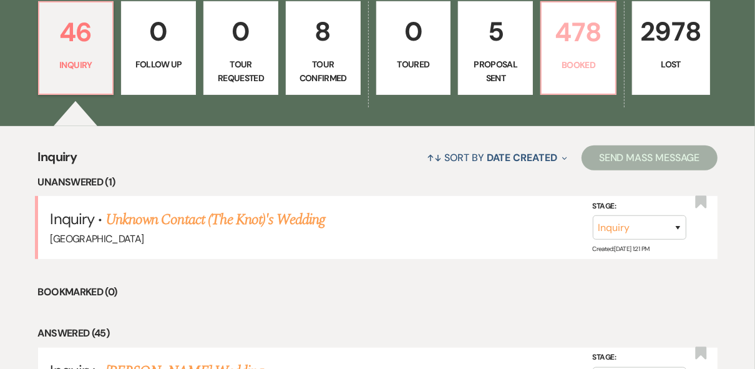
click at [588, 64] on p "Booked" at bounding box center [578, 65] width 59 height 14
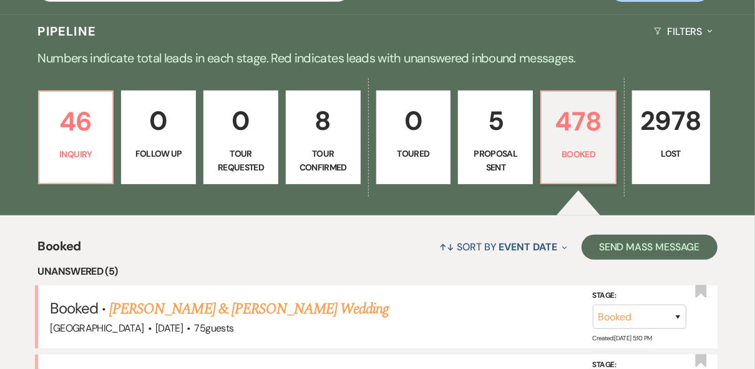
scroll to position [250, 0]
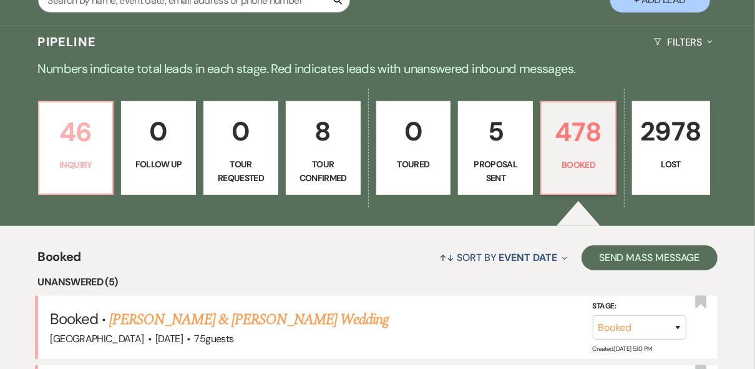
click at [65, 155] on link "46 Inquiry" at bounding box center [76, 148] width 76 height 94
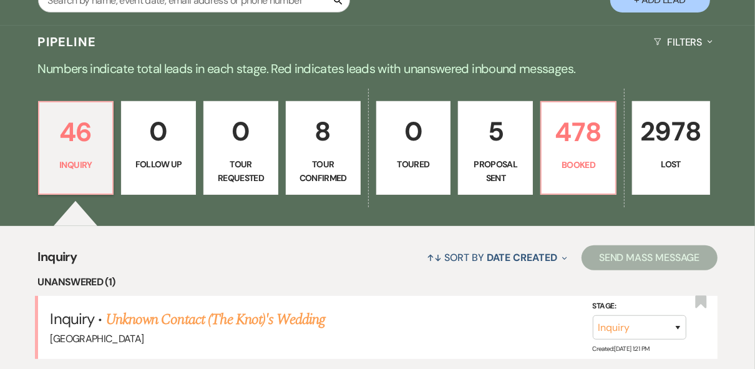
click at [325, 133] on p "8" at bounding box center [323, 131] width 59 height 42
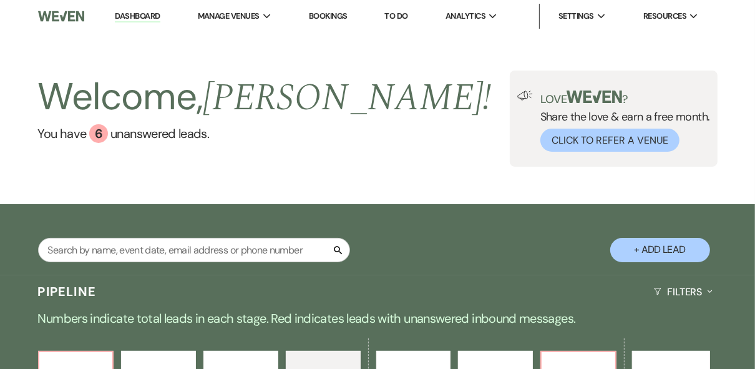
click at [137, 19] on link "Dashboard" at bounding box center [137, 17] width 45 height 12
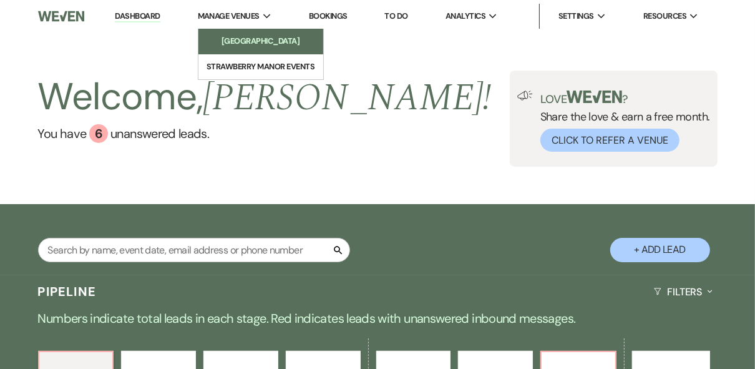
click at [236, 34] on link "[GEOGRAPHIC_DATA]" at bounding box center [260, 41] width 125 height 25
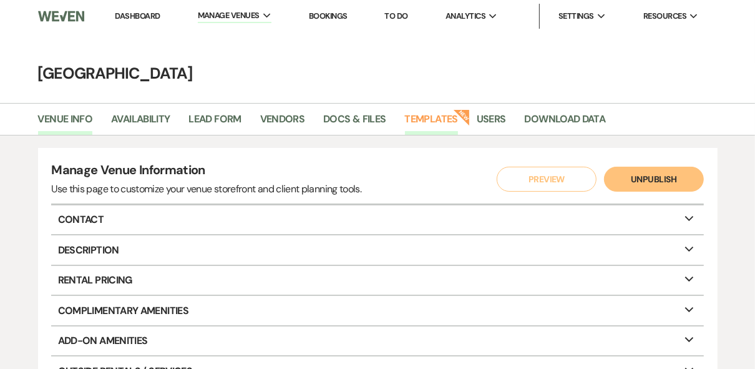
click at [420, 120] on link "Templates" at bounding box center [431, 123] width 53 height 24
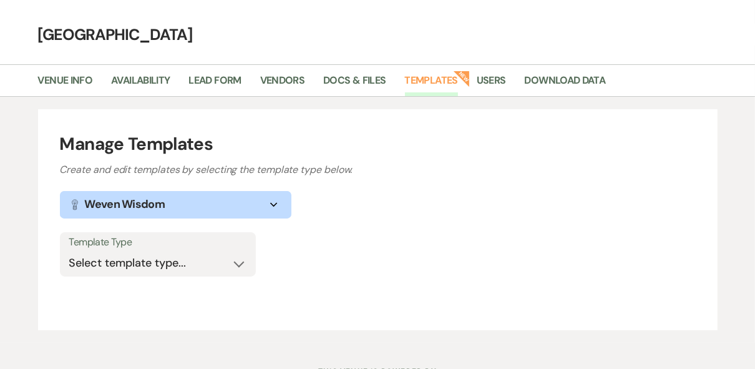
scroll to position [92, 0]
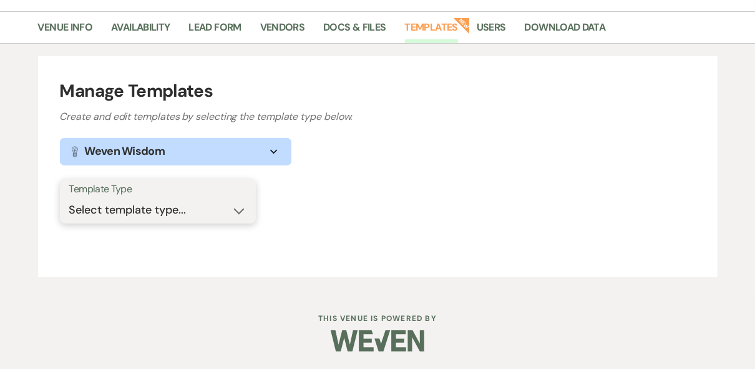
click at [178, 209] on select "Select template type... Task List Message Templates Payment Plan Inventory Item…" at bounding box center [157, 210] width 177 height 24
click at [176, 212] on select "Select template type... Task List Message Templates Payment Plan Inventory Item…" at bounding box center [157, 210] width 177 height 24
click at [69, 198] on select "Select template type... Task List Message Templates Payment Plan Inventory Item…" at bounding box center [157, 210] width 177 height 24
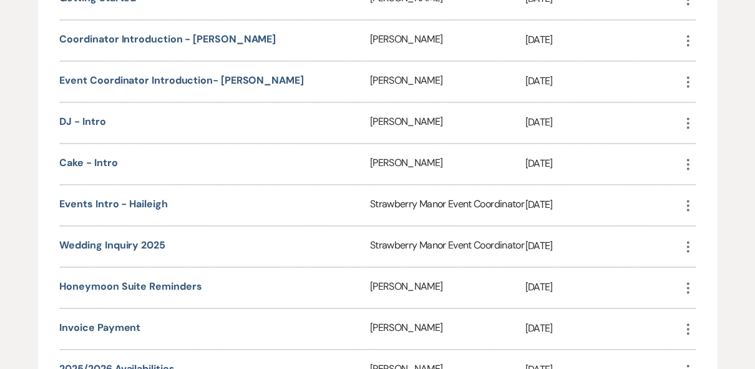
scroll to position [1655, 0]
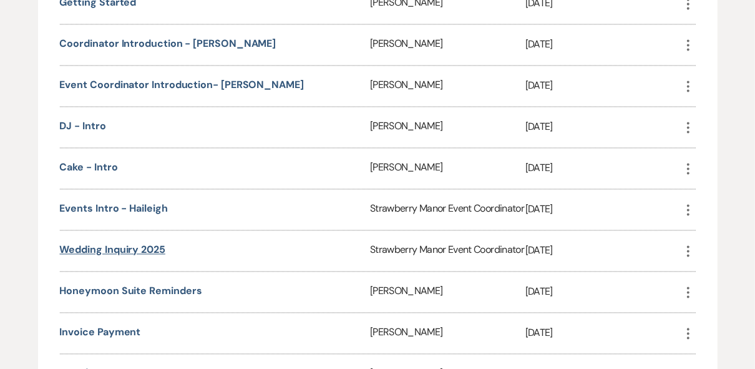
click at [132, 256] on link "Wedding Inquiry 2025" at bounding box center [112, 249] width 105 height 13
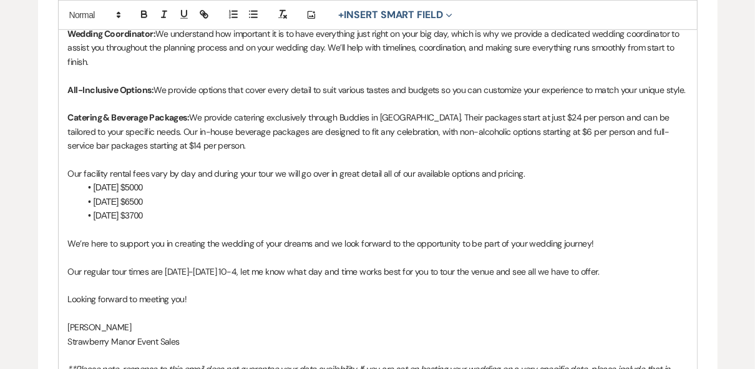
scroll to position [649, 0]
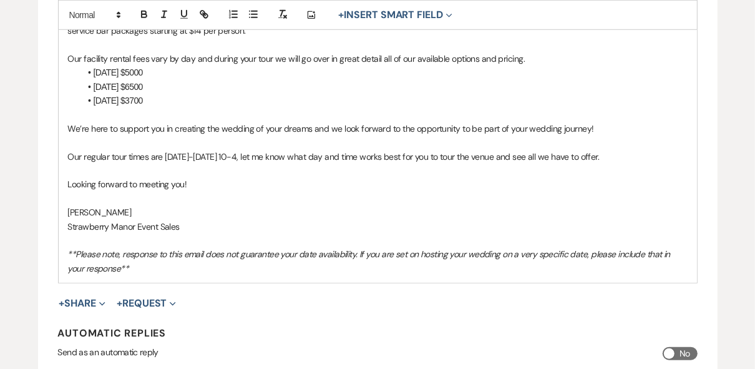
drag, startPoint x: 256, startPoint y: 156, endPoint x: 613, endPoint y: 150, distance: 356.9
click at [613, 150] on p "Our regular tour times are [DATE]-[DATE] 10-4, let me know what day and time wo…" at bounding box center [377, 157] width 619 height 14
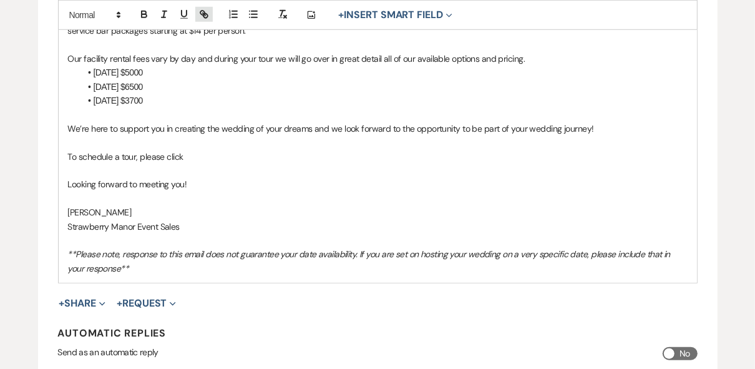
click at [205, 18] on icon "button" at bounding box center [205, 16] width 4 height 4
click at [195, 154] on p "To schedule a tour, please click here" at bounding box center [377, 157] width 619 height 14
click at [207, 13] on icon "button" at bounding box center [203, 14] width 11 height 11
paste input "ttps://[DOMAIN_NAME][URL]"
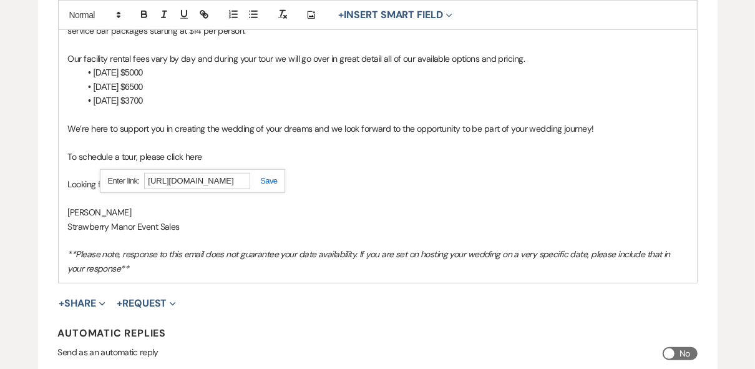
scroll to position [0, 82]
type input "[URL][DOMAIN_NAME]"
click at [263, 180] on link at bounding box center [263, 180] width 27 height 9
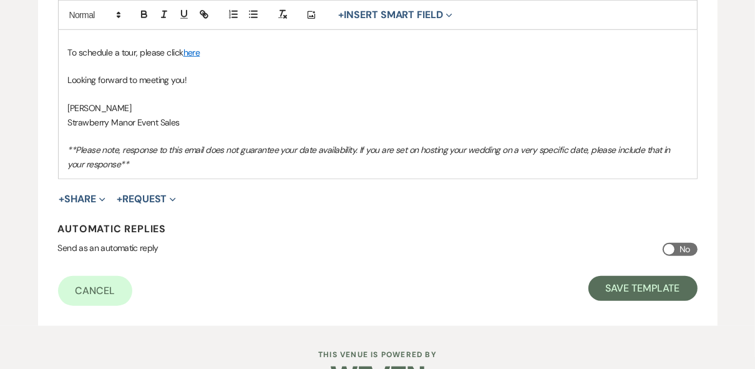
scroll to position [639, 0]
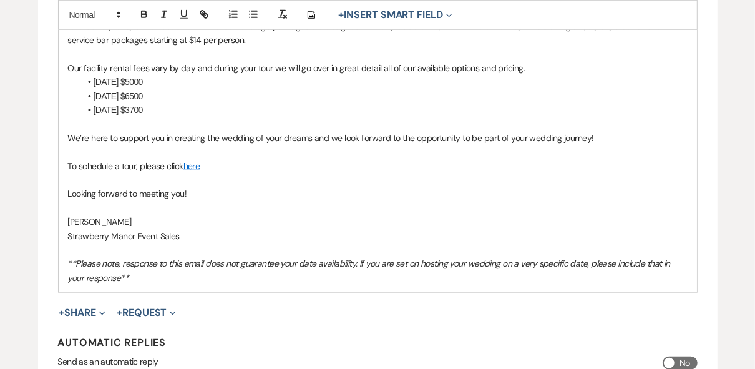
click at [236, 153] on p at bounding box center [377, 152] width 619 height 14
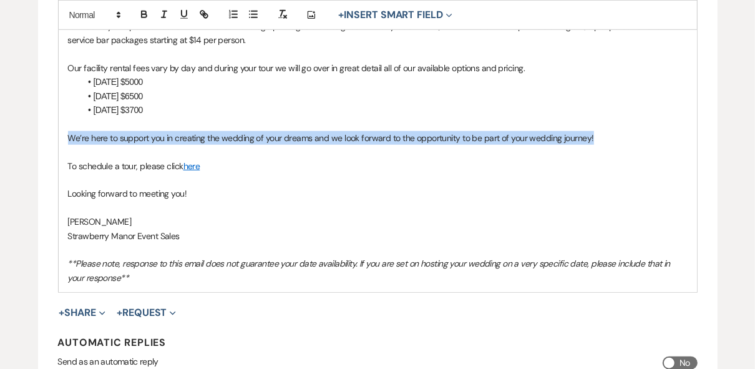
drag, startPoint x: 68, startPoint y: 136, endPoint x: 581, endPoint y: 131, distance: 512.8
click at [588, 132] on p "We’re here to support you in creating the wedding of your dreams and we look fo…" at bounding box center [377, 138] width 619 height 14
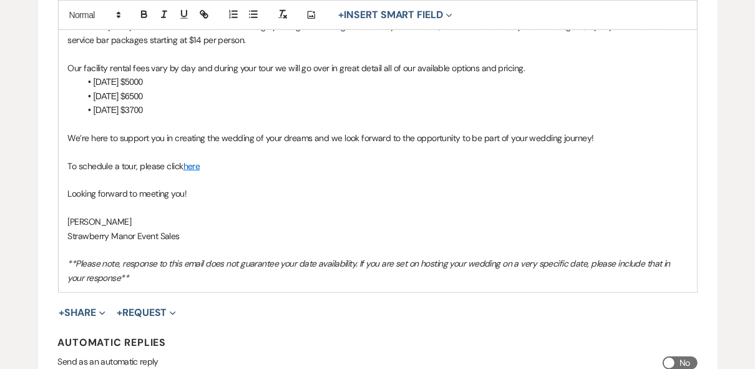
drag, startPoint x: 578, startPoint y: 132, endPoint x: 595, endPoint y: 128, distance: 18.0
click at [595, 127] on p at bounding box center [377, 124] width 619 height 14
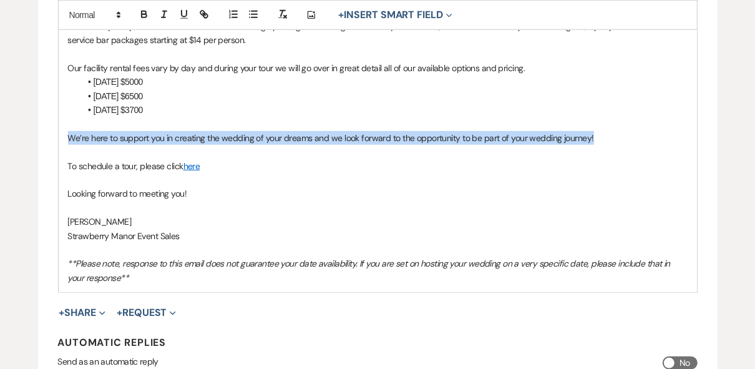
drag, startPoint x: 597, startPoint y: 138, endPoint x: 69, endPoint y: 140, distance: 528.4
click at [69, 140] on p "We’re here to support you in creating the wedding of your dreams and we look fo…" at bounding box center [377, 138] width 619 height 14
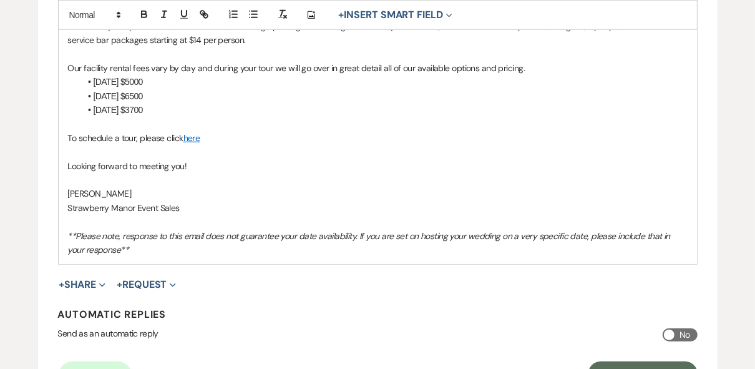
click at [87, 150] on p at bounding box center [377, 152] width 619 height 14
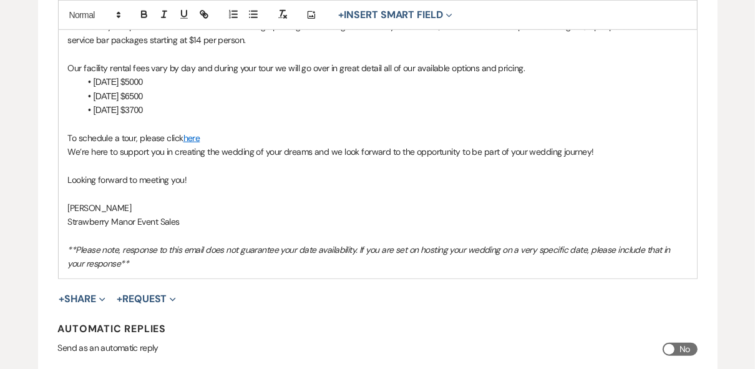
click at [69, 151] on p "We’re here to support you in creating the wedding of your dreams and we look fo…" at bounding box center [377, 152] width 619 height 14
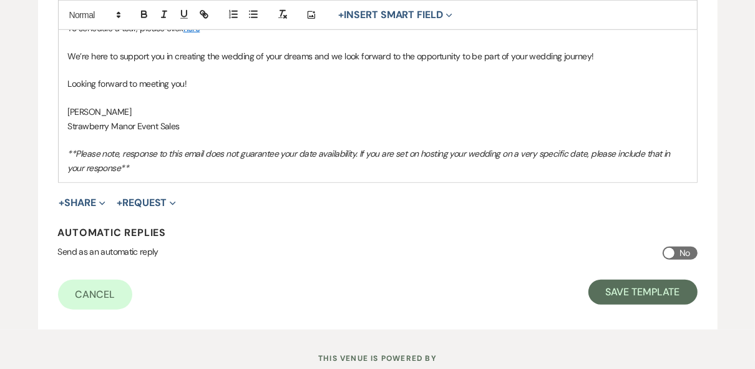
scroll to position [789, 0]
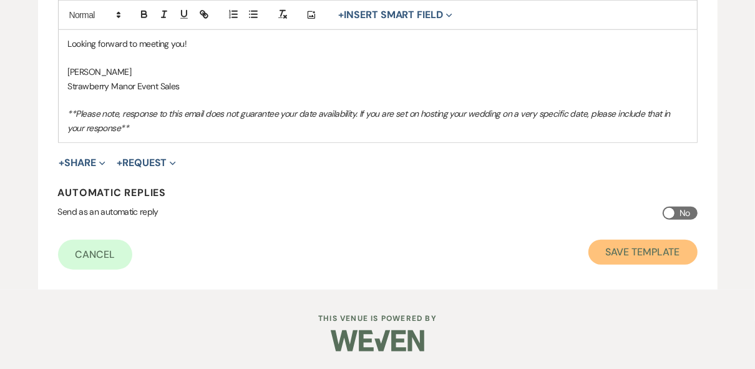
click at [619, 247] on button "Save Template" at bounding box center [642, 252] width 109 height 25
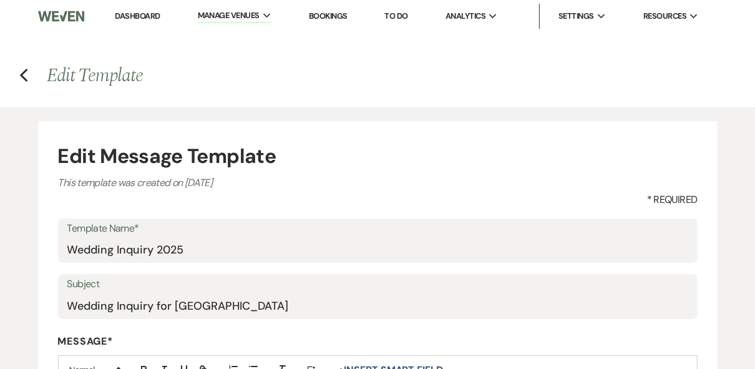
select select "Message Templates"
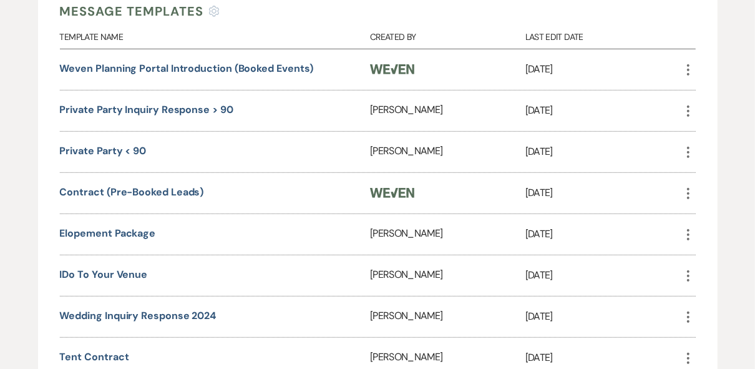
scroll to position [349, 0]
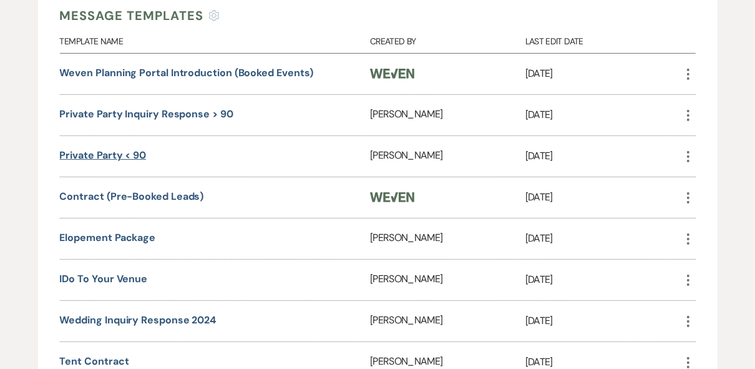
click at [134, 155] on link "Private Party < 90" at bounding box center [103, 154] width 87 height 13
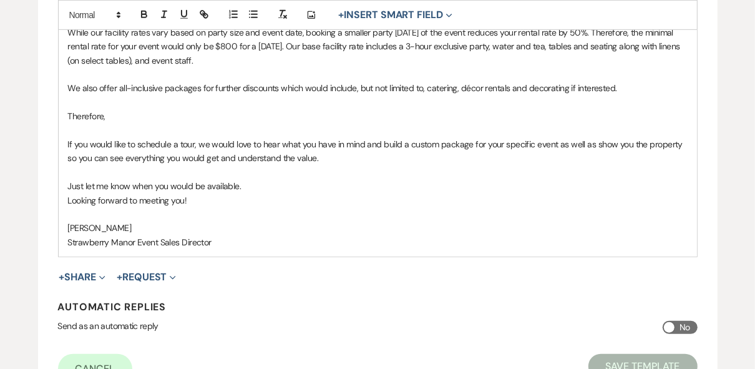
scroll to position [449, 0]
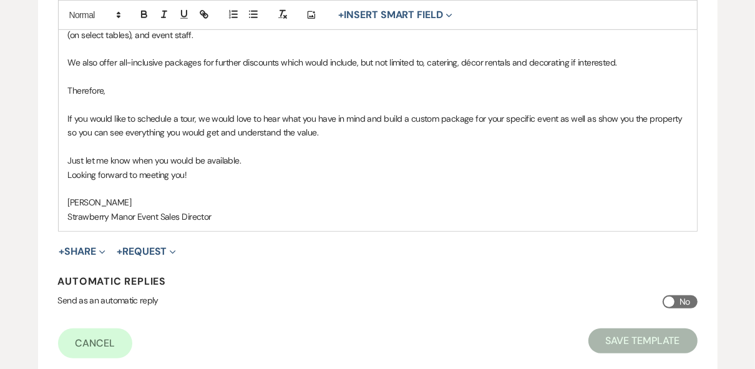
drag, startPoint x: 257, startPoint y: 160, endPoint x: 69, endPoint y: 161, distance: 188.4
click at [69, 161] on p "Just let me know when you would be available." at bounding box center [377, 160] width 619 height 14
click at [325, 132] on p "If you would like to schedule a tour, we would love to hear what you have in mi…" at bounding box center [377, 126] width 619 height 28
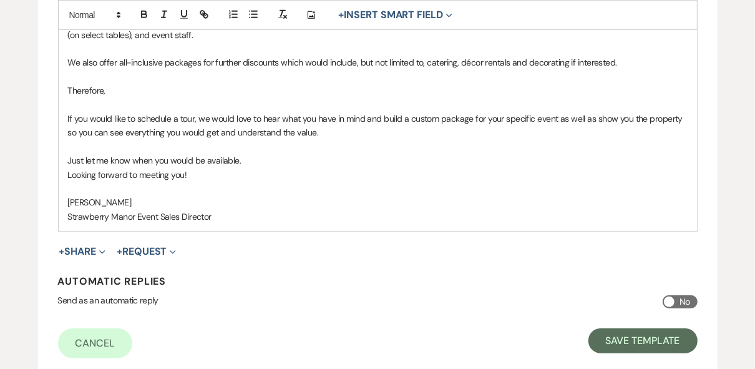
click at [193, 119] on p "If you would like to schedule a tour, we would love to hear what you have in mi…" at bounding box center [377, 126] width 619 height 28
click at [251, 118] on p "If you would like to schedule a tour please click here, we would love to hear w…" at bounding box center [377, 126] width 619 height 28
click at [203, 17] on icon "button" at bounding box center [205, 16] width 4 height 4
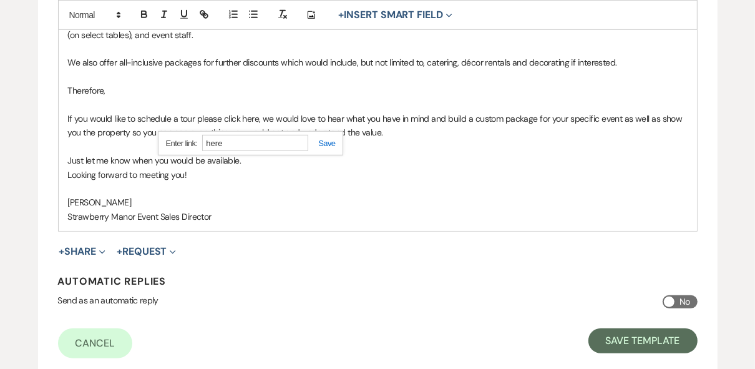
paste input "We’re here to support you in creating the wedding of your dreams and we look fo…"
type input "We’re here to support you in creating the wedding of your dreams and we look fo…"
drag, startPoint x: 304, startPoint y: 143, endPoint x: 124, endPoint y: 150, distance: 179.8
click at [124, 150] on div "Thank you for your interest in [GEOGRAPHIC_DATA], we would love to have you in …" at bounding box center [377, 84] width 639 height 296
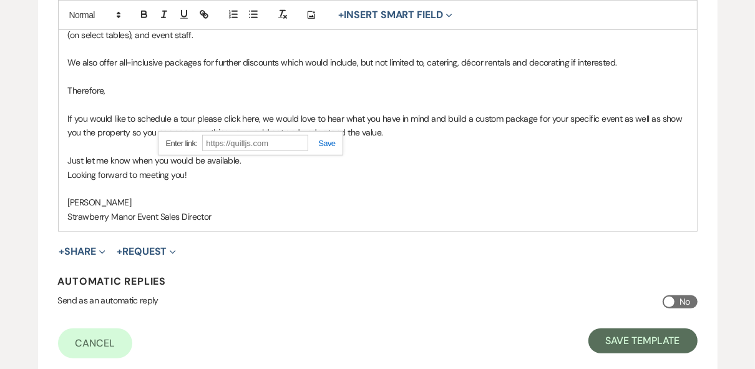
click at [283, 145] on input "text" at bounding box center [255, 143] width 106 height 16
paste input "[URL][DOMAIN_NAME]"
type input "[URL][DOMAIN_NAME]"
click at [326, 140] on link at bounding box center [321, 142] width 27 height 9
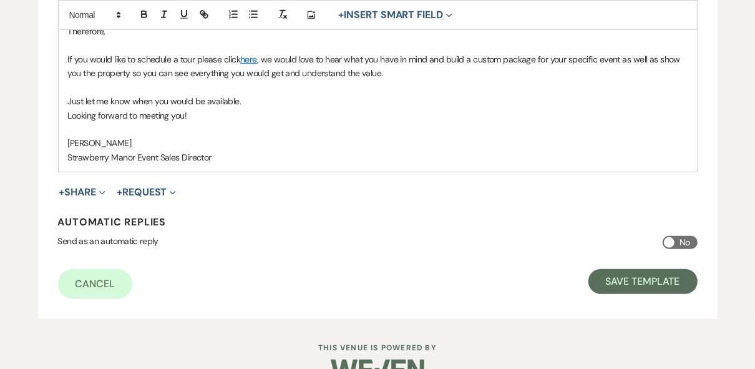
scroll to position [514, 0]
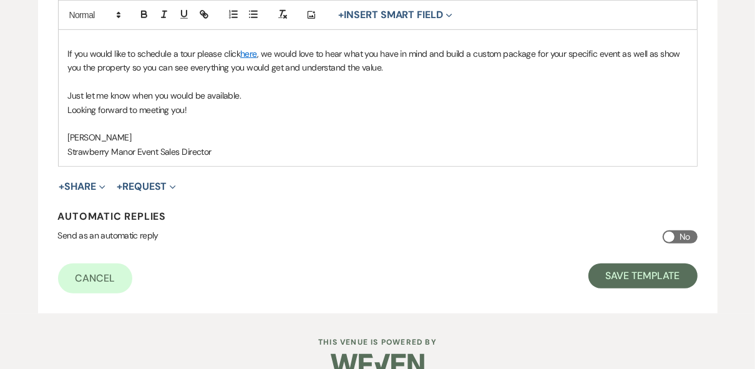
click at [381, 145] on p "Strawberry Manor Event Sales Director" at bounding box center [377, 152] width 619 height 14
click at [631, 276] on button "Save Template" at bounding box center [642, 275] width 109 height 25
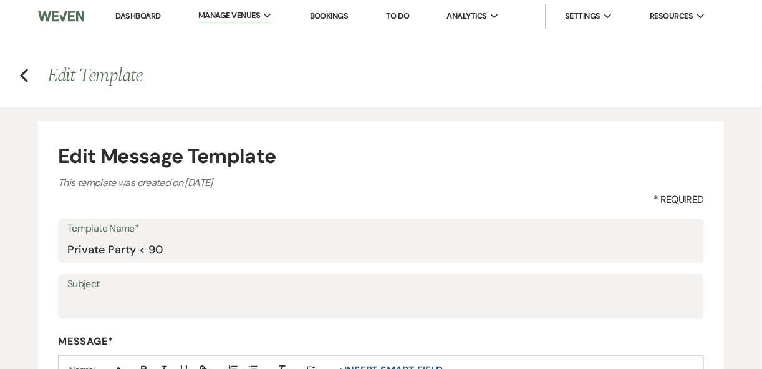
select select "Message Templates"
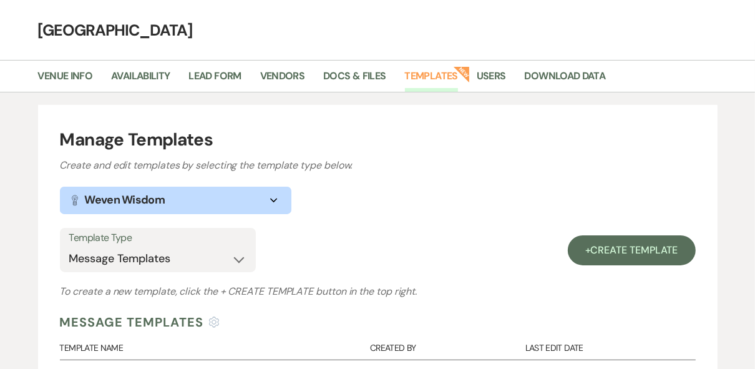
scroll to position [299, 0]
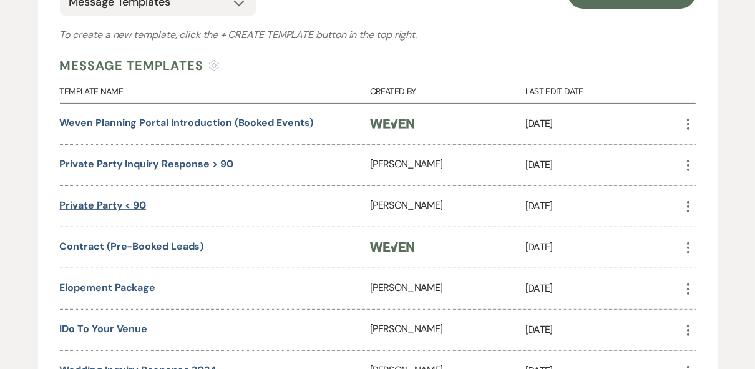
click at [133, 200] on link "Private Party < 90" at bounding box center [103, 204] width 87 height 13
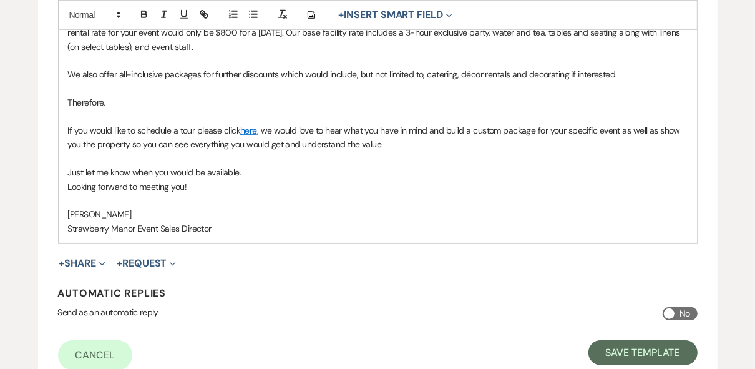
scroll to position [449, 0]
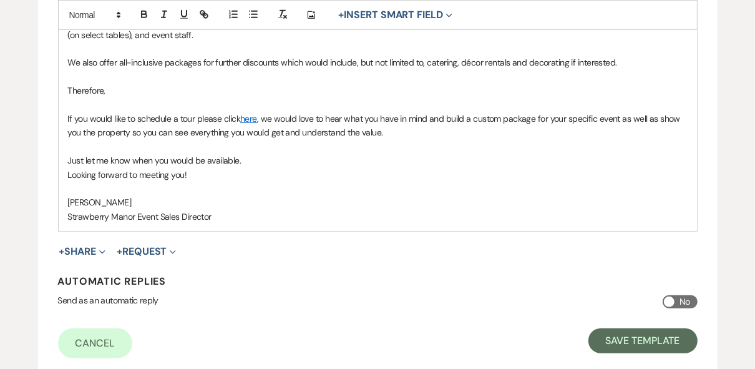
drag, startPoint x: 341, startPoint y: 152, endPoint x: 284, endPoint y: 158, distance: 57.7
click at [284, 158] on div "Thank you for your interest in Strawberry Manor, we would love to have you in f…" at bounding box center [378, 83] width 638 height 294
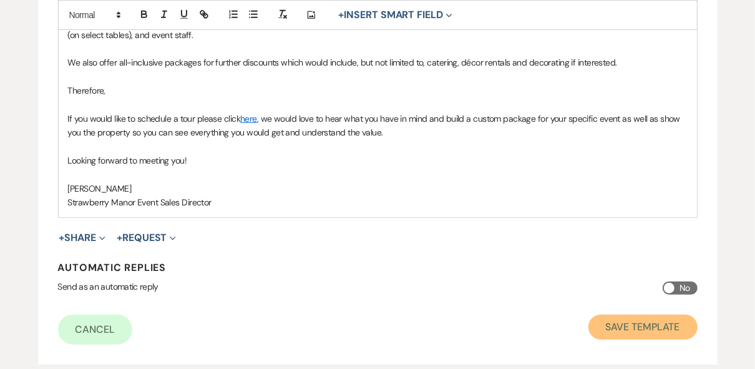
click at [641, 326] on button "Save Template" at bounding box center [642, 326] width 109 height 25
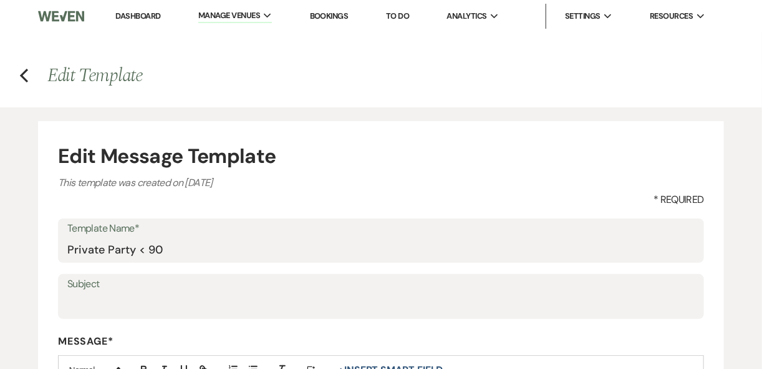
select select "Message Templates"
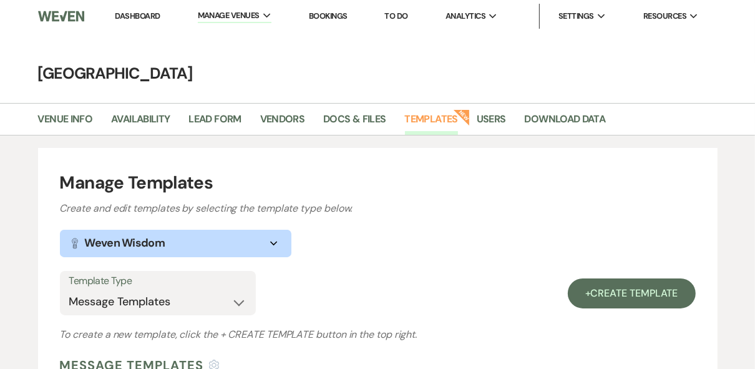
scroll to position [200, 0]
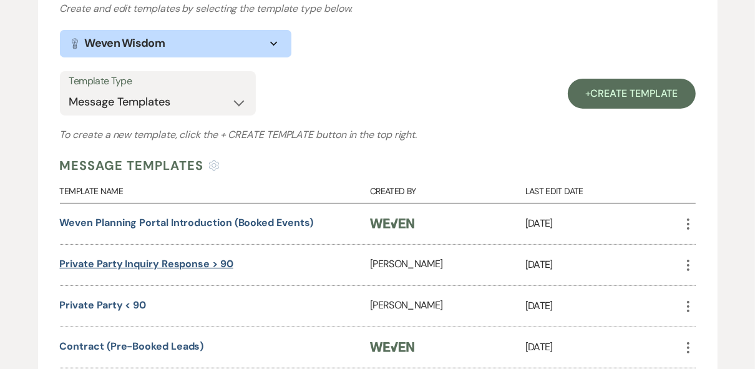
click at [170, 263] on link "Private Party Inquiry Response > 90" at bounding box center [146, 263] width 173 height 13
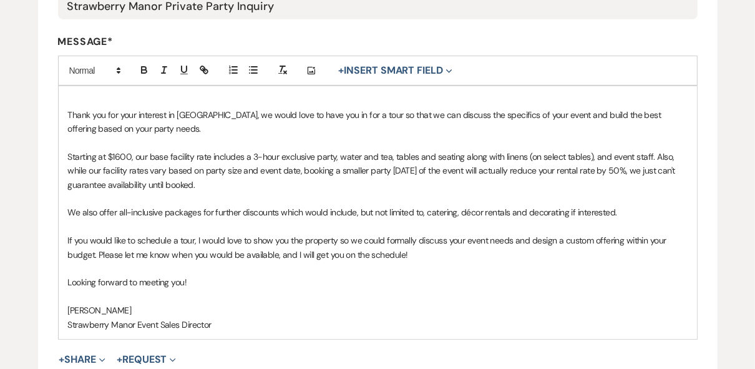
click at [192, 240] on p "If you would like to schedule a tour, I would love to show you the property so …" at bounding box center [377, 247] width 619 height 28
click at [193, 241] on p "If you would like to schedule a tour, I would love to show you the property so …" at bounding box center [377, 247] width 619 height 28
click at [250, 238] on p "If you would like to schedule a tour please click here, I would love to show yo…" at bounding box center [377, 247] width 619 height 28
click at [208, 72] on icon "button" at bounding box center [203, 69] width 11 height 11
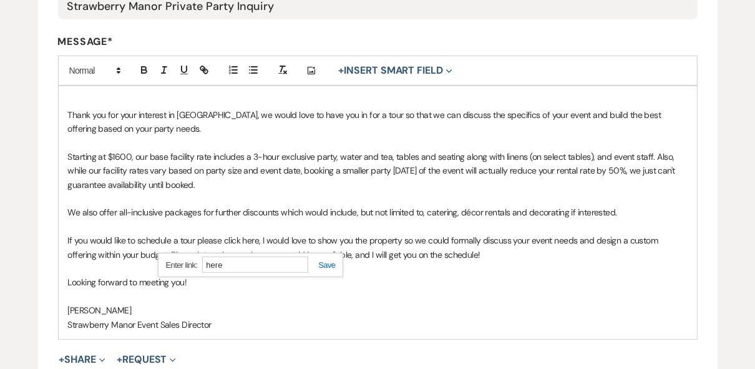
paste input "ttps://[DOMAIN_NAME][URL]"
type input "[URL][DOMAIN_NAME]"
click at [324, 266] on link at bounding box center [321, 264] width 27 height 9
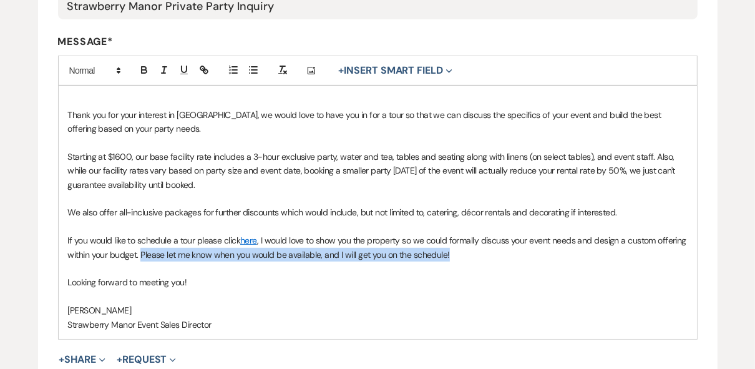
drag, startPoint x: 467, startPoint y: 256, endPoint x: 140, endPoint y: 260, distance: 326.9
click at [140, 260] on p "If you would like to schedule a tour please click here , I would love to show y…" at bounding box center [377, 247] width 619 height 28
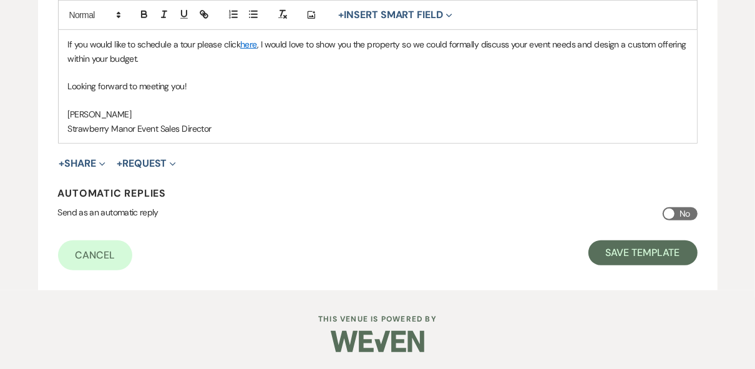
scroll to position [496, 0]
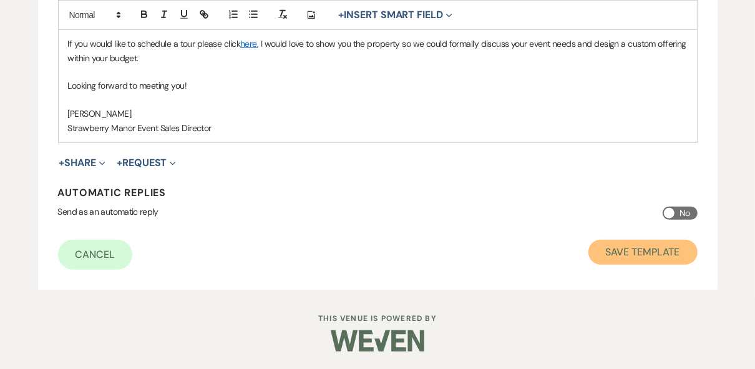
click at [592, 253] on button "Save Template" at bounding box center [642, 252] width 109 height 25
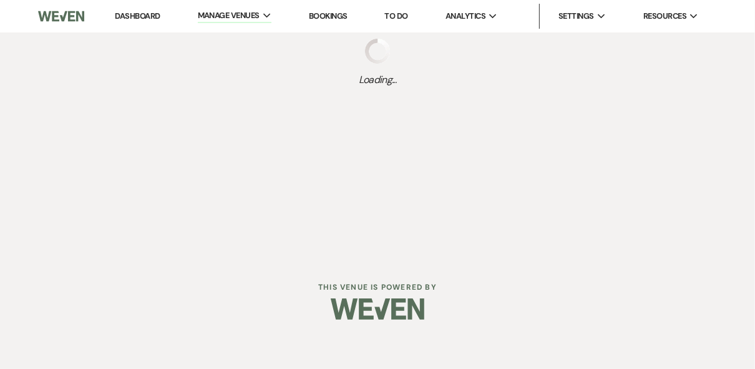
select select "Message Templates"
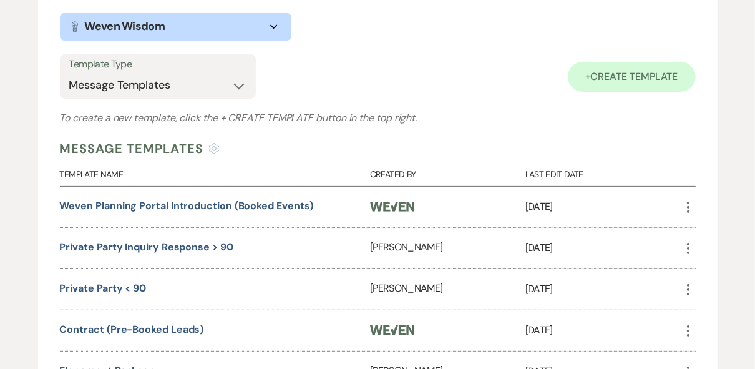
scroll to position [200, 0]
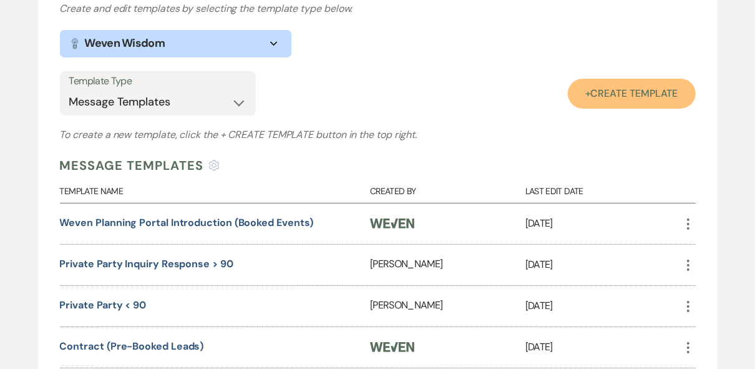
click at [618, 94] on span "Create Template" at bounding box center [634, 93] width 87 height 13
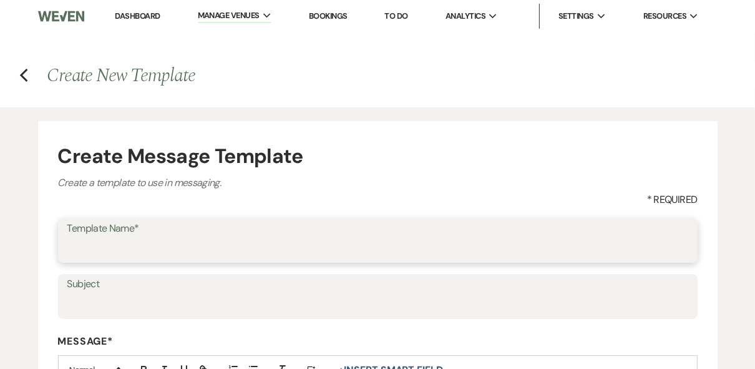
click at [158, 247] on input "Template Name*" at bounding box center [377, 249] width 621 height 24
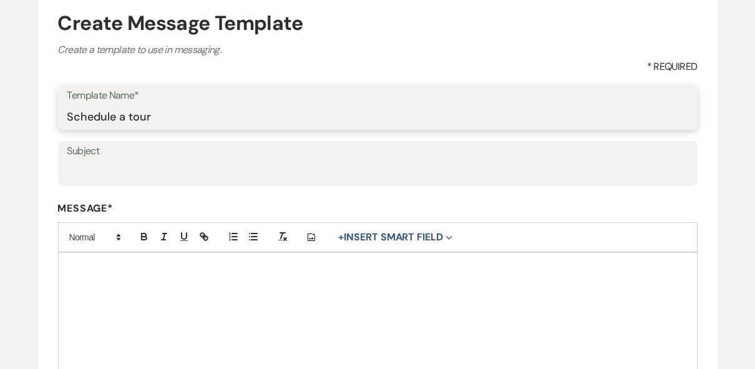
scroll to position [150, 0]
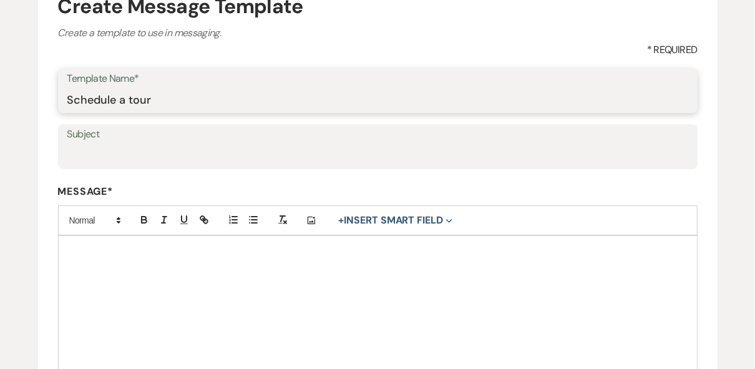
type input "Schedule a tour"
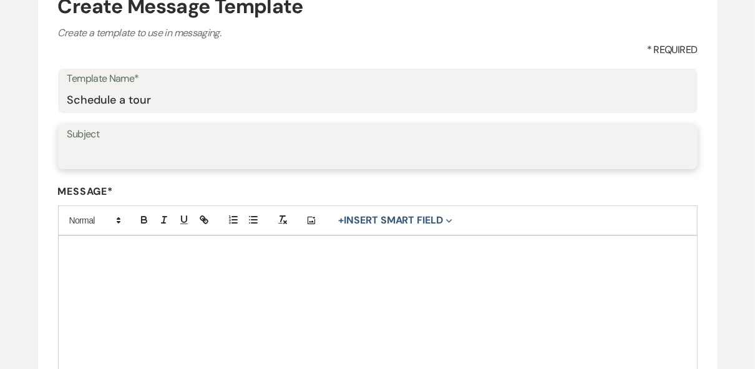
click at [155, 155] on input "Subject" at bounding box center [377, 155] width 621 height 24
type input "Scheduling a Tour"
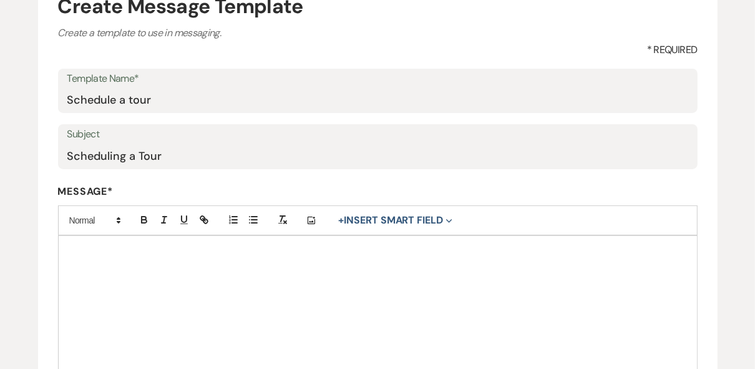
click at [188, 274] on div at bounding box center [378, 314] width 638 height 156
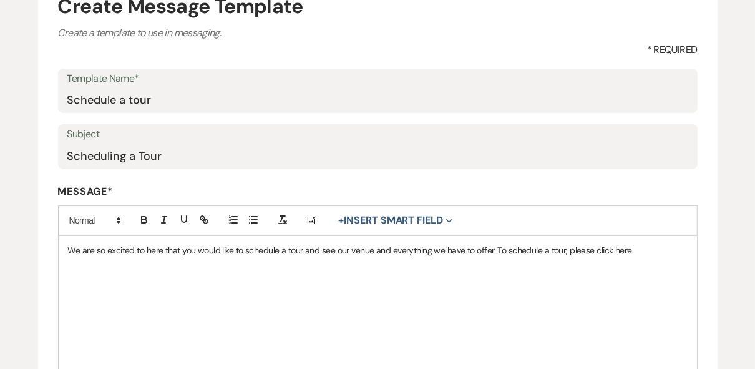
click at [620, 248] on p "We are so excited to here that you would like to schedule a tour and see our ve…" at bounding box center [377, 250] width 619 height 14
click at [205, 218] on icon "button" at bounding box center [203, 219] width 11 height 11
paste input "ttps://[DOMAIN_NAME][URL]"
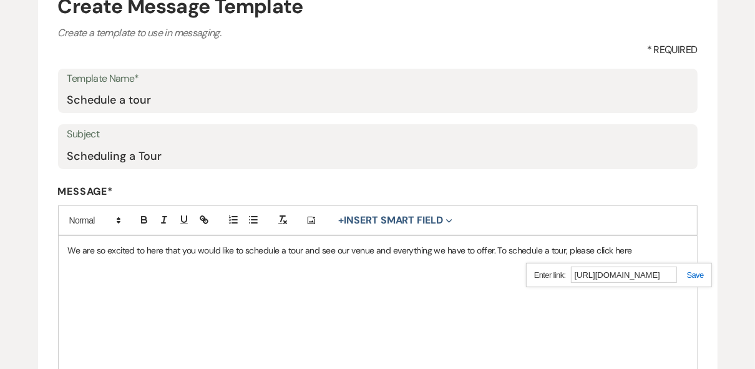
type input "[URL][DOMAIN_NAME]"
click at [692, 274] on link at bounding box center [690, 274] width 27 height 9
click at [671, 258] on div "We are so excited to here that you would like to schedule a tour and see our ve…" at bounding box center [378, 314] width 638 height 156
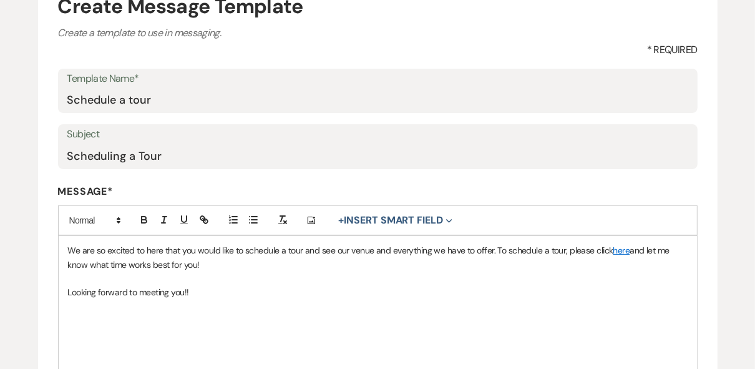
click at [410, 298] on p "Looking forward to meeting you!!" at bounding box center [377, 292] width 619 height 14
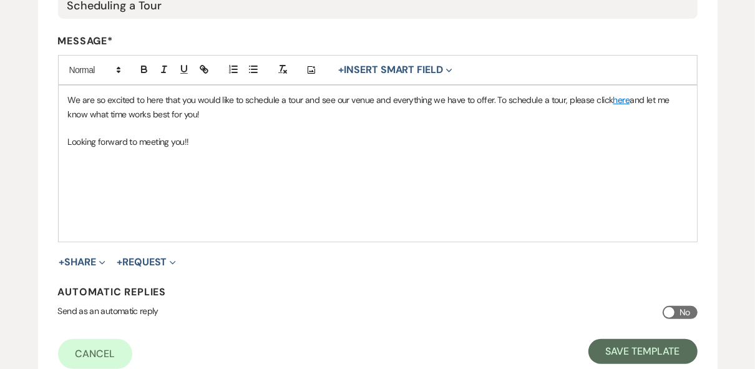
scroll to position [349, 0]
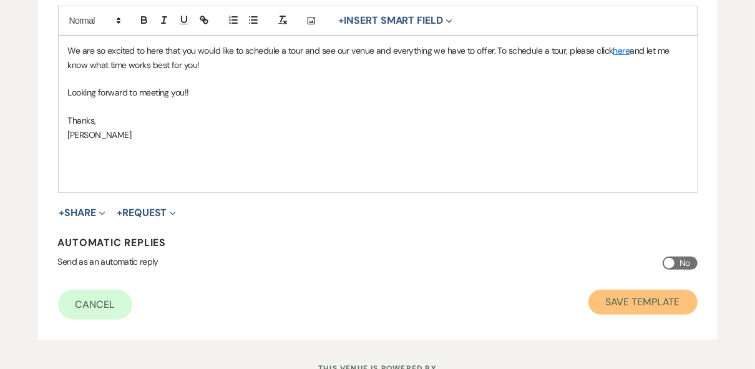
click at [636, 304] on button "Save Template" at bounding box center [642, 301] width 109 height 25
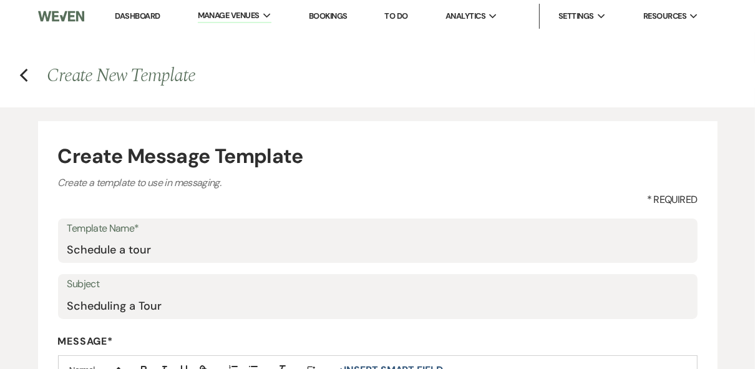
select select "Message Templates"
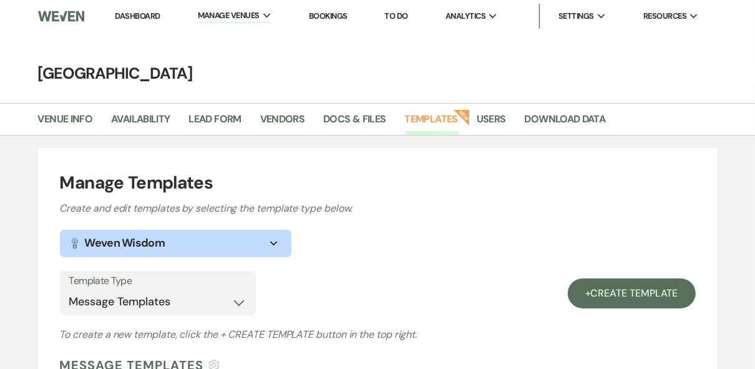
drag, startPoint x: 129, startPoint y: 14, endPoint x: 134, endPoint y: 19, distance: 6.6
click at [130, 15] on link "Dashboard" at bounding box center [137, 16] width 45 height 11
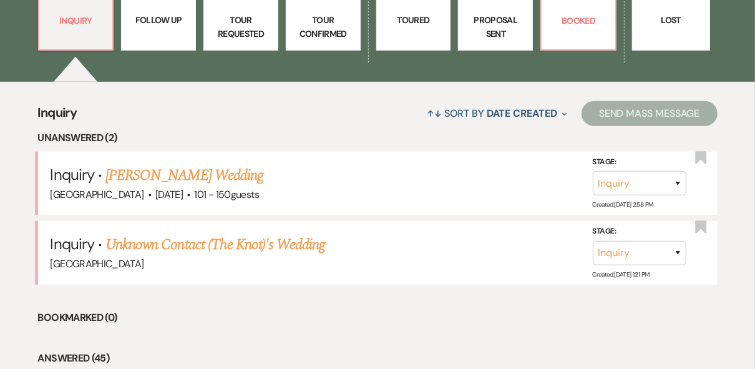
scroll to position [499, 0]
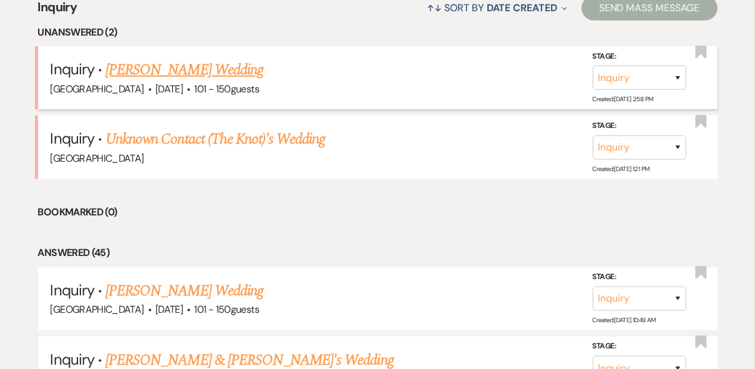
click at [210, 72] on link "[PERSON_NAME] Wedding" at bounding box center [184, 70] width 158 height 22
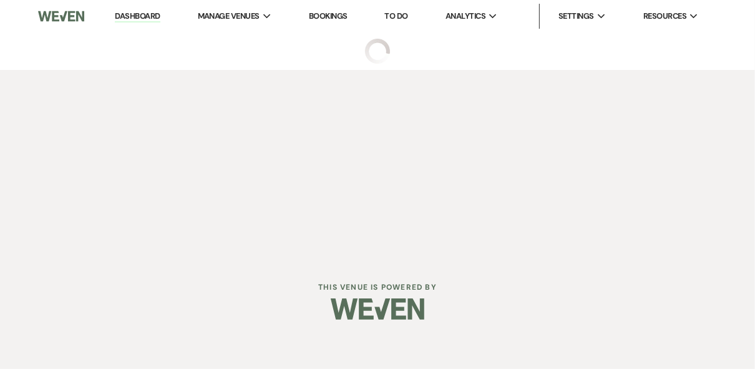
select select "2"
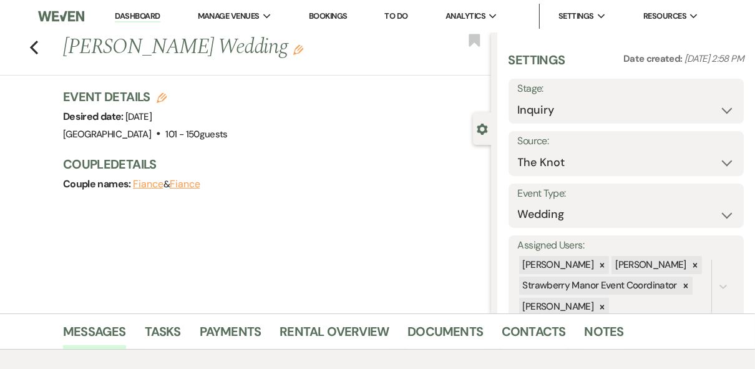
click at [150, 16] on link "Dashboard" at bounding box center [137, 17] width 45 height 12
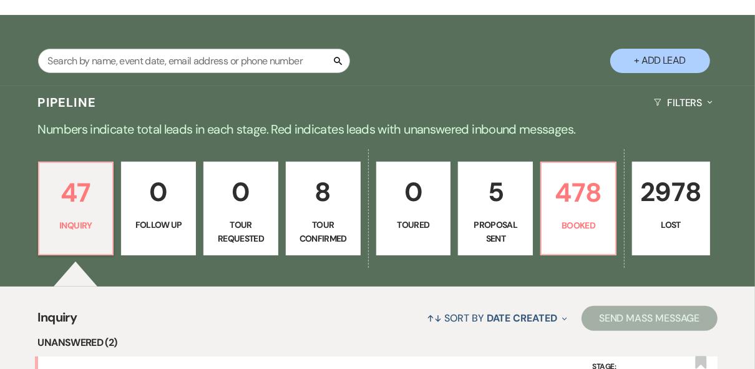
scroll to position [200, 0]
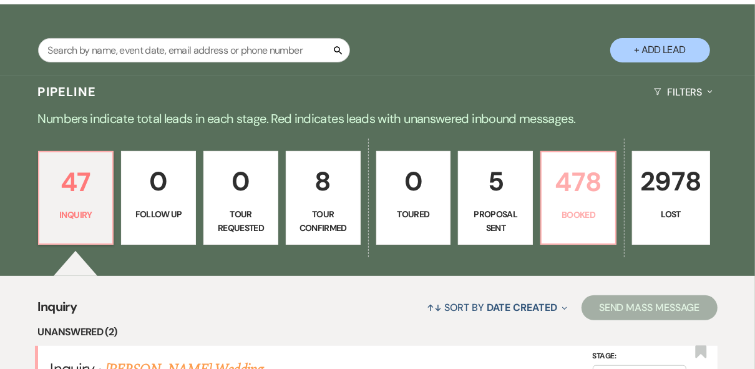
click at [600, 178] on p "478" at bounding box center [578, 182] width 59 height 42
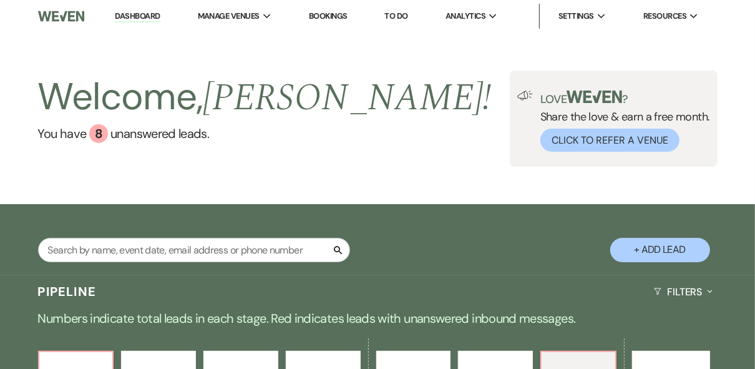
click at [424, 157] on div "Welcome, [PERSON_NAME] ! You have 8 unanswered lead s . Love ? Share the love &…" at bounding box center [377, 118] width 755 height 96
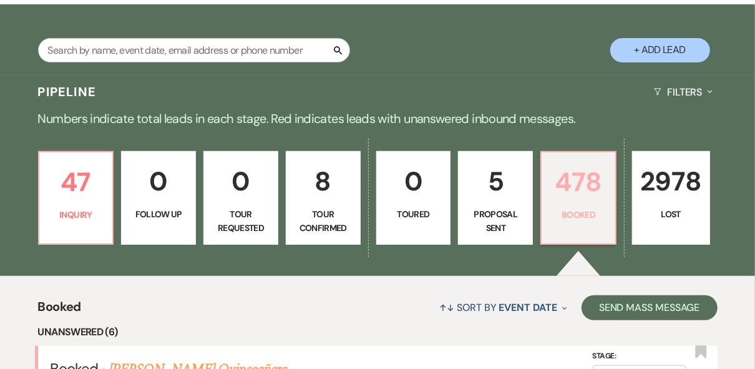
click at [573, 175] on p "478" at bounding box center [578, 182] width 59 height 42
click at [86, 212] on p "Inquiry" at bounding box center [76, 215] width 59 height 14
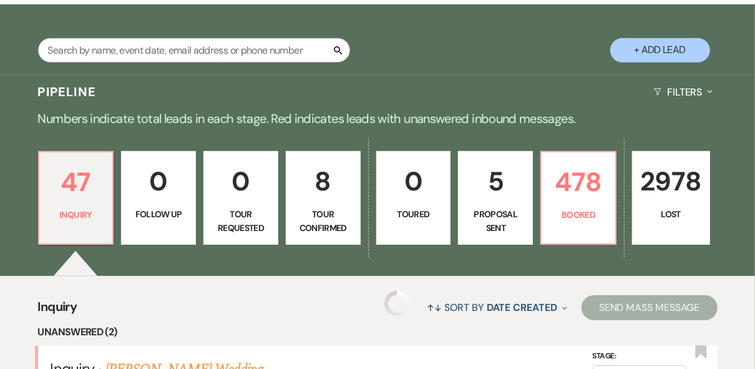
scroll to position [499, 0]
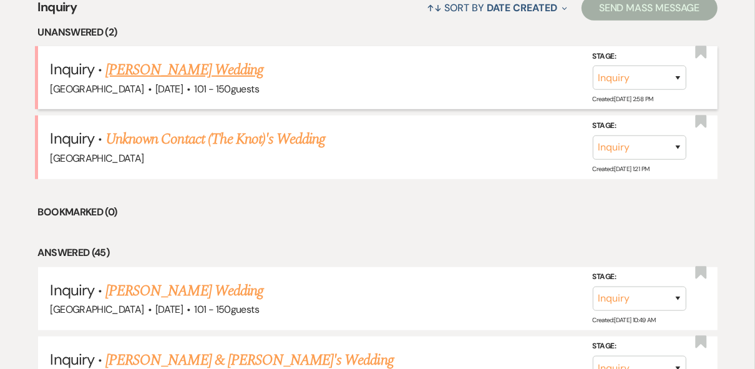
click at [230, 66] on link "[PERSON_NAME] Wedding" at bounding box center [184, 70] width 158 height 22
select select "2"
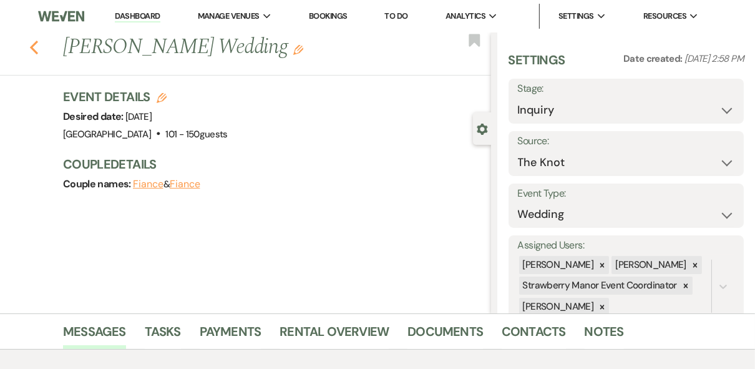
click at [39, 45] on icon "Previous" at bounding box center [33, 47] width 9 height 15
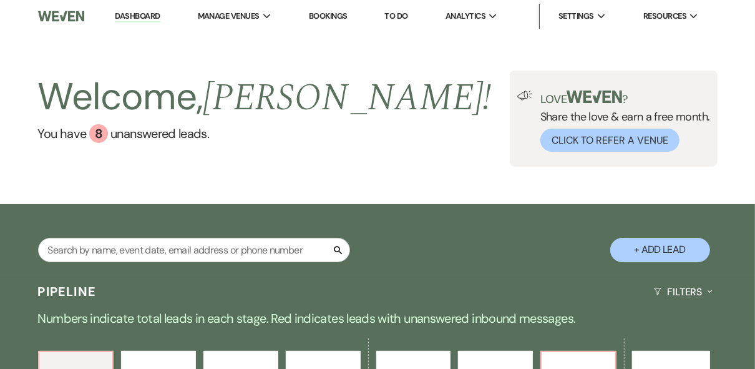
click at [140, 16] on link "Dashboard" at bounding box center [137, 17] width 45 height 12
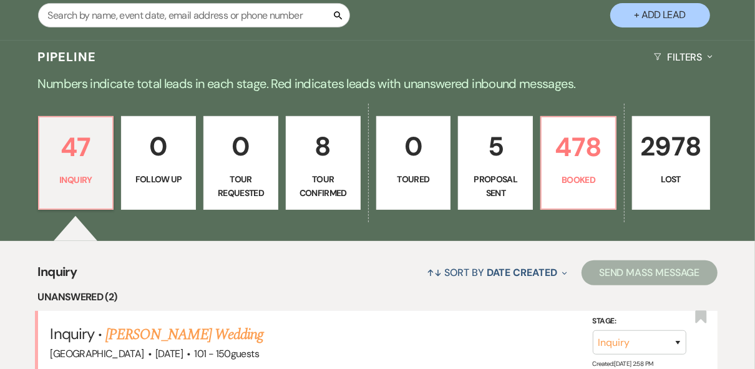
scroll to position [349, 0]
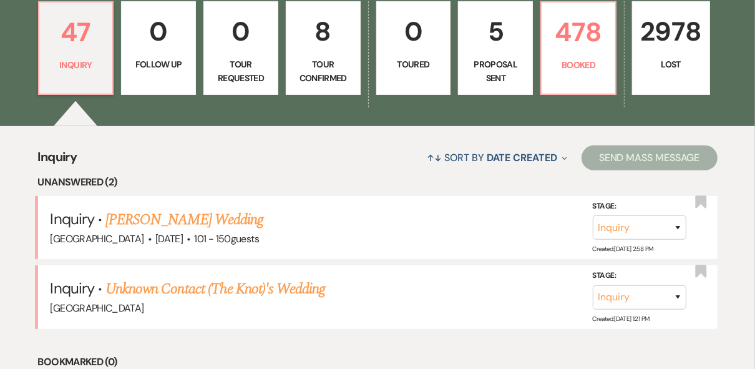
click at [490, 41] on p "5" at bounding box center [495, 32] width 59 height 42
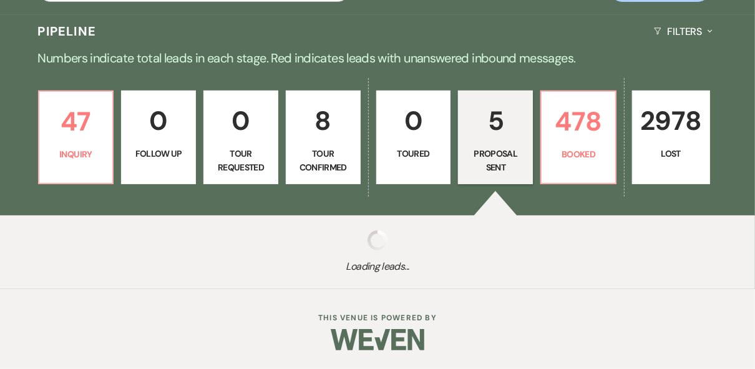
select select "6"
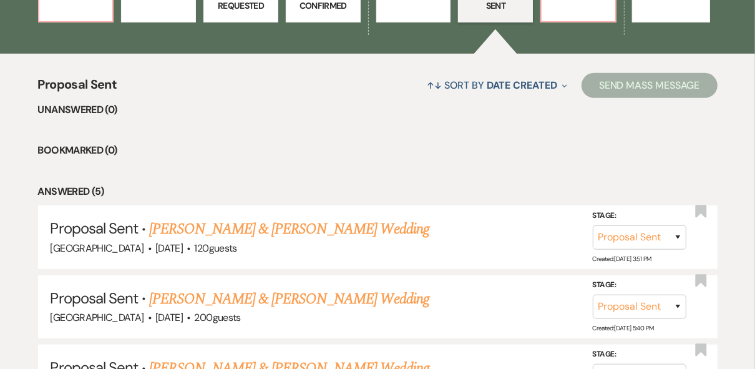
scroll to position [247, 0]
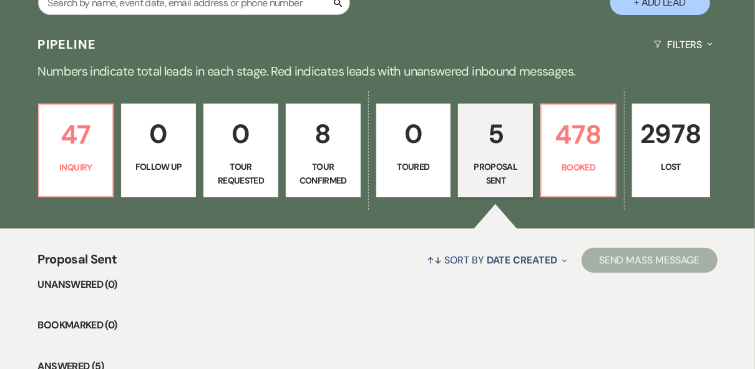
click at [309, 146] on p "8" at bounding box center [323, 134] width 59 height 42
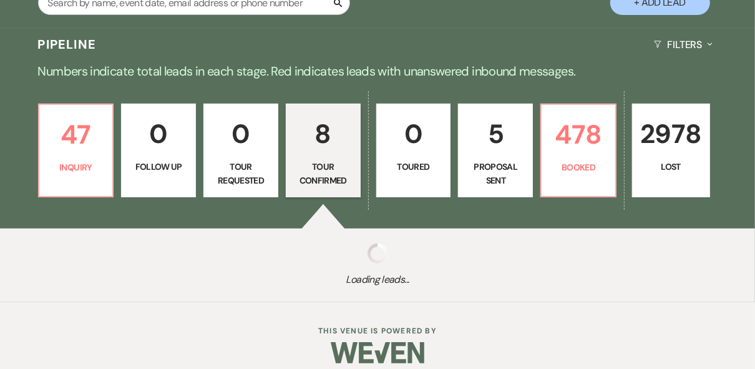
select select "4"
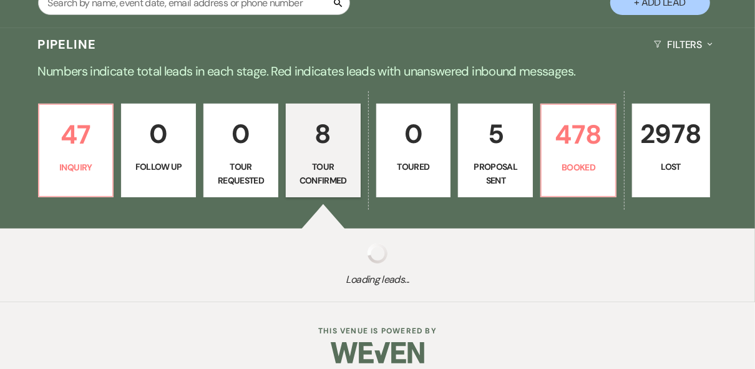
select select "4"
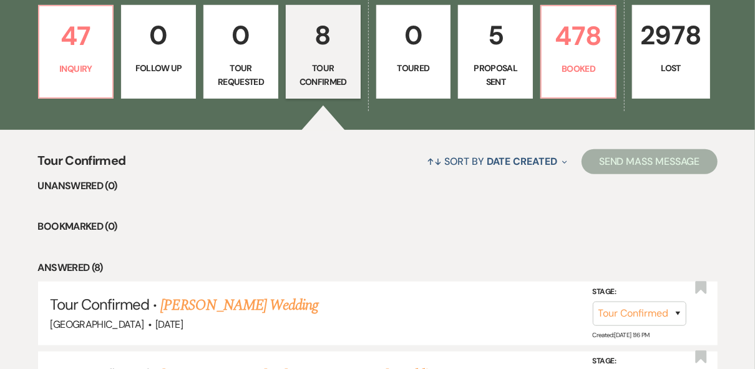
scroll to position [347, 0]
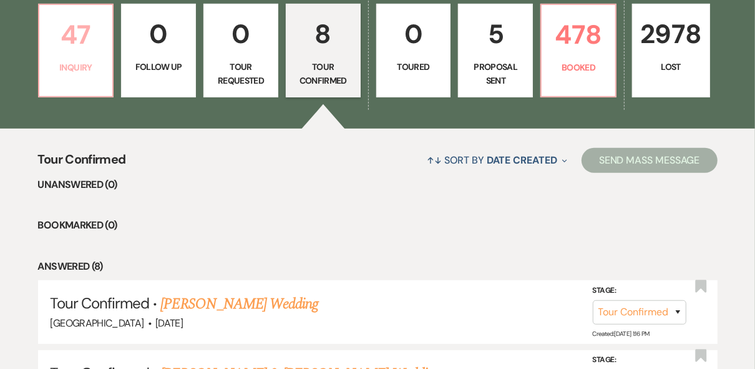
click at [69, 78] on link "47 Inquiry" at bounding box center [76, 51] width 76 height 94
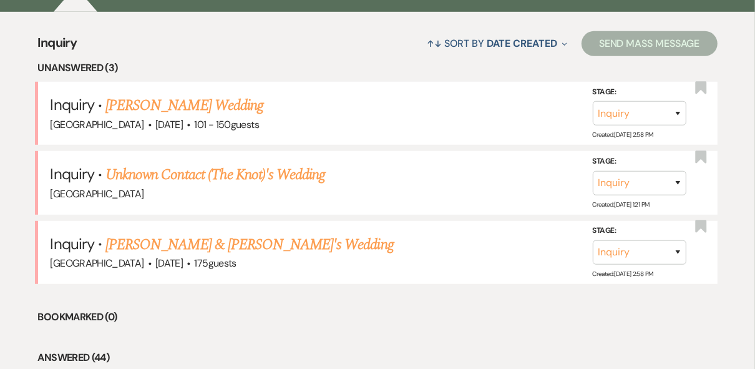
scroll to position [596, 0]
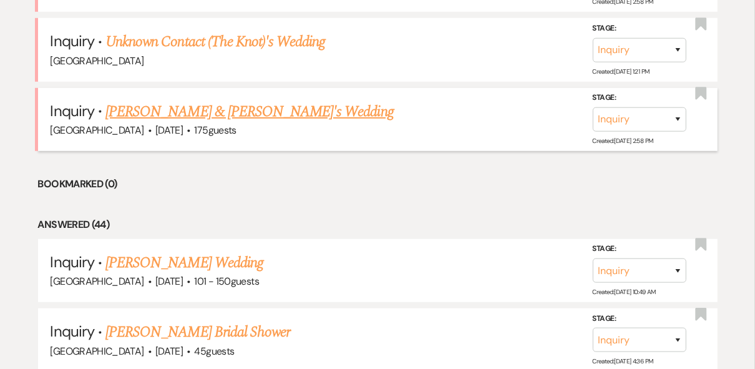
click at [202, 111] on link "[PERSON_NAME] & [PERSON_NAME]'s Wedding" at bounding box center [249, 111] width 288 height 22
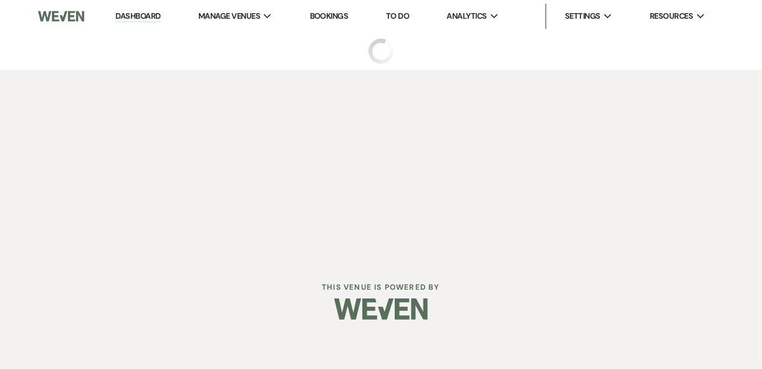
select select "3"
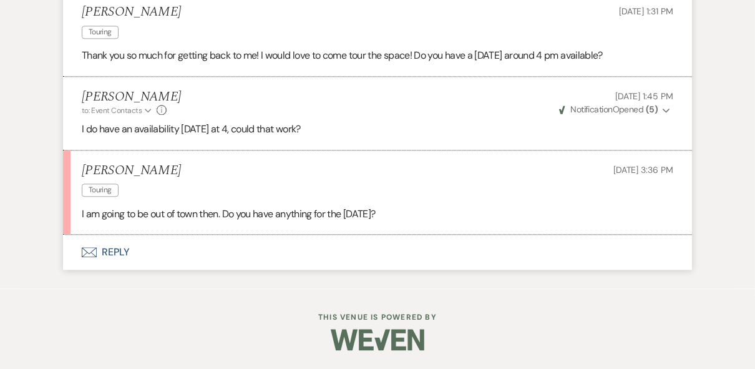
scroll to position [1955, 0]
click at [111, 251] on button "Envelope Reply" at bounding box center [377, 252] width 629 height 35
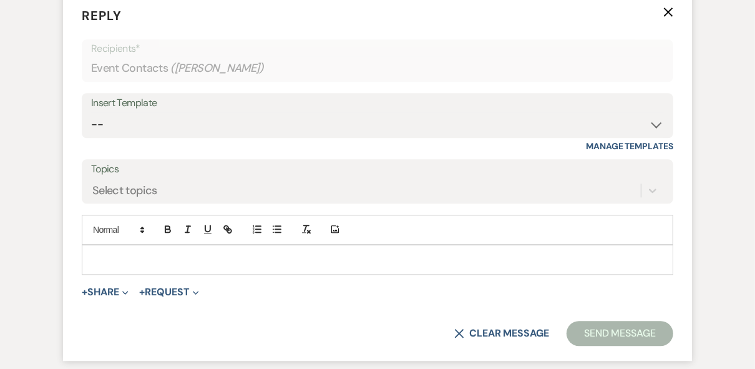
scroll to position [2190, 0]
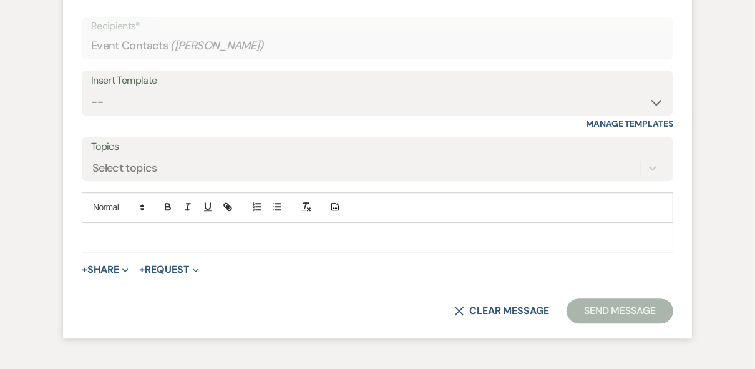
click at [120, 244] on p at bounding box center [377, 237] width 571 height 14
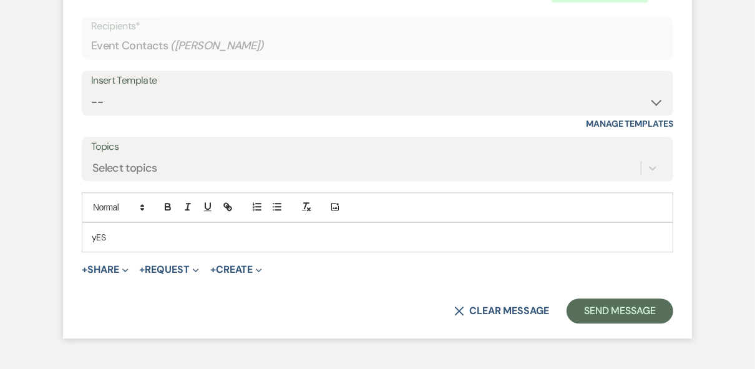
drag, startPoint x: 107, startPoint y: 271, endPoint x: 77, endPoint y: 270, distance: 30.0
click at [77, 270] on form "Reply X Draft saved! Recipients* Event Contacts ( [PERSON_NAME] ) Insert Templa…" at bounding box center [377, 153] width 629 height 369
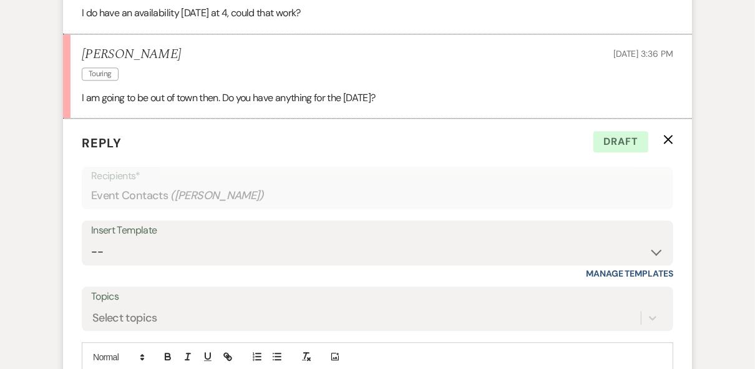
scroll to position [2290, 0]
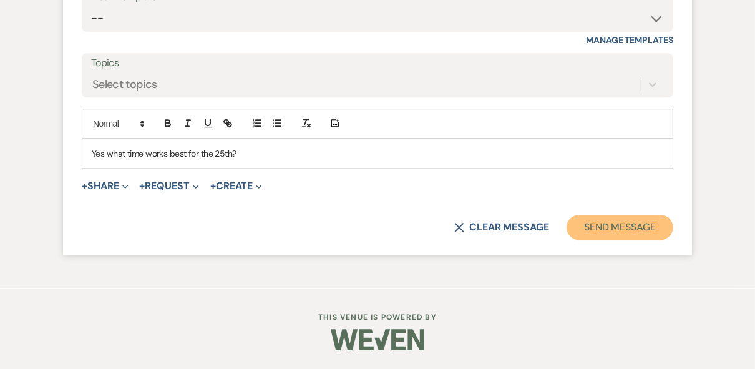
click at [611, 240] on button "Send Message" at bounding box center [619, 227] width 107 height 25
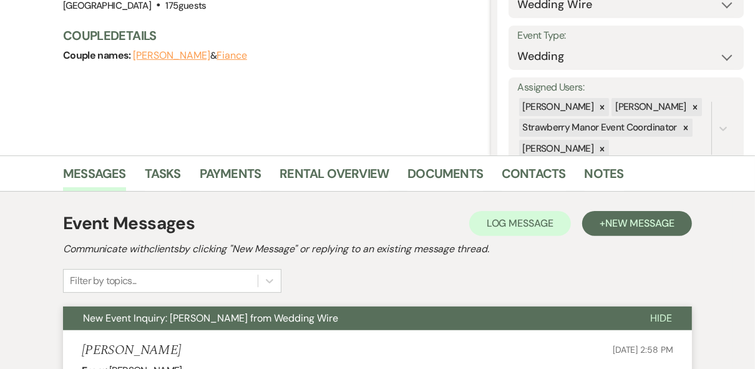
scroll to position [0, 0]
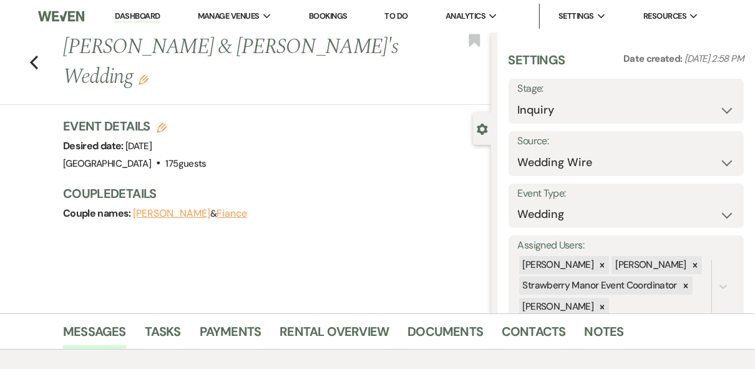
click at [127, 17] on link "Dashboard" at bounding box center [137, 17] width 45 height 12
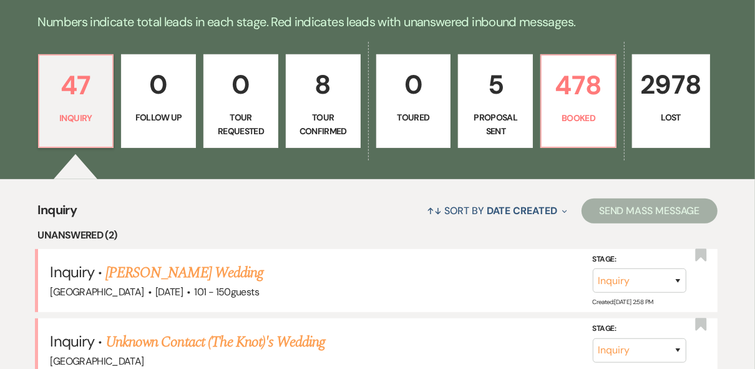
scroll to position [349, 0]
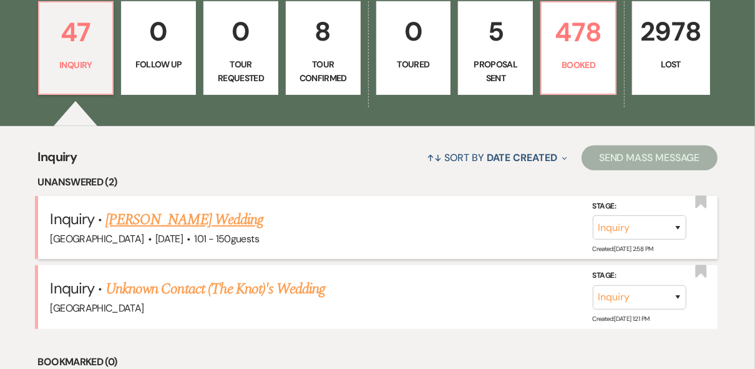
click at [220, 220] on link "[PERSON_NAME] Wedding" at bounding box center [184, 219] width 158 height 22
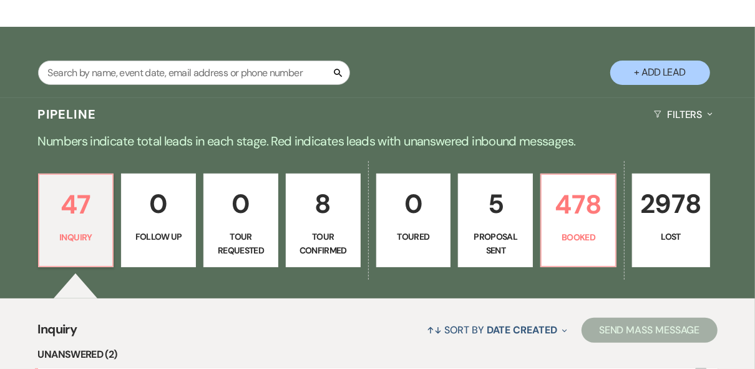
select select "2"
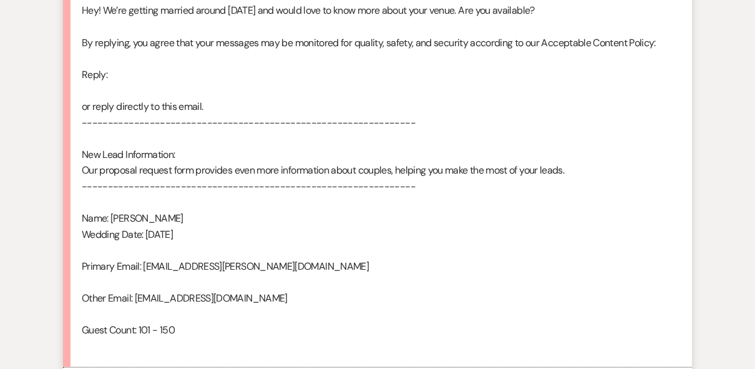
scroll to position [826, 0]
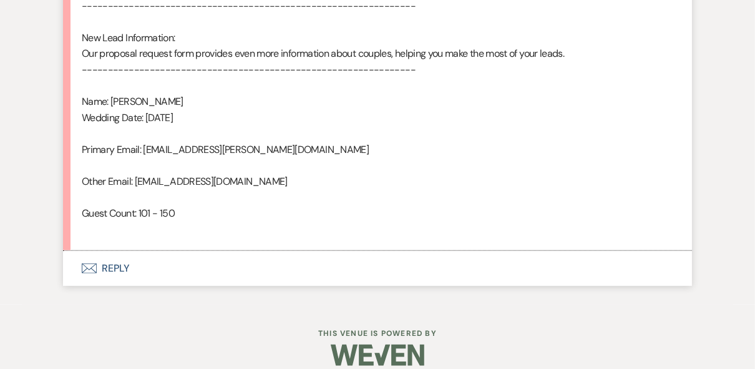
click at [119, 266] on button "Envelope Reply" at bounding box center [377, 268] width 629 height 35
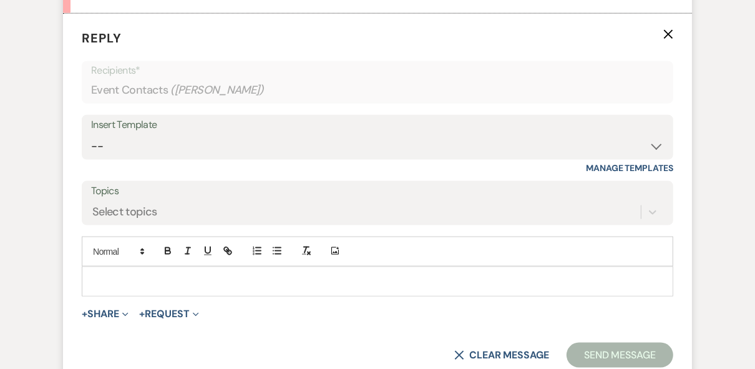
scroll to position [1076, 0]
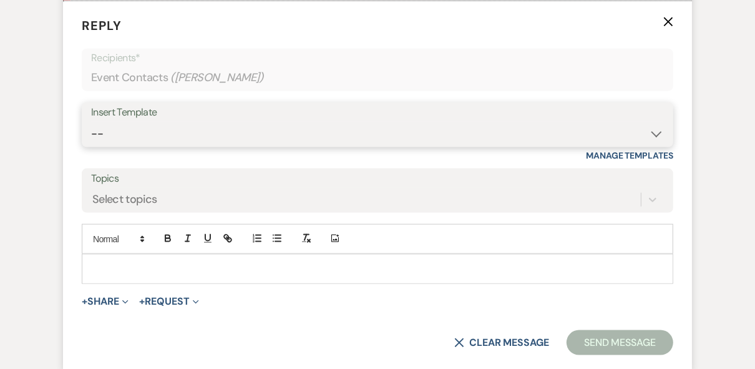
click at [161, 128] on select "-- Weven Planning Portal Introduction (Booked Events) Private Party Inquiry Res…" at bounding box center [377, 134] width 573 height 24
select select "5376"
click at [91, 122] on select "-- Weven Planning Portal Introduction (Booked Events) Private Party Inquiry Res…" at bounding box center [377, 134] width 573 height 24
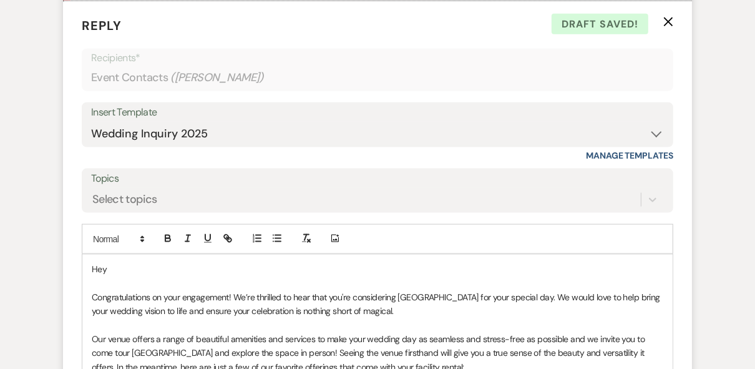
click at [125, 267] on p "Hey" at bounding box center [377, 269] width 571 height 14
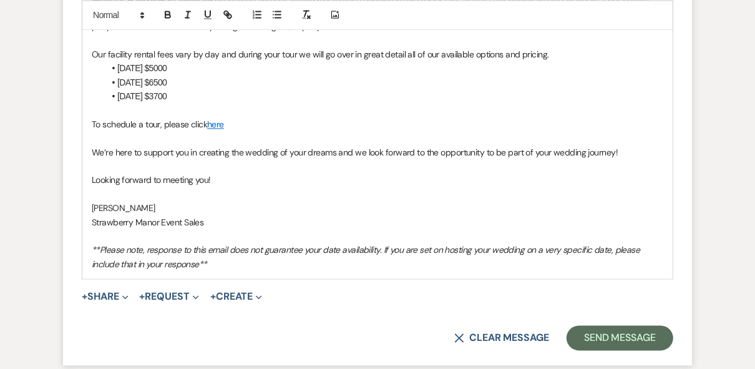
scroll to position [1674, 0]
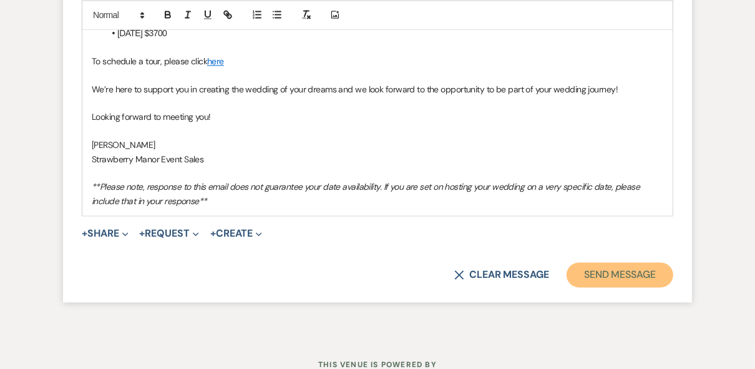
click at [621, 271] on button "Send Message" at bounding box center [619, 274] width 107 height 25
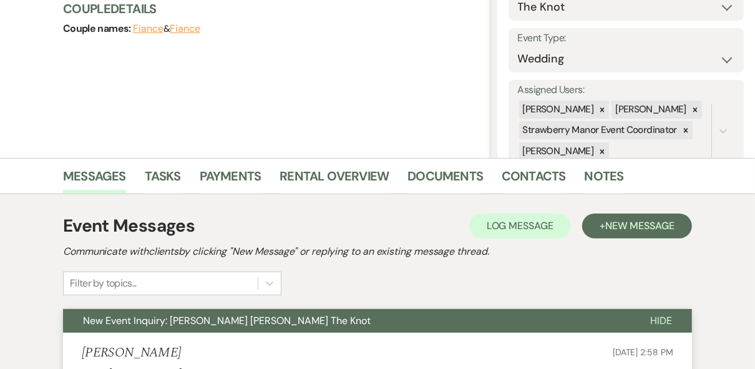
scroll to position [0, 0]
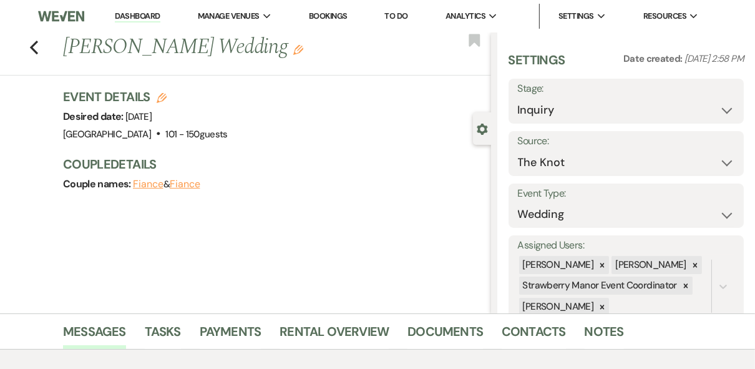
drag, startPoint x: 141, startPoint y: 14, endPoint x: 175, endPoint y: 32, distance: 38.2
click at [141, 14] on link "Dashboard" at bounding box center [137, 17] width 45 height 12
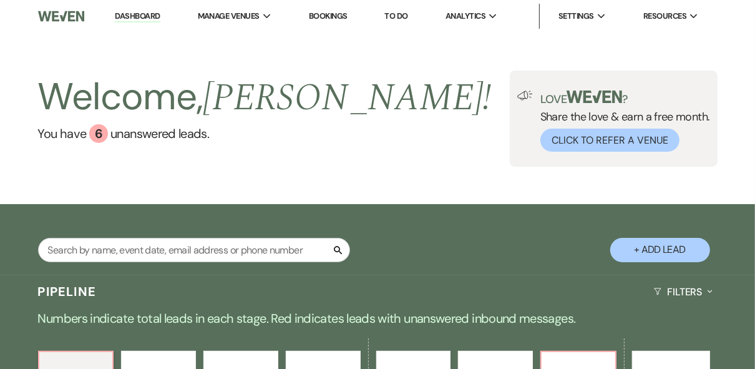
scroll to position [299, 0]
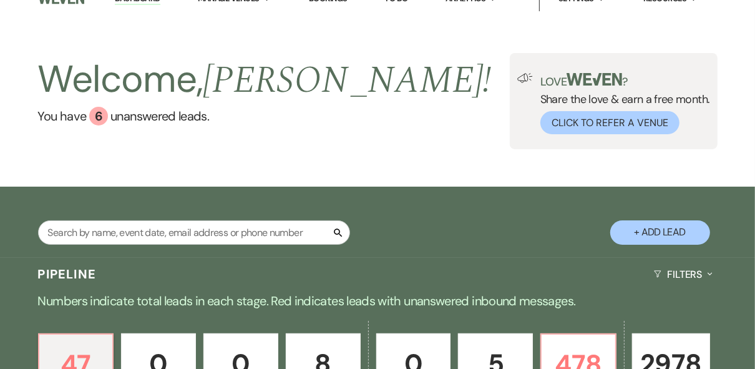
scroll to position [0, 0]
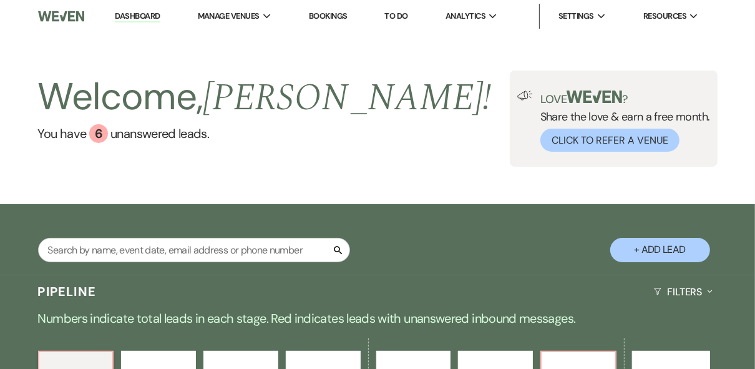
click at [370, 152] on div "Welcome, [PERSON_NAME] ! You have 6 unanswered lead s . Love ? Share the love &…" at bounding box center [377, 118] width 755 height 96
click at [148, 249] on input "text" at bounding box center [194, 250] width 312 height 24
type input "coc"
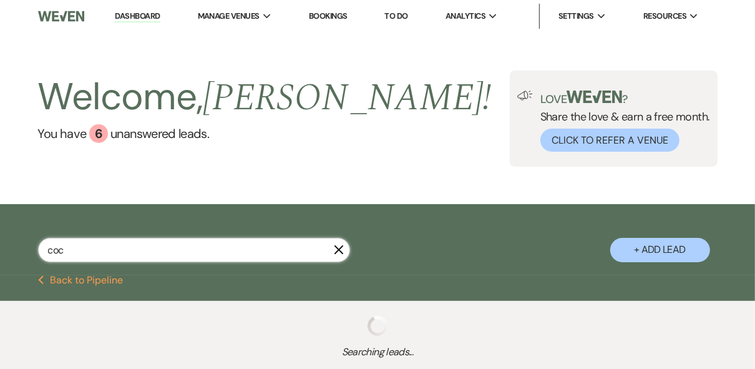
select select "8"
select select "6"
select select "8"
select select "5"
select select "8"
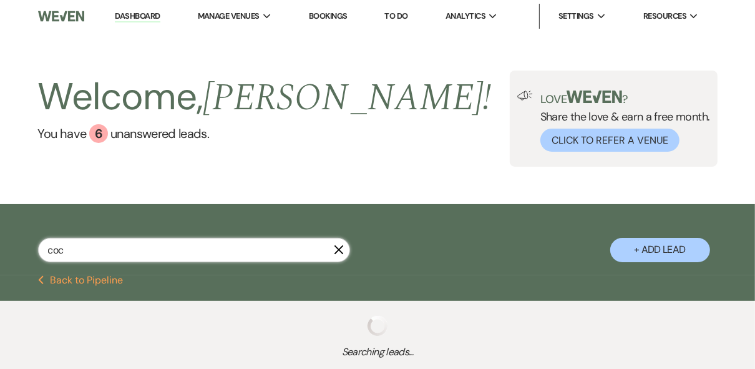
select select "8"
select select "5"
select select "8"
select select "5"
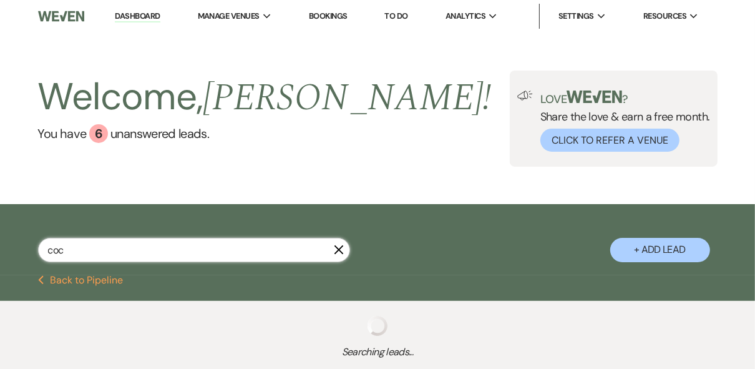
select select "8"
select select "5"
select select "8"
select select "4"
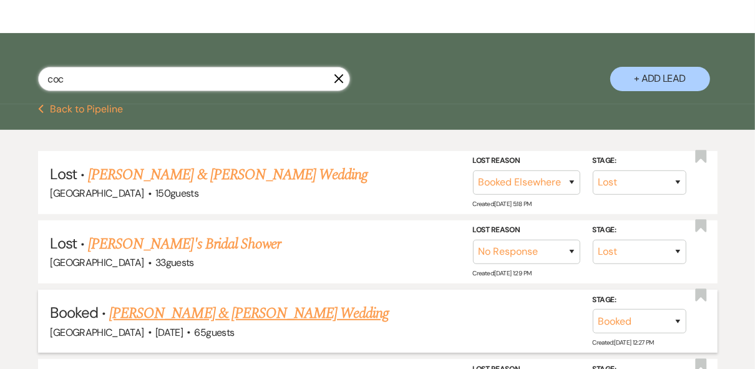
scroll to position [250, 0]
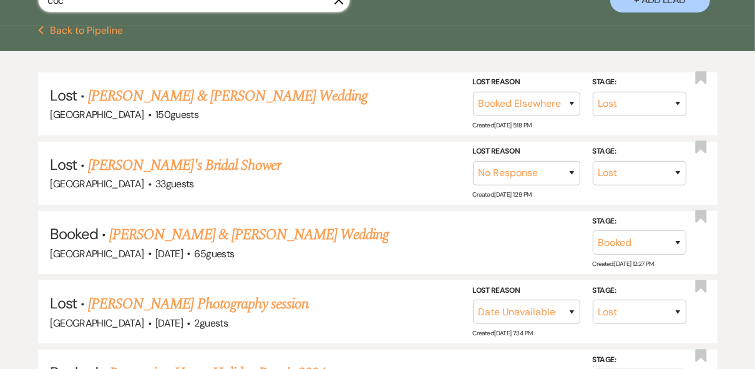
type input "coc"
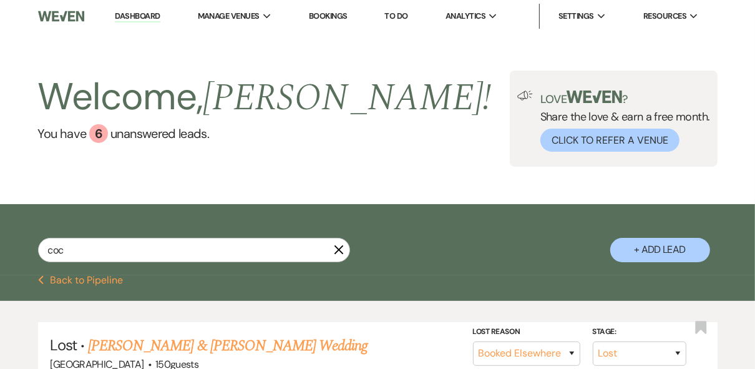
click at [137, 14] on link "Dashboard" at bounding box center [137, 17] width 45 height 12
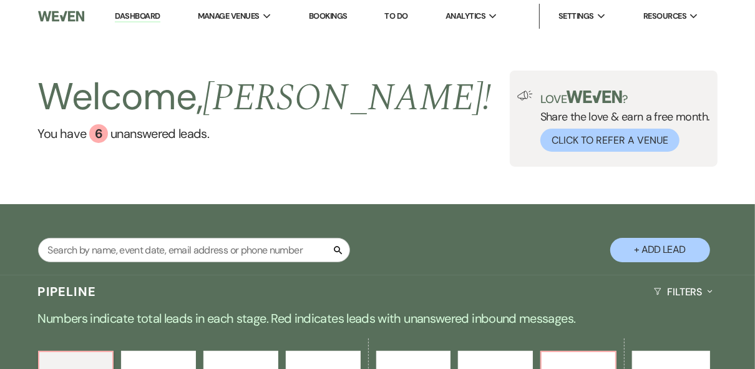
click at [466, 166] on div "Welcome, [PERSON_NAME] ! You have 6 unanswered lead s . Love ? Share the love &…" at bounding box center [377, 118] width 755 height 96
click at [399, 118] on div "Welcome, [PERSON_NAME] ! You have 6 unanswered lead s . Love ? Share the love &…" at bounding box center [377, 118] width 755 height 96
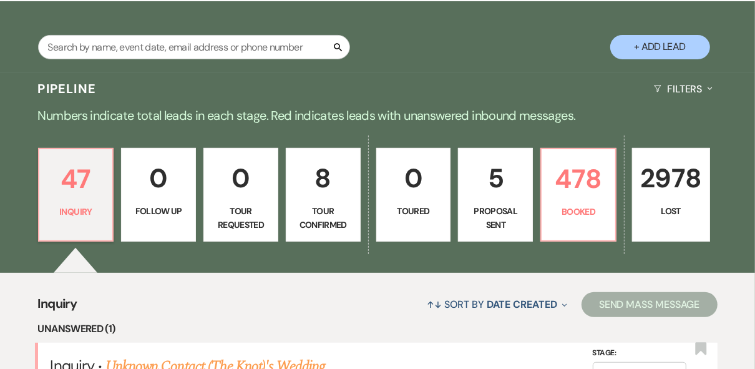
scroll to position [299, 0]
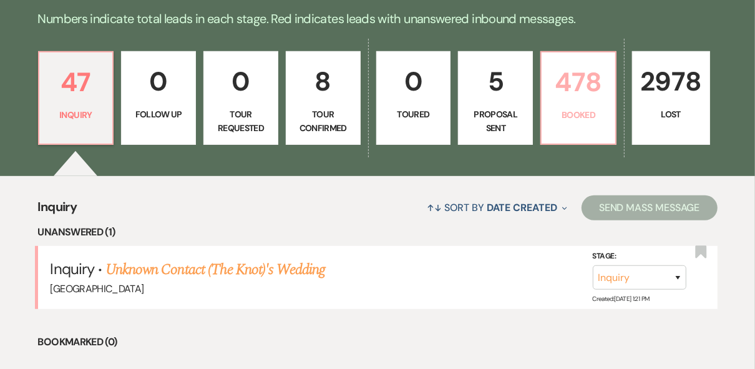
click at [592, 110] on p "Booked" at bounding box center [578, 115] width 59 height 14
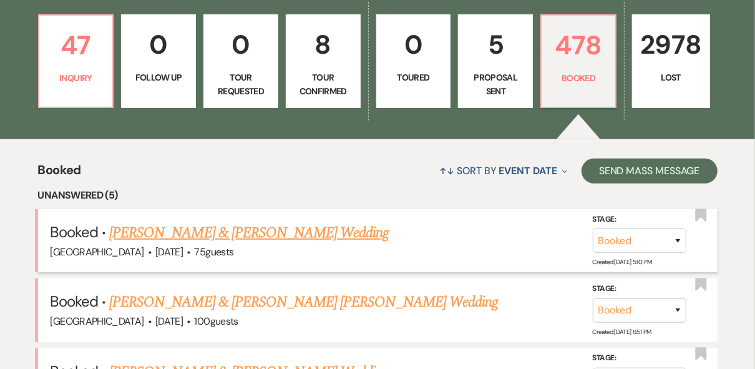
scroll to position [250, 0]
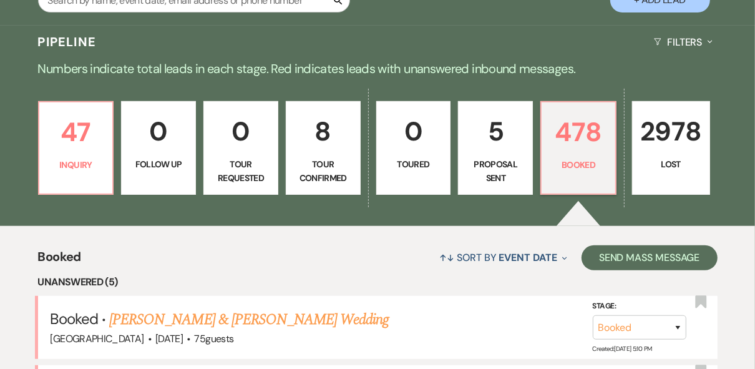
click at [516, 142] on p "5" at bounding box center [495, 131] width 59 height 42
select select "6"
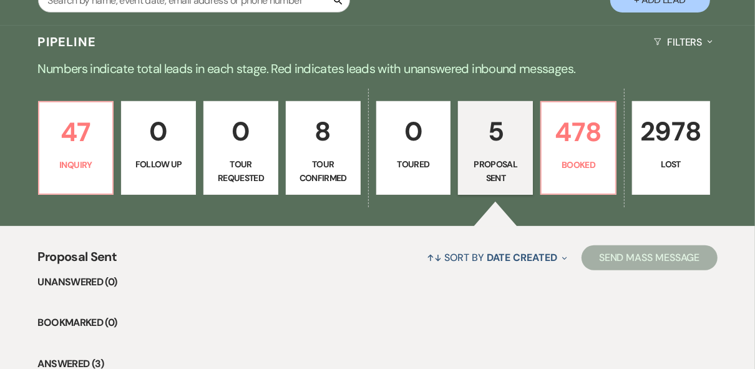
click at [500, 152] on link "5 Proposal Sent" at bounding box center [495, 148] width 75 height 94
click at [92, 173] on link "47 Inquiry" at bounding box center [76, 148] width 76 height 94
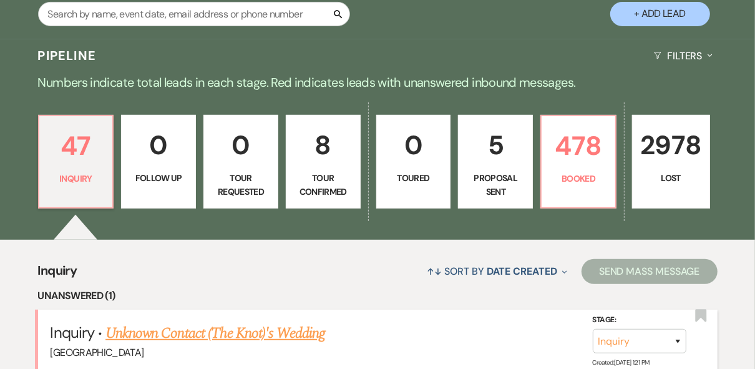
scroll to position [150, 0]
